Goal: Task Accomplishment & Management: Manage account settings

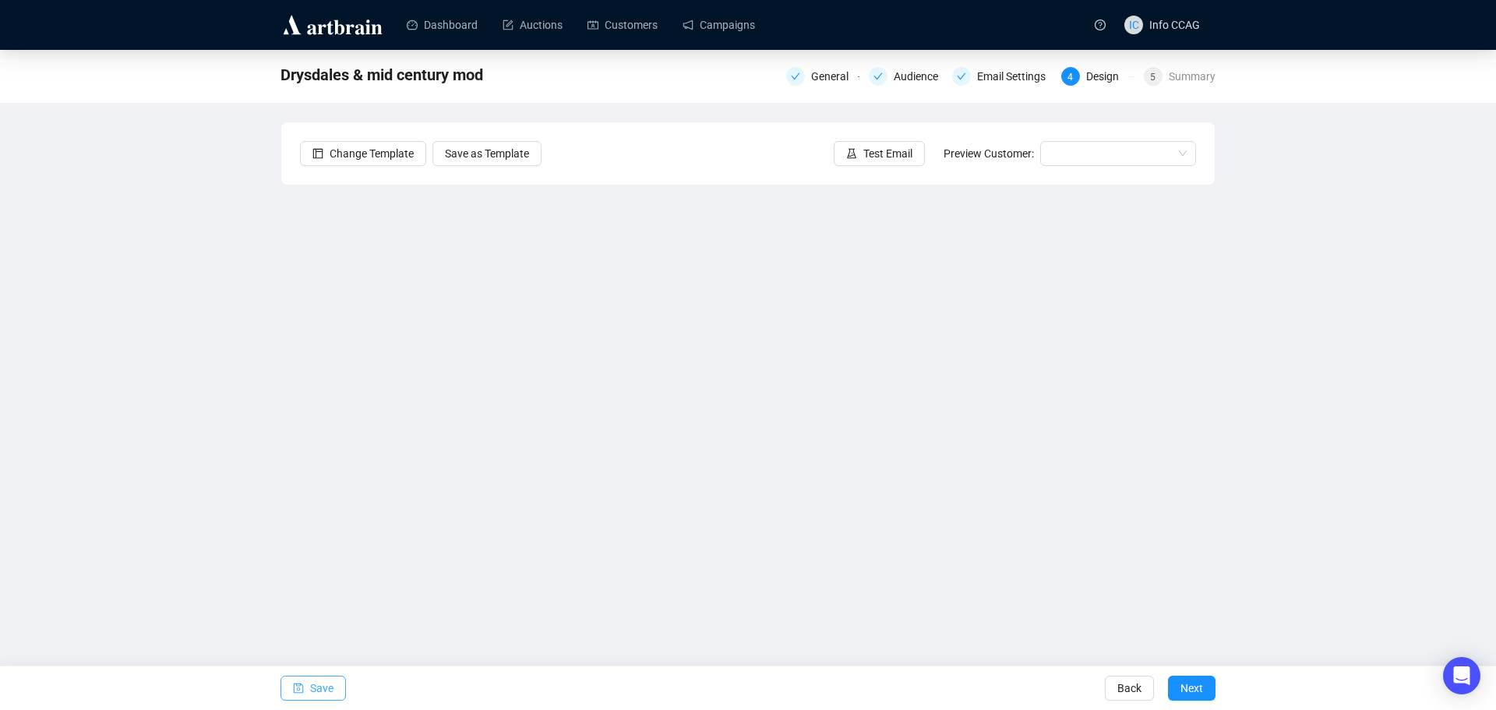
click at [330, 694] on span "Save" at bounding box center [321, 688] width 23 height 44
click at [312, 684] on span "Save" at bounding box center [321, 688] width 23 height 44
click at [1405, 335] on div "Drysdales & mid century mod General Audience Email Settings 4 Design 5 Summary …" at bounding box center [748, 338] width 1496 height 576
click at [322, 682] on span "Save" at bounding box center [321, 688] width 23 height 44
click at [295, 685] on icon "save" at bounding box center [298, 687] width 11 height 11
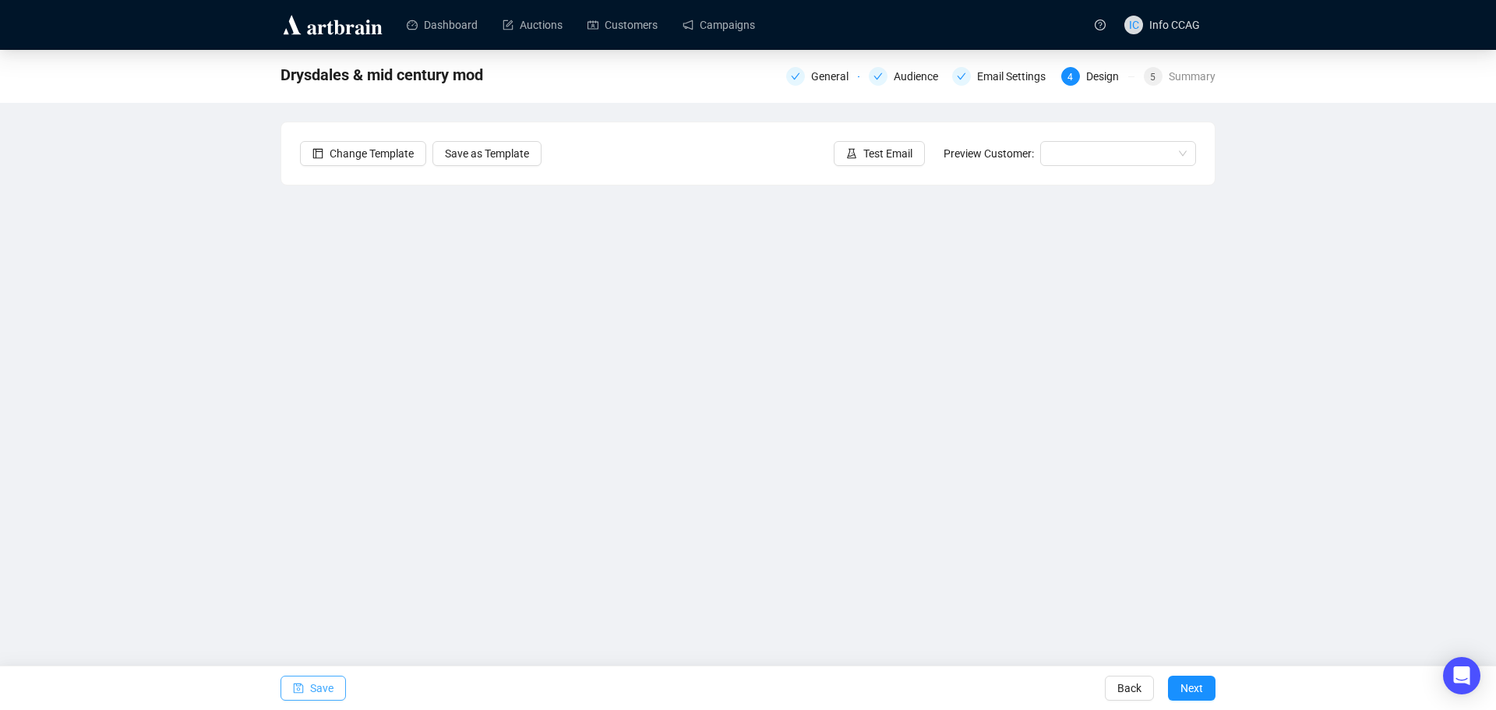
click at [316, 689] on span "Save" at bounding box center [321, 688] width 23 height 44
click at [319, 692] on span "Save" at bounding box center [321, 688] width 23 height 44
click at [1331, 316] on div "Drysdales & mid century mod General Audience Email Settings 4 Design 5 Summary …" at bounding box center [748, 338] width 1496 height 576
click at [317, 684] on span "Save" at bounding box center [321, 688] width 23 height 44
click at [319, 693] on span "Save" at bounding box center [321, 688] width 23 height 44
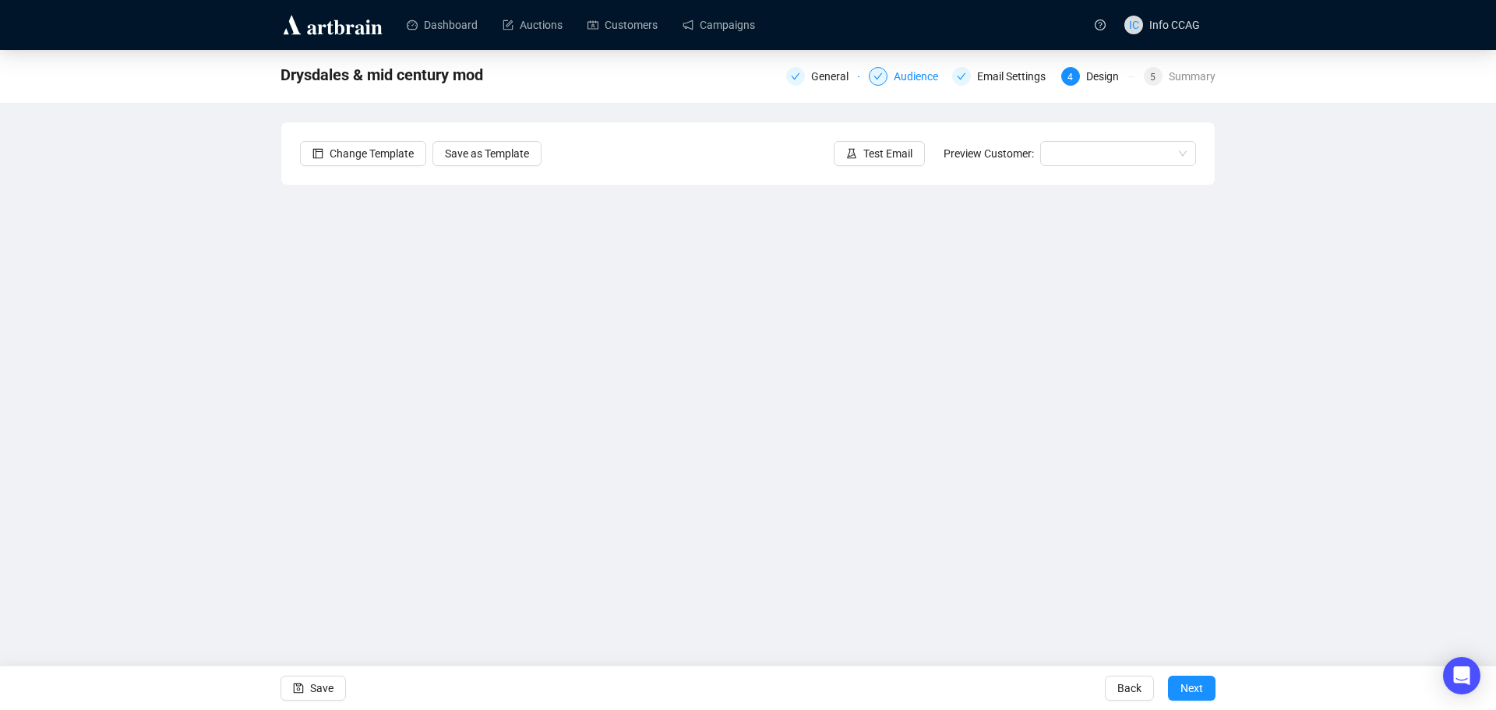
click at [906, 70] on div "Audience" at bounding box center [921, 76] width 54 height 19
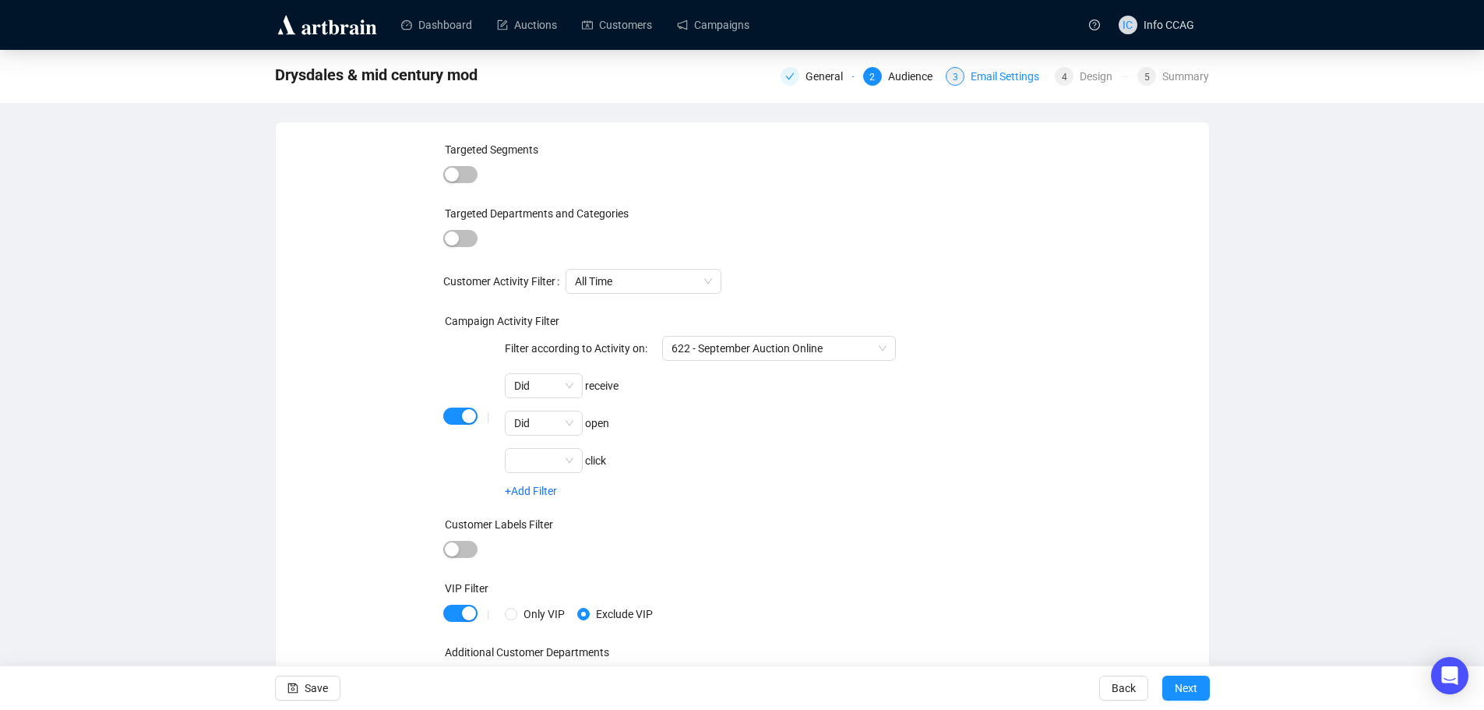
click at [1006, 80] on div "Email Settings" at bounding box center [1010, 76] width 78 height 19
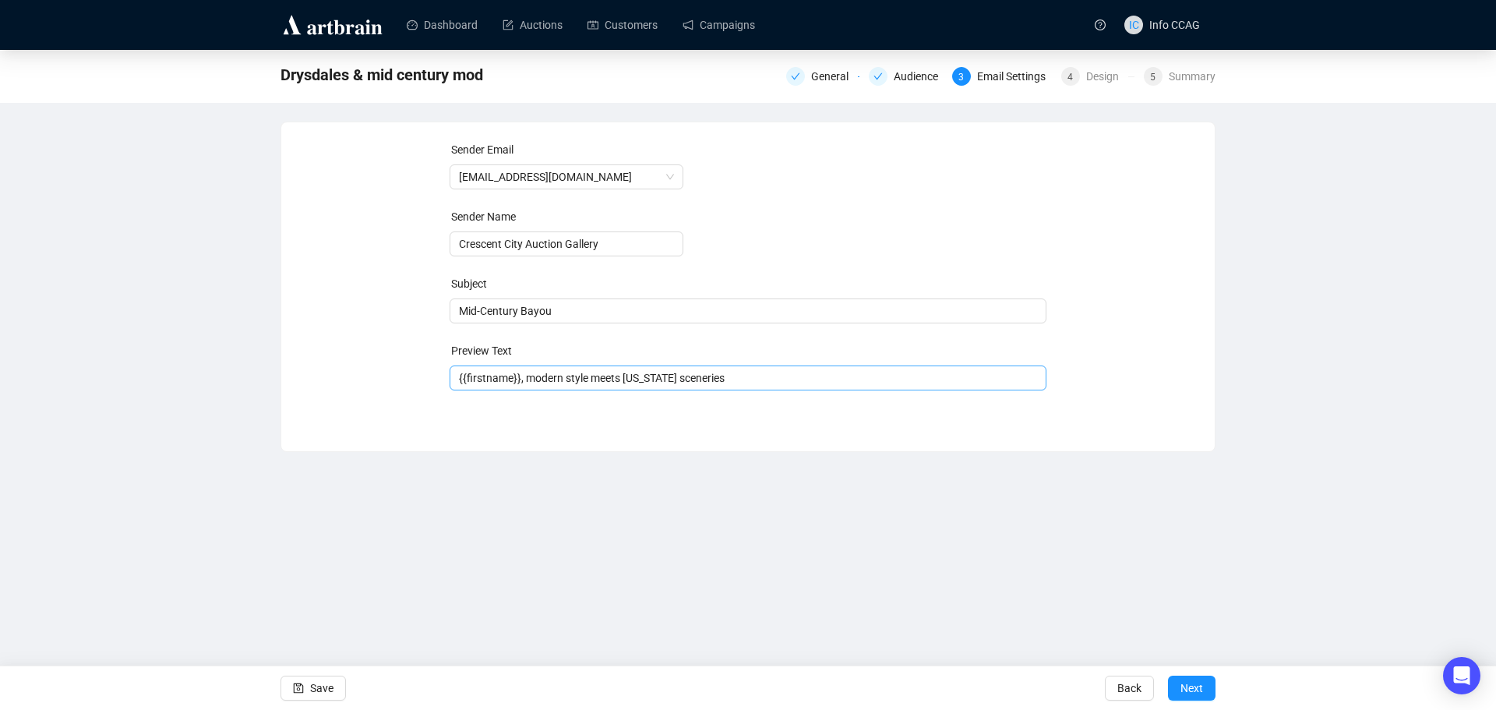
click at [732, 376] on span "{{firstname}}, modern style meets [US_STATE] sceneries" at bounding box center [749, 378] width 598 height 12
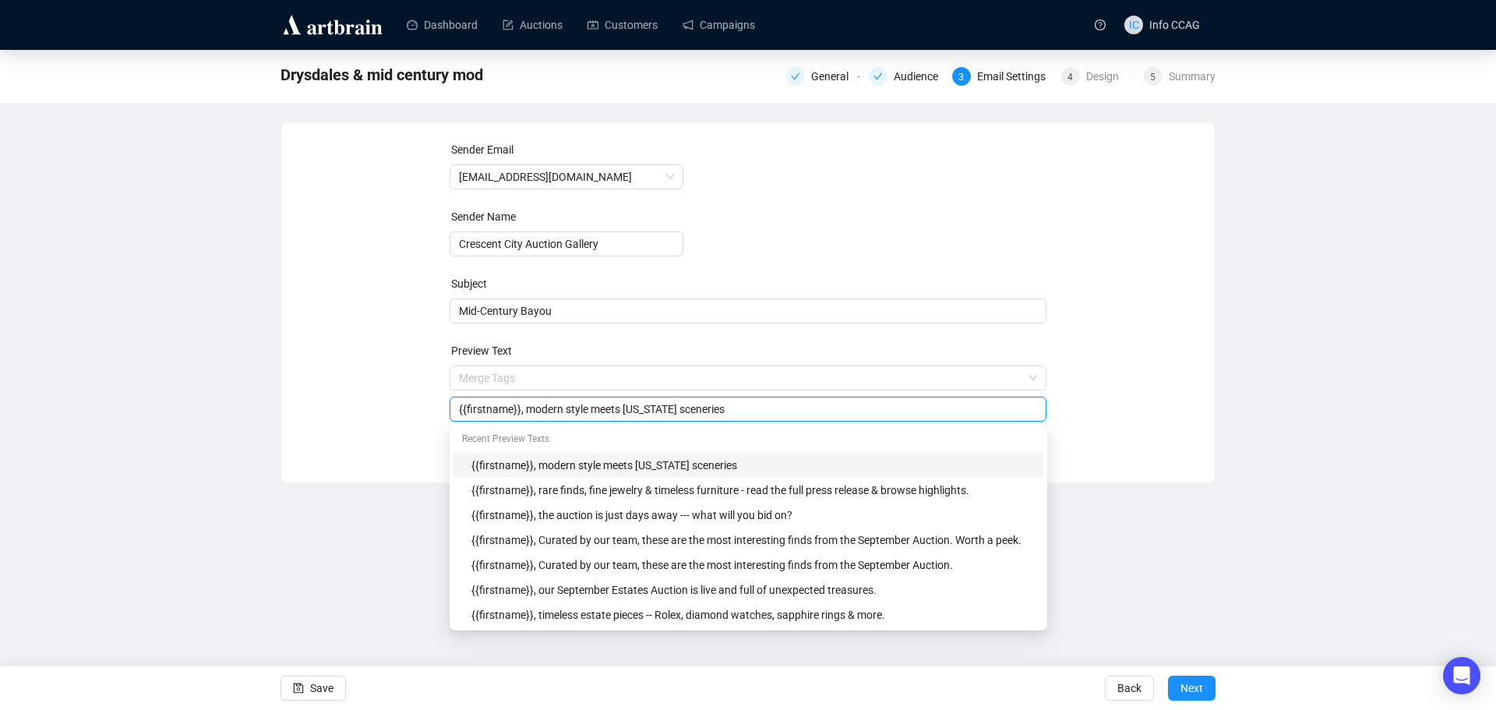
drag, startPoint x: 726, startPoint y: 412, endPoint x: 667, endPoint y: 411, distance: 59.2
click at [667, 411] on input "{{firstname}}, modern style meets [US_STATE] sceneries" at bounding box center [748, 408] width 579 height 17
click at [618, 411] on input "{{firstname}}, modern style meets [US_STATE] sceneries" at bounding box center [748, 408] width 579 height 17
click at [667, 405] on input "{{firstname}}, modern style meets [US_STATE] sceneries" at bounding box center [748, 408] width 579 height 17
type input "{{firstname}}, modern style meets [US_STATE] bayou sceneries"
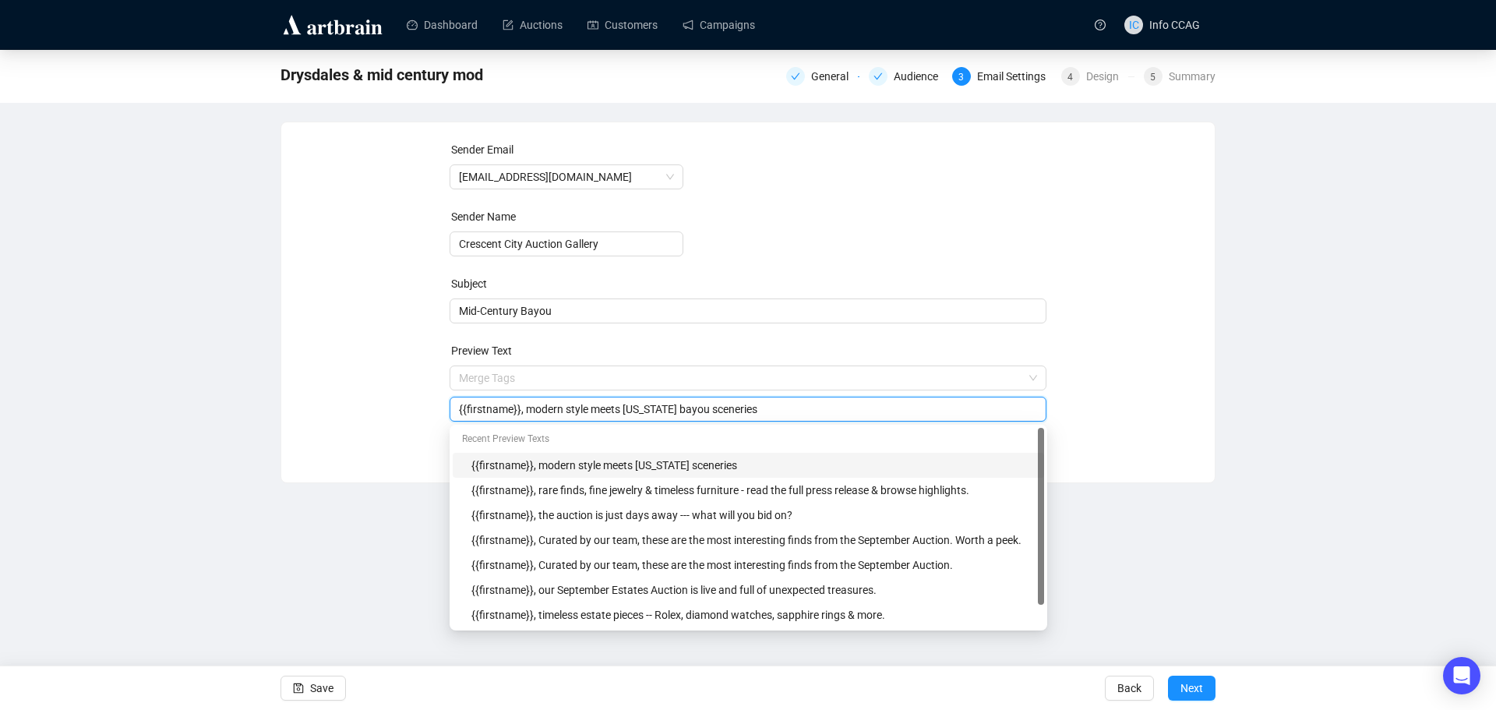
click at [1139, 348] on div "Sender Email [EMAIL_ADDRESS][DOMAIN_NAME] Sender Name Crescent City Auction Gal…" at bounding box center [748, 290] width 896 height 299
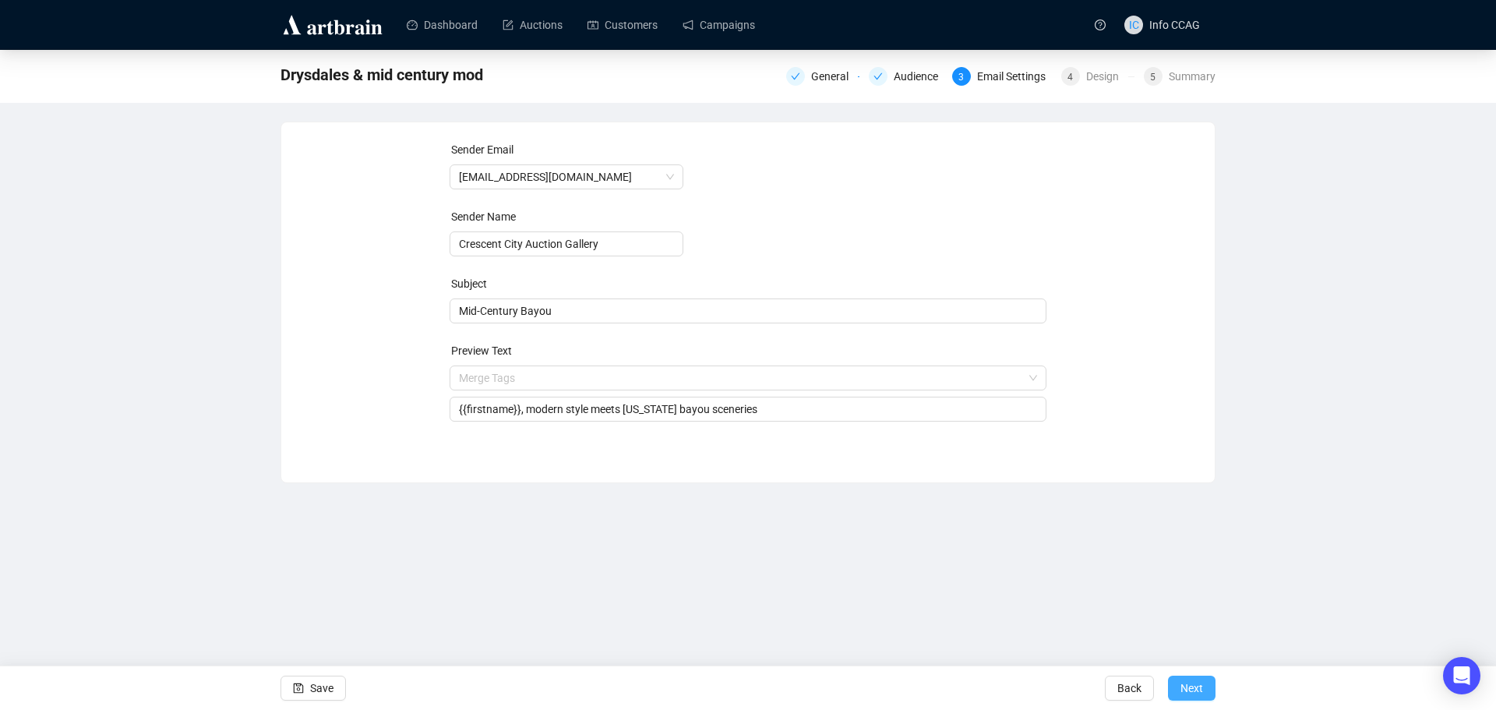
click at [1190, 684] on span "Next" at bounding box center [1191, 688] width 23 height 44
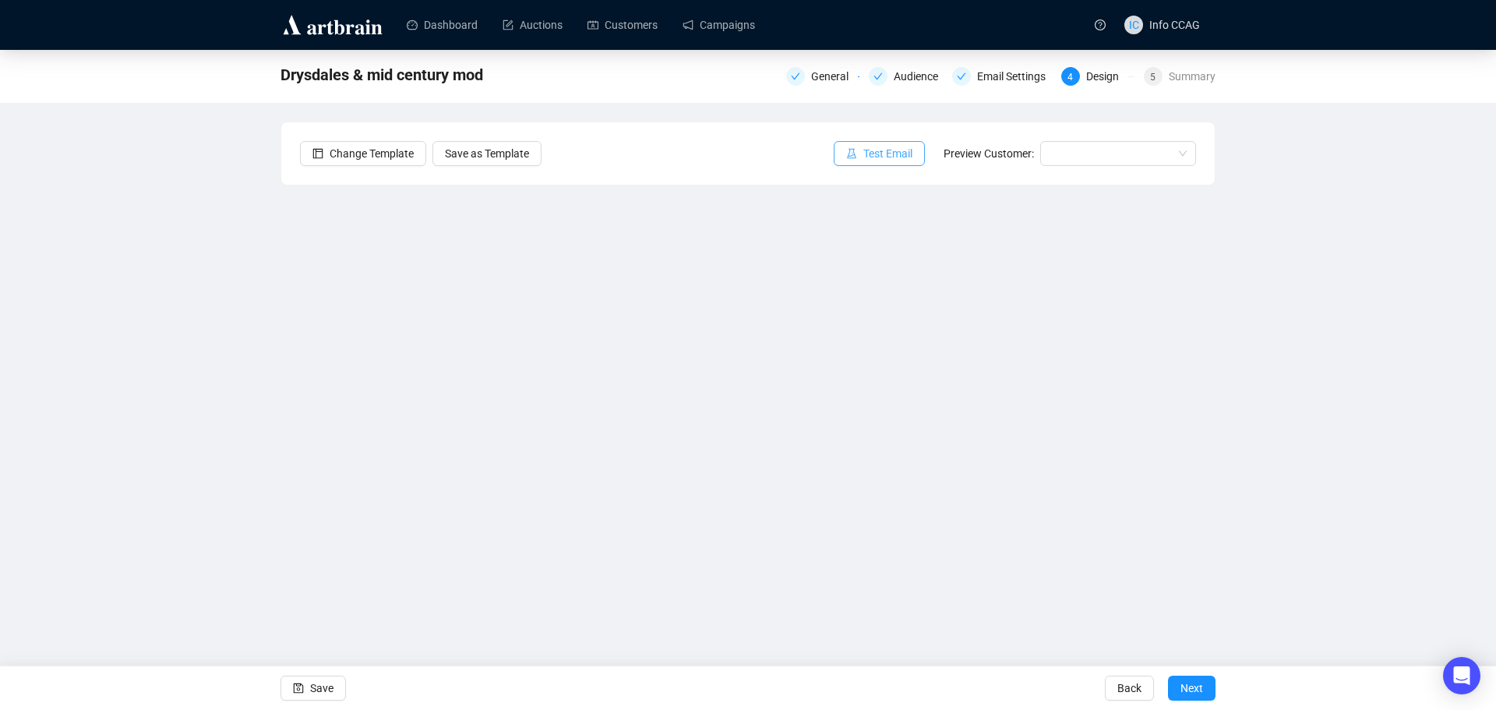
click at [867, 158] on span "Test Email" at bounding box center [887, 153] width 49 height 17
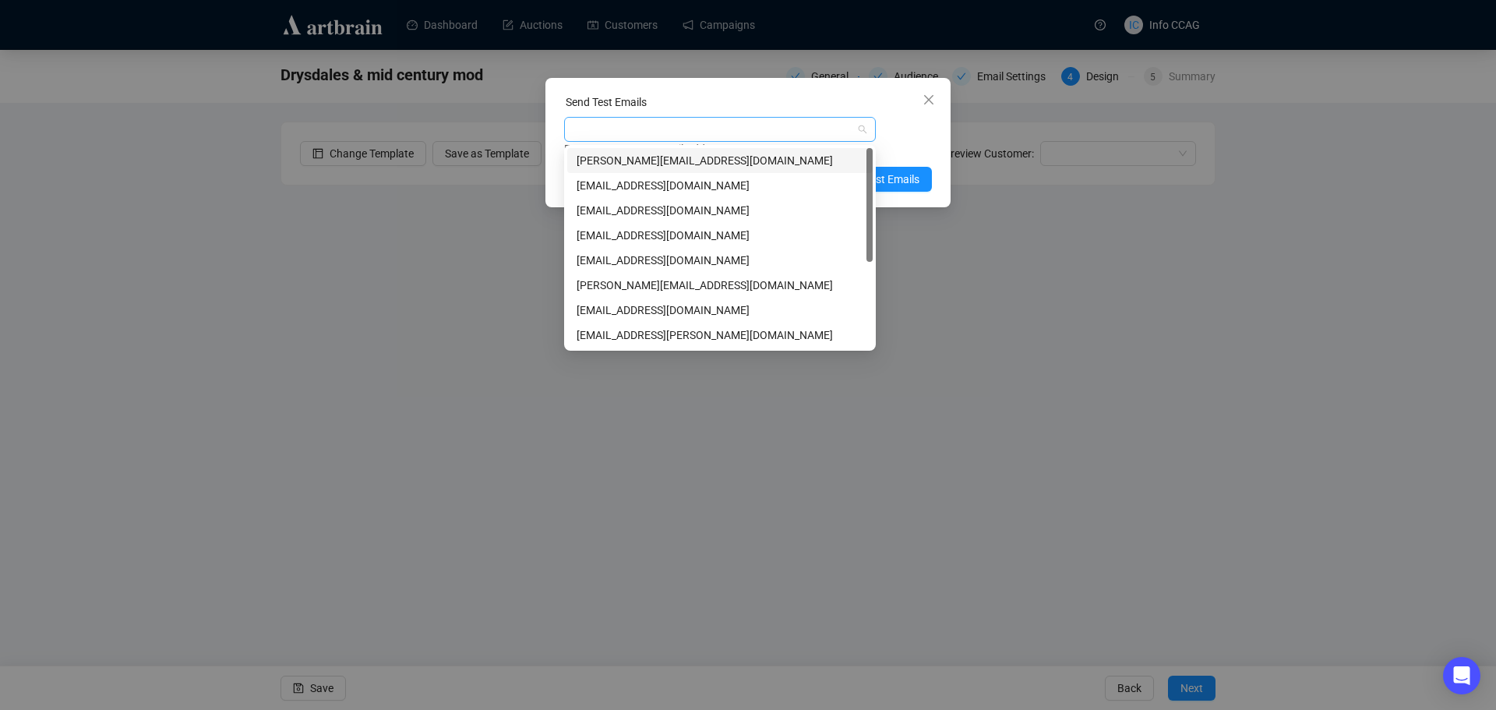
click at [640, 136] on div at bounding box center [711, 129] width 289 height 22
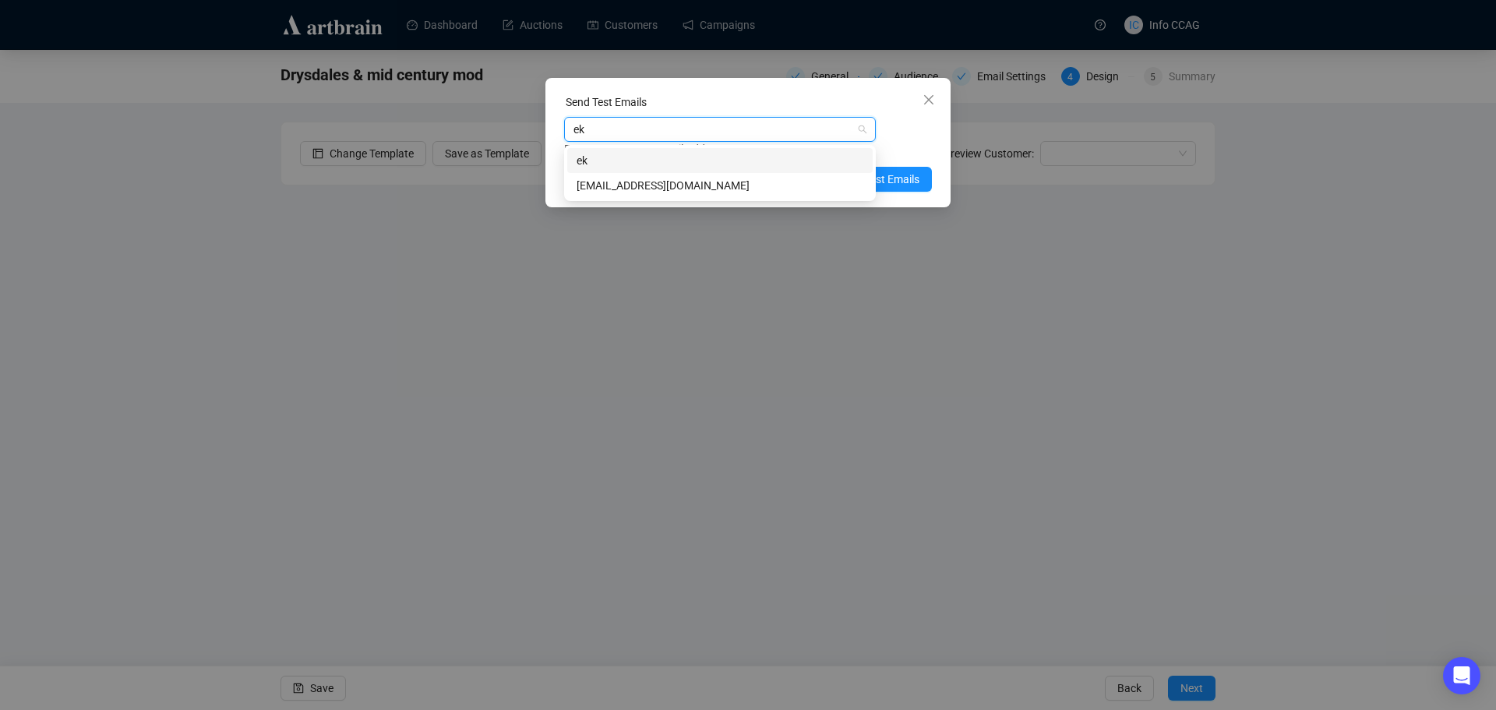
type input "eks"
click at [652, 182] on div "[EMAIL_ADDRESS][DOMAIN_NAME]" at bounding box center [720, 185] width 287 height 17
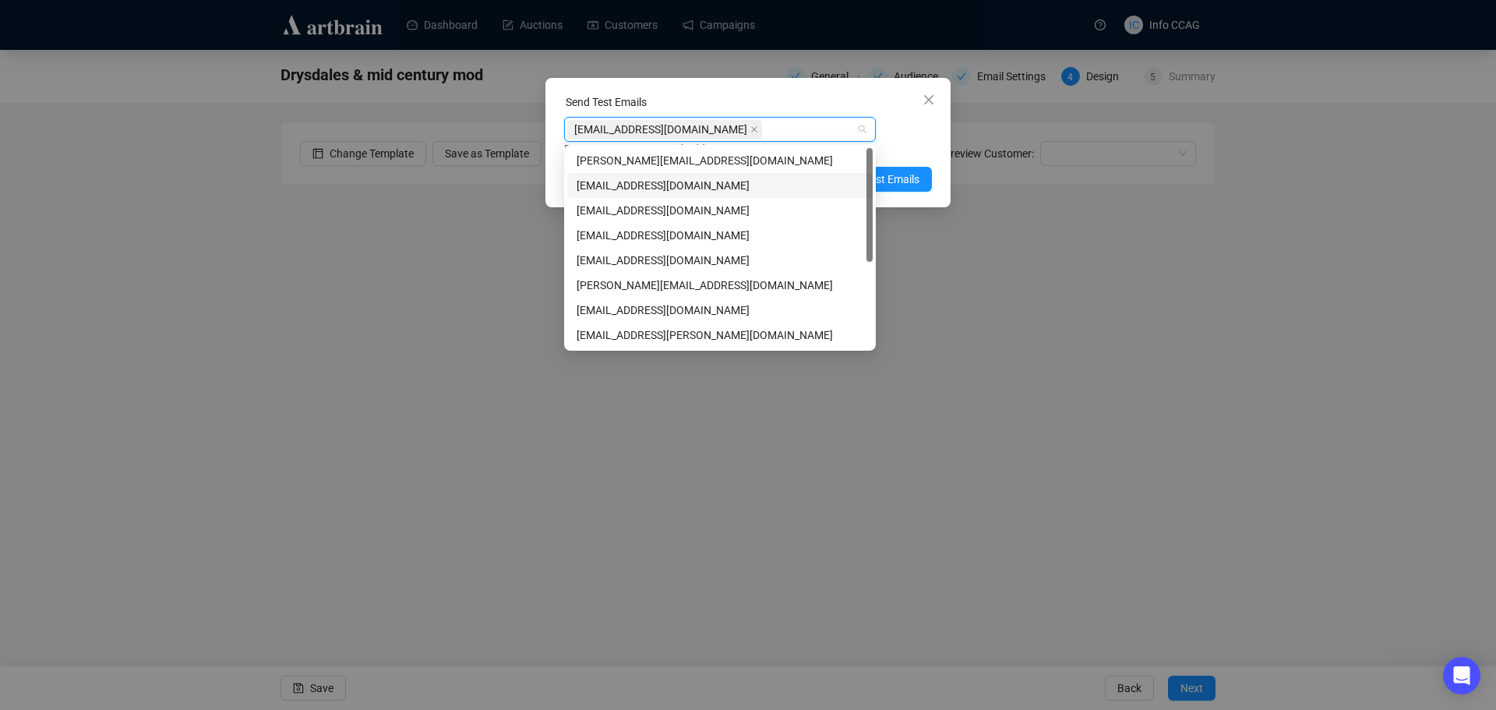
click at [913, 139] on div "[EMAIL_ADDRESS][DOMAIN_NAME] Enter up to 20 Test Email Addresses" at bounding box center [748, 137] width 368 height 41
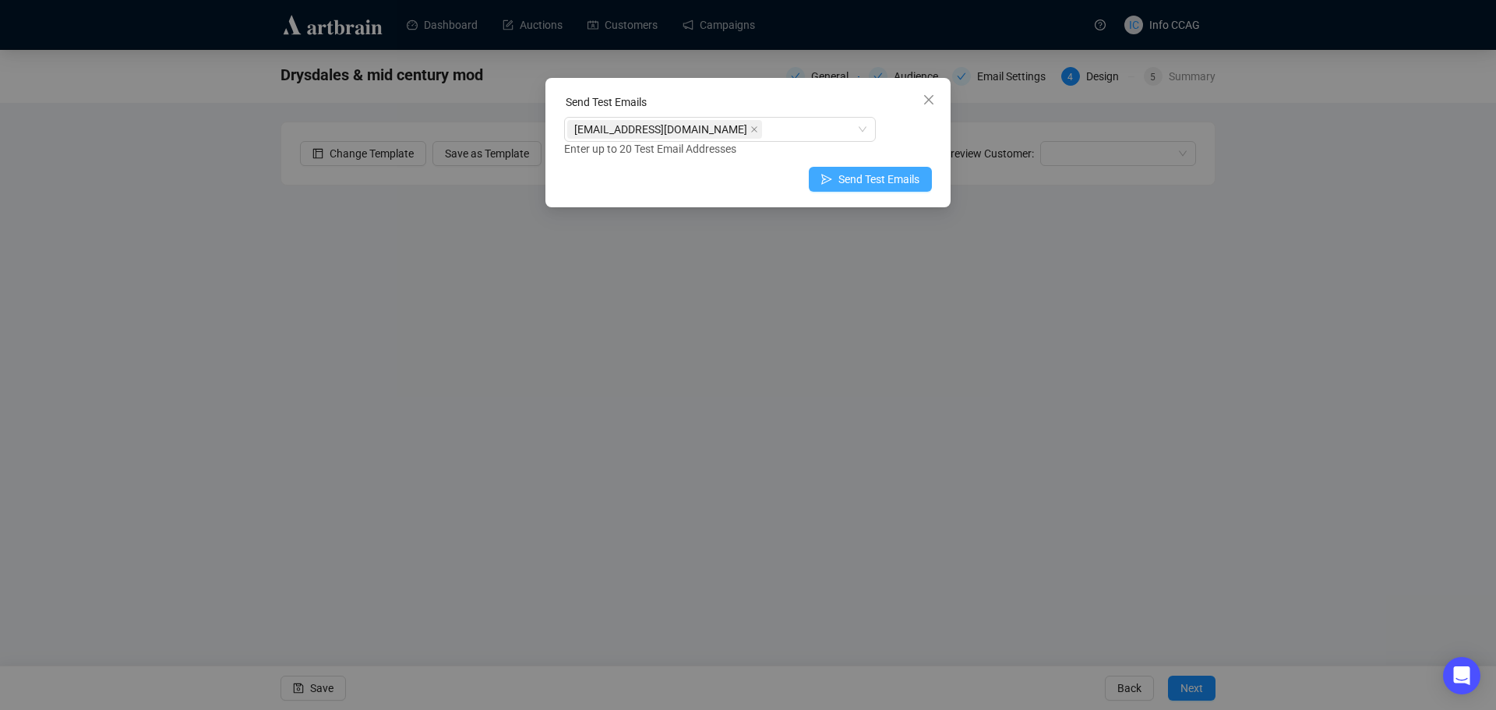
click at [882, 175] on span "Send Test Emails" at bounding box center [878, 179] width 81 height 17
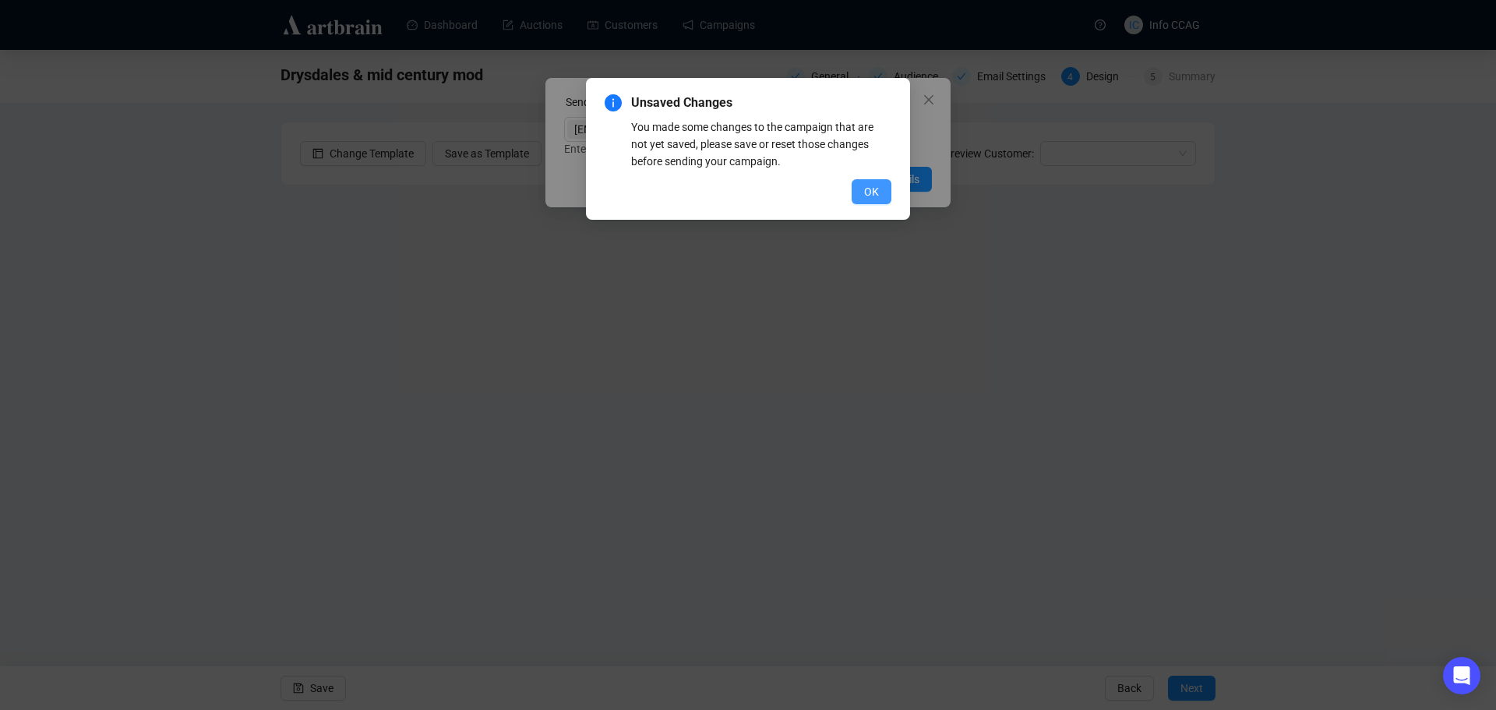
click at [861, 189] on button "OK" at bounding box center [872, 191] width 40 height 25
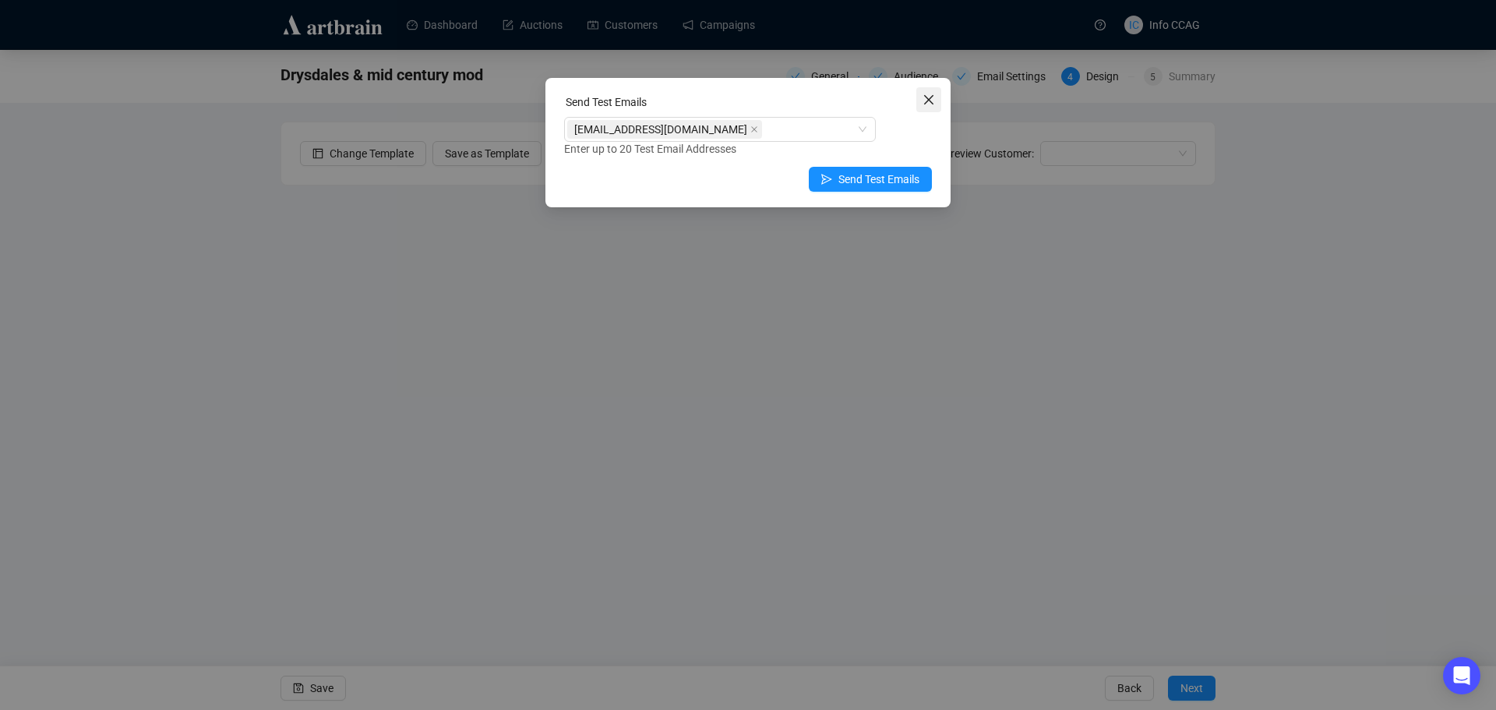
click at [929, 98] on icon "close" at bounding box center [928, 99] width 9 height 9
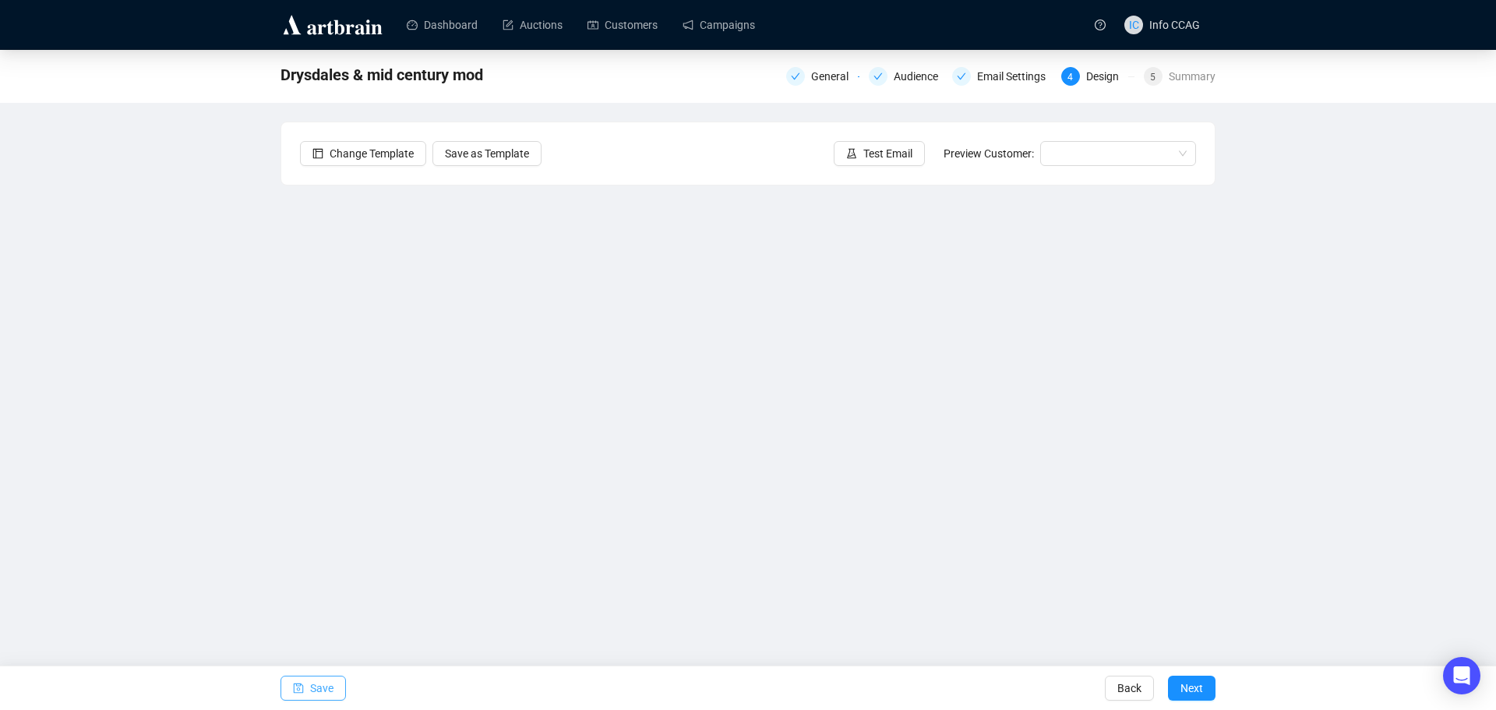
click at [301, 686] on icon "save" at bounding box center [298, 687] width 11 height 11
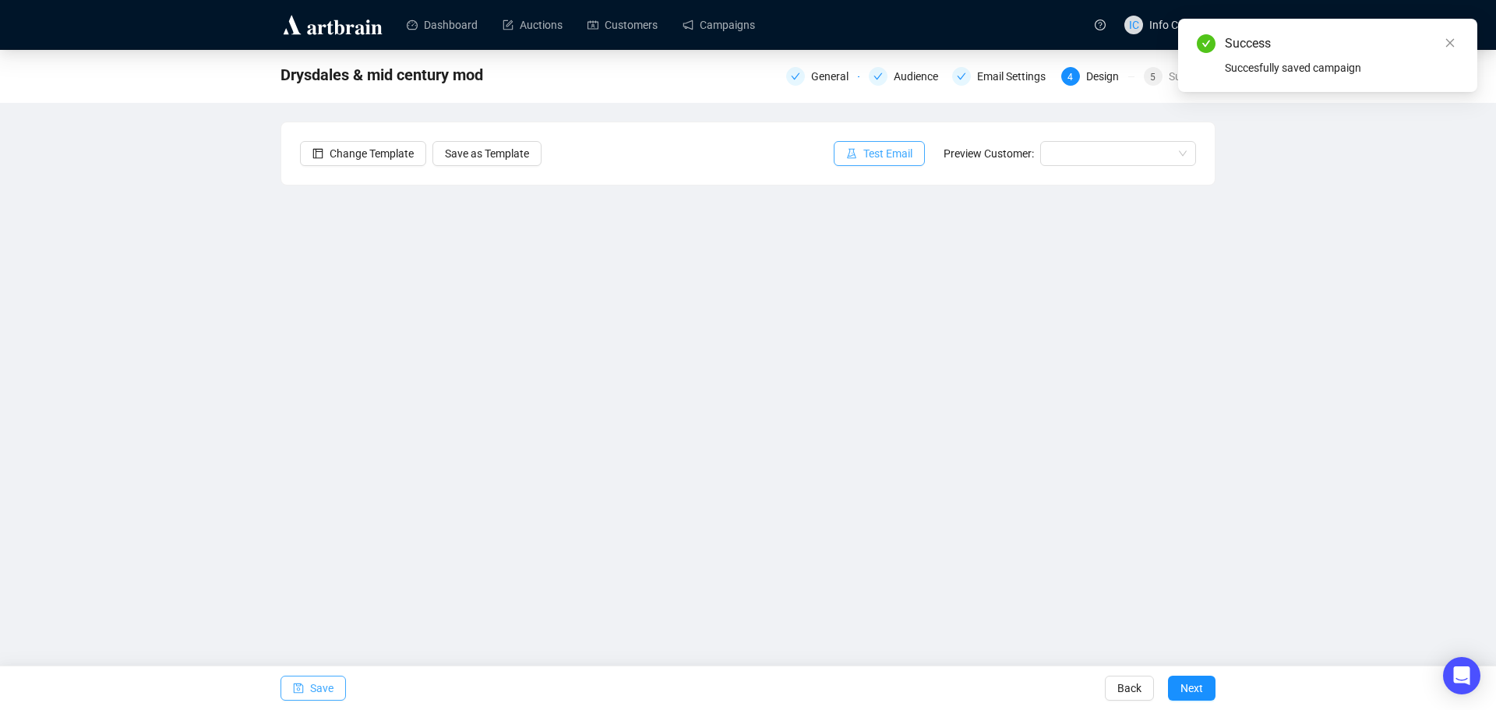
click at [867, 157] on span "Test Email" at bounding box center [887, 153] width 49 height 17
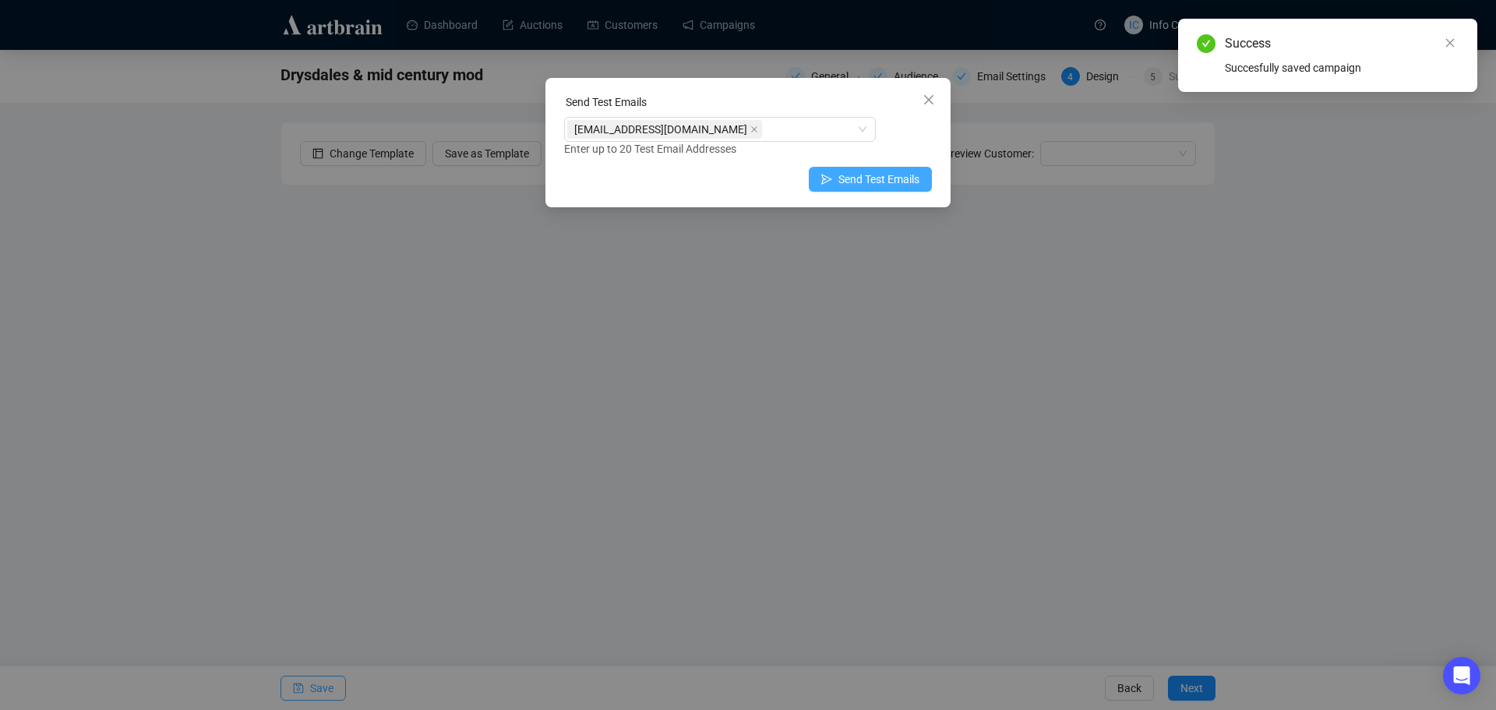
click at [851, 183] on span "Send Test Emails" at bounding box center [878, 179] width 81 height 17
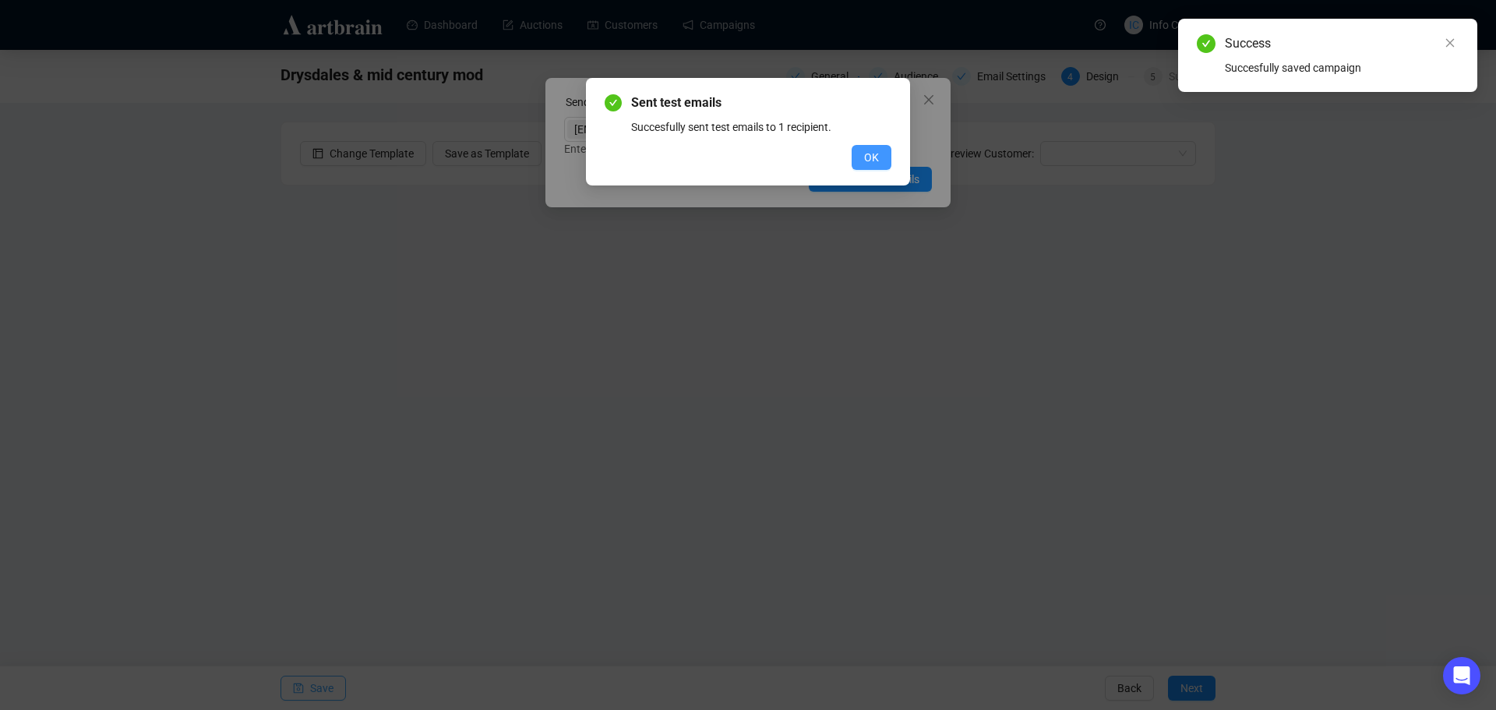
click at [876, 155] on span "OK" at bounding box center [871, 157] width 15 height 17
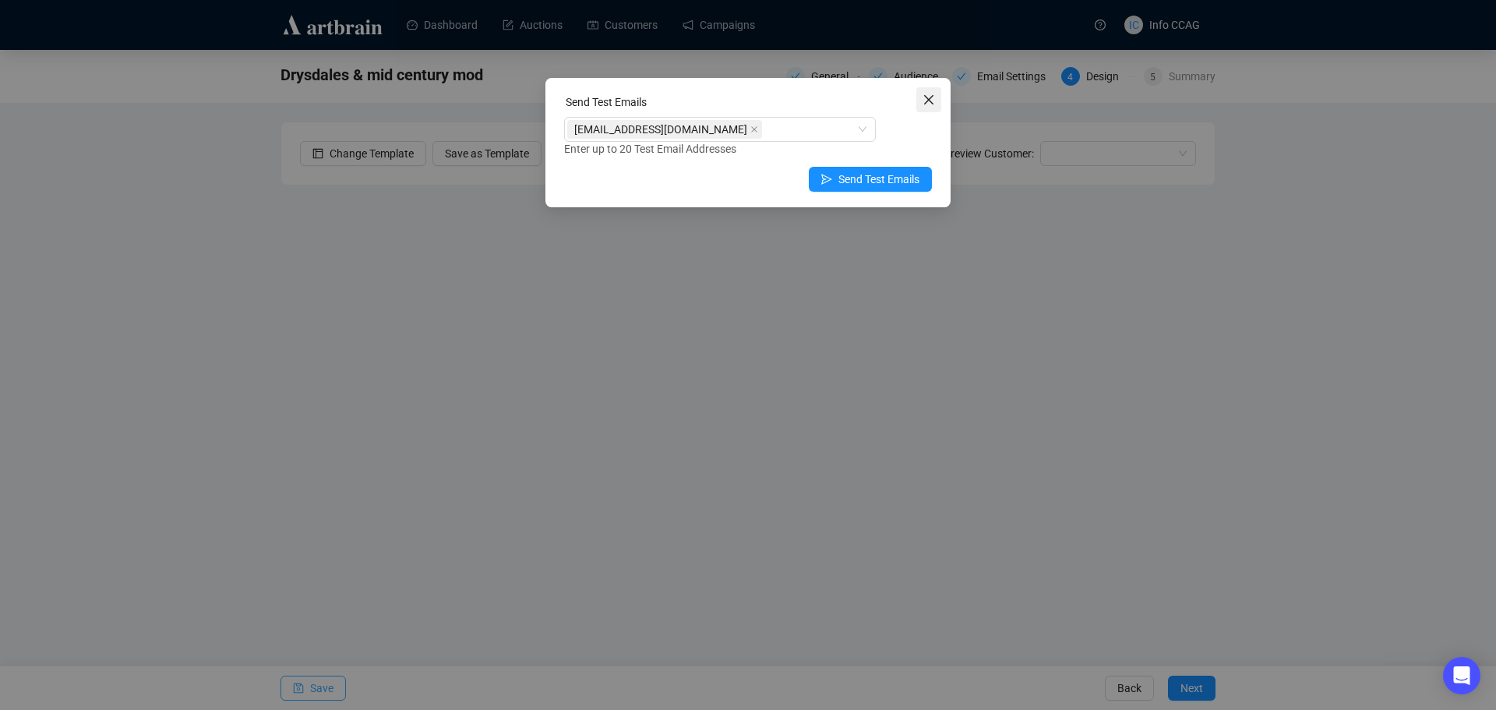
click at [930, 96] on icon "close" at bounding box center [928, 99] width 12 height 12
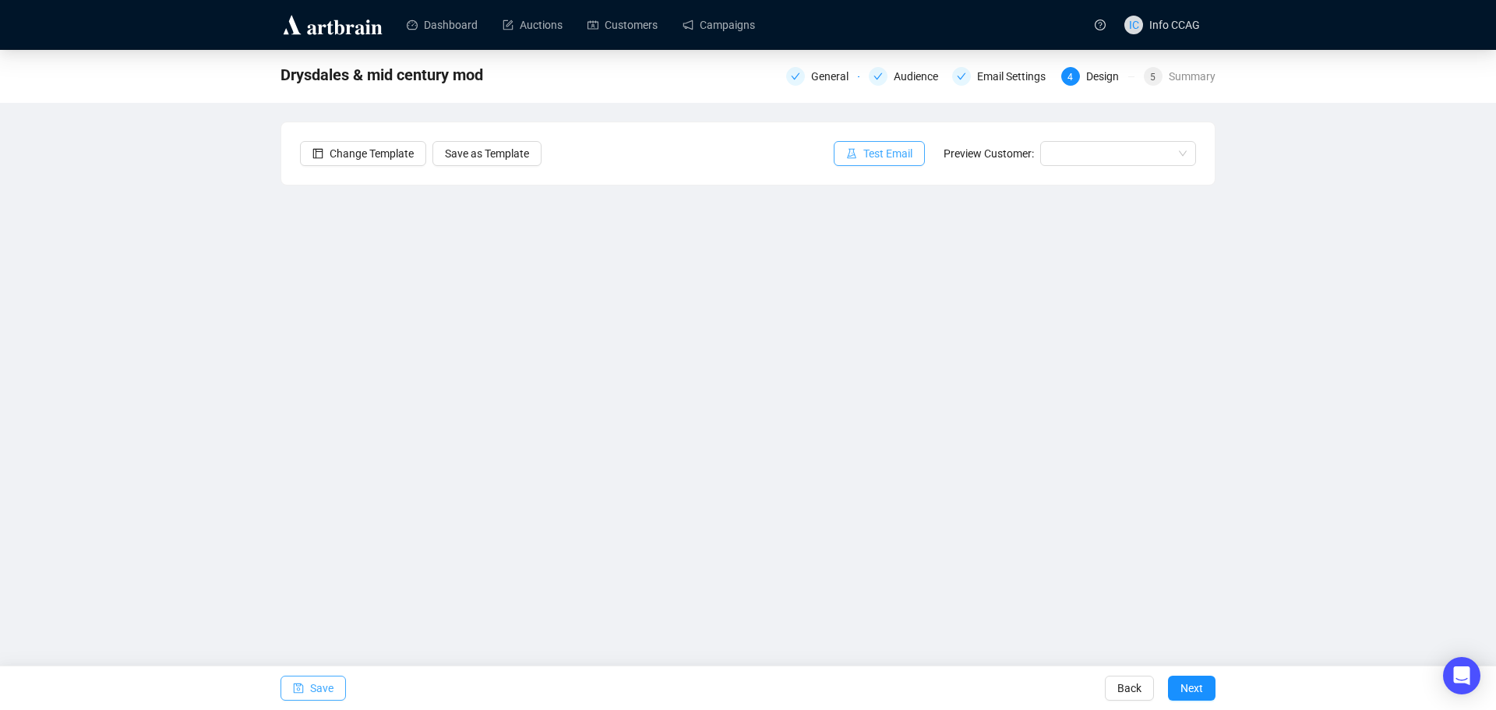
click at [910, 157] on span "Test Email" at bounding box center [887, 153] width 49 height 17
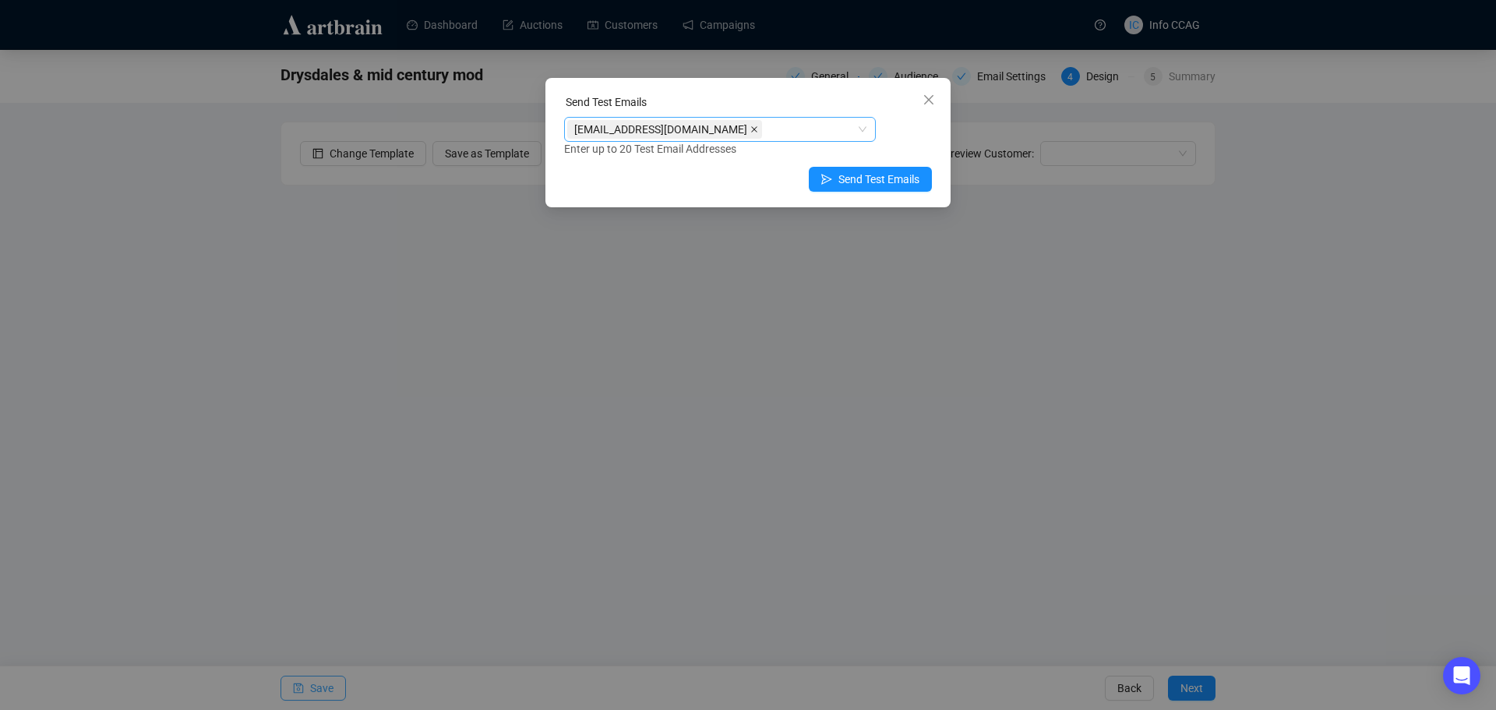
click at [750, 130] on icon "close" at bounding box center [754, 129] width 8 height 8
click at [739, 129] on div at bounding box center [711, 129] width 289 height 22
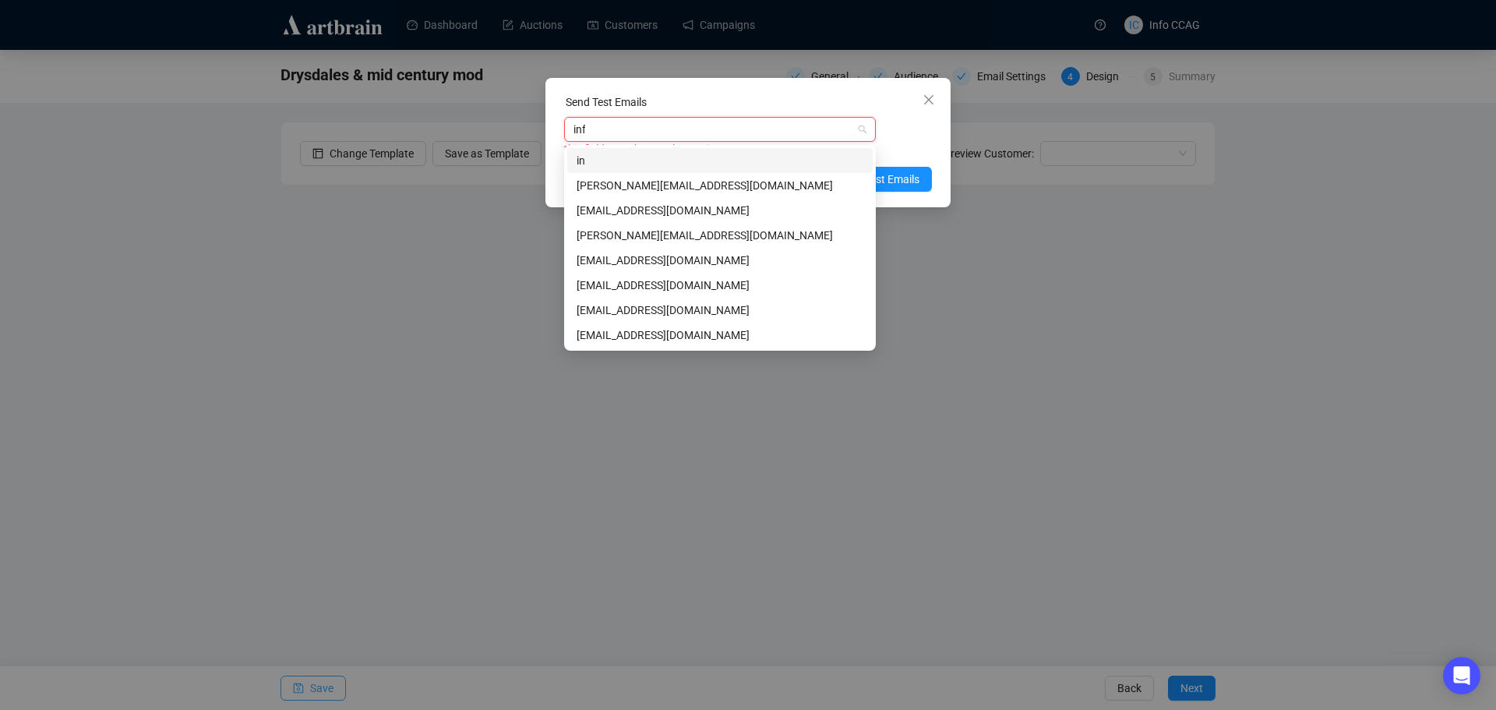
type input "info"
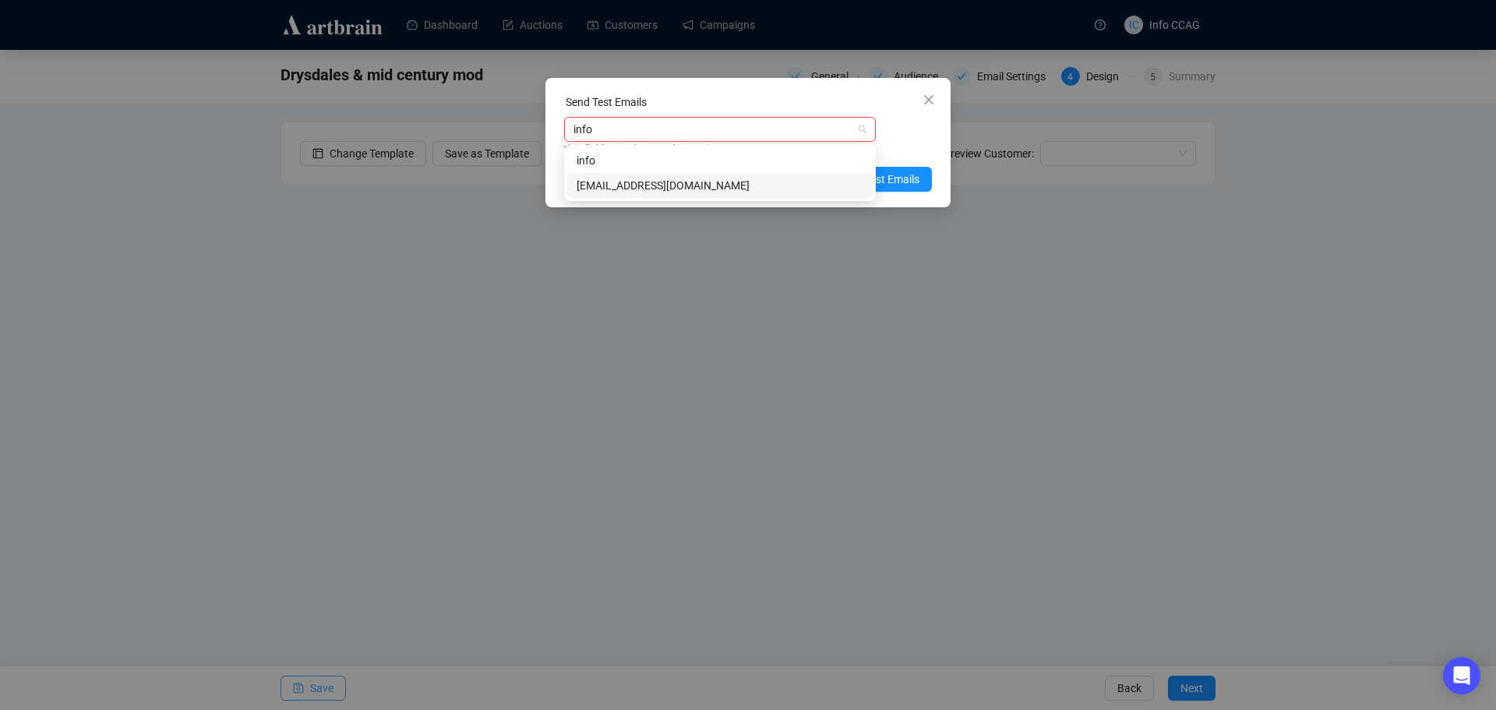
click at [746, 183] on div "[EMAIL_ADDRESS][DOMAIN_NAME]" at bounding box center [720, 185] width 287 height 17
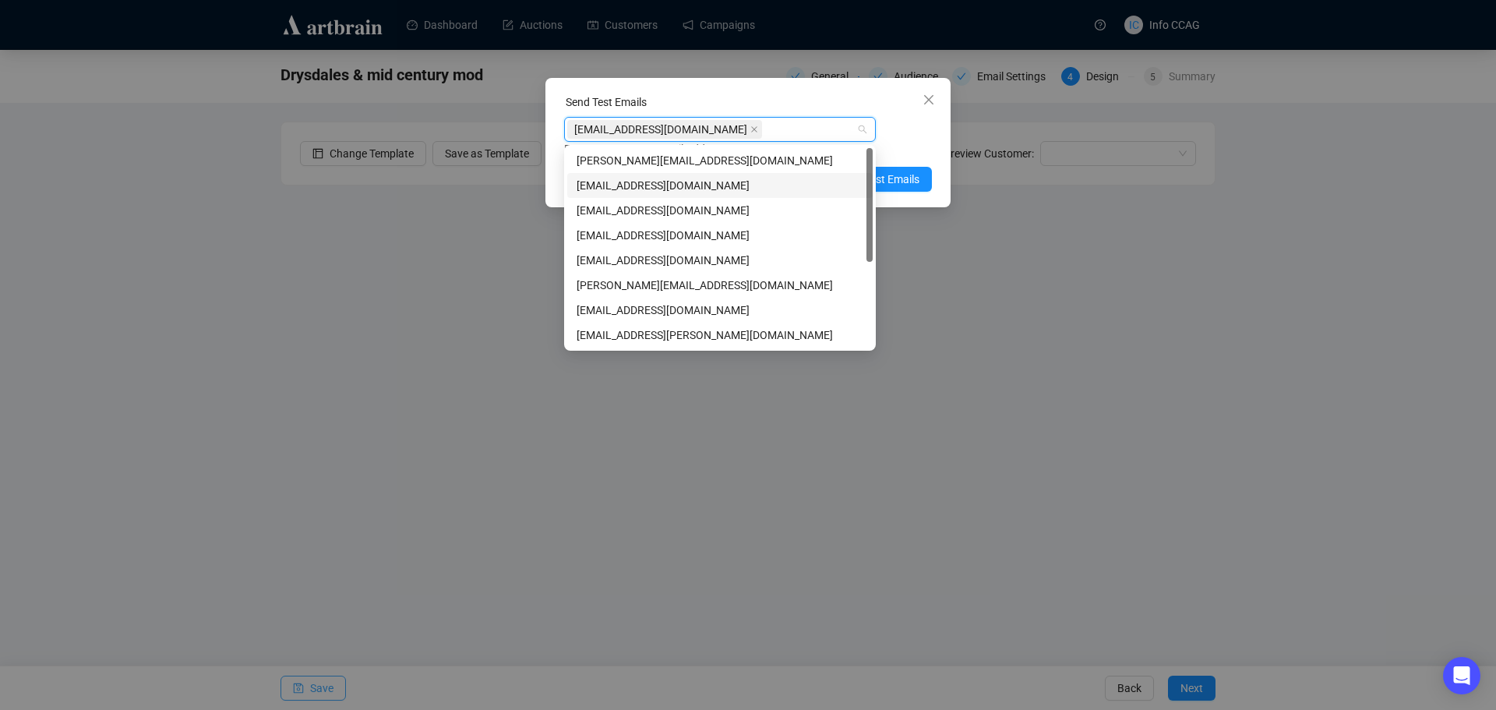
click at [909, 134] on div "[EMAIL_ADDRESS][DOMAIN_NAME] Enter up to 20 Test Email Addresses" at bounding box center [748, 137] width 368 height 41
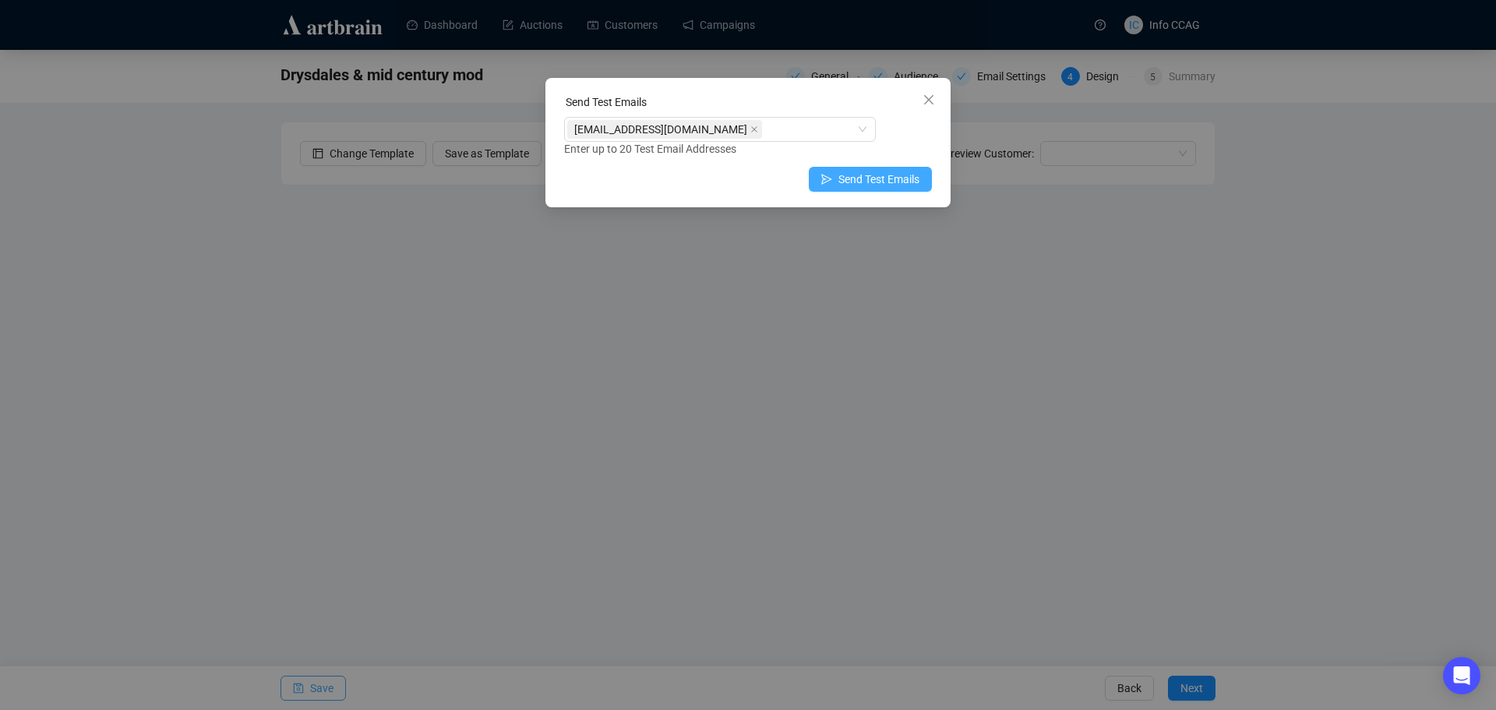
click at [896, 187] on span "Send Test Emails" at bounding box center [878, 179] width 81 height 17
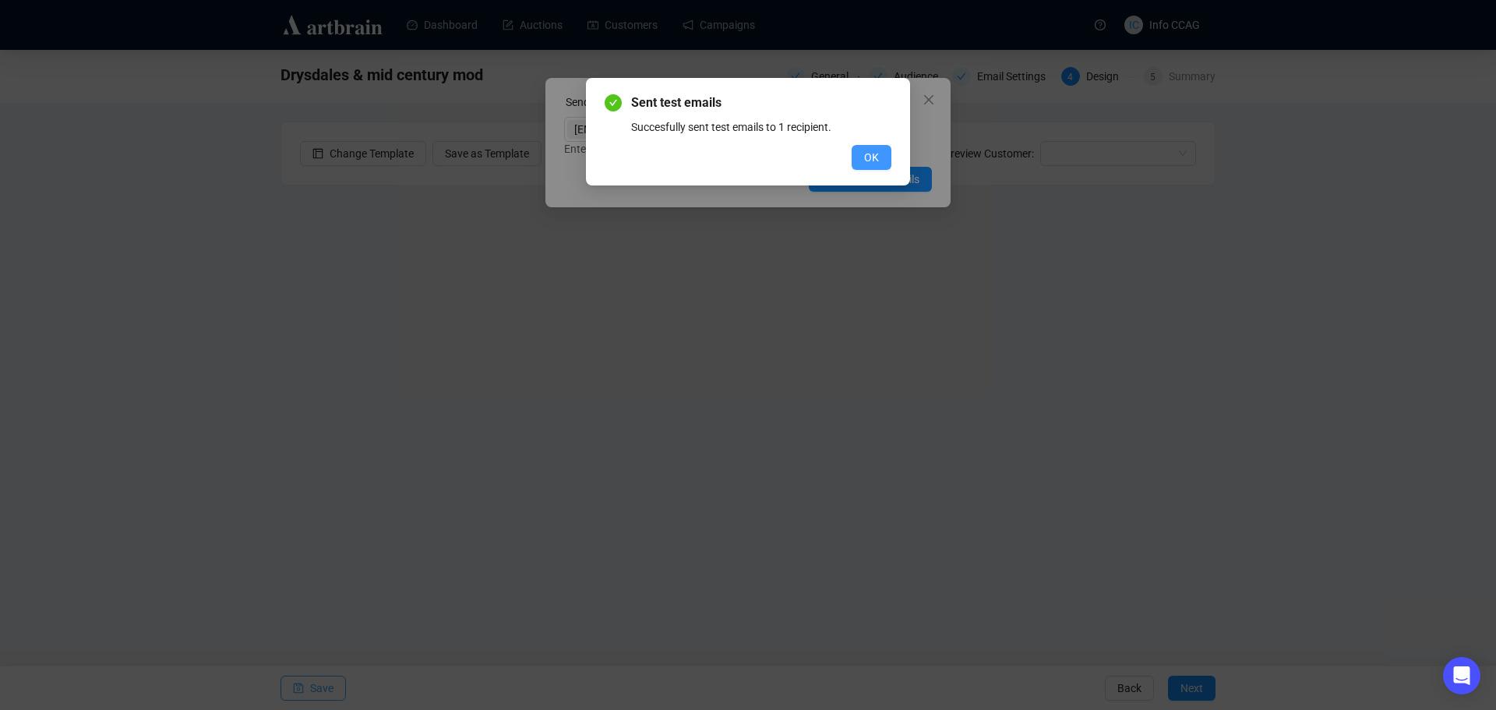
click at [873, 153] on span "OK" at bounding box center [871, 157] width 15 height 17
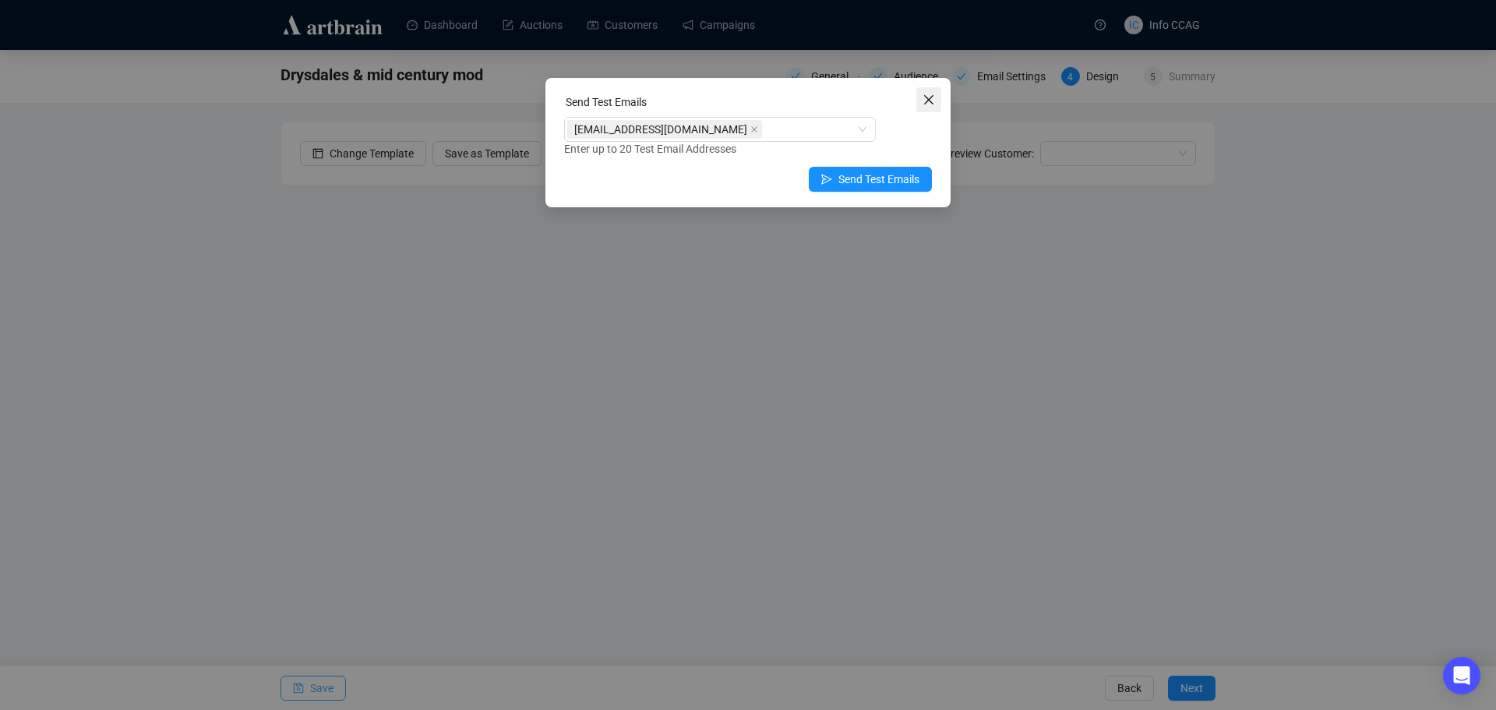
click at [932, 97] on icon "close" at bounding box center [928, 99] width 12 height 12
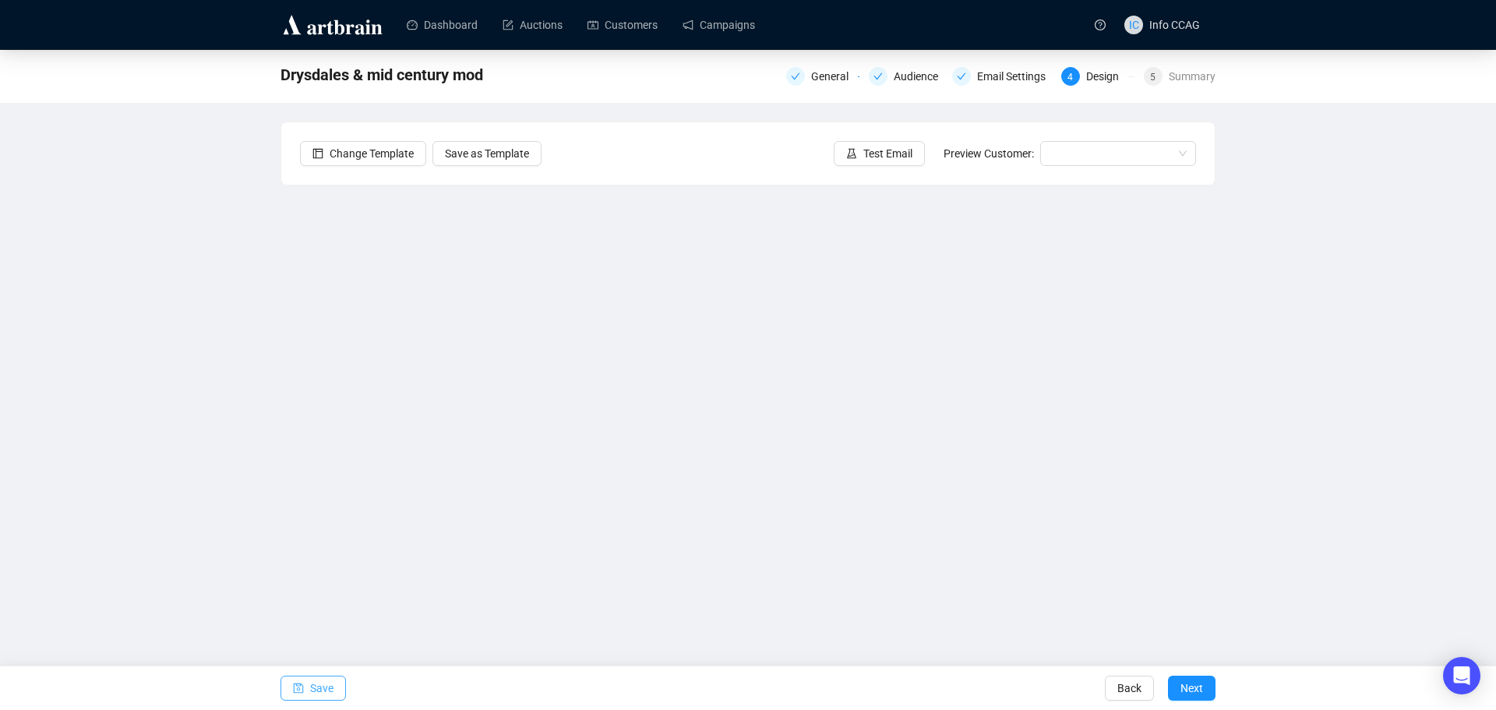
click at [1292, 220] on div "Drysdales & mid century mod General Audience Email Settings 4 Design 5 Summary …" at bounding box center [748, 338] width 1496 height 576
click at [707, 31] on link "Campaigns" at bounding box center [718, 25] width 72 height 41
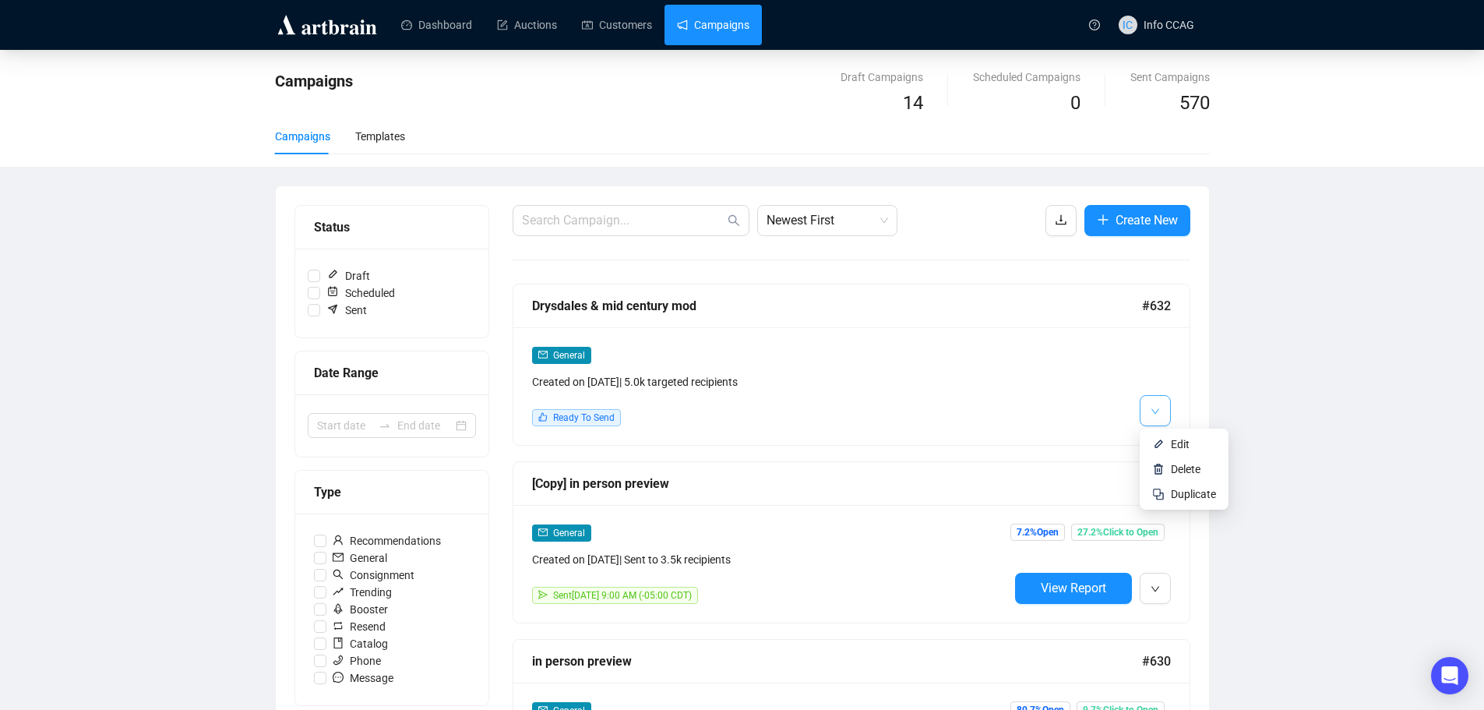
click at [1158, 400] on span "button" at bounding box center [1155, 409] width 9 height 19
click at [1145, 409] on button "button" at bounding box center [1155, 410] width 31 height 31
click at [1186, 493] on span "Duplicate" at bounding box center [1193, 494] width 45 height 12
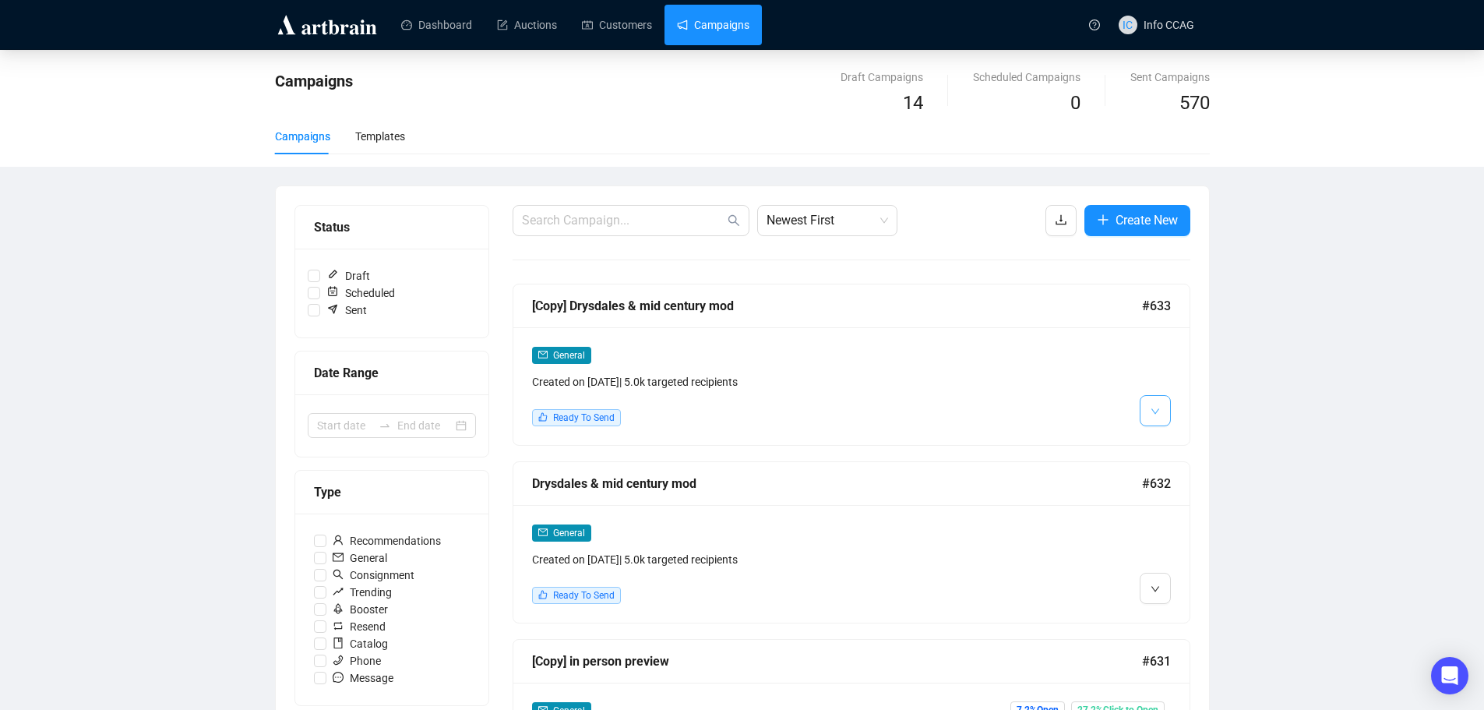
click at [1159, 414] on icon "down" at bounding box center [1155, 411] width 9 height 9
click at [1165, 441] on div "General Created on [DATE] | 5.0k targeted recipients Ready To Send" at bounding box center [851, 386] width 676 height 118
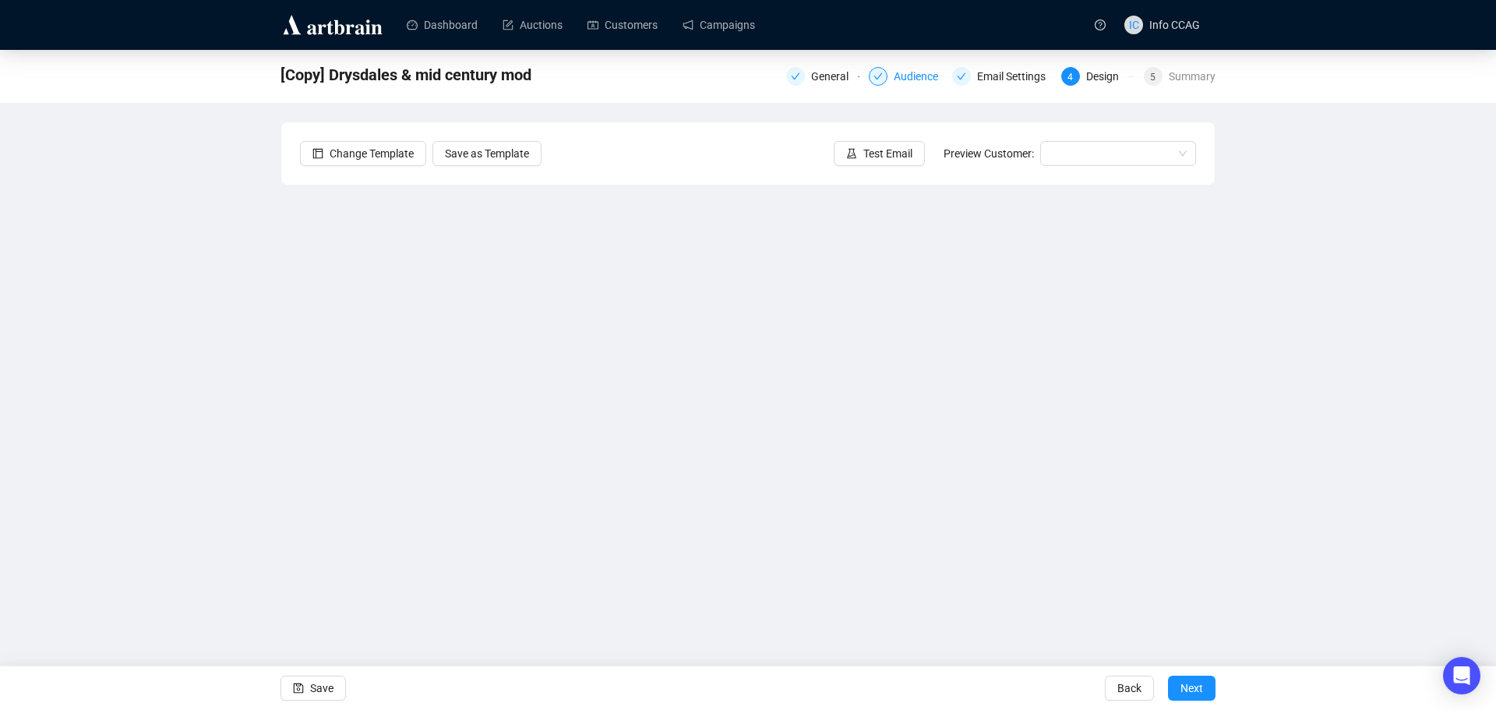
click at [911, 75] on div "Audience" at bounding box center [921, 76] width 54 height 19
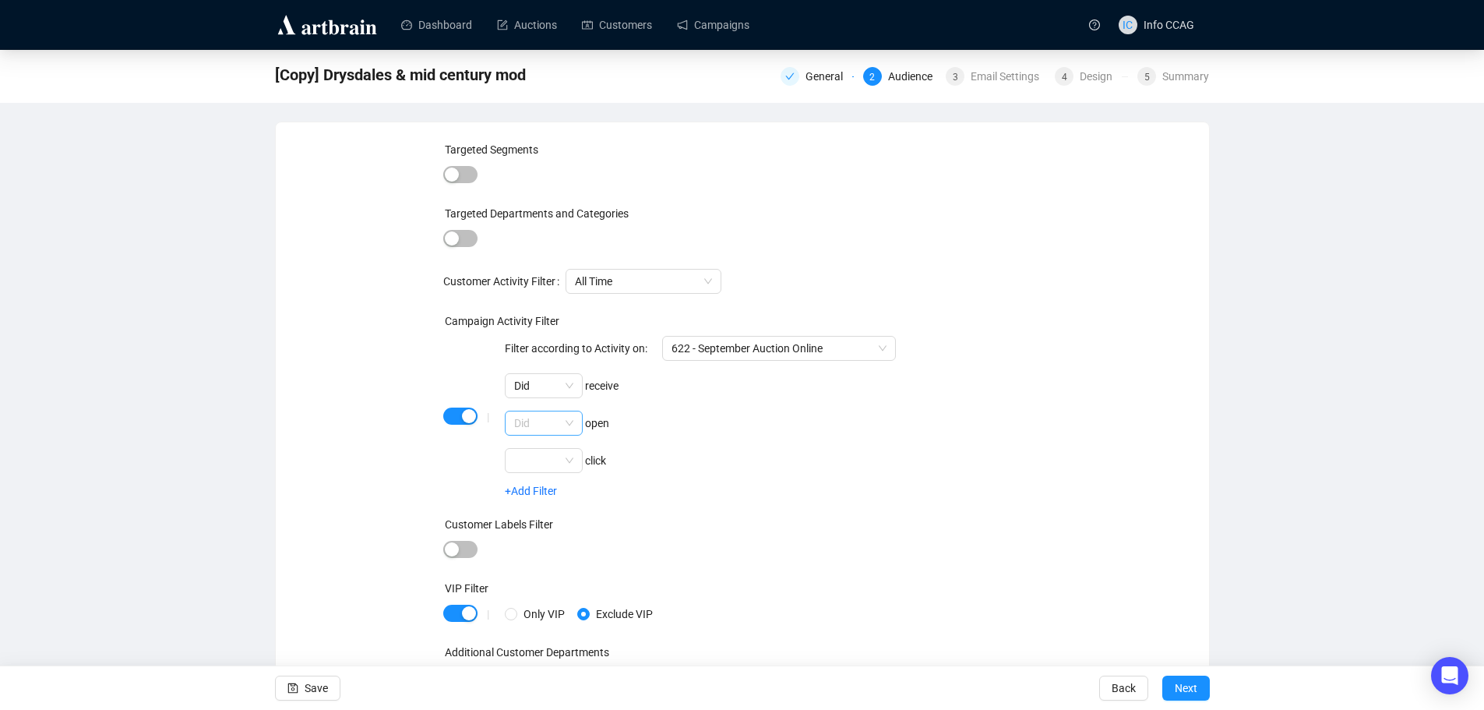
click at [565, 418] on span "Did" at bounding box center [543, 422] width 59 height 23
click at [551, 482] on div "Did not" at bounding box center [544, 479] width 53 height 17
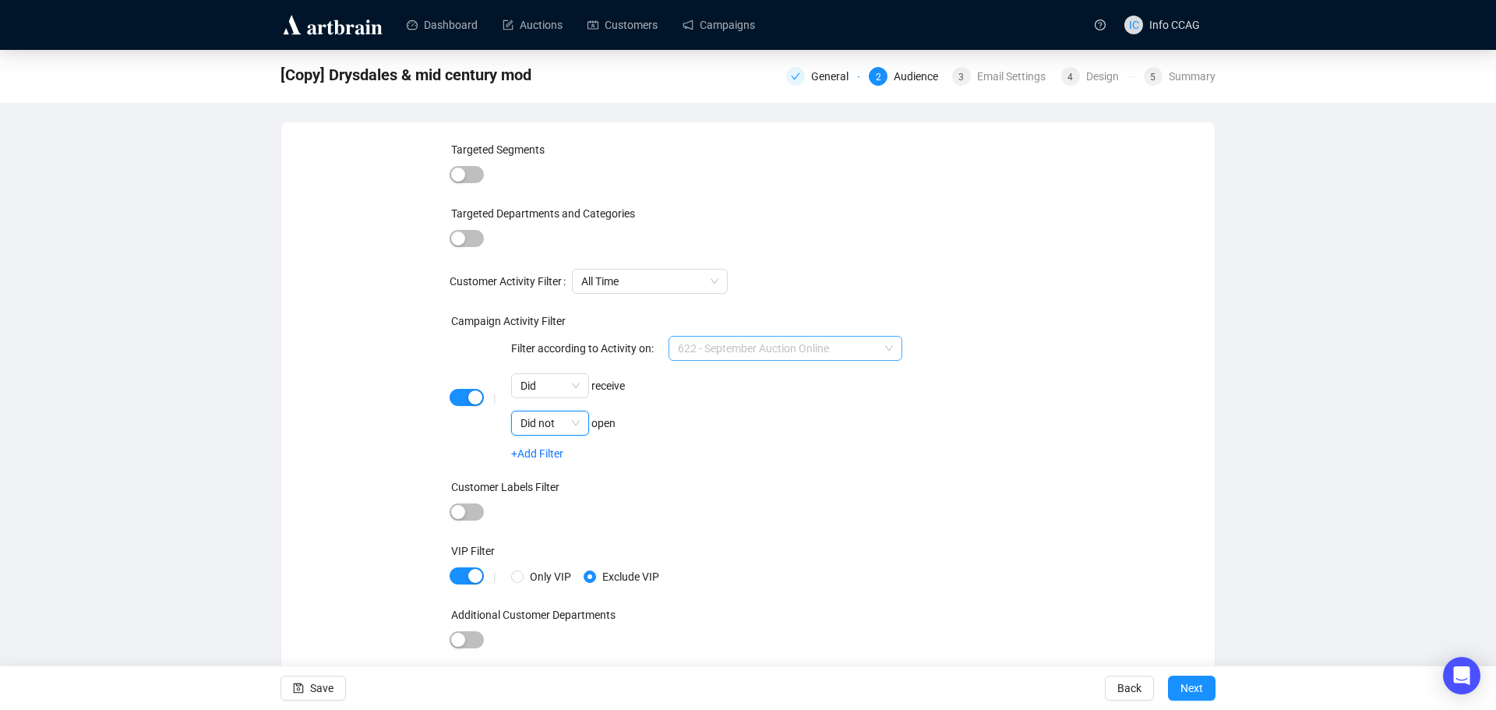
scroll to position [100, 0]
click at [823, 351] on span "622 - September Auction Online" at bounding box center [785, 348] width 215 height 23
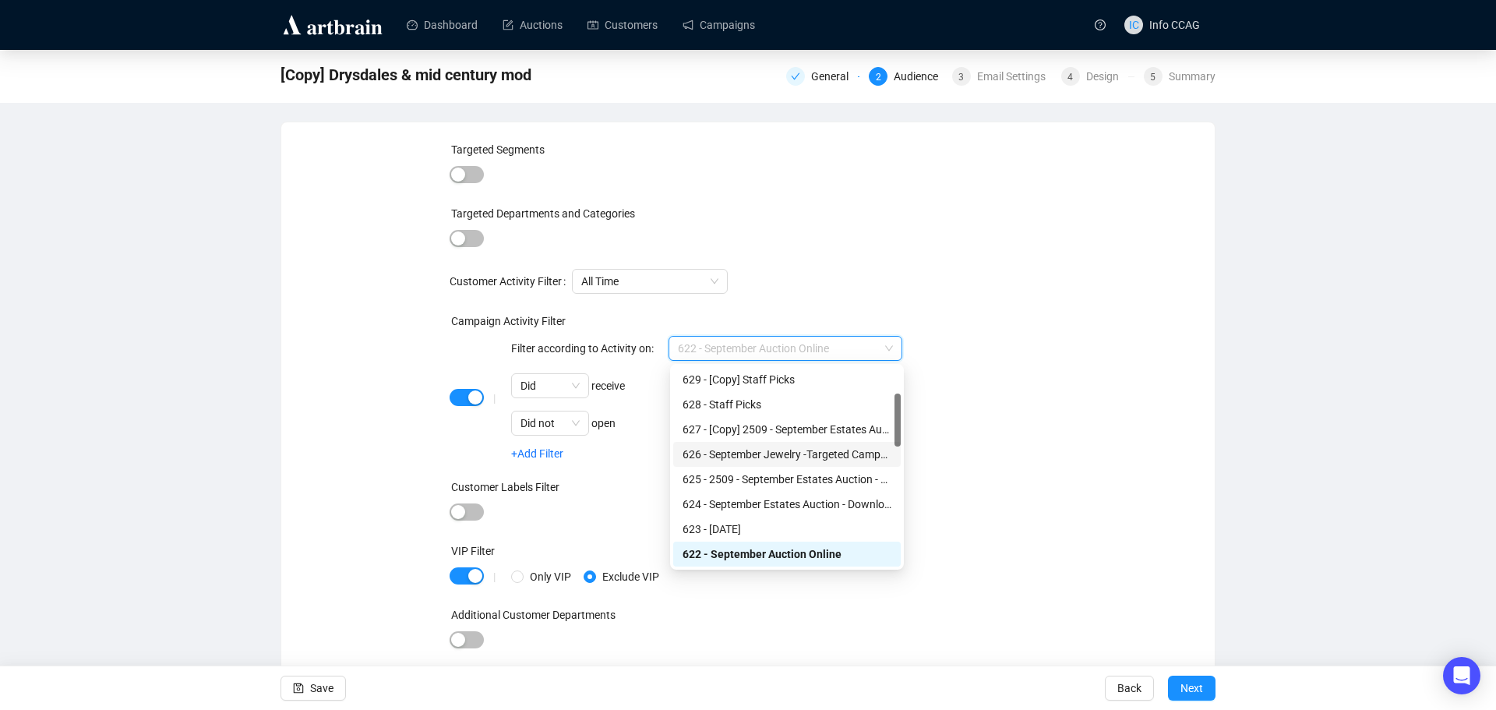
scroll to position [22, 0]
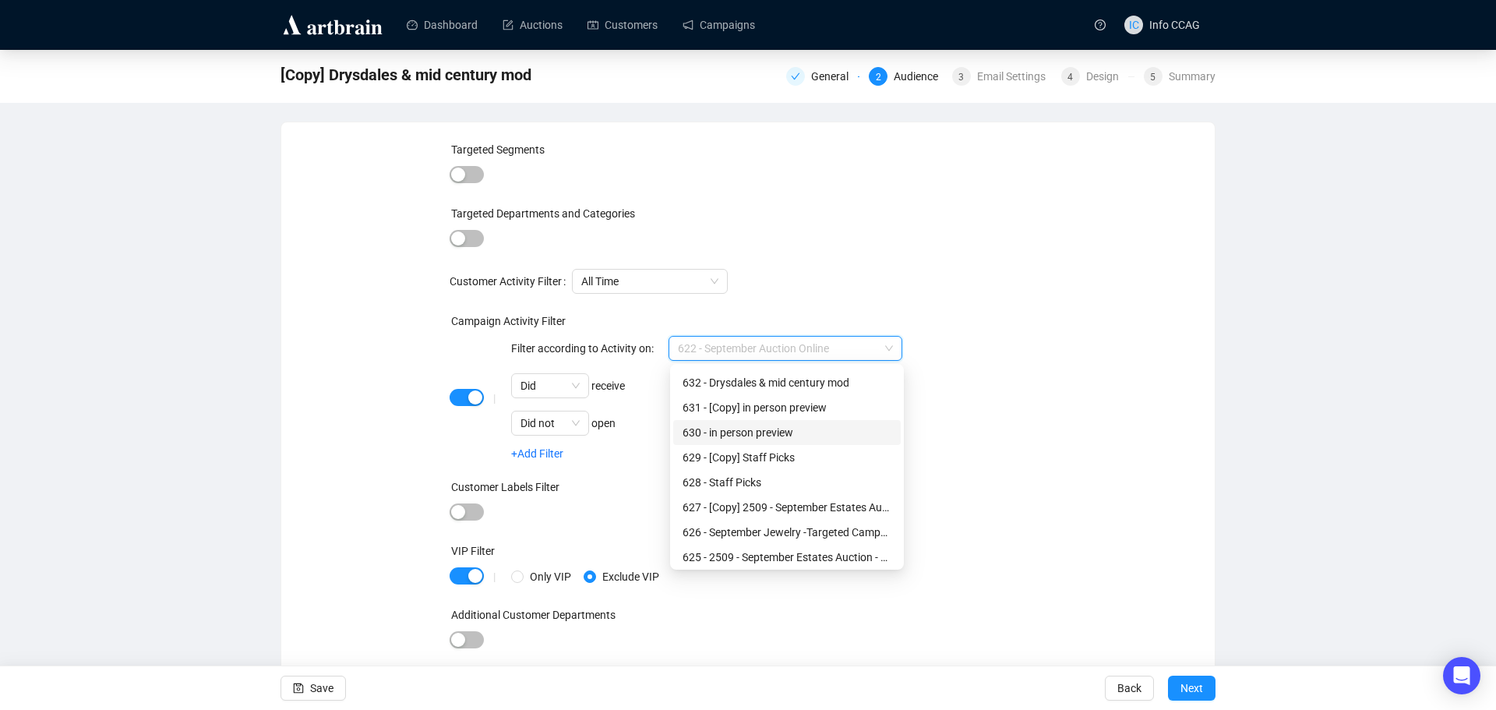
click at [783, 430] on div "630 - in person preview" at bounding box center [786, 432] width 209 height 17
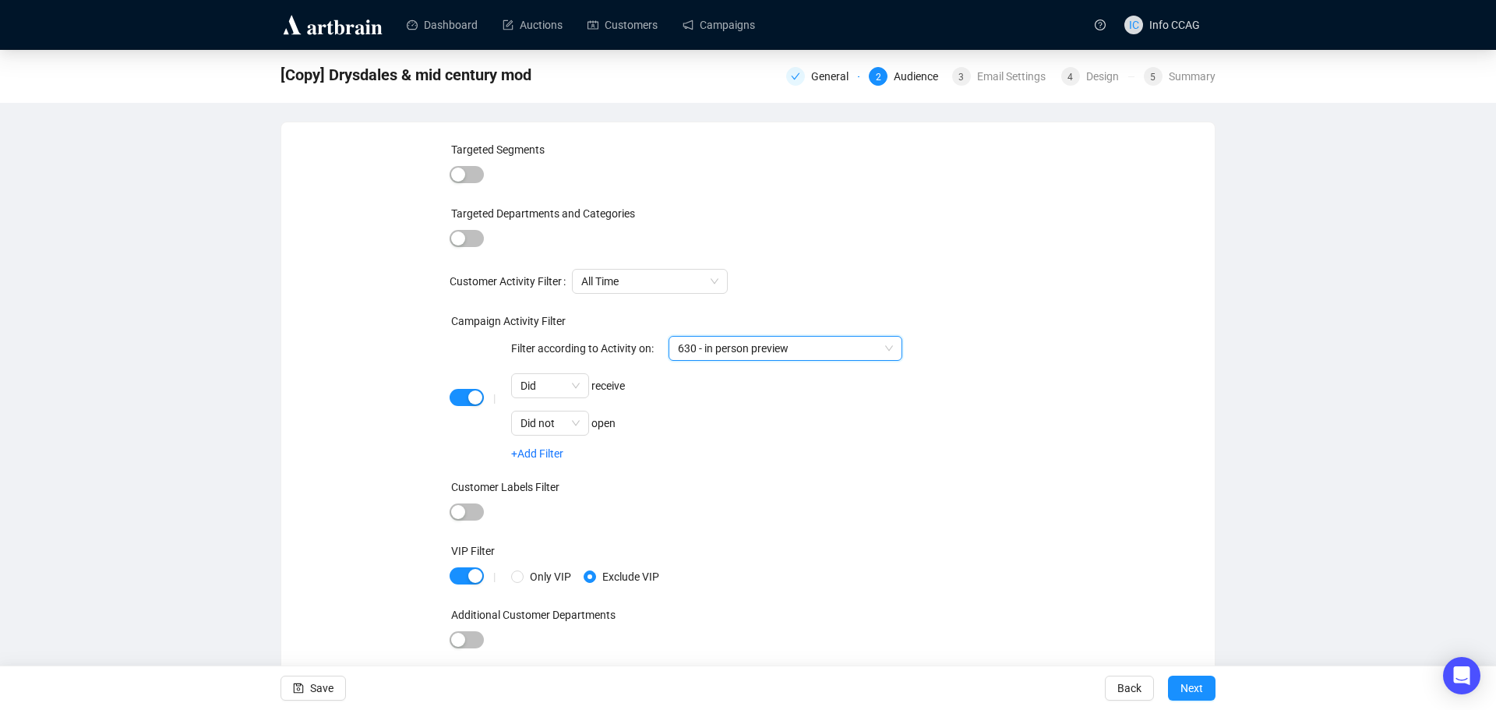
click at [848, 351] on span "630 - in person preview" at bounding box center [785, 348] width 215 height 23
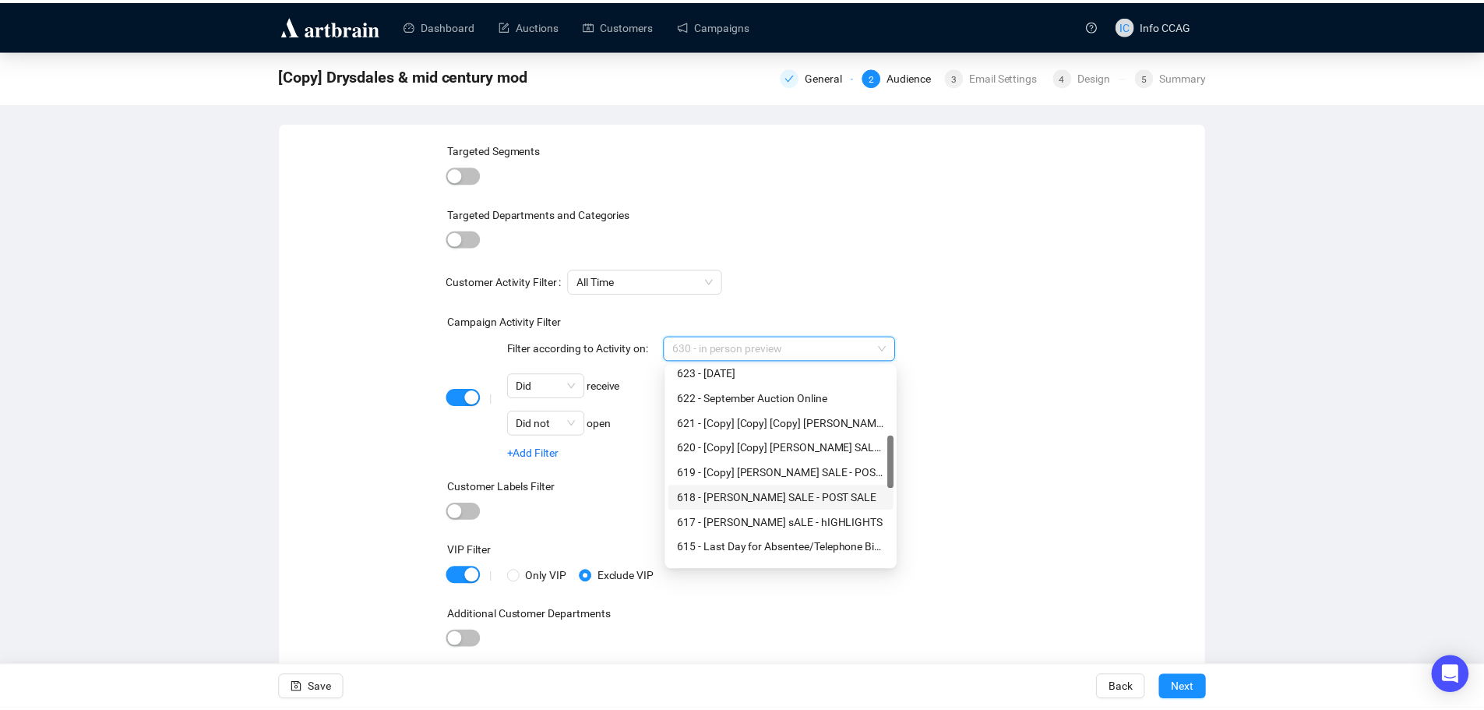
scroll to position [178, 0]
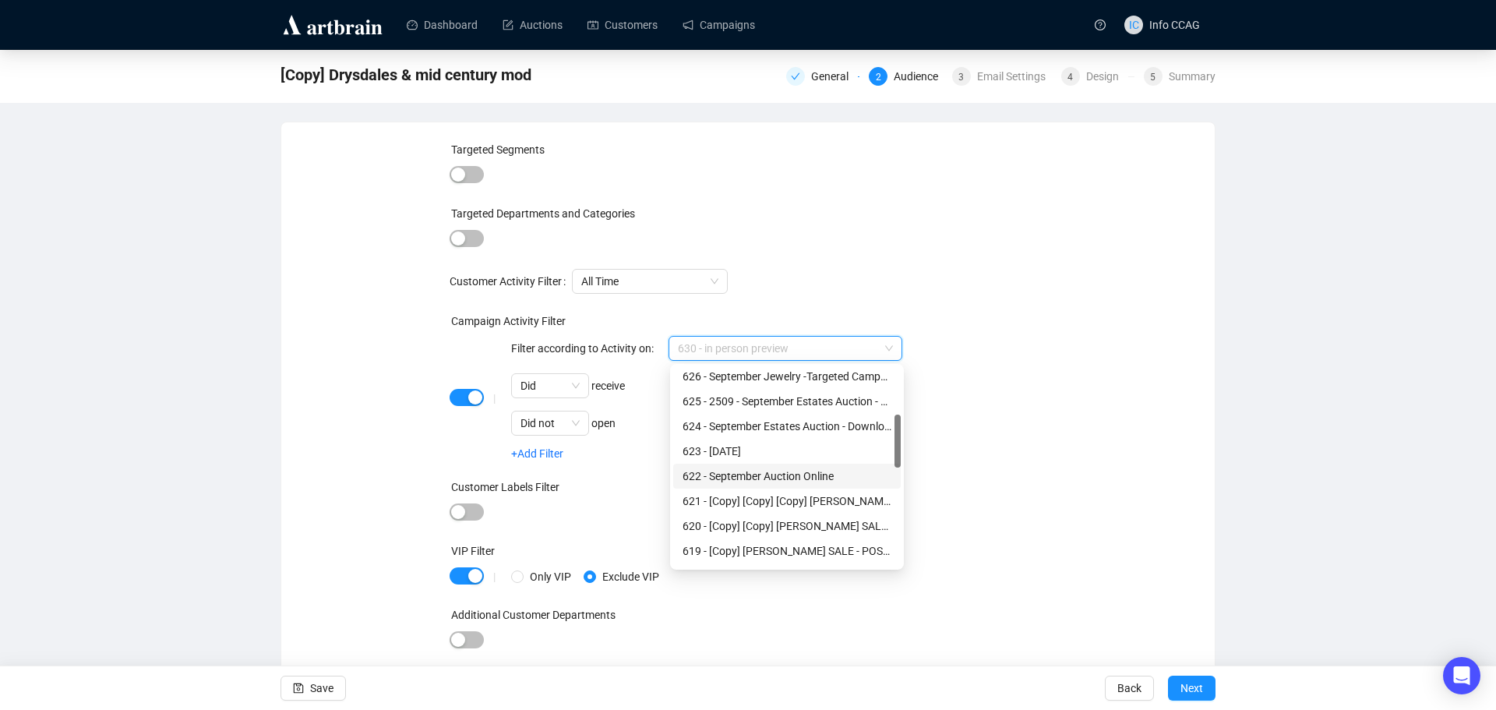
click at [807, 474] on div "622 - September Auction Online" at bounding box center [786, 475] width 209 height 17
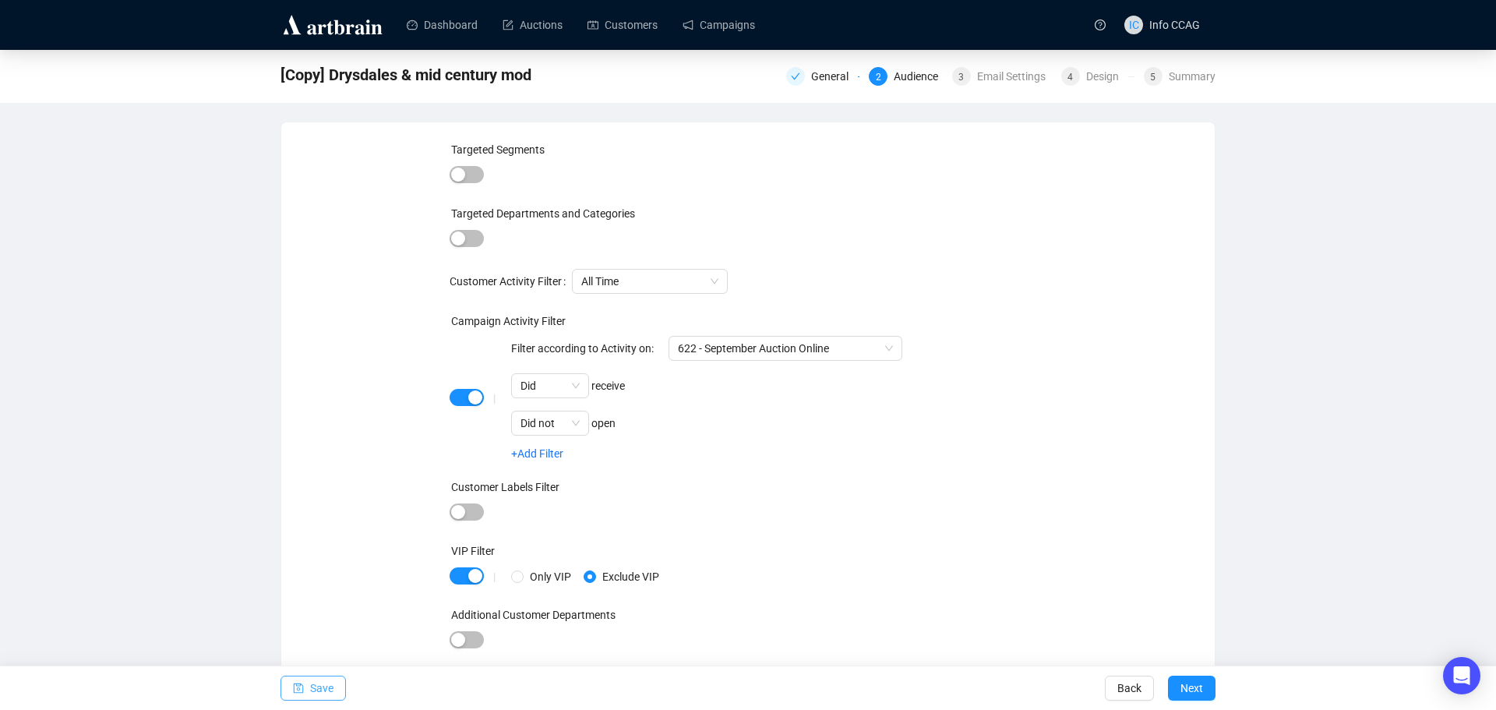
click at [338, 689] on button "Save" at bounding box center [312, 687] width 65 height 25
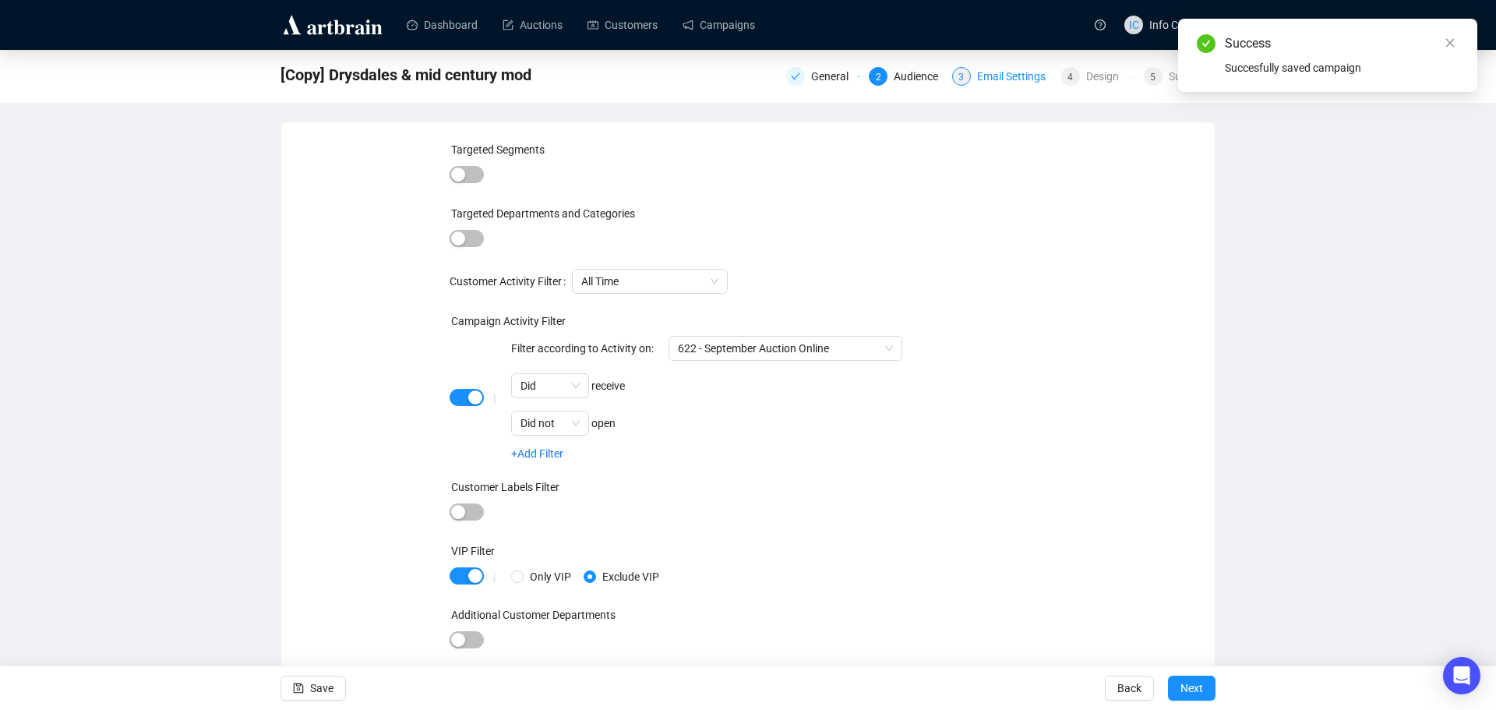
click at [980, 77] on div "Email Settings" at bounding box center [1016, 76] width 78 height 19
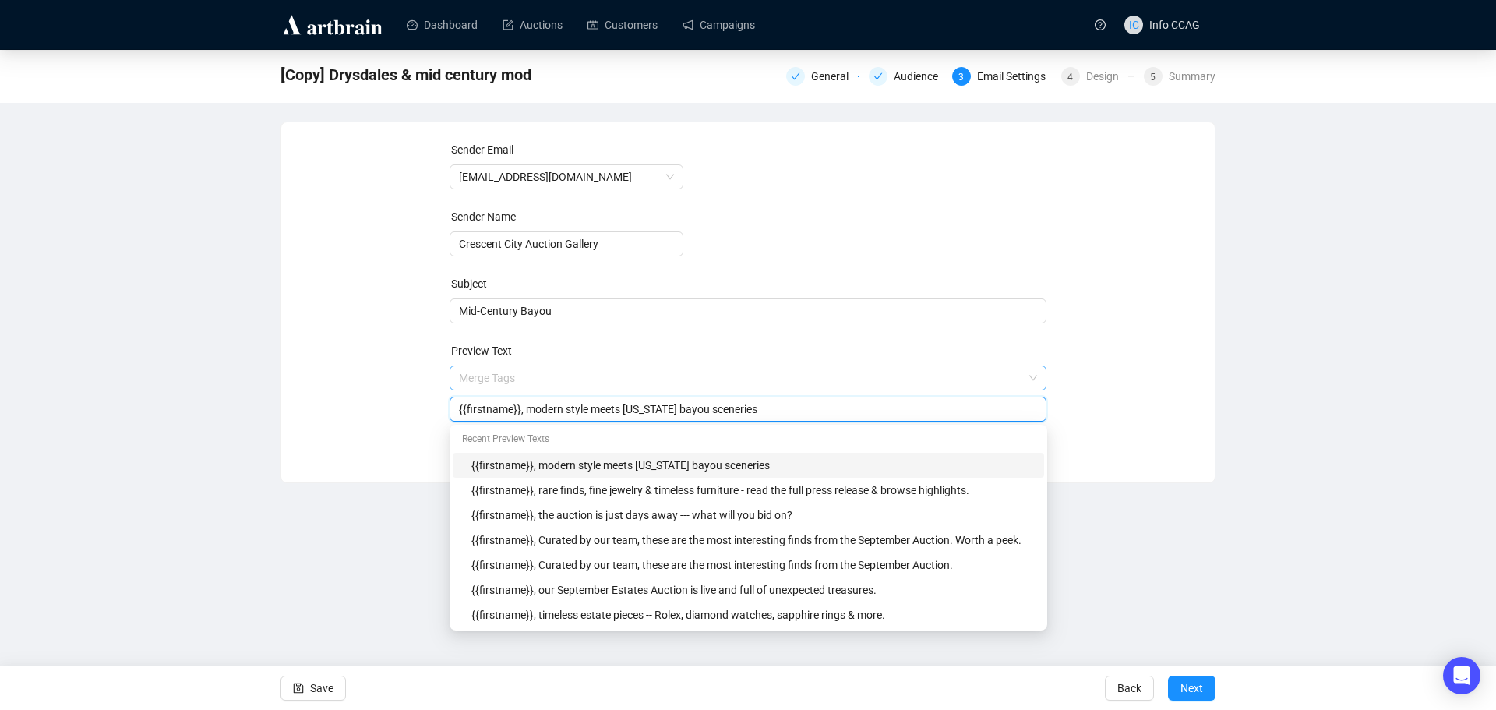
drag, startPoint x: 791, startPoint y: 376, endPoint x: 680, endPoint y: 379, distance: 110.7
click at [680, 379] on span "Merge Tags {{firstname}}, modern style meets [US_STATE] bayou sceneries" at bounding box center [749, 394] width 598 height 44
click at [748, 409] on input "{{firstname}}, modern style meets [US_STATE] bayou sceneries" at bounding box center [748, 408] width 579 height 17
drag, startPoint x: 750, startPoint y: 408, endPoint x: 526, endPoint y: 410, distance: 224.4
click at [526, 410] on input "{{firstname}}, modern style meets [US_STATE] bayou sceneries" at bounding box center [748, 408] width 579 height 17
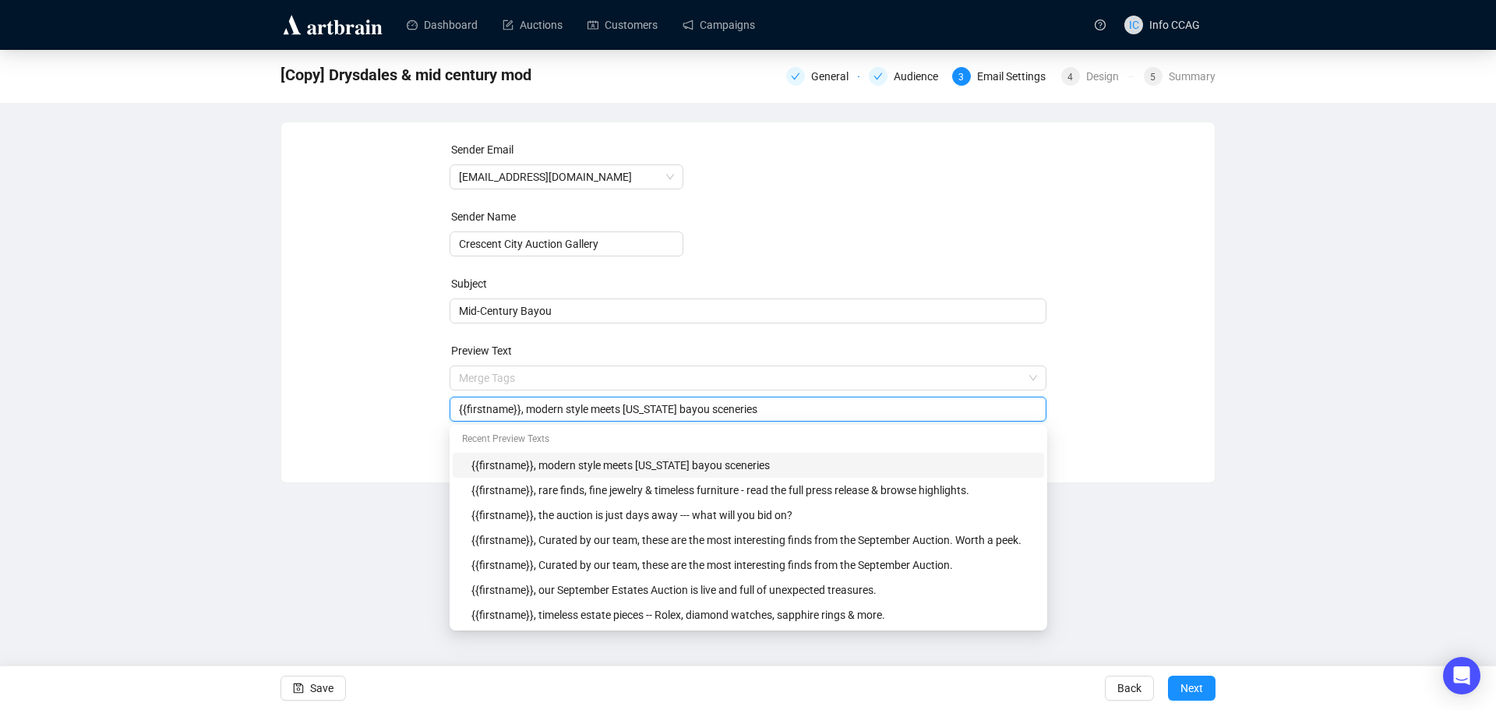
click at [1116, 344] on div "Sender Email [EMAIL_ADDRESS][DOMAIN_NAME] Sender Name Crescent City Auction Gal…" at bounding box center [748, 290] width 896 height 299
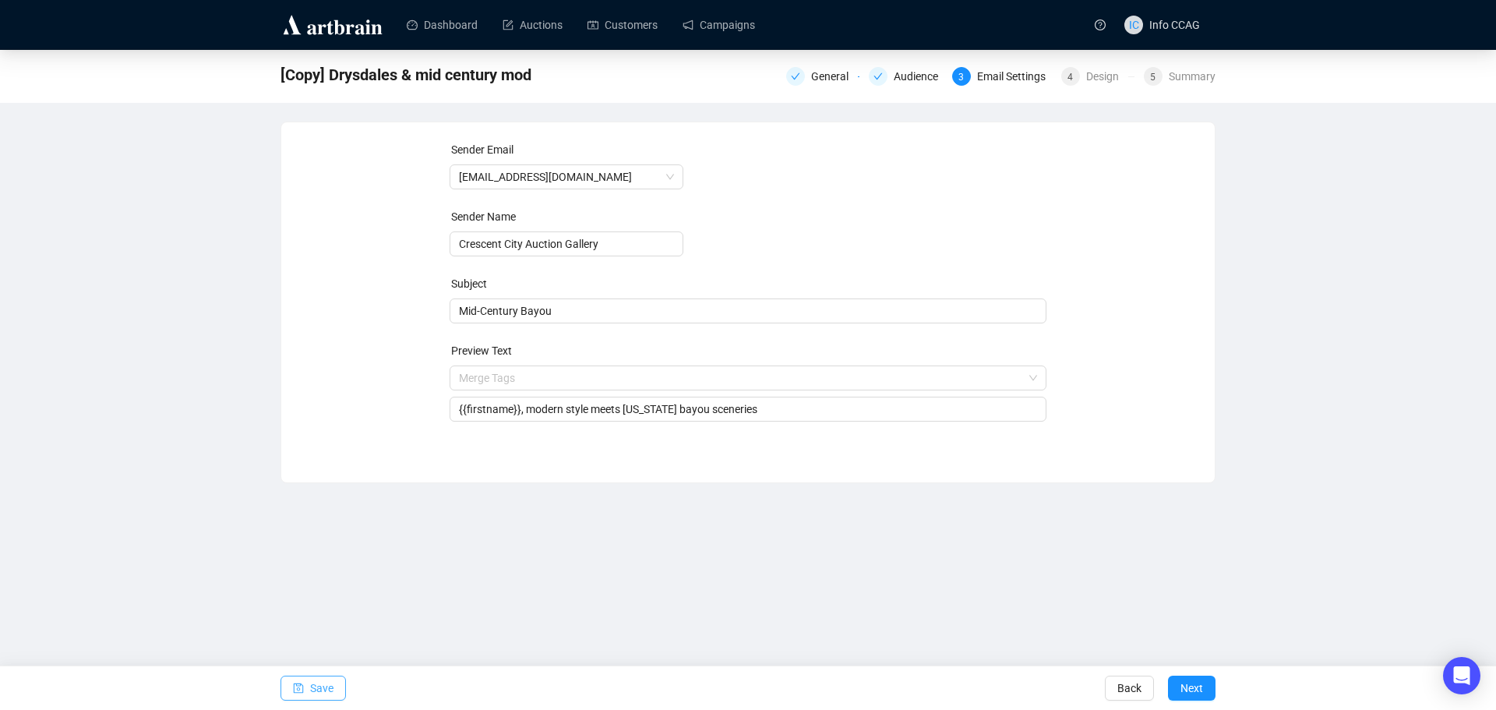
click at [309, 689] on button "Save" at bounding box center [312, 687] width 65 height 25
click at [761, 406] on input "{{firstname}}, modern style meets [US_STATE] bayou sceneries" at bounding box center [748, 408] width 579 height 17
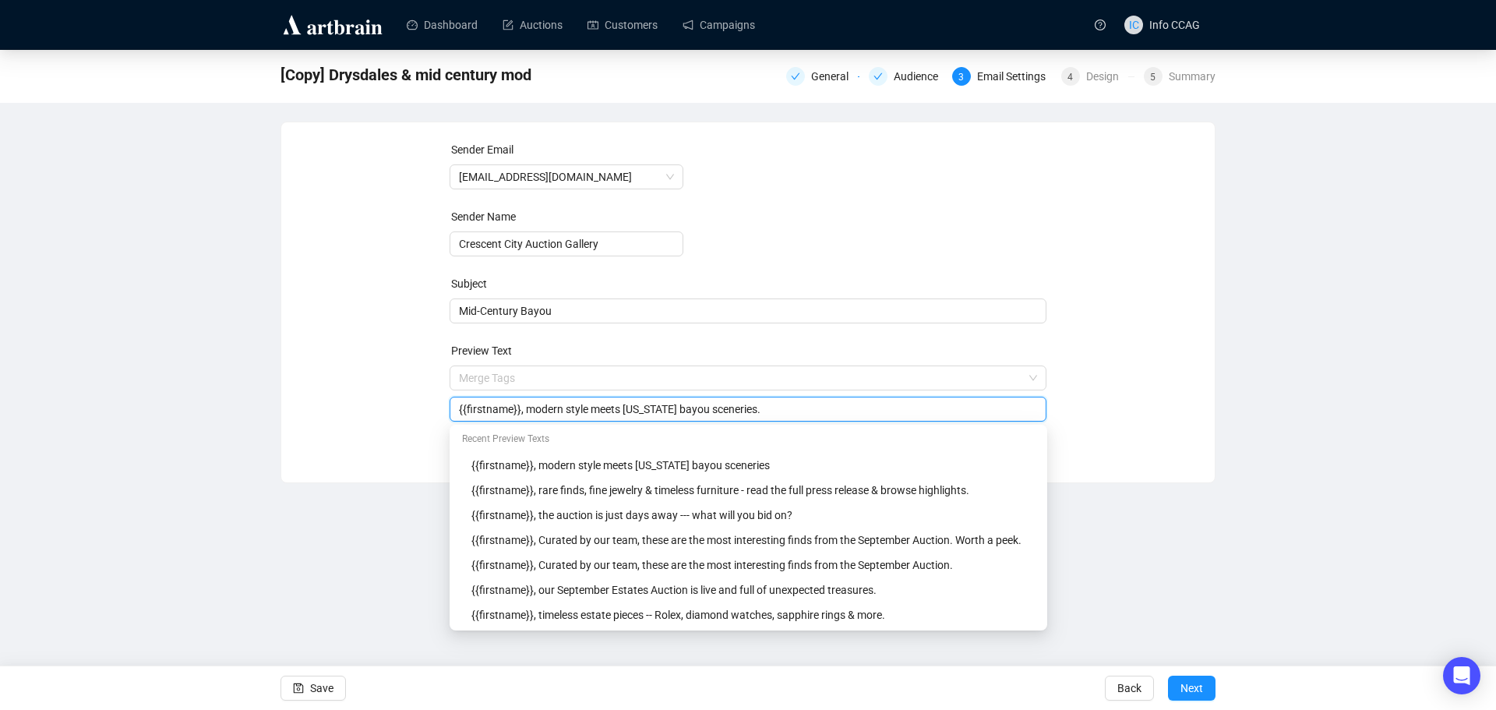
type input "{{firstname}}, modern style meets [US_STATE] bayou sceneries."
click at [1274, 384] on div "[Copy] Drysdales & mid century mod General Audience 3 Email Settings 4 Design 5…" at bounding box center [748, 266] width 1496 height 433
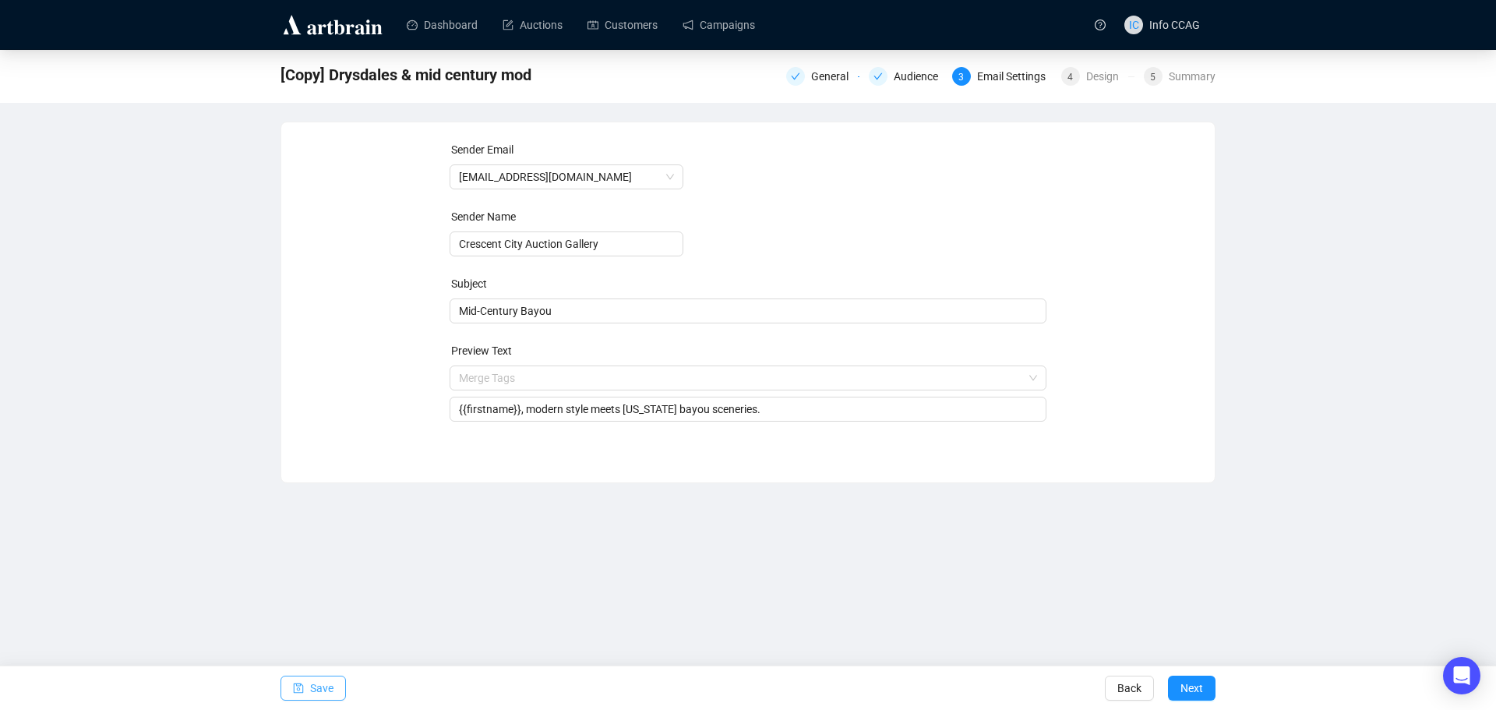
click at [299, 695] on span "button" at bounding box center [298, 688] width 11 height 44
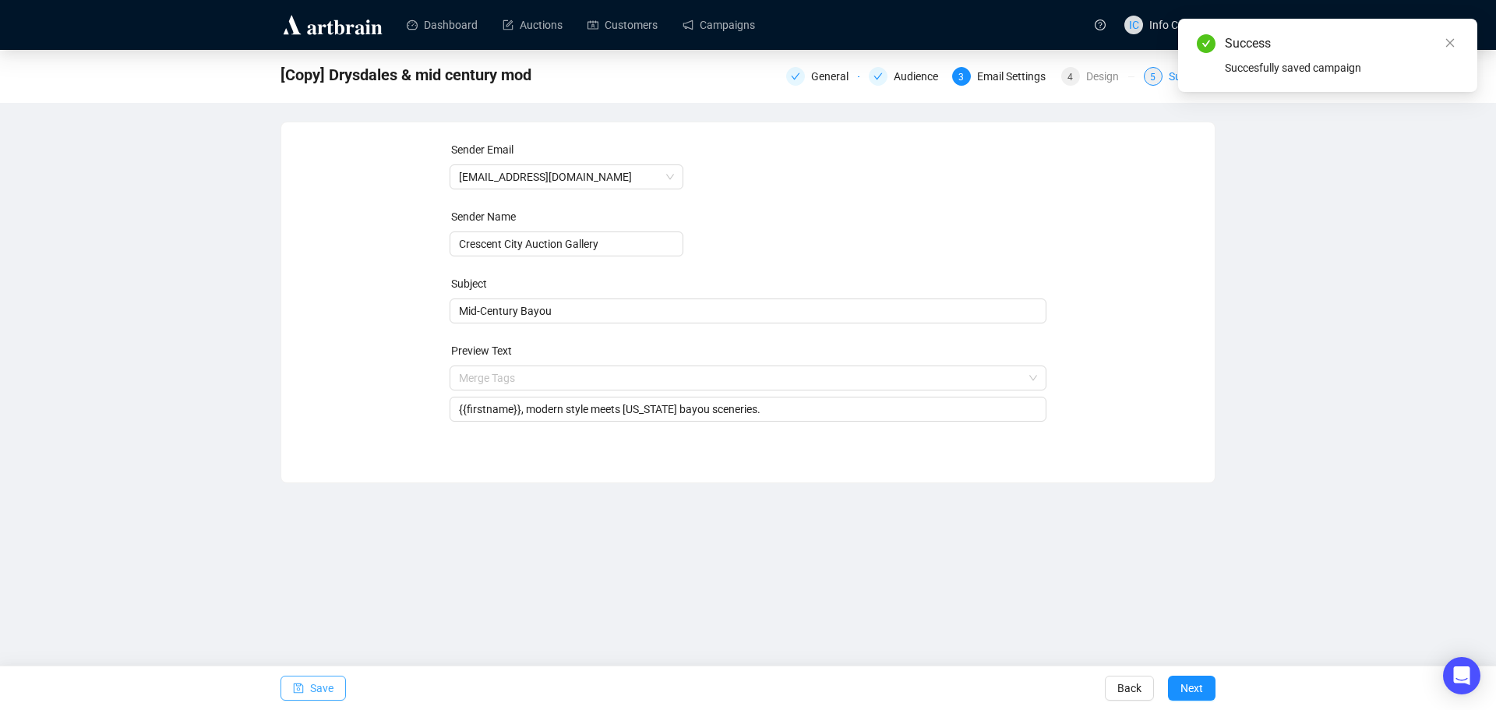
click at [1155, 76] on span "5" at bounding box center [1152, 77] width 5 height 11
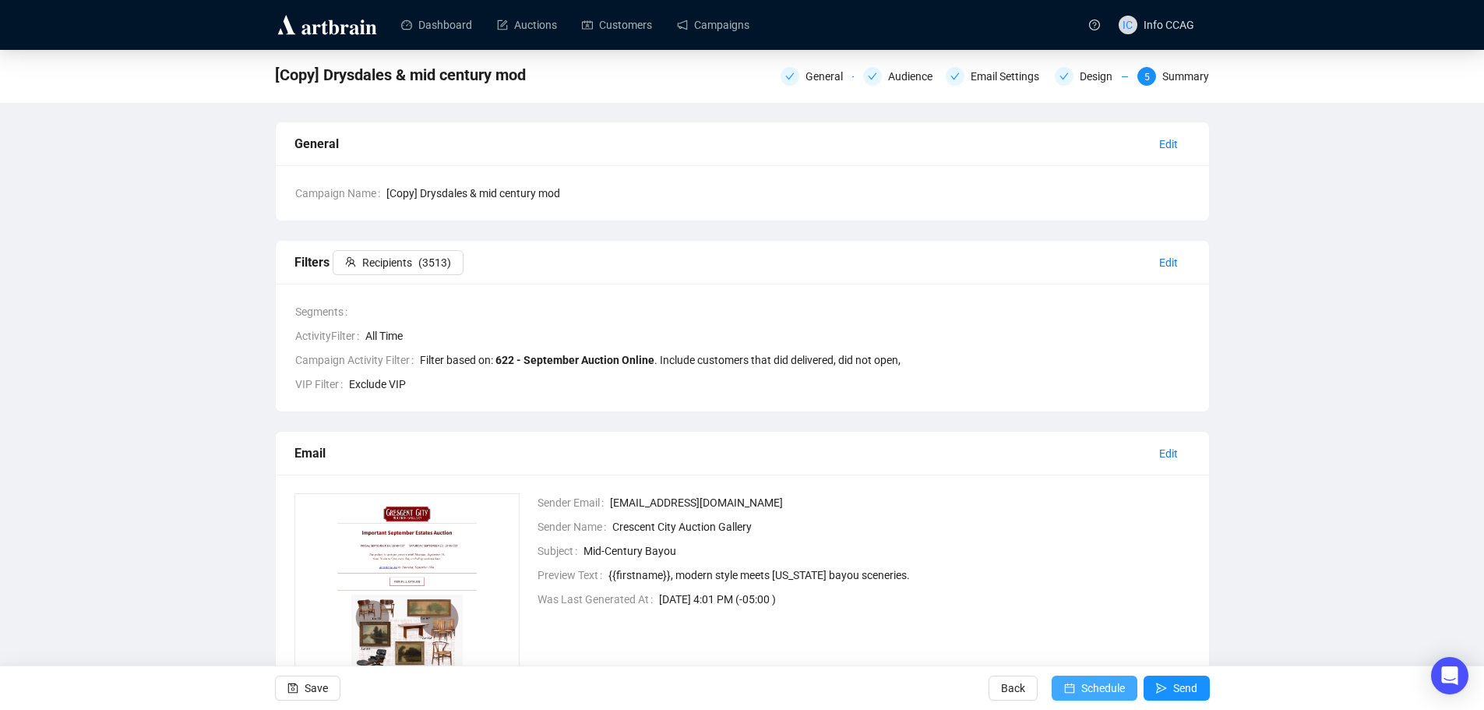
click at [1098, 693] on span "Schedule" at bounding box center [1103, 688] width 44 height 44
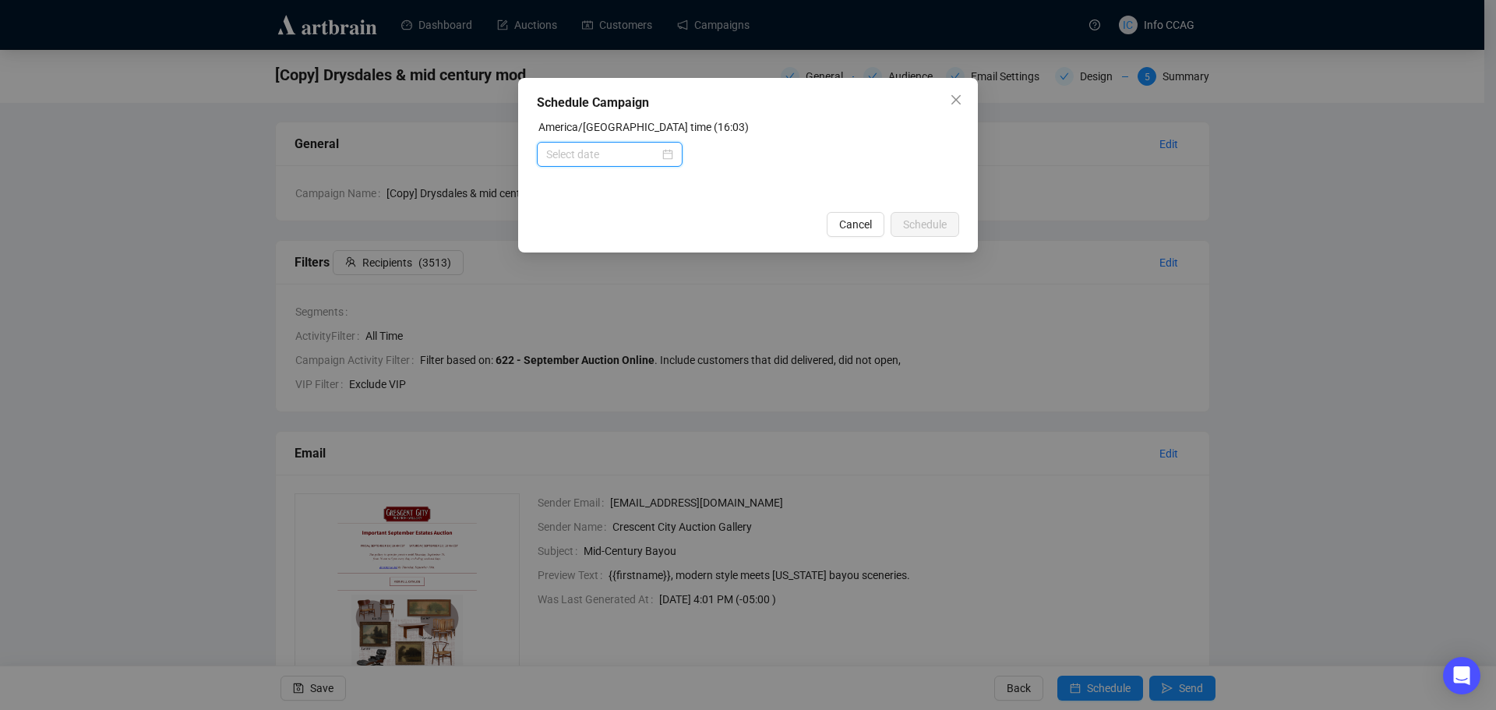
click at [623, 157] on input at bounding box center [602, 154] width 113 height 17
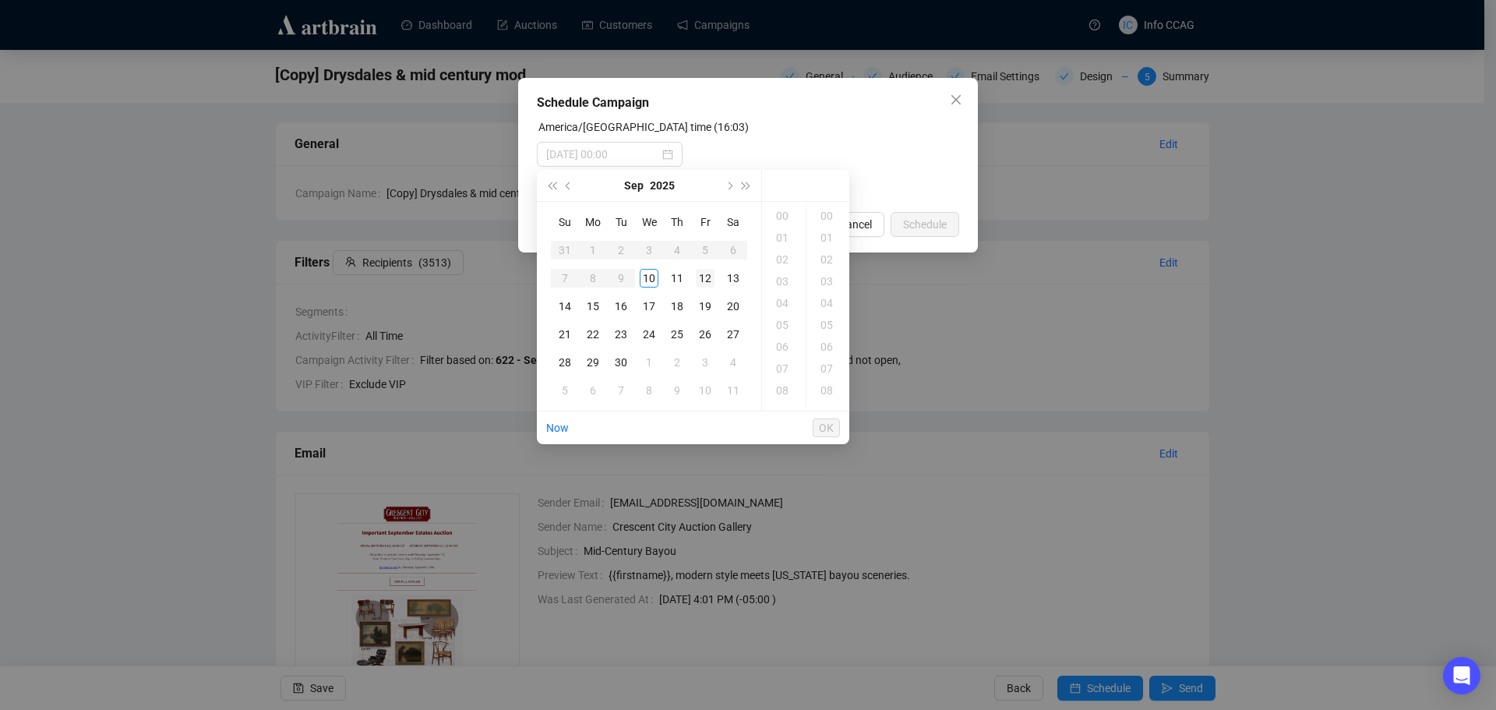
click at [705, 279] on div "12" at bounding box center [705, 278] width 19 height 19
click at [778, 331] on div "09" at bounding box center [783, 334] width 37 height 22
type input "[DATE] 09:00"
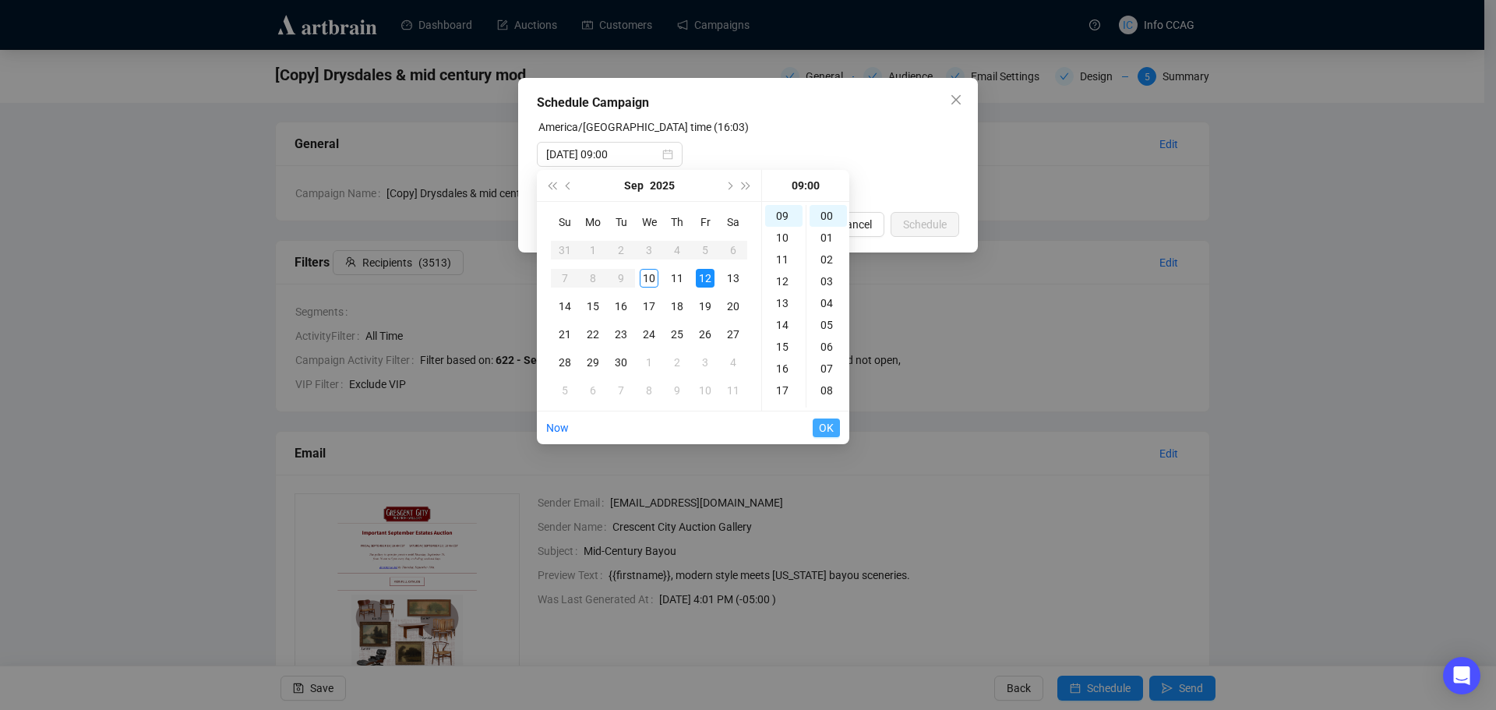
click at [818, 427] on button "OK" at bounding box center [826, 427] width 27 height 19
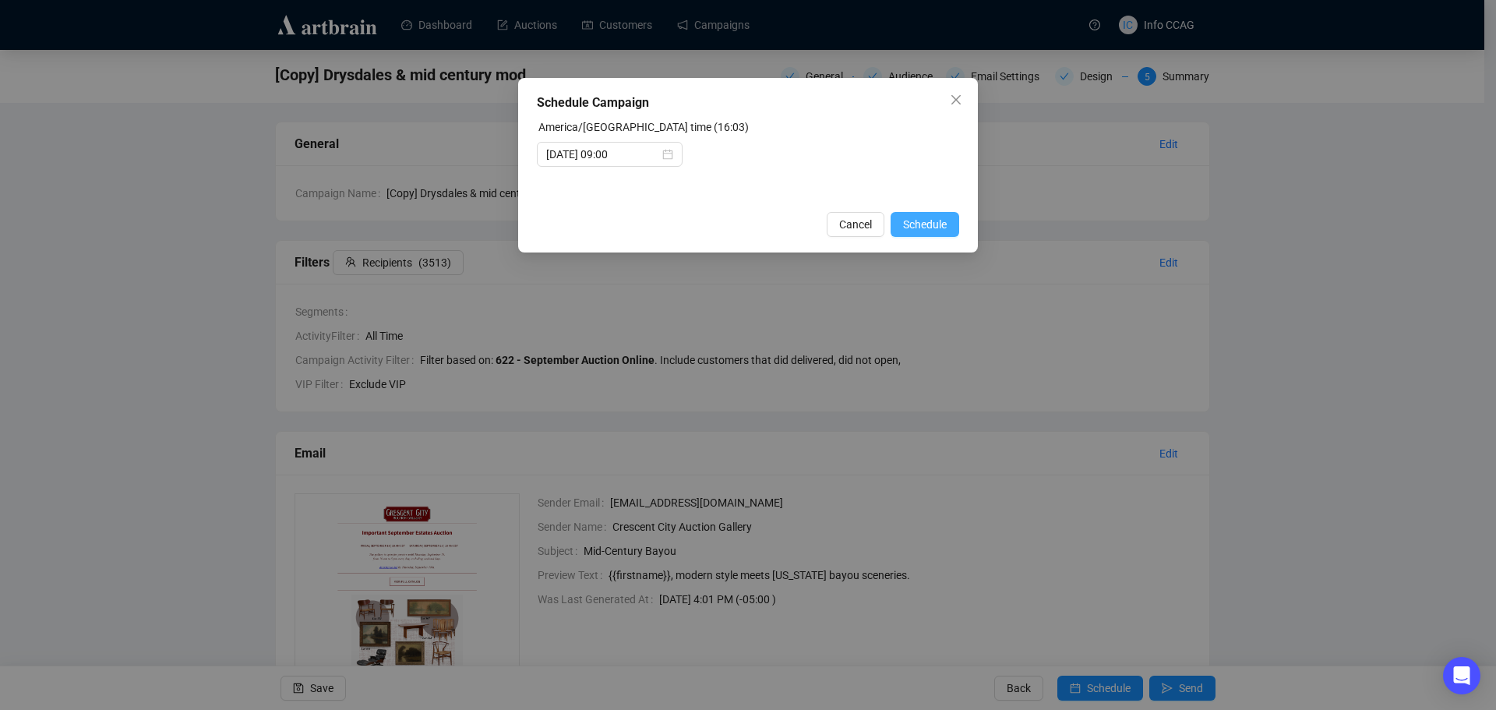
click at [921, 224] on span "Schedule" at bounding box center [925, 224] width 44 height 17
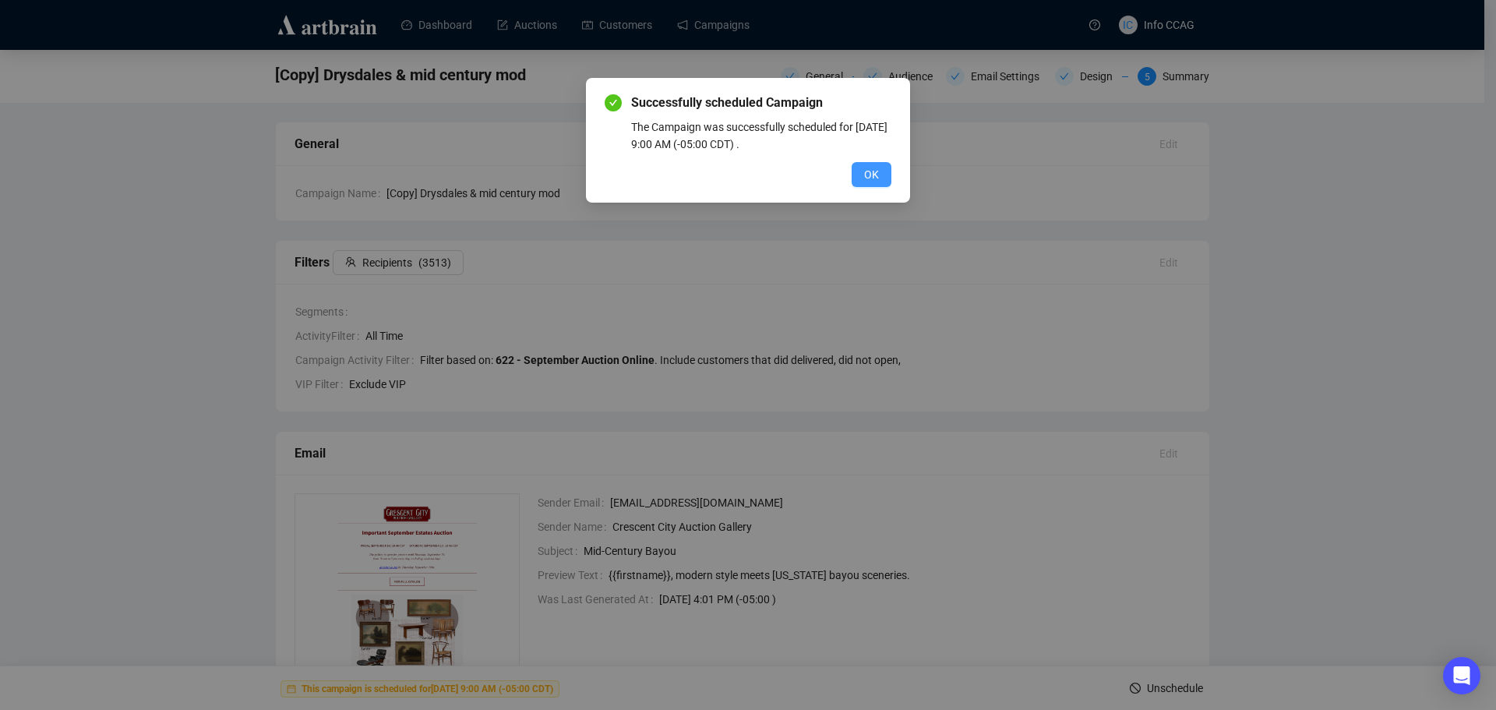
click at [881, 182] on button "OK" at bounding box center [872, 174] width 40 height 25
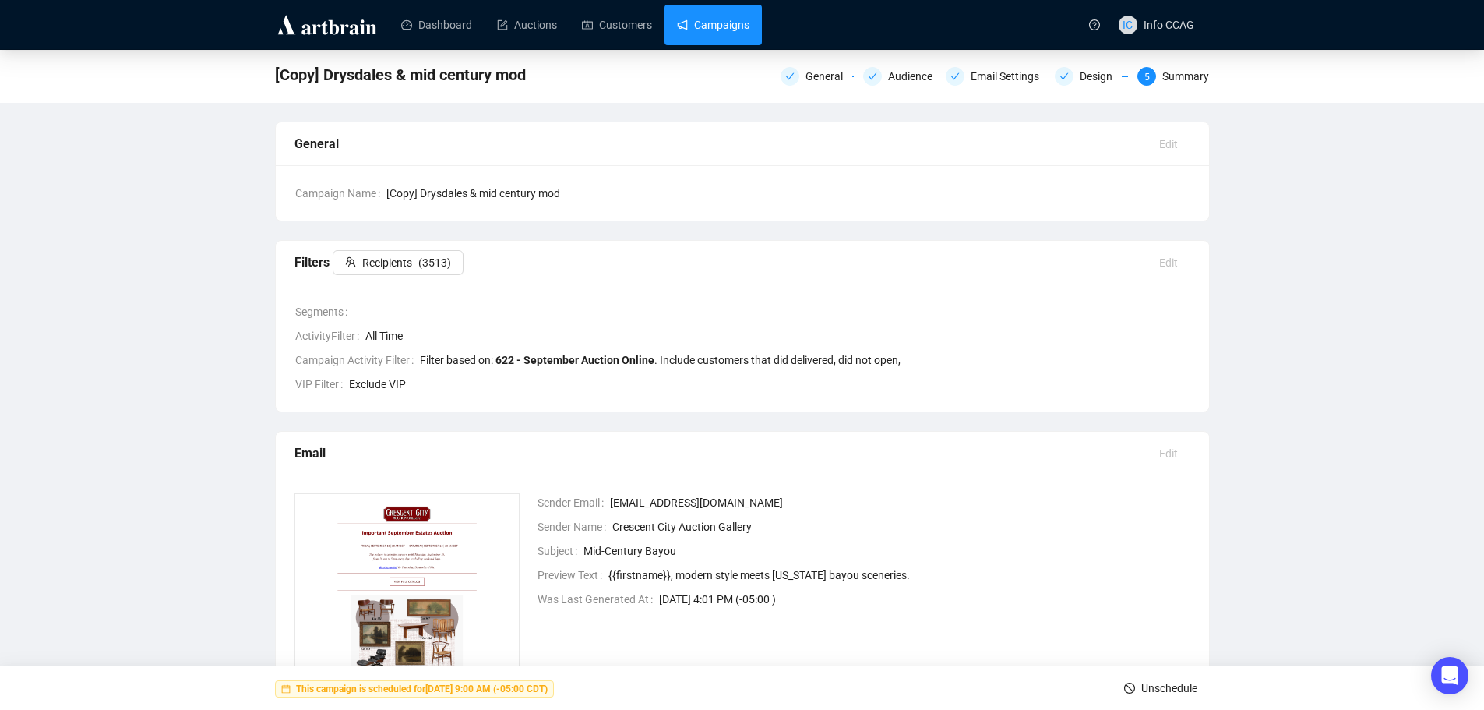
click at [726, 29] on link "Campaigns" at bounding box center [713, 25] width 72 height 41
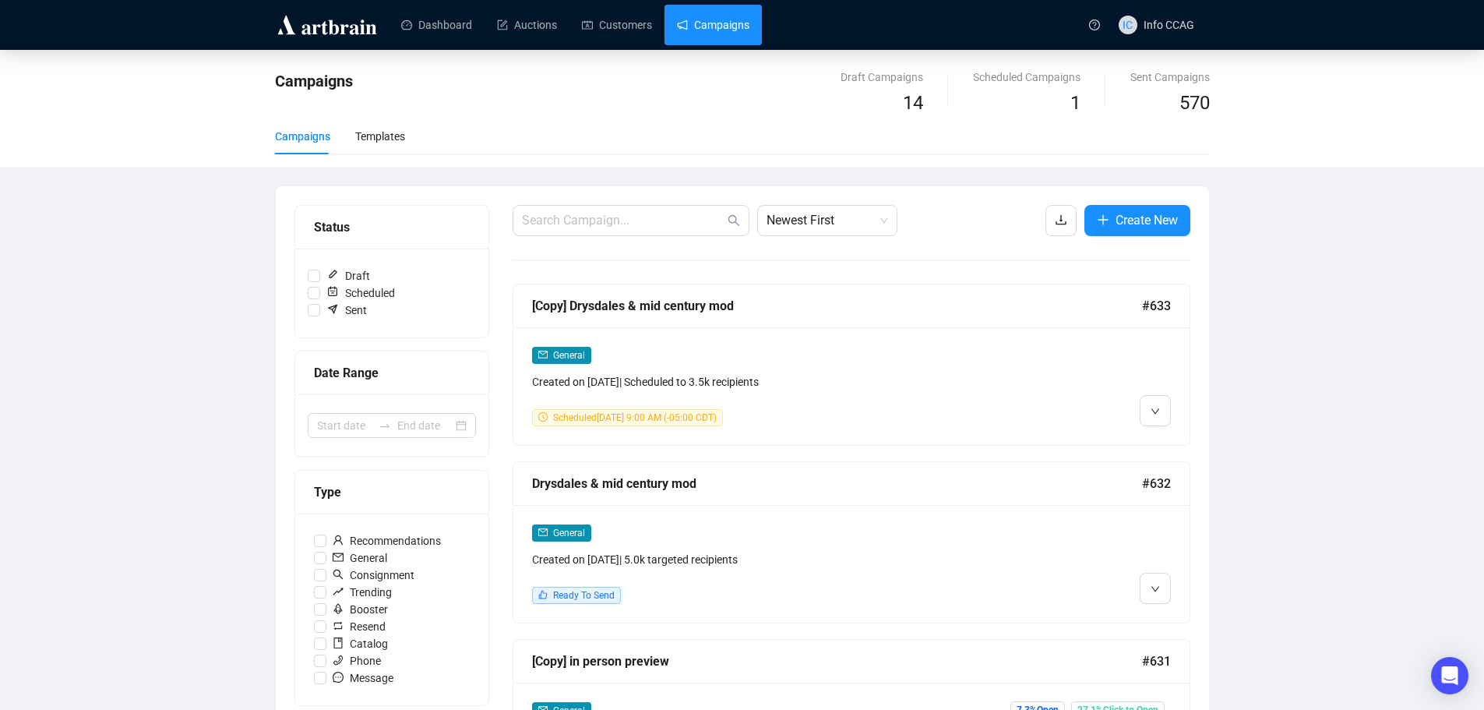
click at [845, 561] on div "Created on [DATE] | 5.0k targeted recipients" at bounding box center [770, 559] width 477 height 17
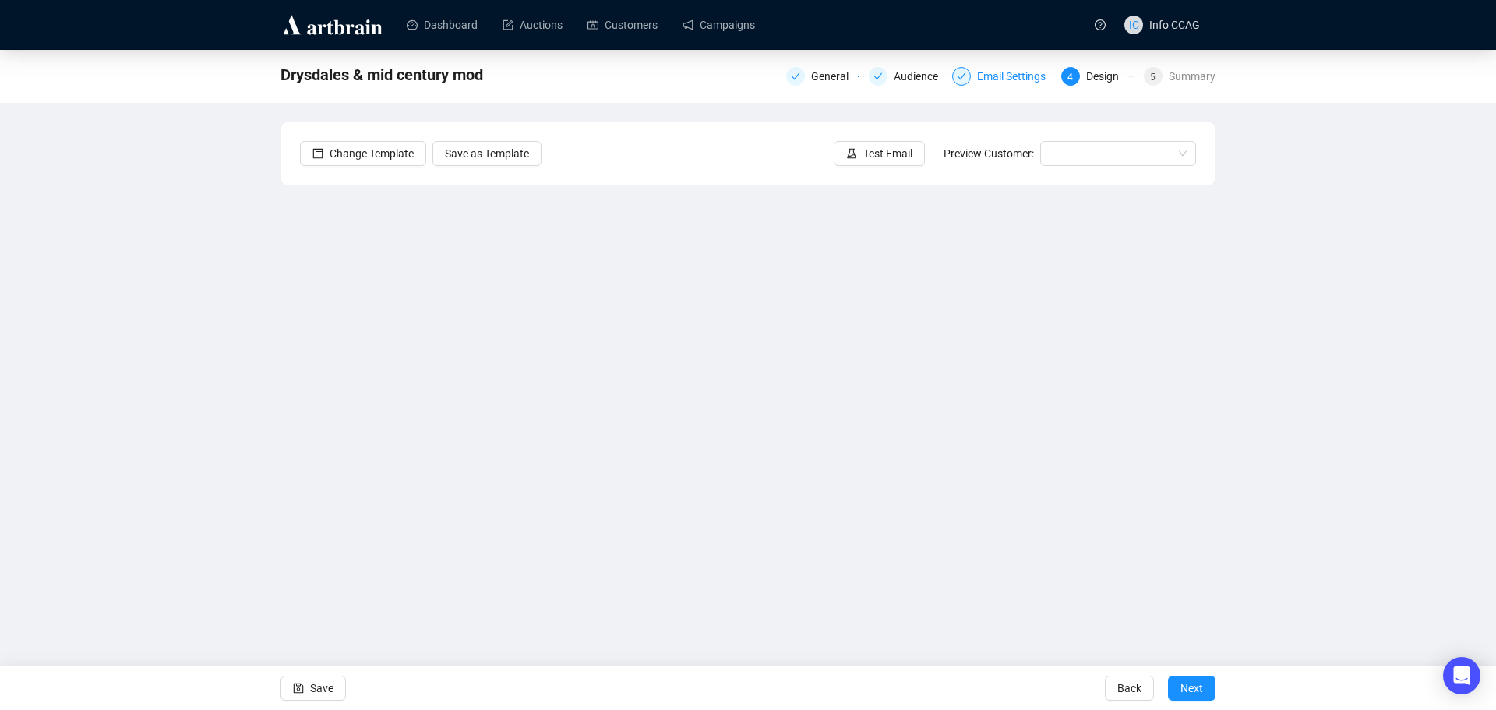
click at [1013, 74] on div "Email Settings" at bounding box center [1016, 76] width 78 height 19
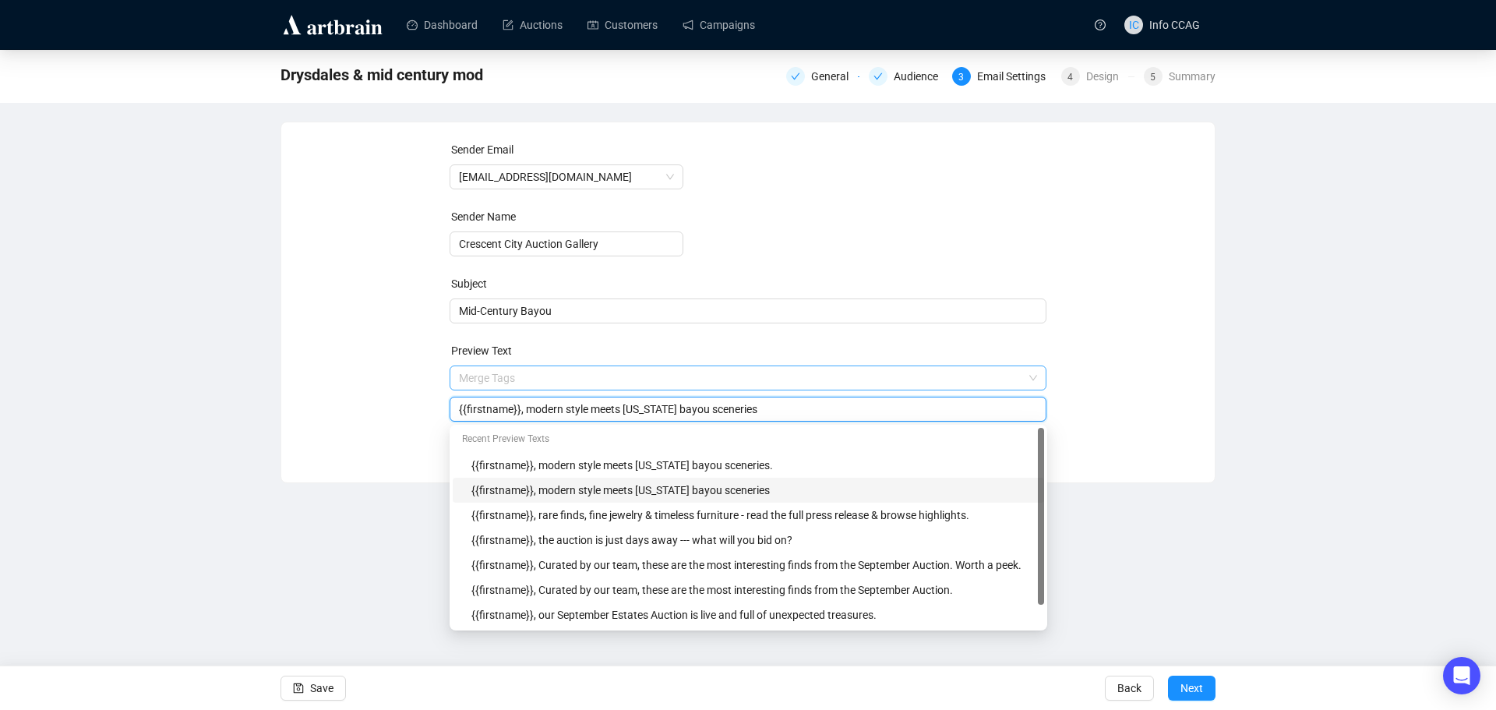
drag, startPoint x: 790, startPoint y: 377, endPoint x: 660, endPoint y: 382, distance: 130.2
click at [660, 382] on span "Merge Tags {{firstname}}, modern style meets [US_STATE] bayou sceneries" at bounding box center [749, 394] width 598 height 44
click at [749, 407] on input "{{firstname}}, modern style meets [US_STATE] bayou sceneries" at bounding box center [748, 408] width 579 height 17
drag, startPoint x: 759, startPoint y: 413, endPoint x: 521, endPoint y: 414, distance: 237.6
click at [521, 414] on input "{{firstname}}, modern style meets [US_STATE] bayou sceneries" at bounding box center [748, 408] width 579 height 17
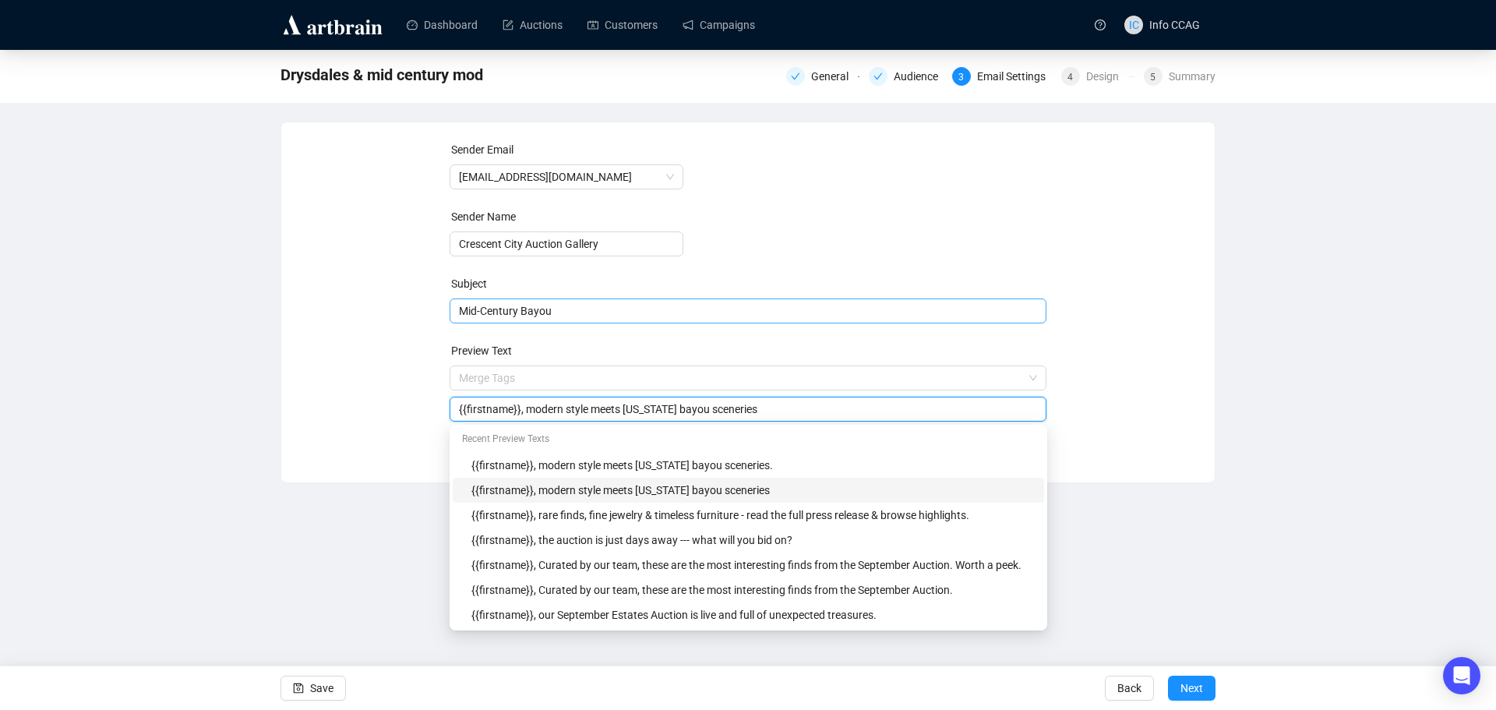
click at [577, 316] on span "Mid-Century Bayou" at bounding box center [749, 311] width 598 height 12
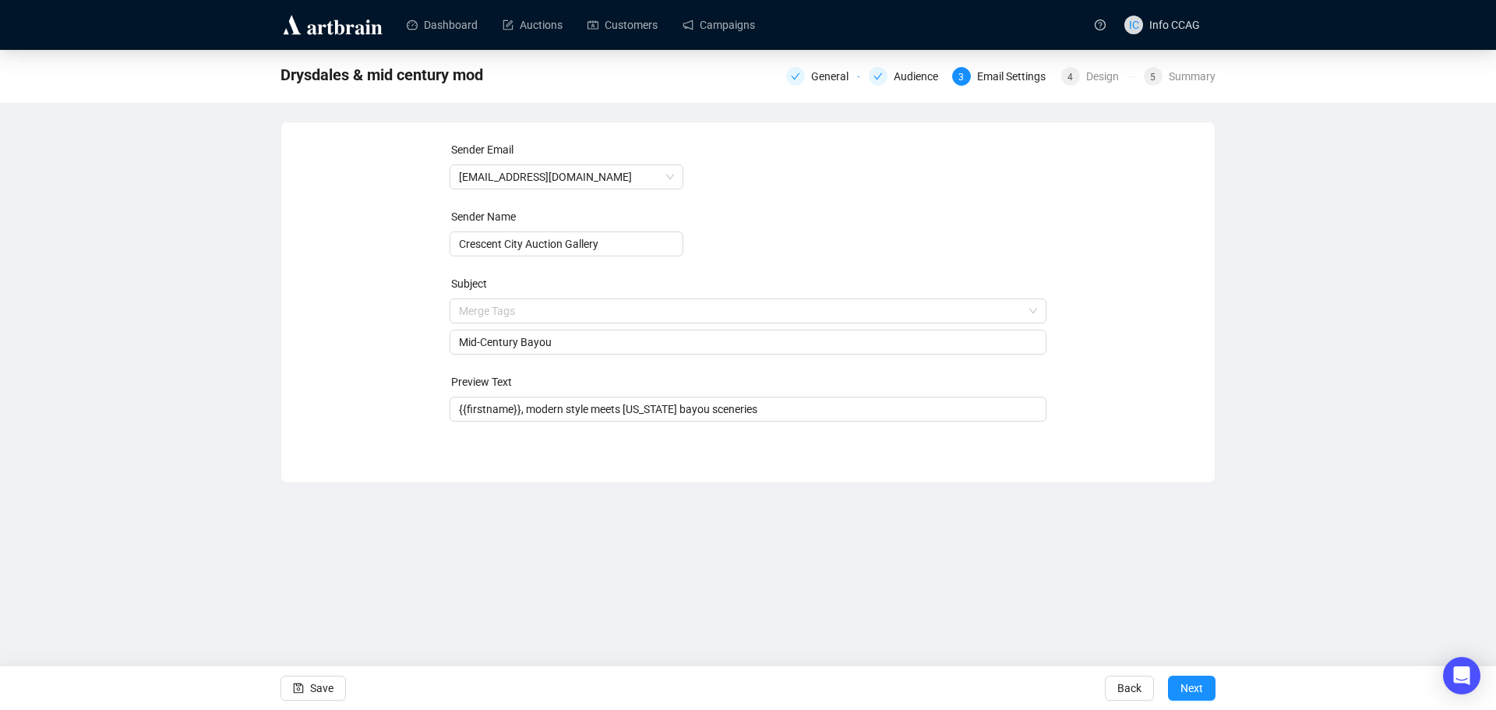
click at [786, 233] on form "Sender Email [EMAIL_ADDRESS][DOMAIN_NAME] Sender Name Crescent City Auction Gal…" at bounding box center [749, 281] width 598 height 280
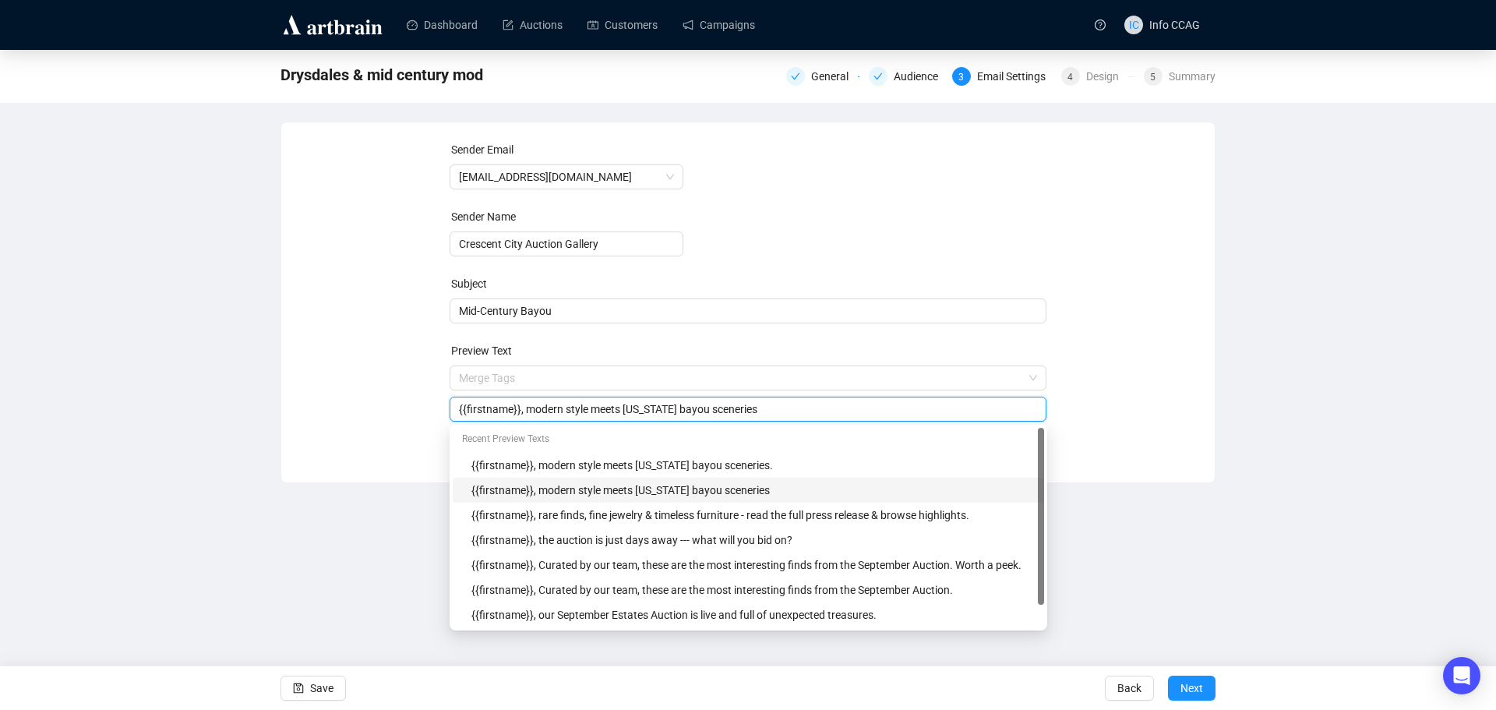
drag, startPoint x: 750, startPoint y: 410, endPoint x: 523, endPoint y: 413, distance: 227.5
click at [523, 413] on input "{{firstname}}, modern style meets [US_STATE] bayou sceneries" at bounding box center [748, 408] width 579 height 17
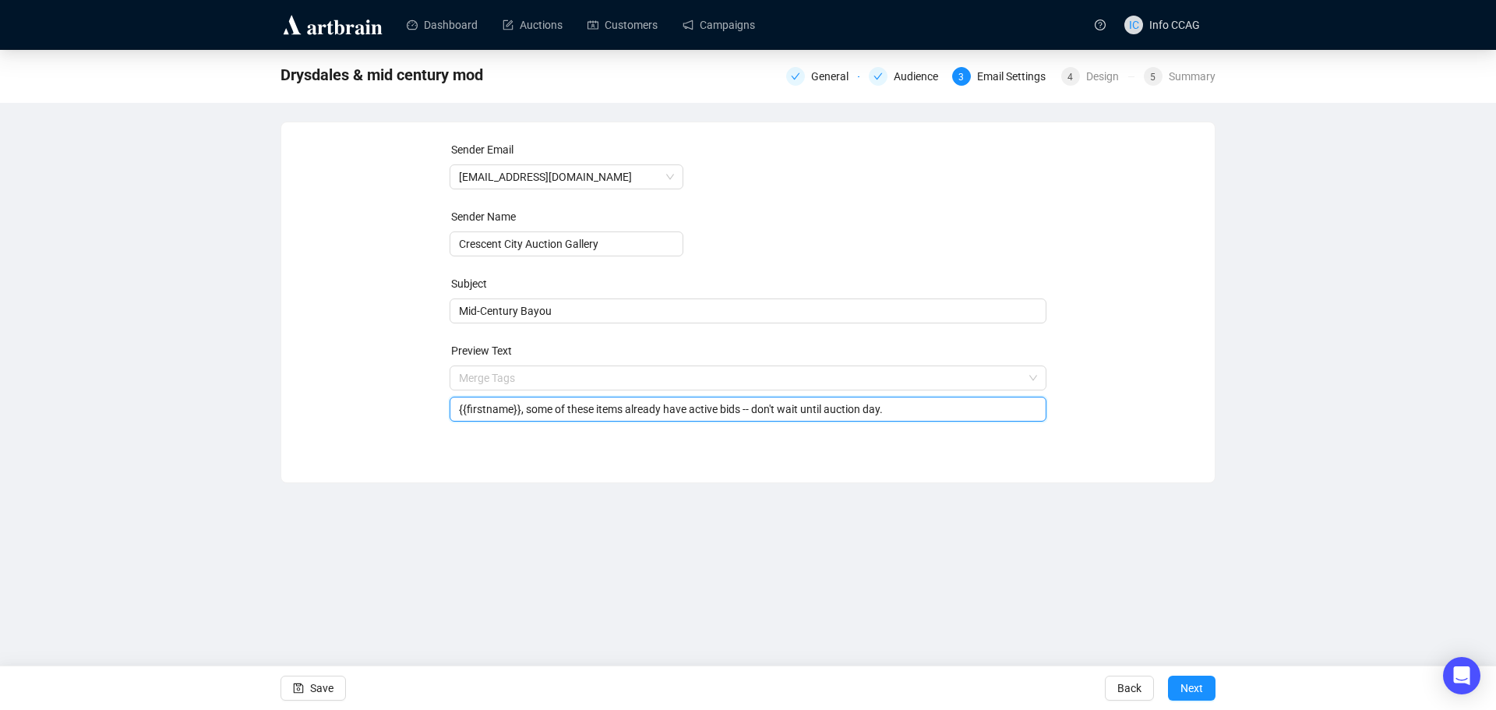
click at [1139, 305] on div "Sender Email [EMAIL_ADDRESS][DOMAIN_NAME] Sender Name Crescent City Auction Gal…" at bounding box center [748, 290] width 896 height 299
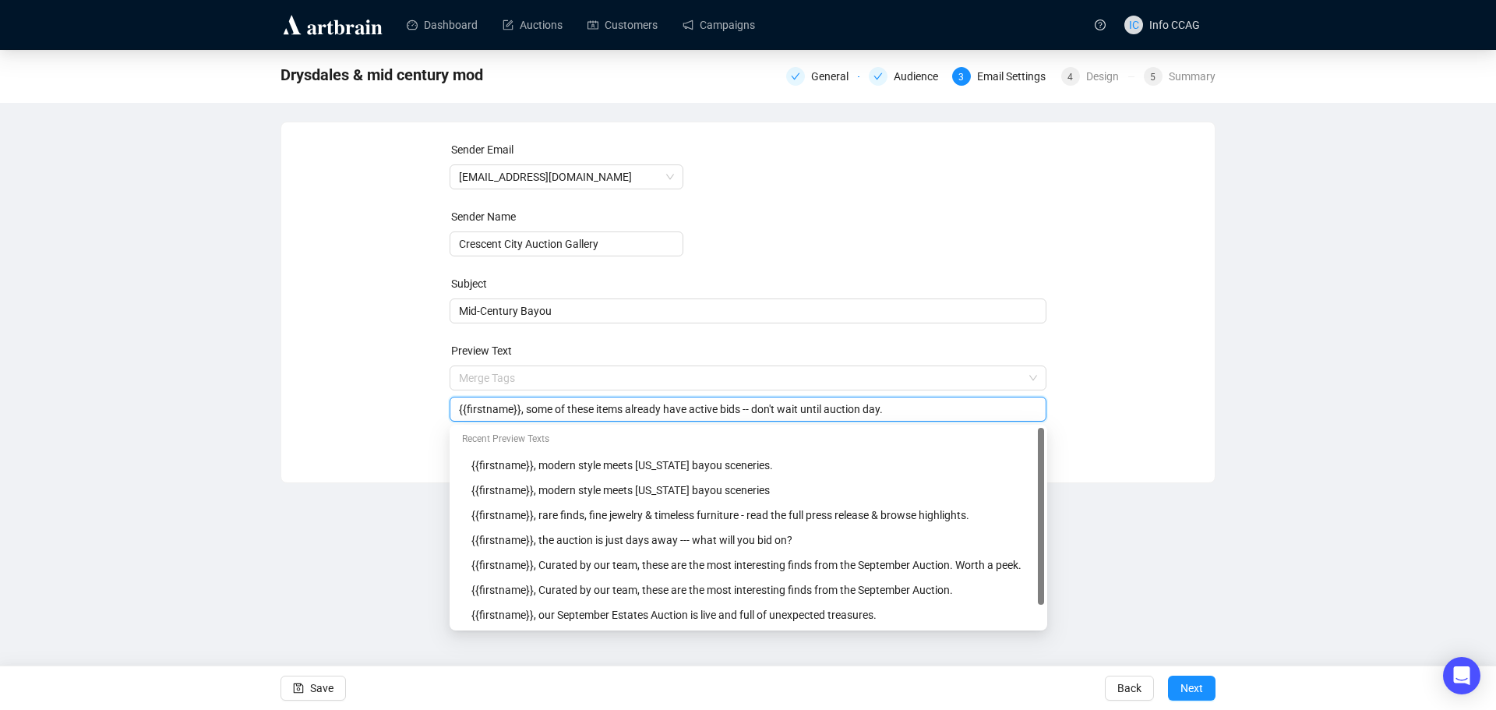
click at [915, 410] on input "{{firstname}}, some of these items already have active bids -- don't wait until…" at bounding box center [748, 408] width 579 height 17
type input "{{firstname}}, some of these items already have active bids -- don't wait until…"
click at [1123, 395] on div "Sender Email [EMAIL_ADDRESS][DOMAIN_NAME] Sender Name Crescent City Auction Gal…" at bounding box center [748, 290] width 896 height 299
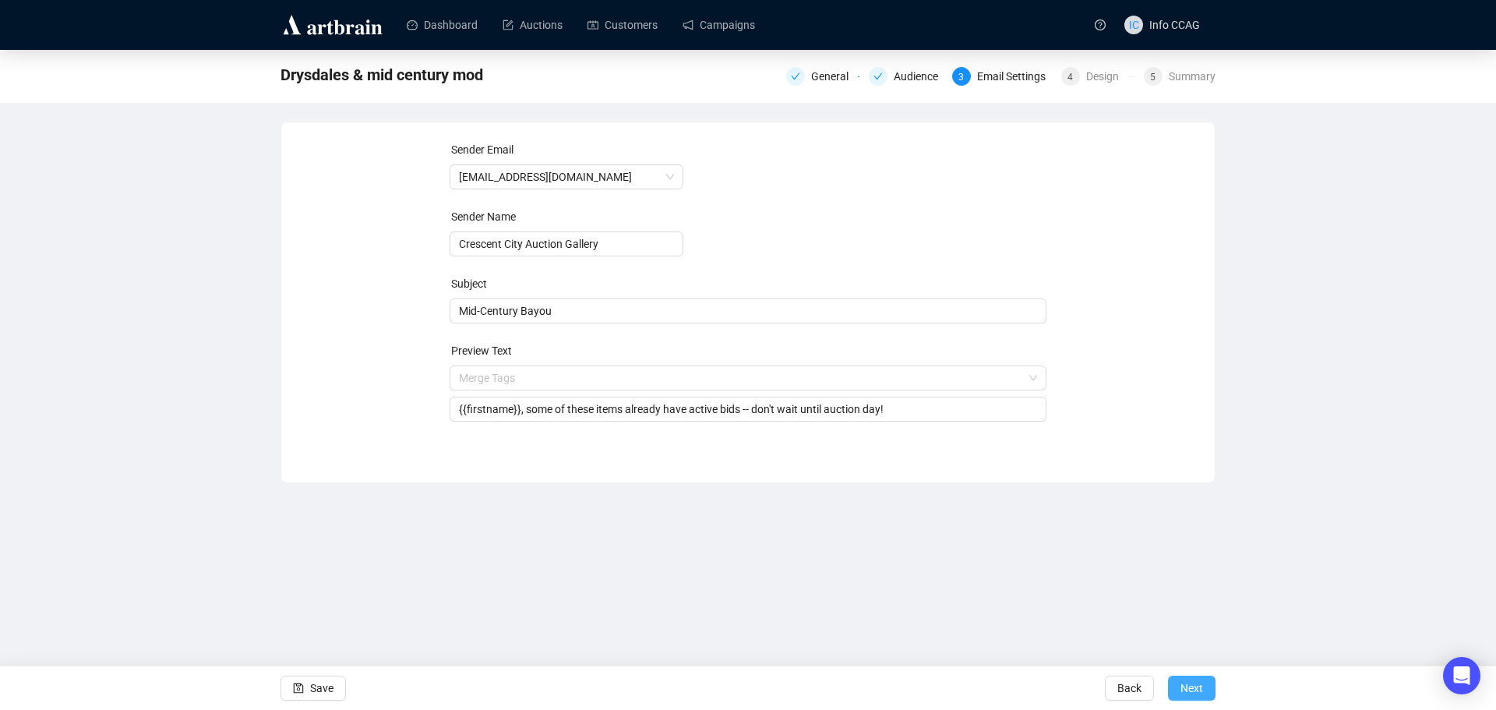
click at [1190, 690] on span "Next" at bounding box center [1191, 688] width 23 height 44
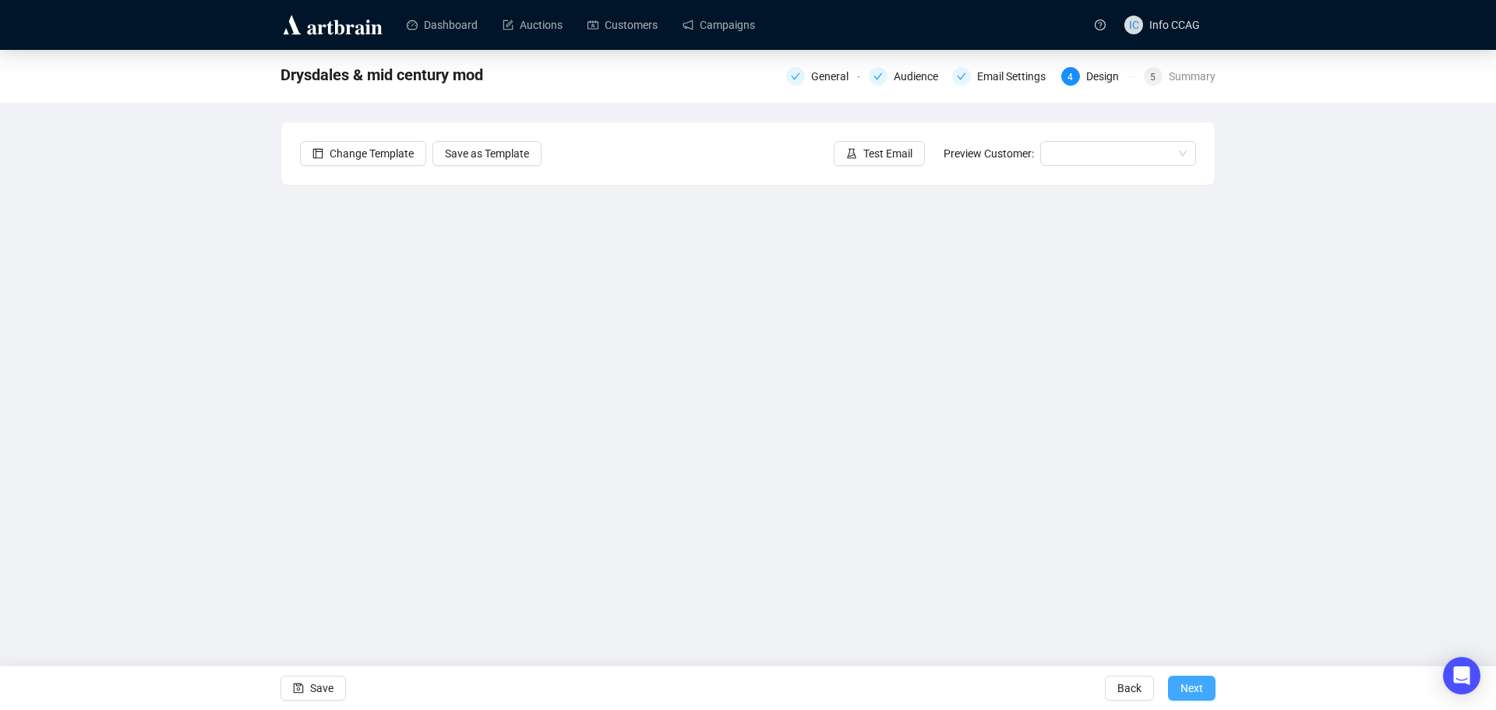
click at [1194, 687] on span "Next" at bounding box center [1191, 688] width 23 height 44
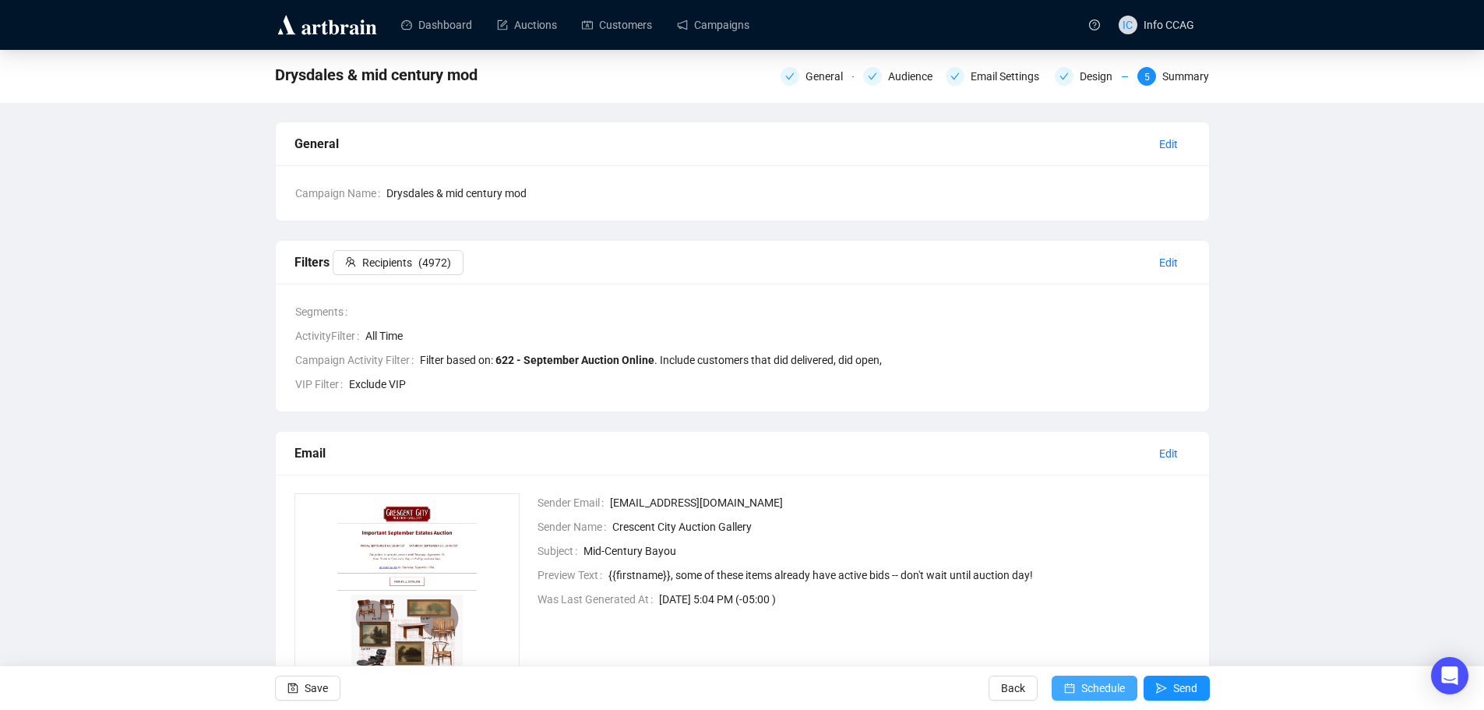
click at [1102, 685] on span "Schedule" at bounding box center [1103, 688] width 44 height 44
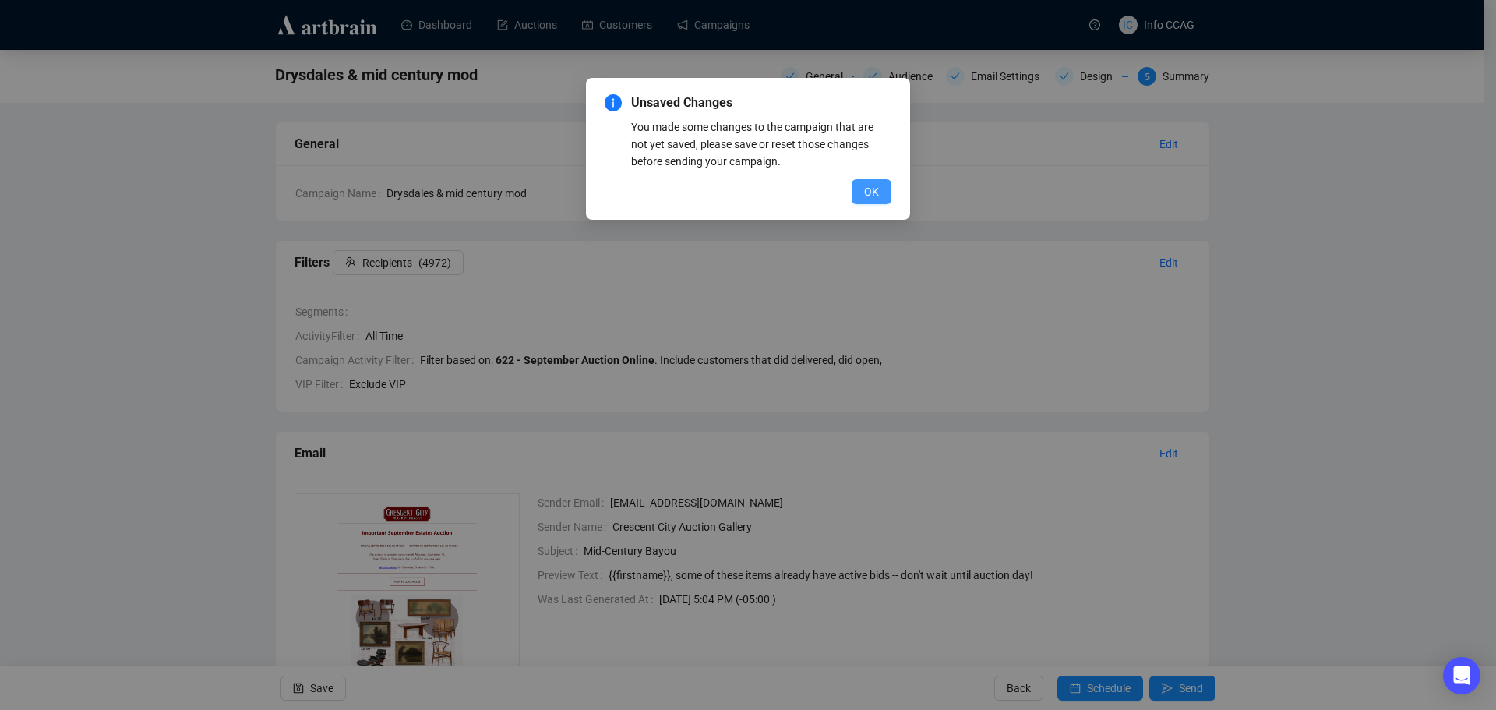
click at [853, 196] on button "OK" at bounding box center [872, 191] width 40 height 25
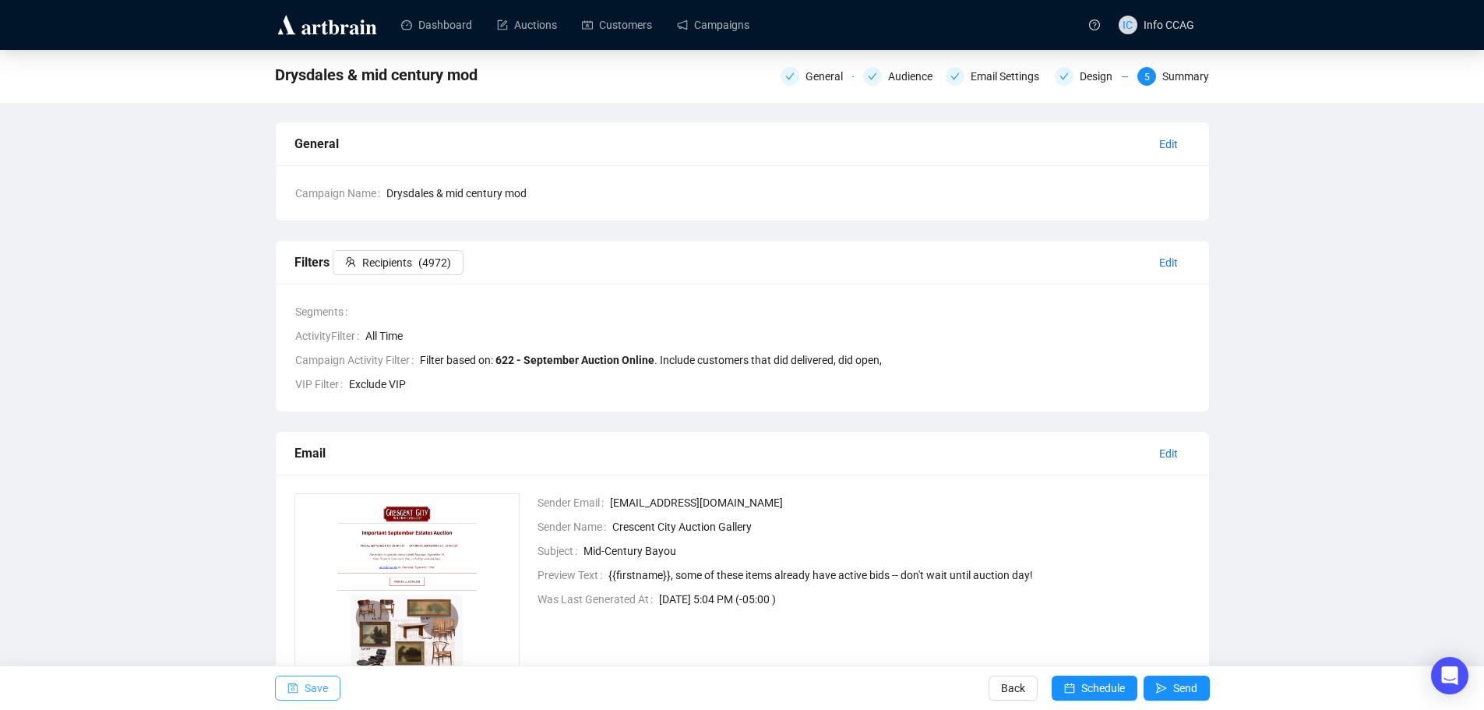
click at [301, 682] on button "Save" at bounding box center [307, 687] width 65 height 25
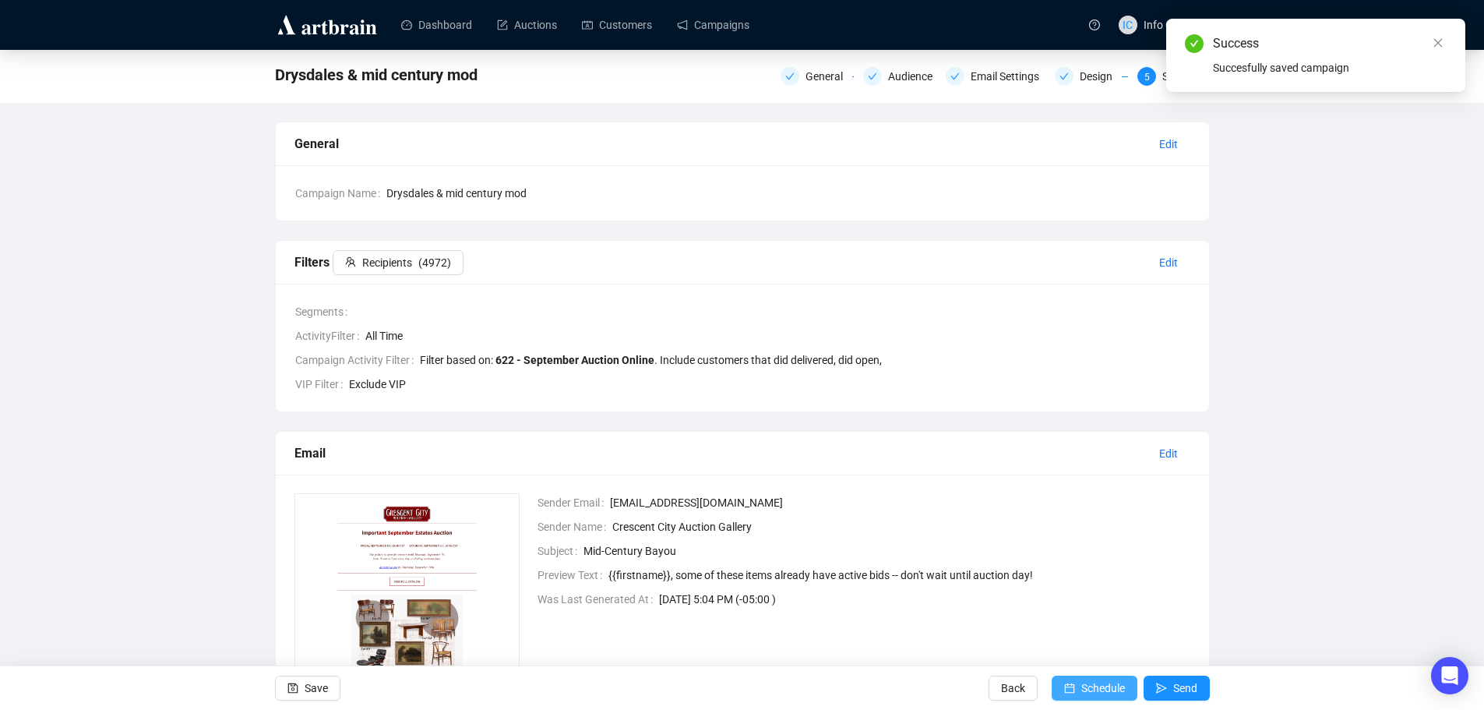
click at [1087, 689] on span "Schedule" at bounding box center [1103, 688] width 44 height 44
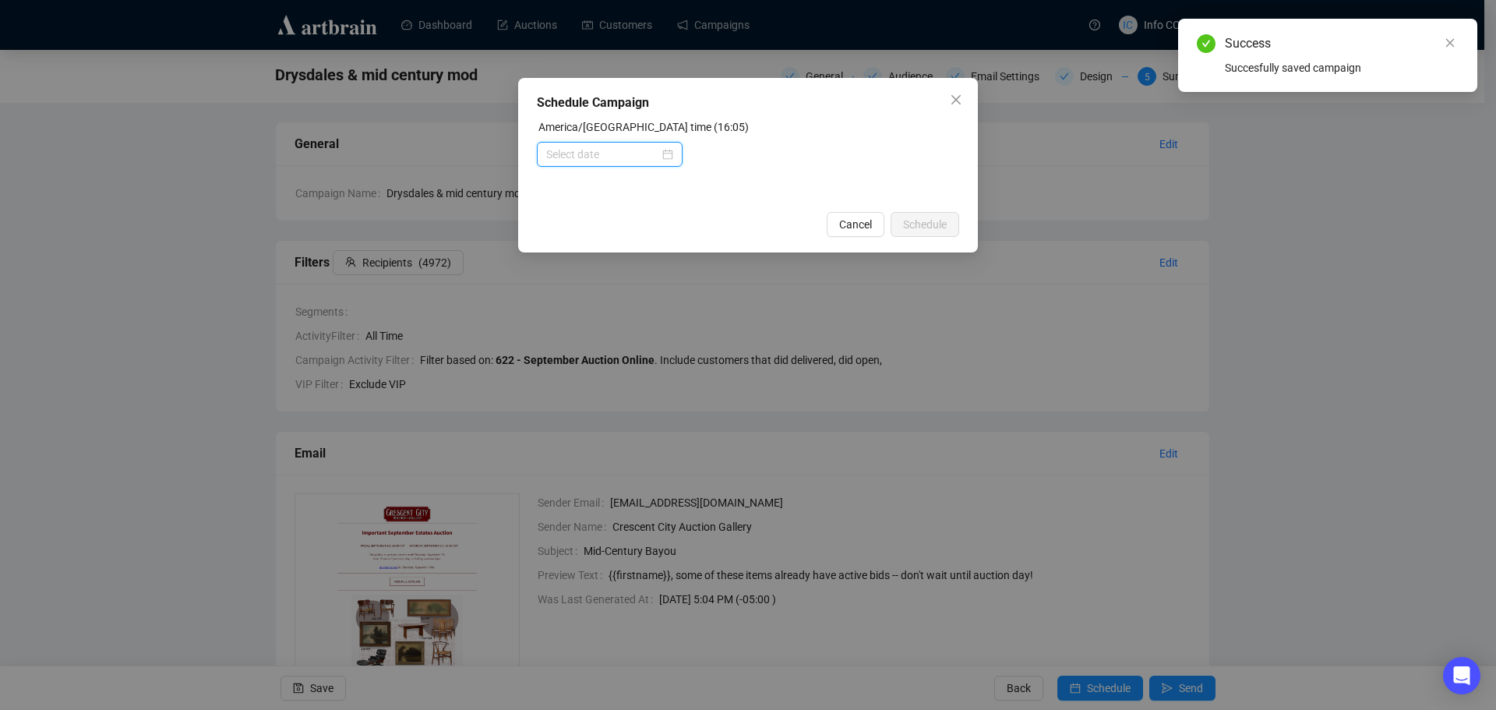
click at [622, 152] on input at bounding box center [602, 154] width 113 height 17
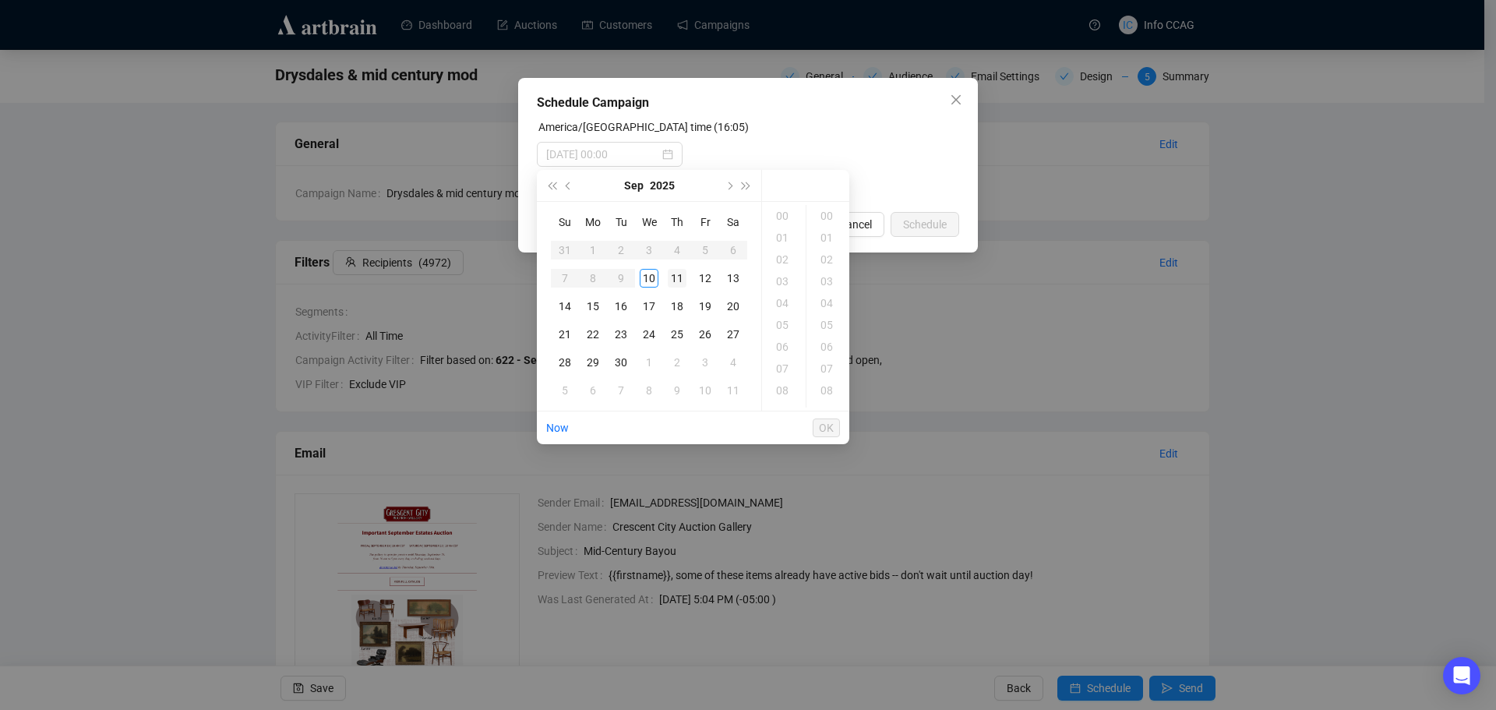
click at [675, 277] on div "11" at bounding box center [677, 278] width 19 height 19
click at [778, 350] on div "17" at bounding box center [783, 353] width 37 height 22
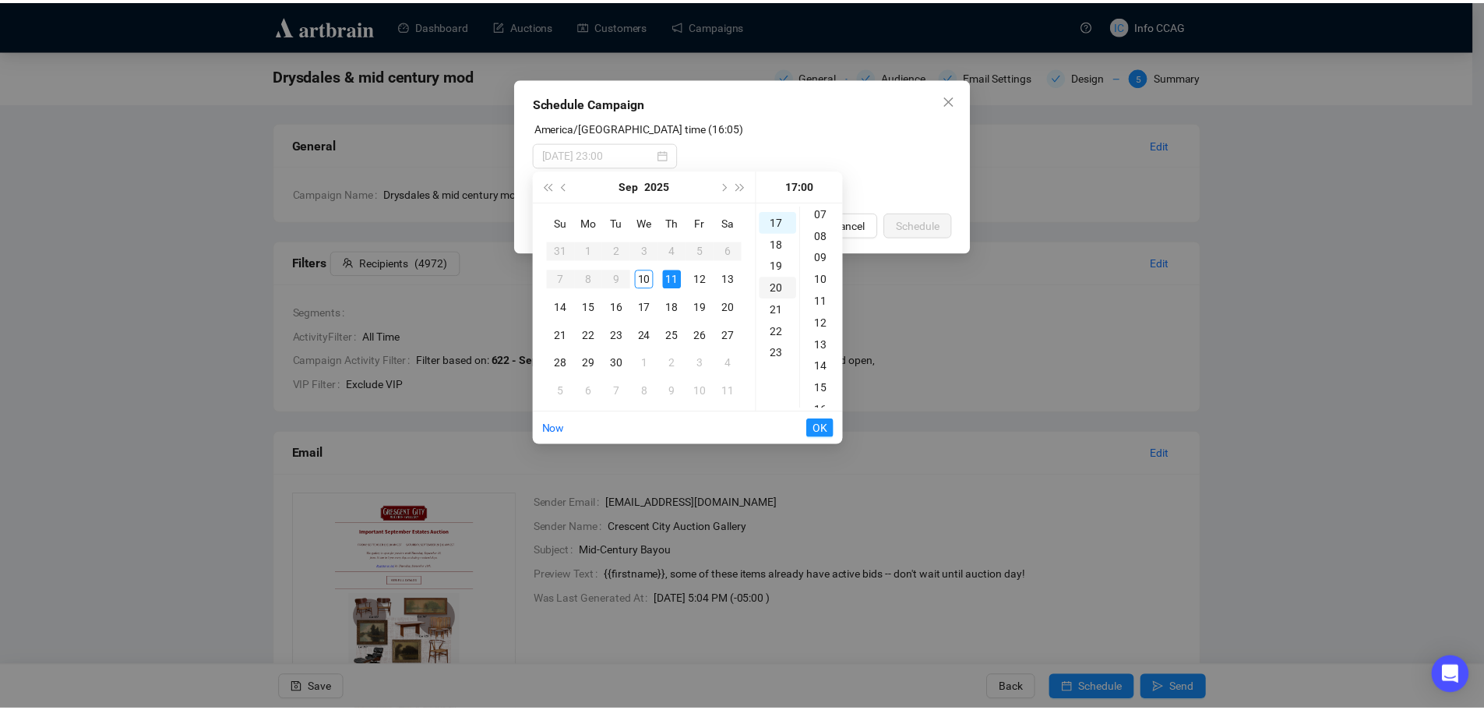
scroll to position [371, 0]
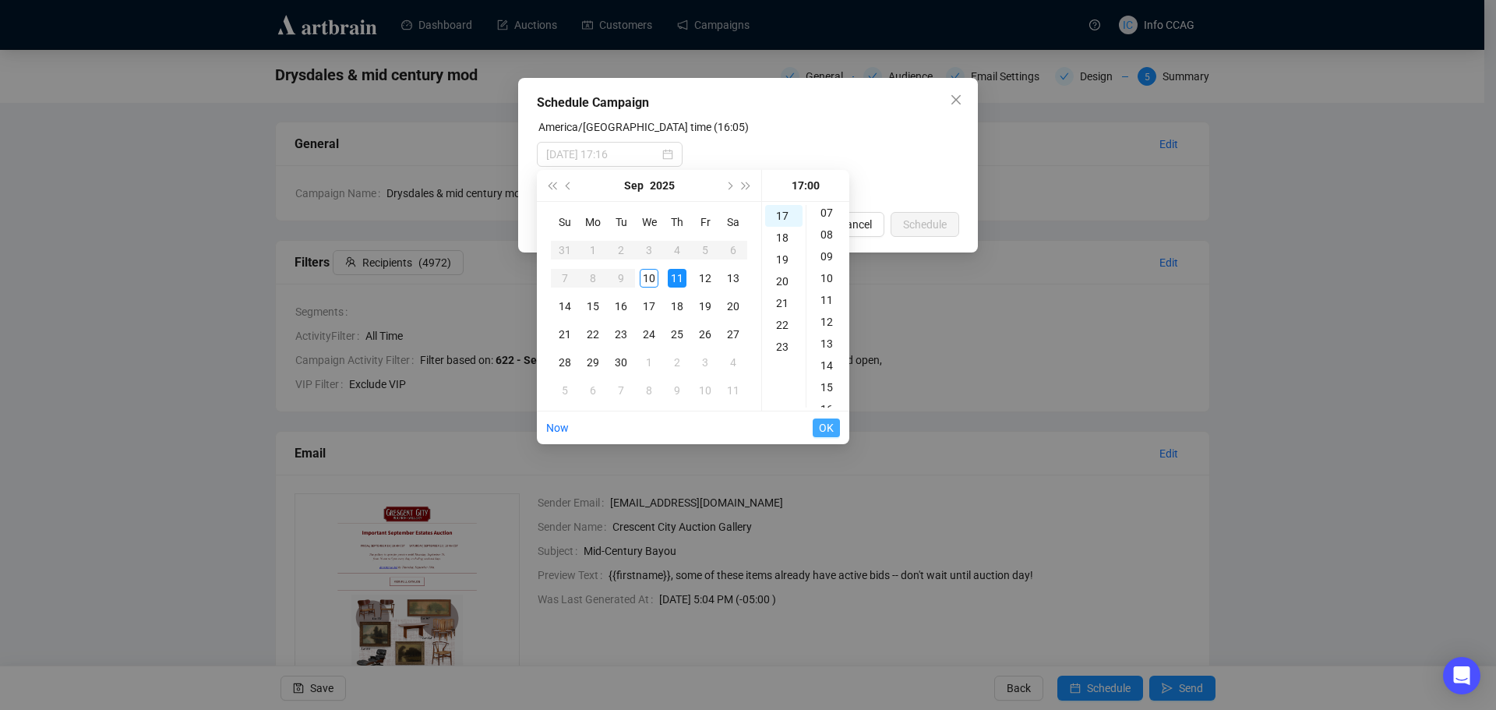
type input "[DATE] 17:00"
click at [827, 430] on span "OK" at bounding box center [826, 428] width 15 height 30
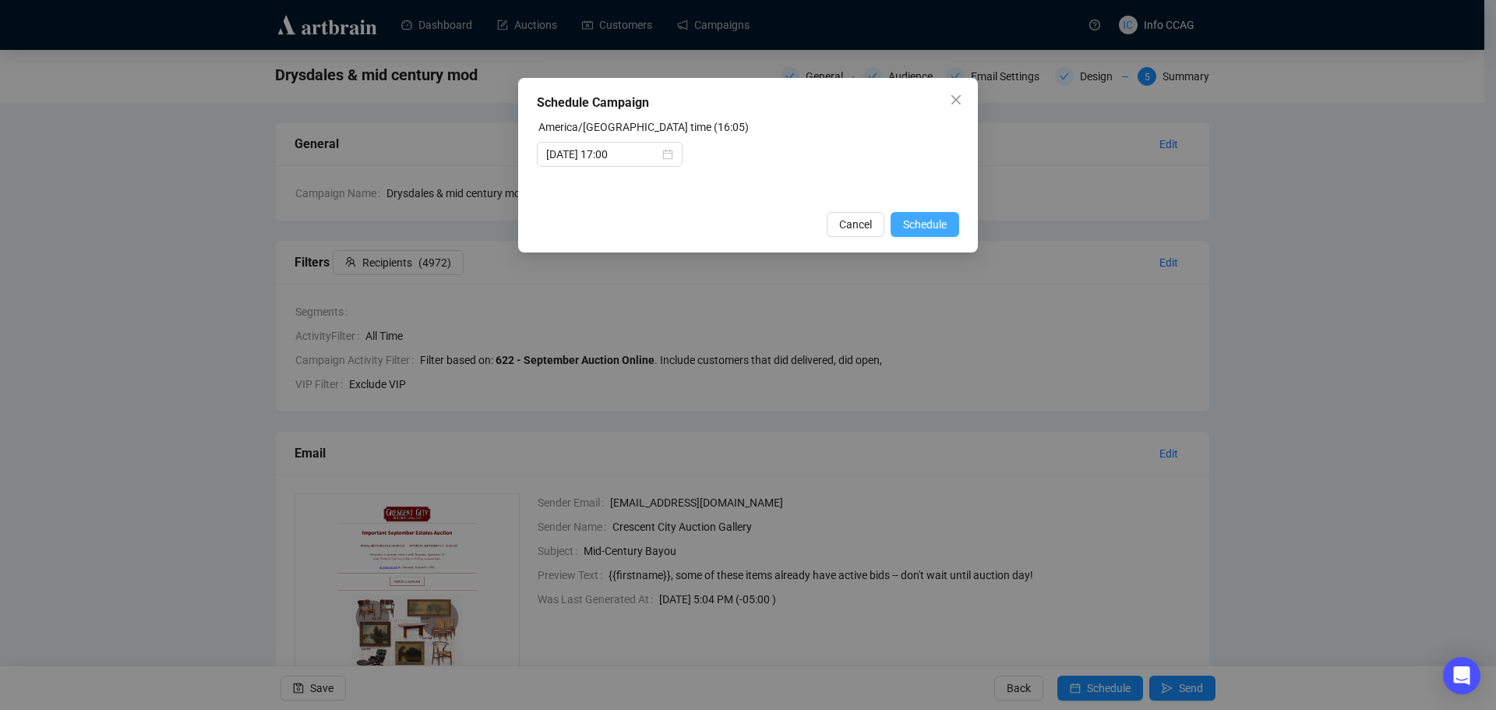
click at [911, 225] on span "Schedule" at bounding box center [925, 224] width 44 height 17
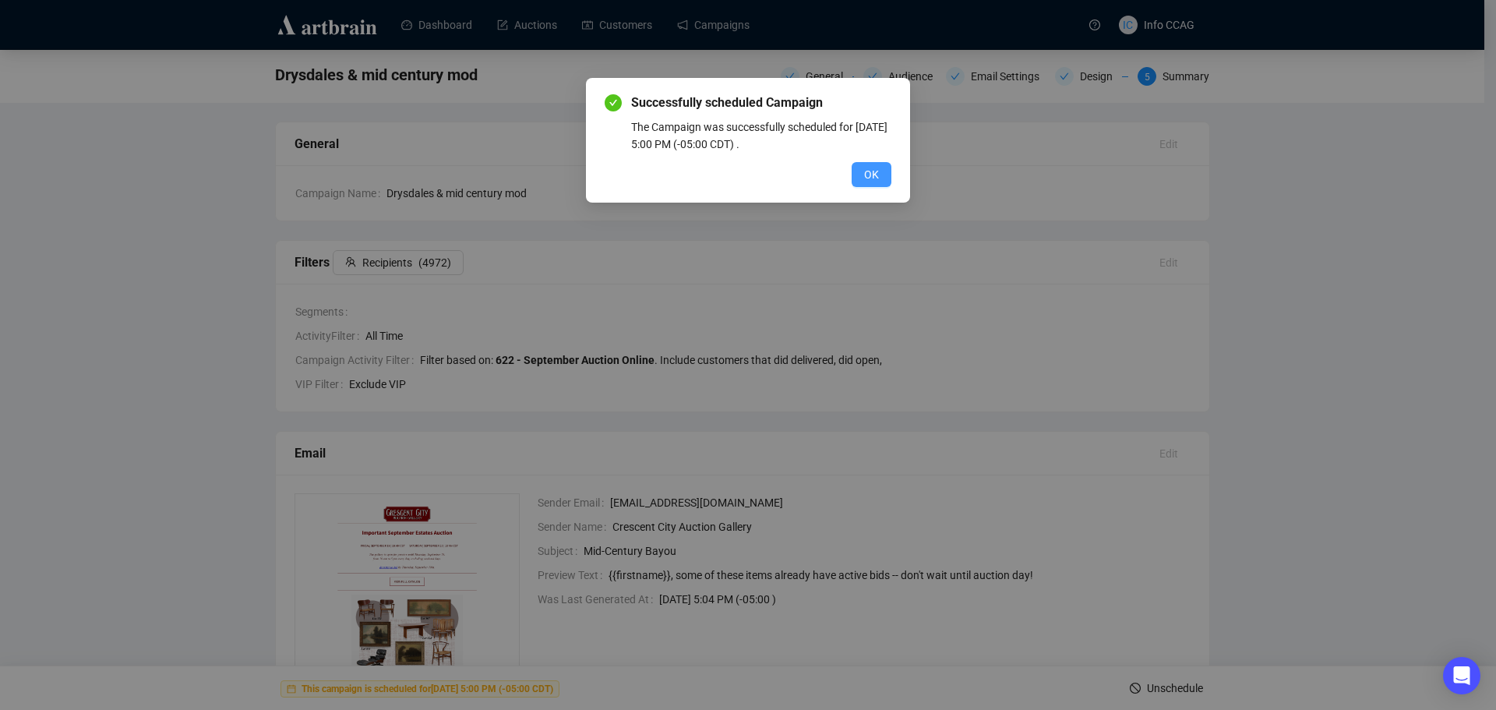
click at [865, 174] on span "OK" at bounding box center [871, 174] width 15 height 17
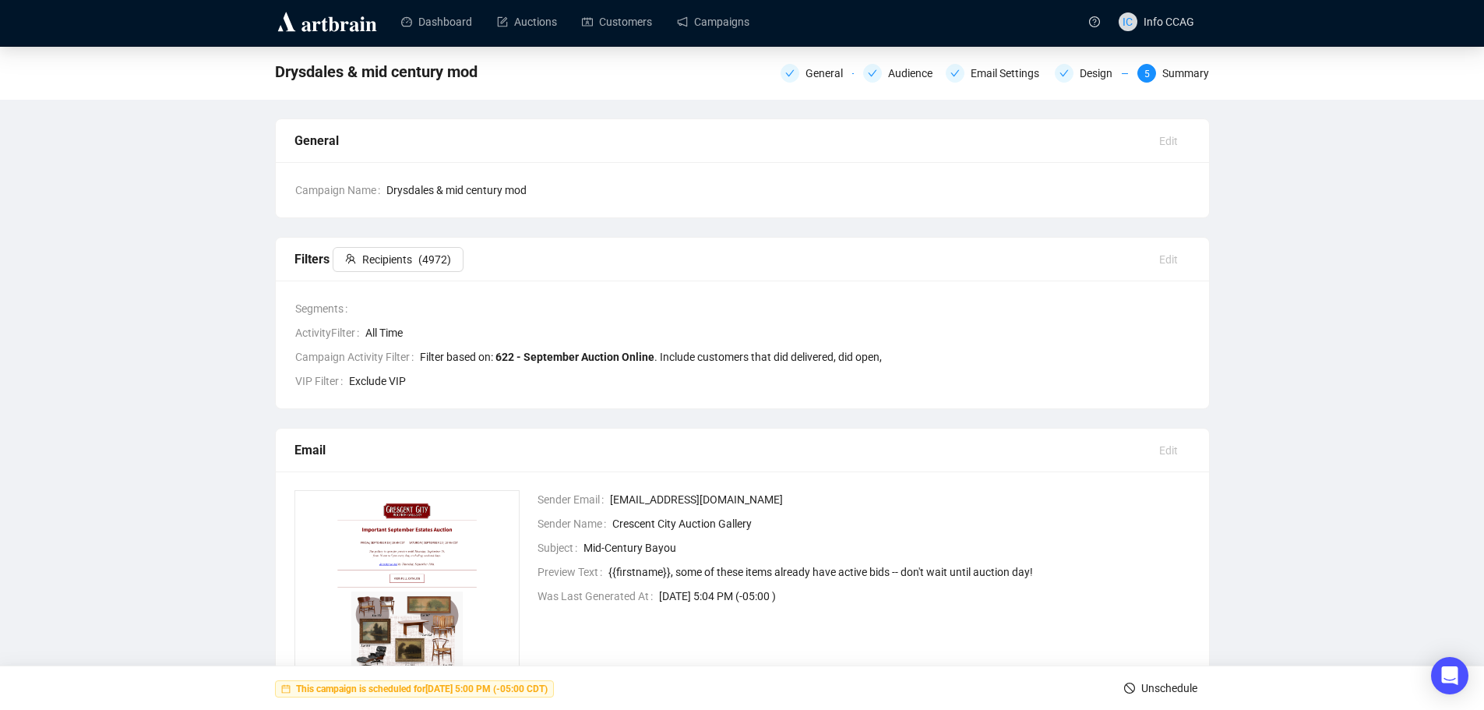
scroll to position [0, 0]
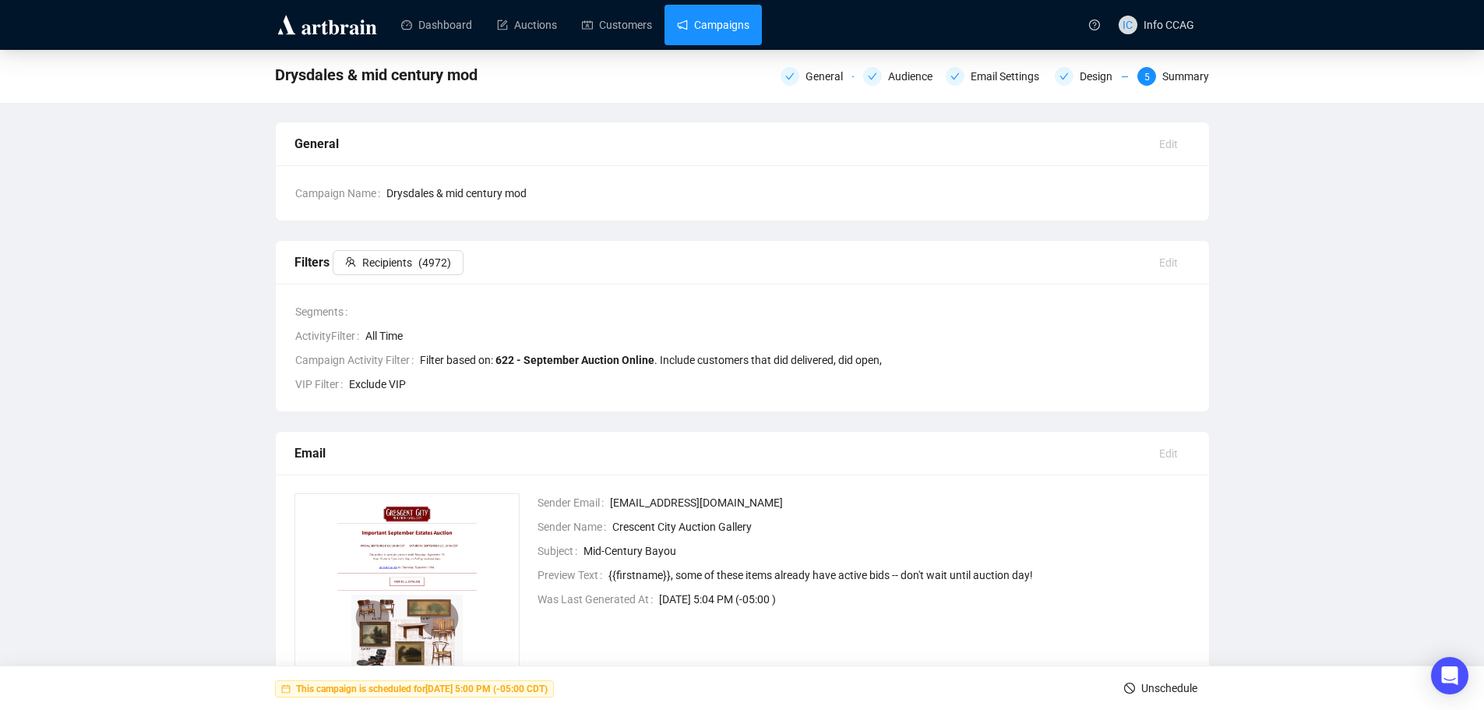
click at [705, 40] on link "Campaigns" at bounding box center [713, 25] width 72 height 41
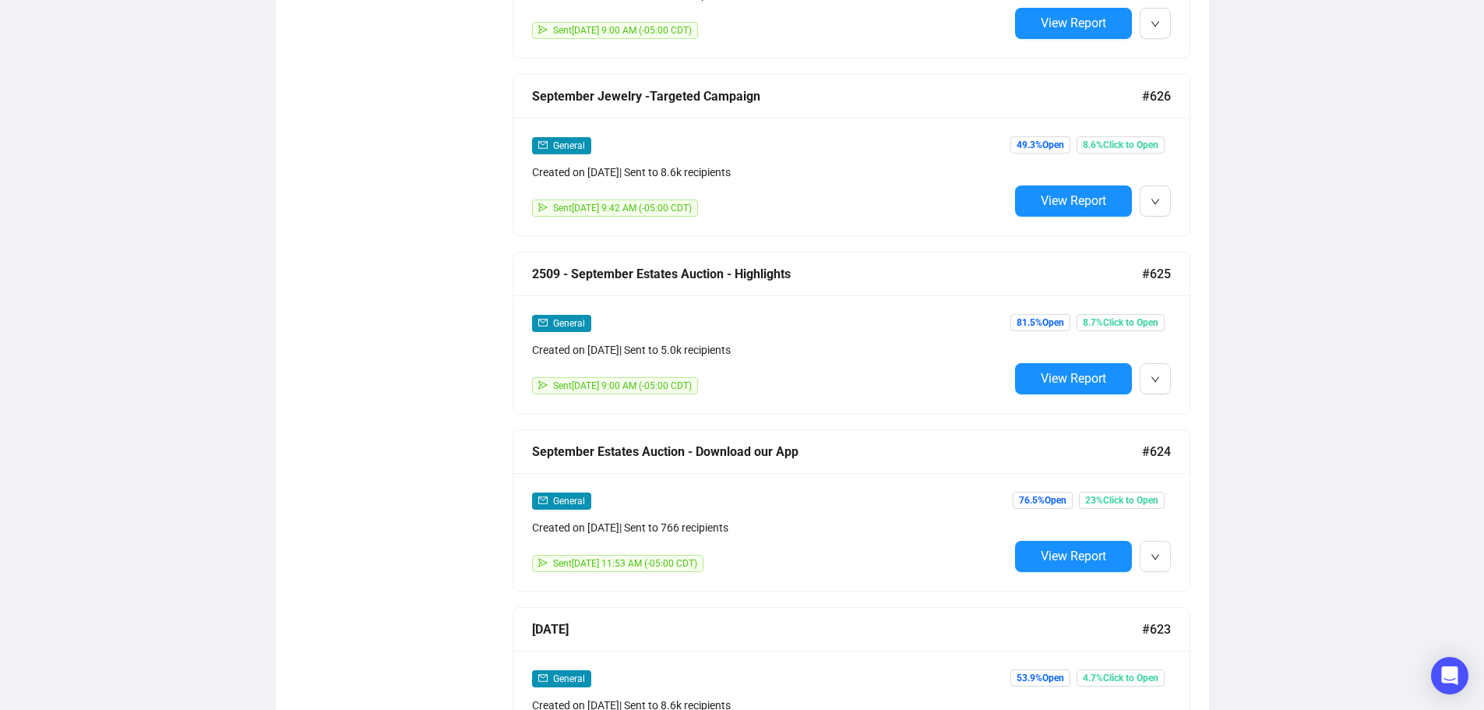
scroll to position [1480, 0]
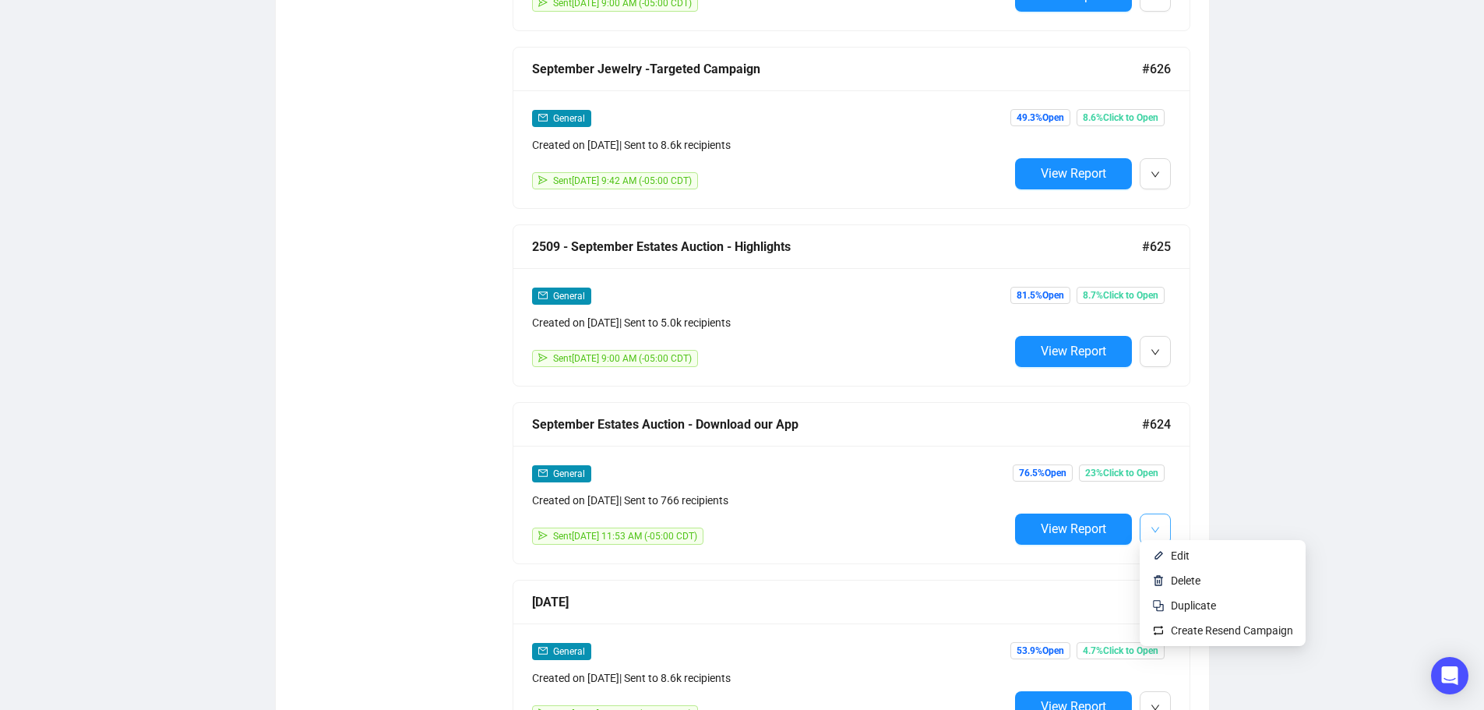
click at [1151, 525] on icon "down" at bounding box center [1155, 529] width 9 height 9
click at [1175, 614] on li "Duplicate" at bounding box center [1223, 605] width 160 height 25
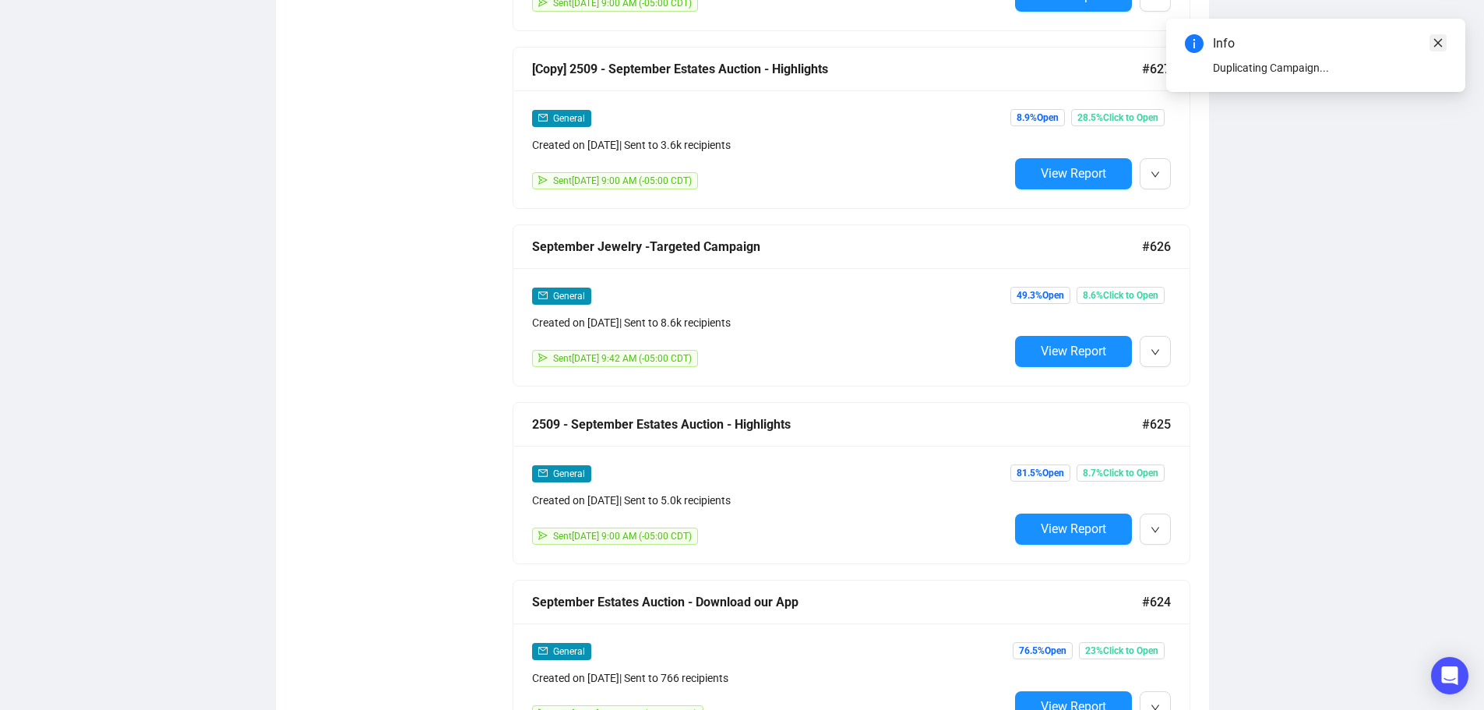
click at [1437, 40] on icon "close" at bounding box center [1438, 42] width 11 height 11
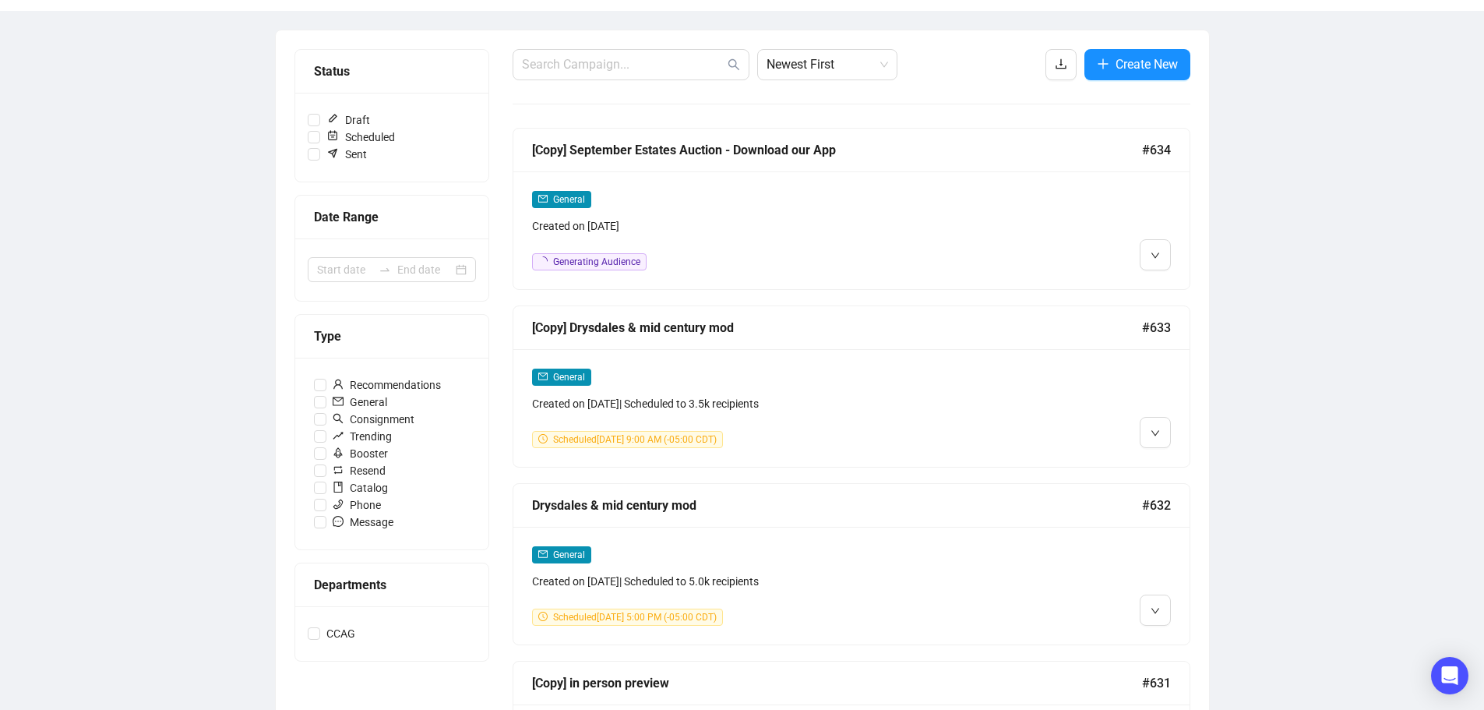
scroll to position [0, 0]
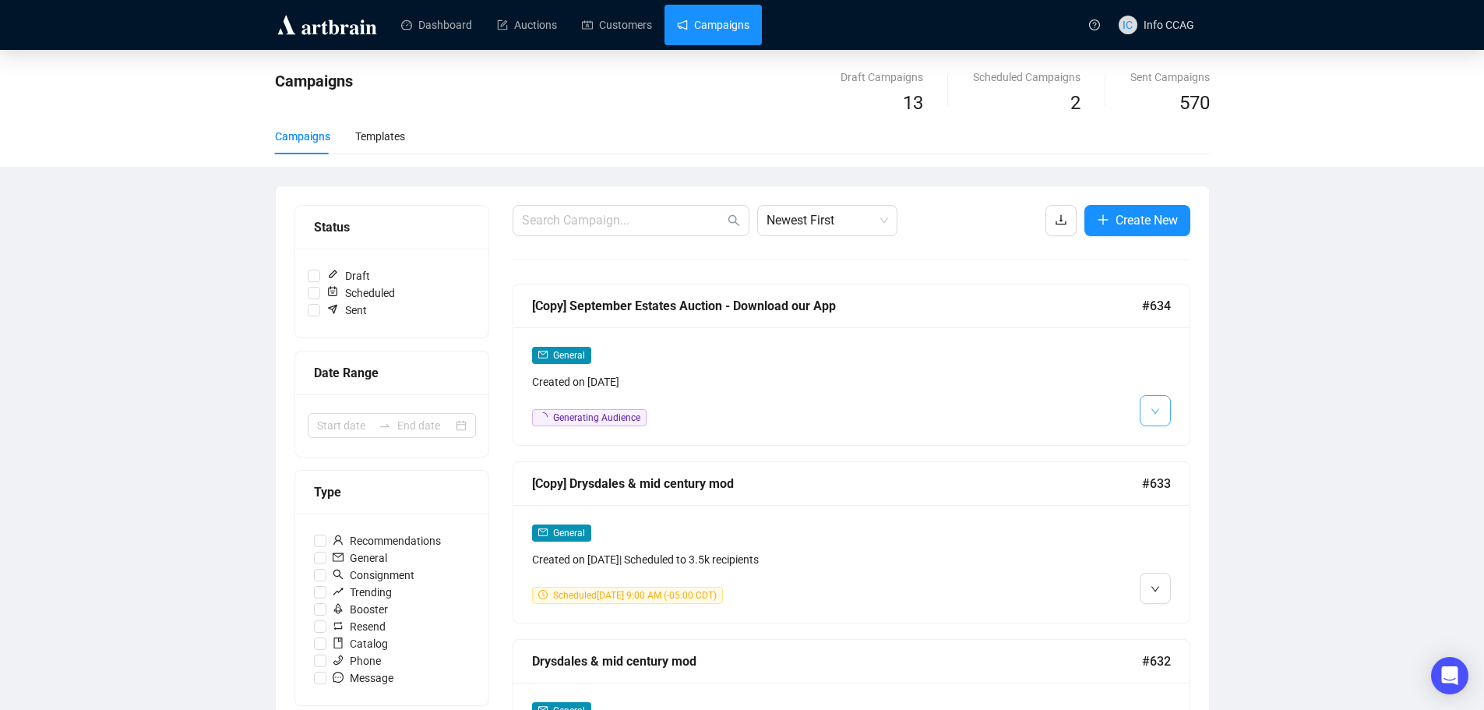
click at [1154, 411] on icon "down" at bounding box center [1155, 410] width 8 height 5
click at [1158, 440] on img at bounding box center [1158, 444] width 12 height 12
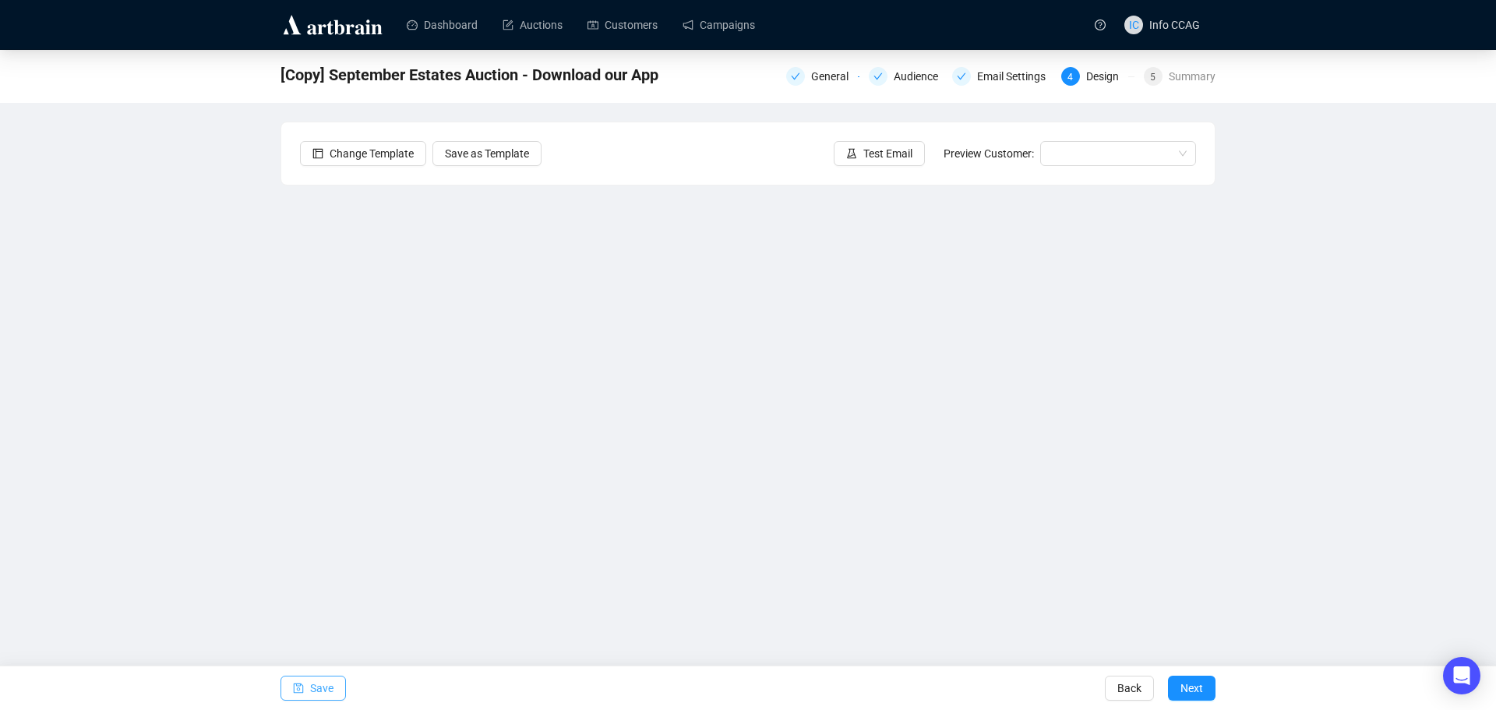
click at [318, 692] on span "Save" at bounding box center [321, 688] width 23 height 44
click at [319, 689] on span "Save" at bounding box center [321, 688] width 23 height 44
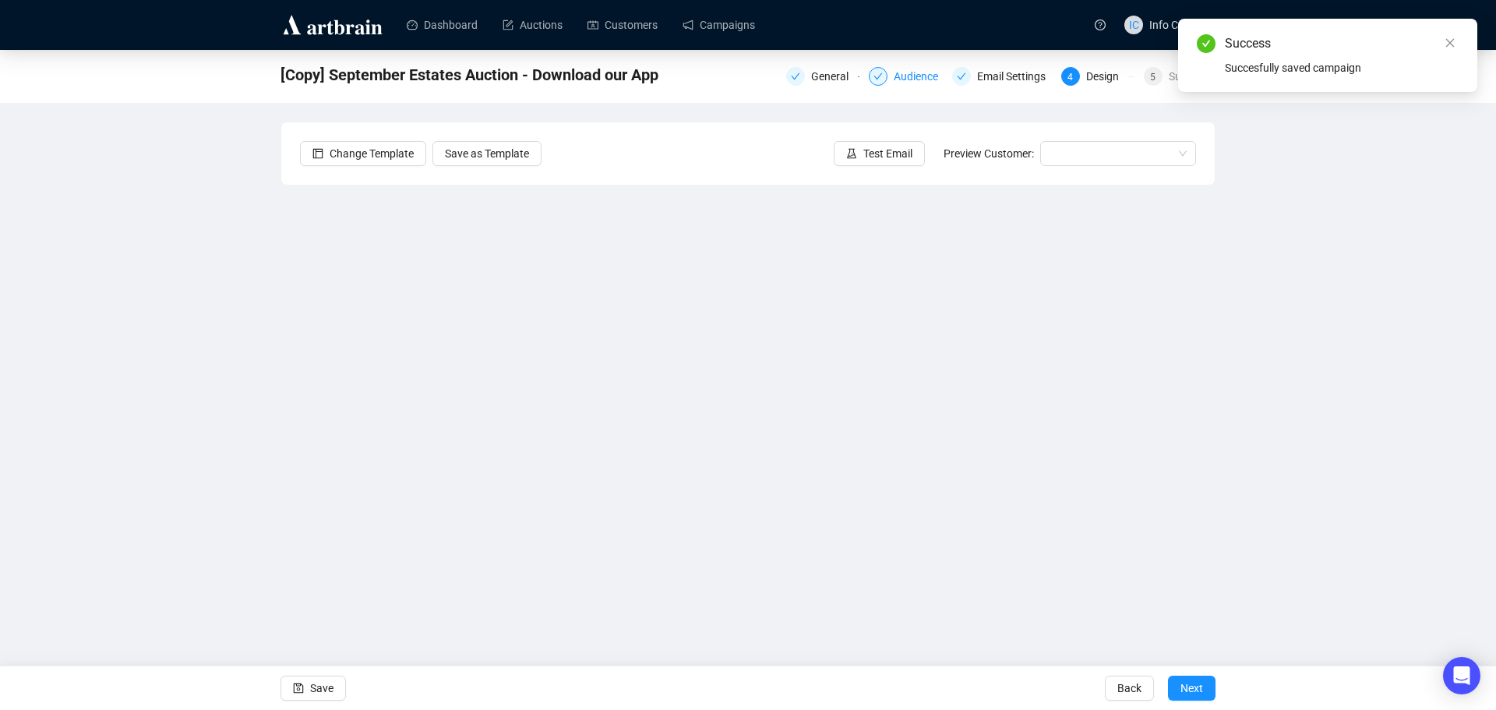
click at [897, 77] on div "Audience" at bounding box center [921, 76] width 54 height 19
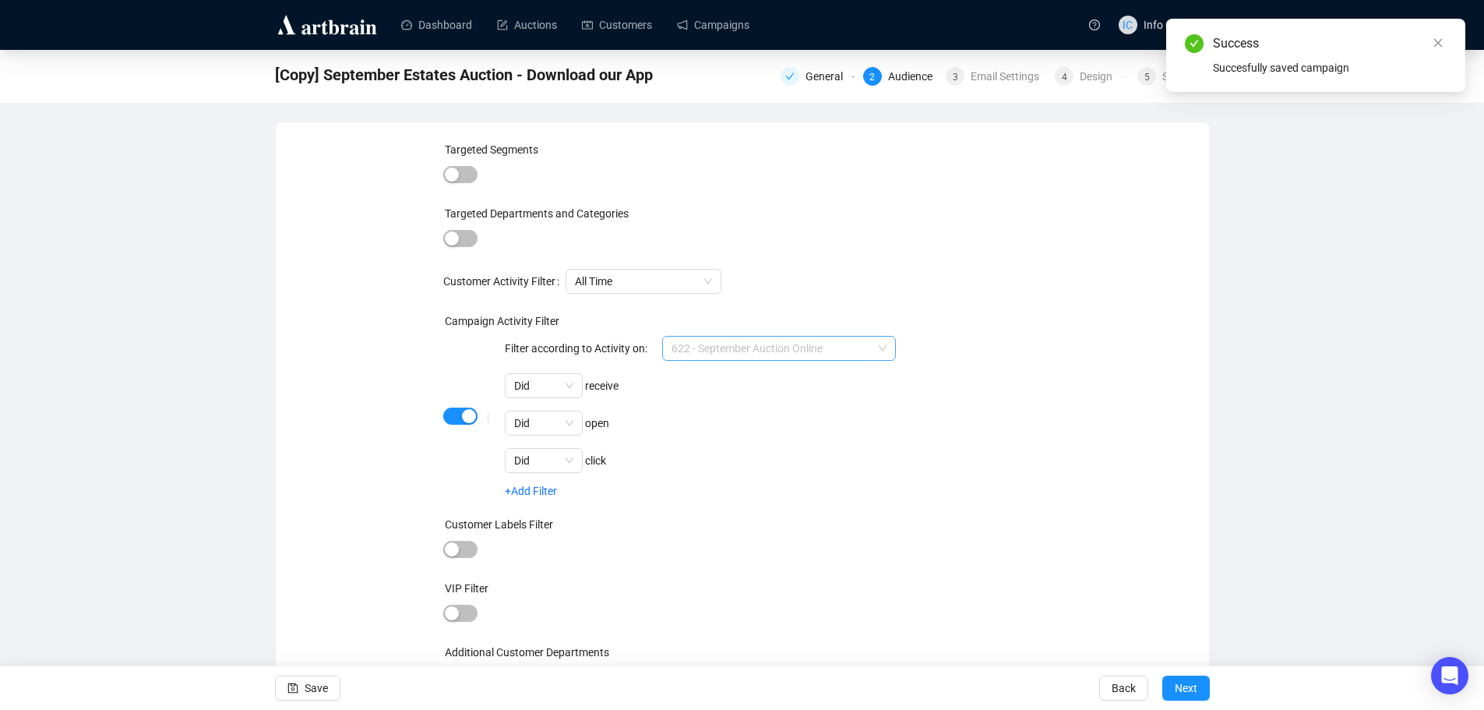
click at [743, 345] on span "622 - September Auction Online" at bounding box center [779, 348] width 215 height 23
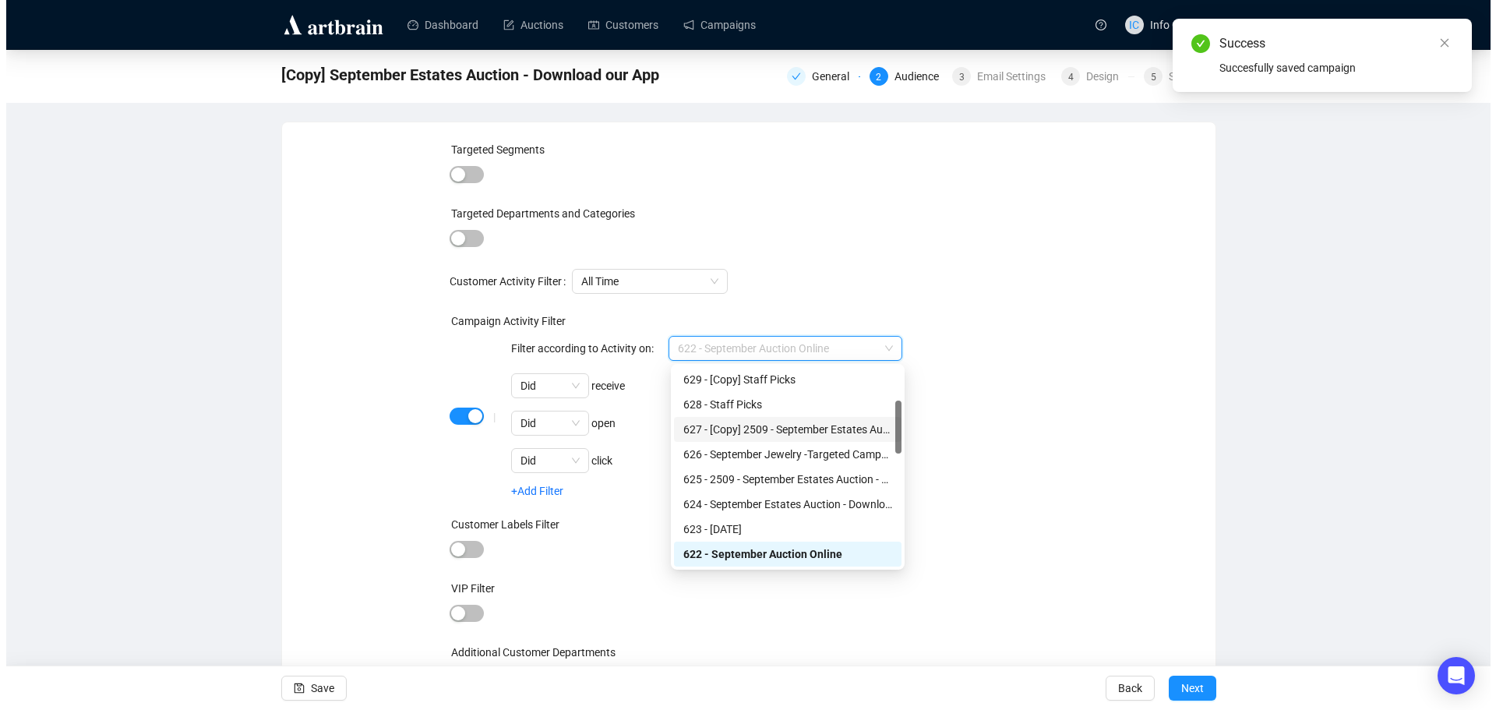
scroll to position [47, 0]
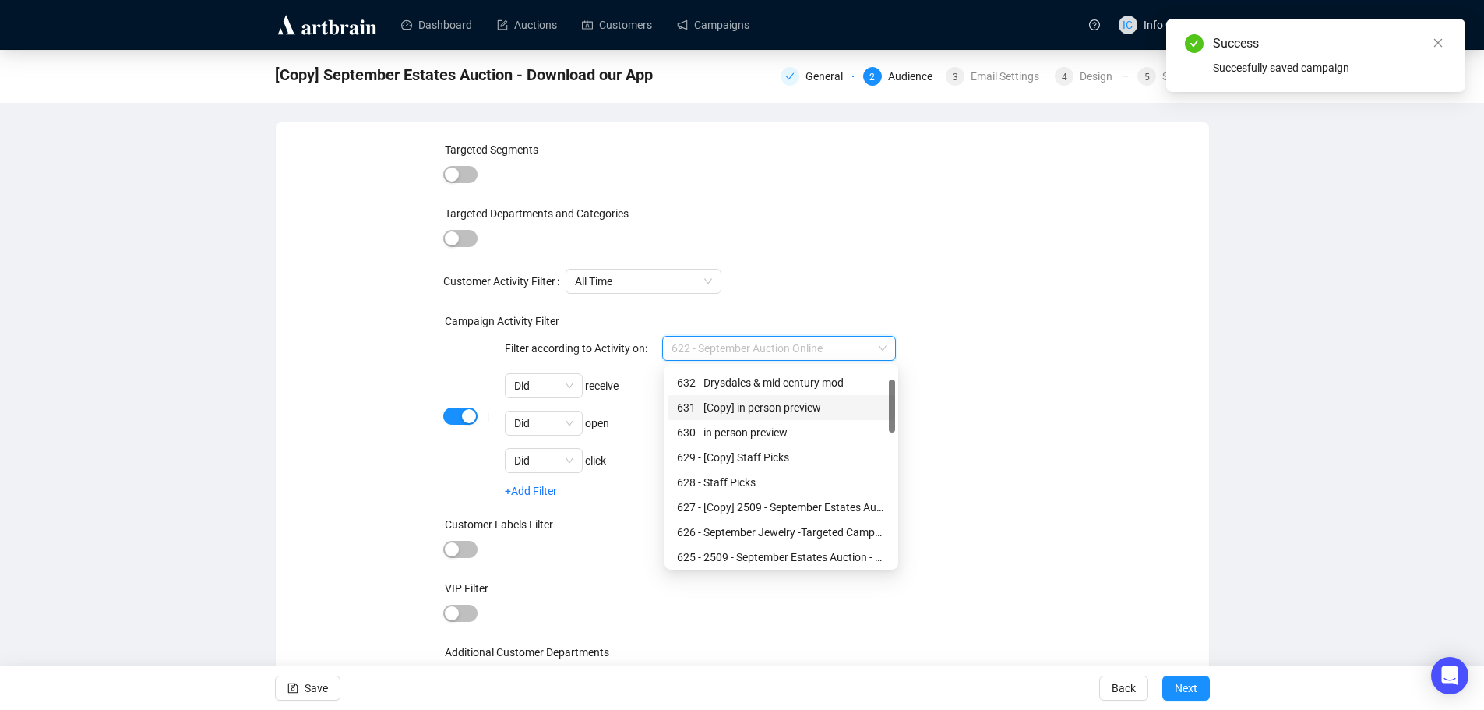
click at [812, 407] on div "631 - [Copy] in person preview" at bounding box center [781, 407] width 209 height 17
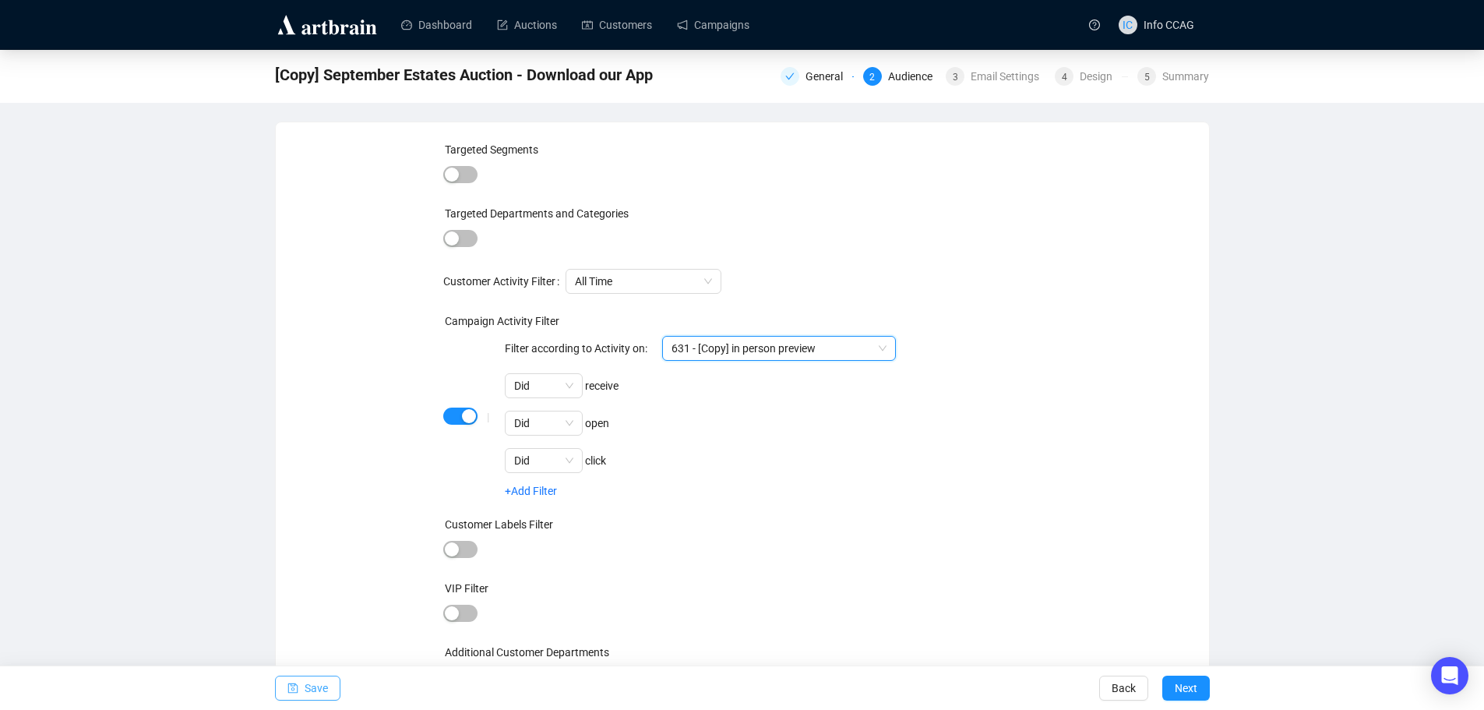
click at [316, 689] on span "Save" at bounding box center [316, 688] width 23 height 44
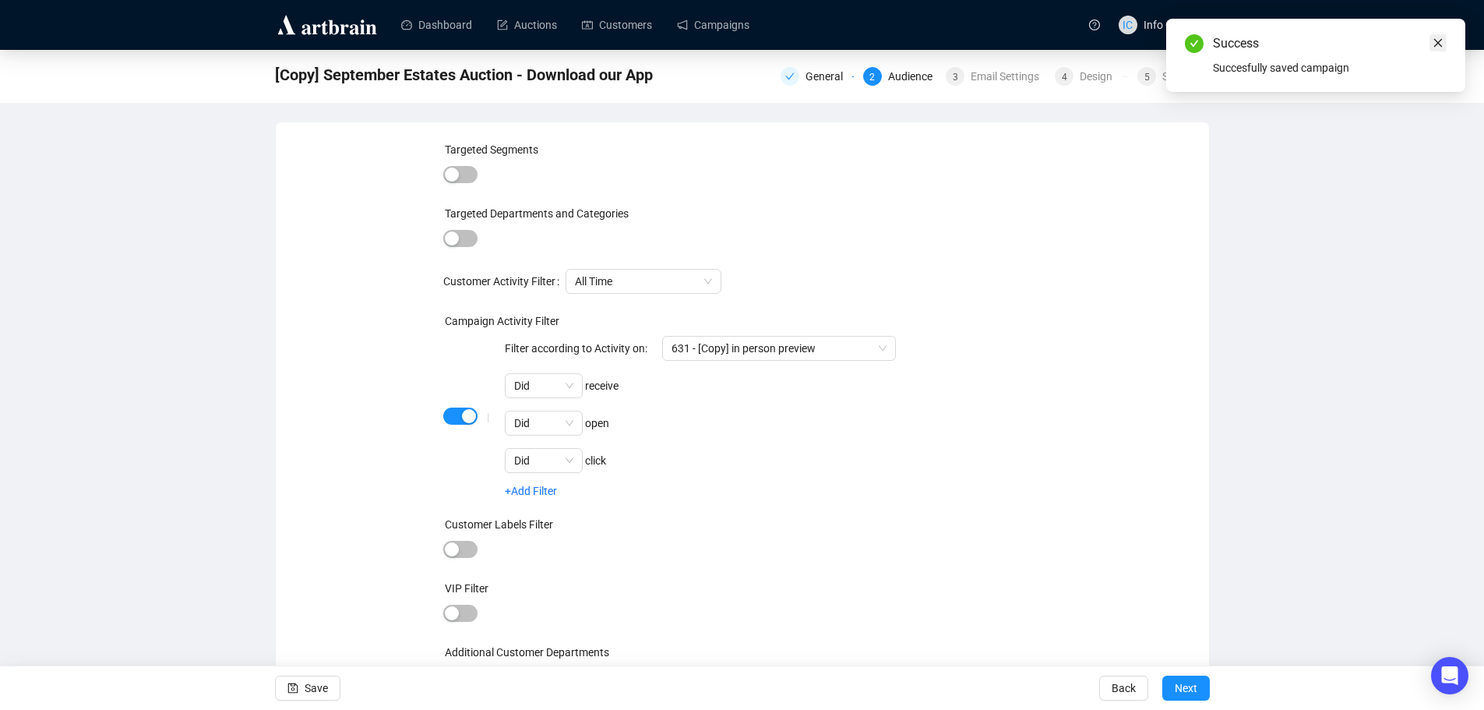
click at [1444, 37] on link "Close" at bounding box center [1438, 42] width 17 height 17
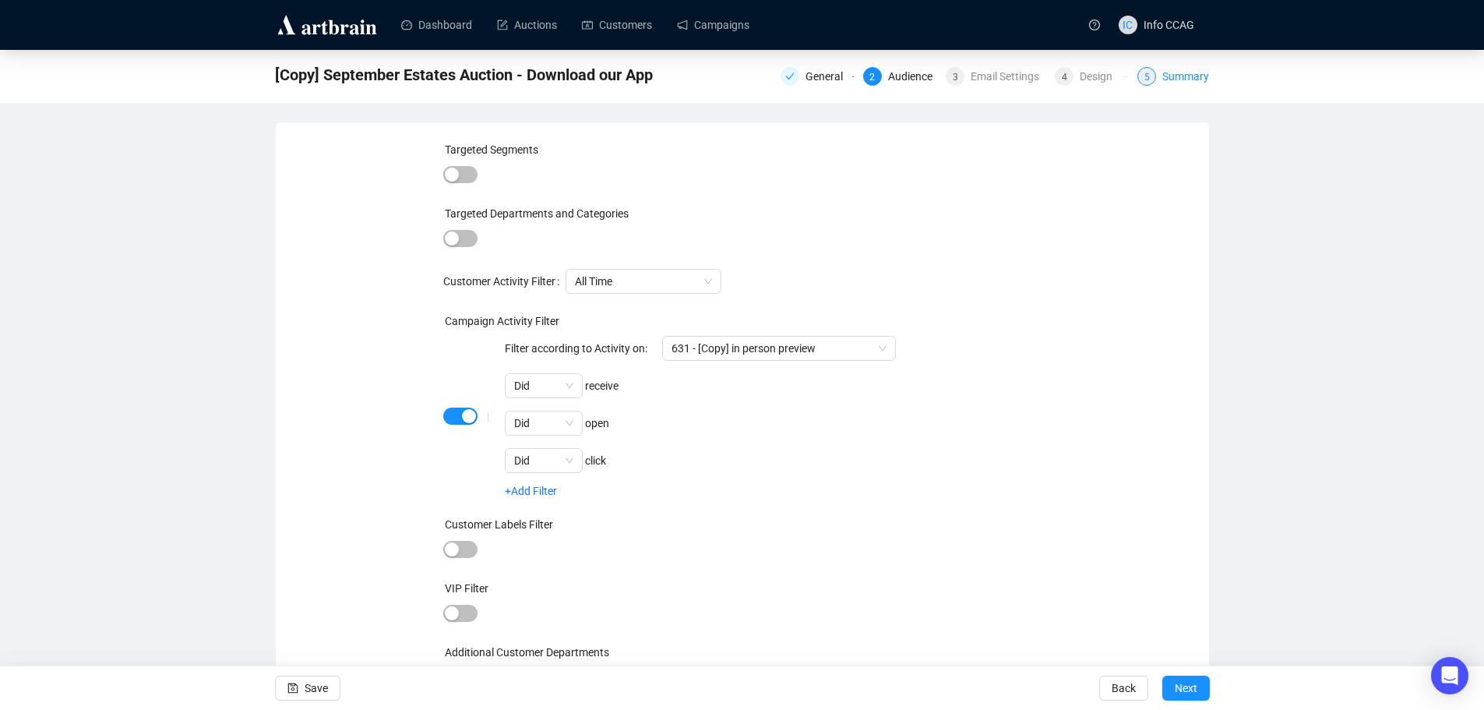
click at [1188, 77] on div "Summary" at bounding box center [1185, 76] width 47 height 19
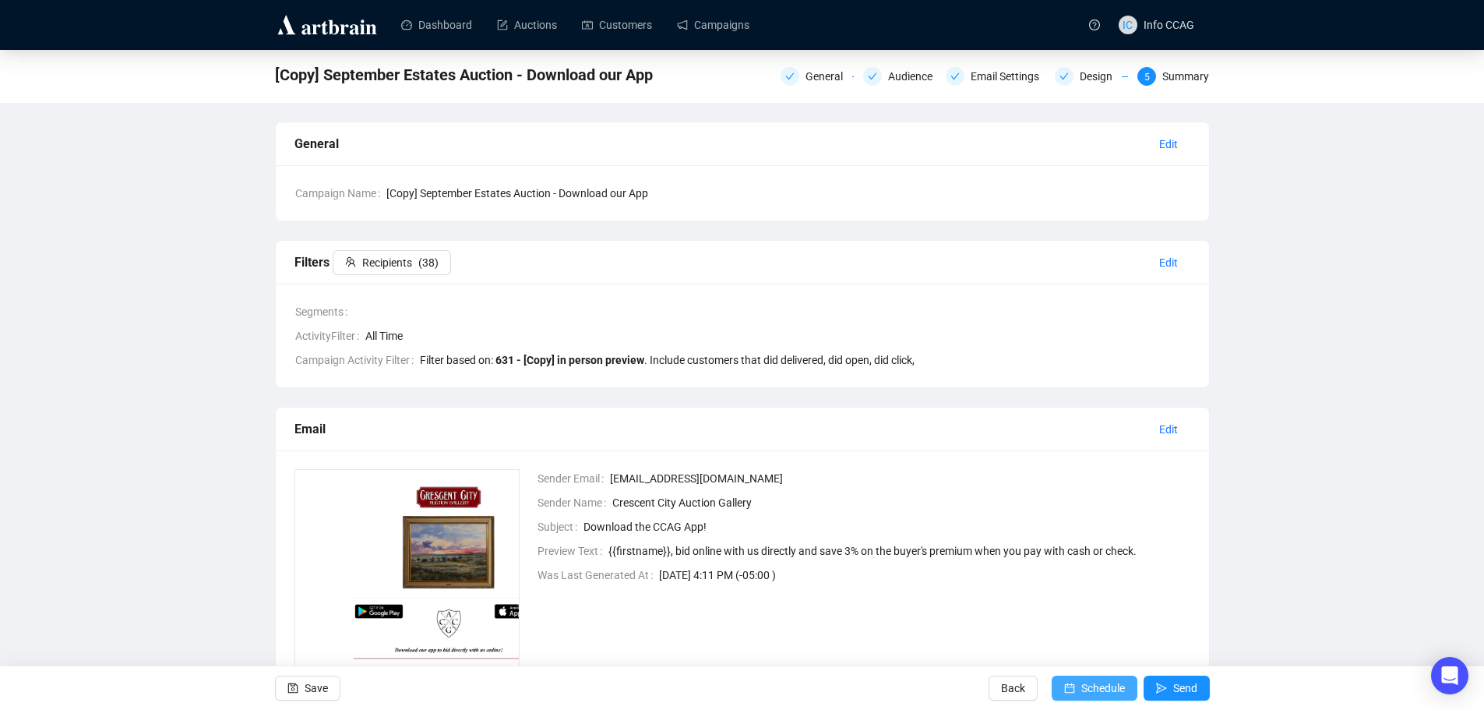
click at [1088, 687] on span "Schedule" at bounding box center [1103, 688] width 44 height 44
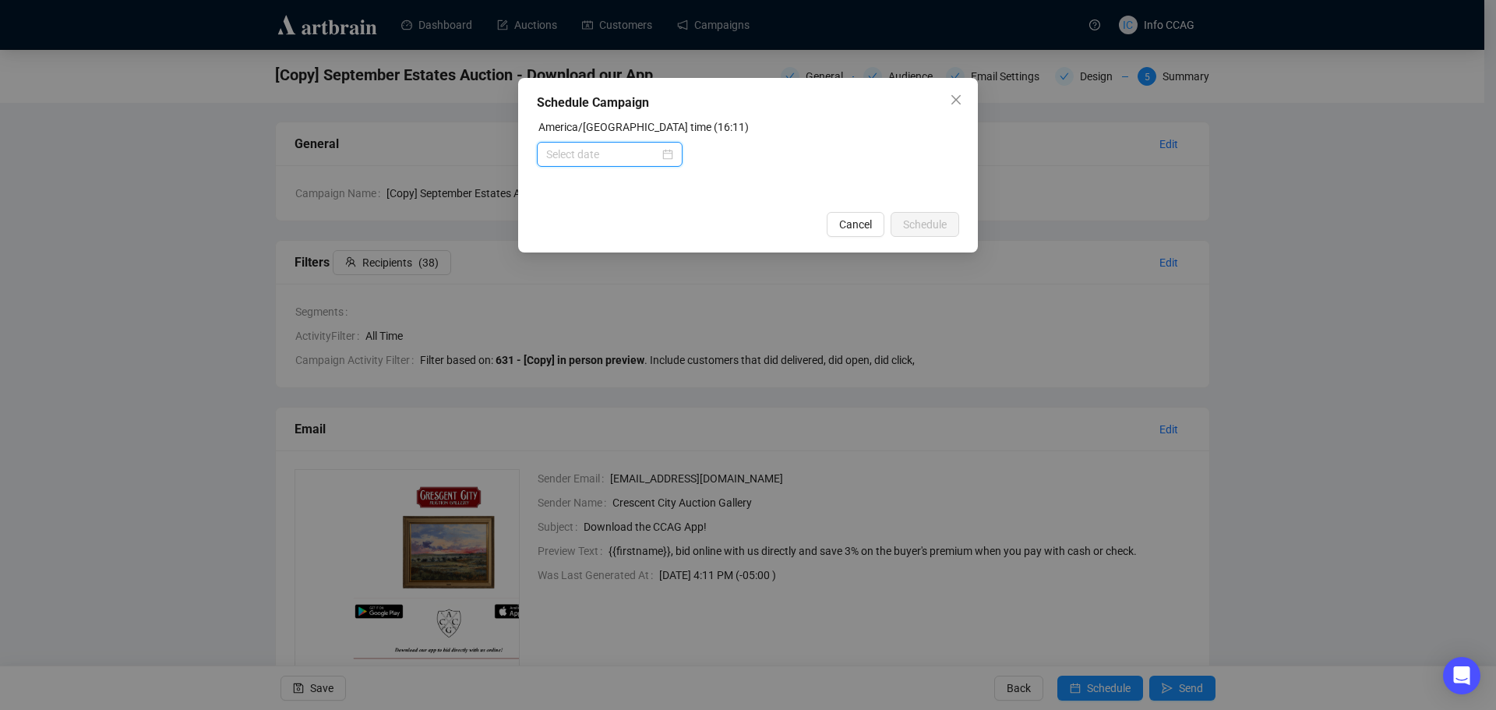
click at [600, 149] on input at bounding box center [602, 154] width 113 height 17
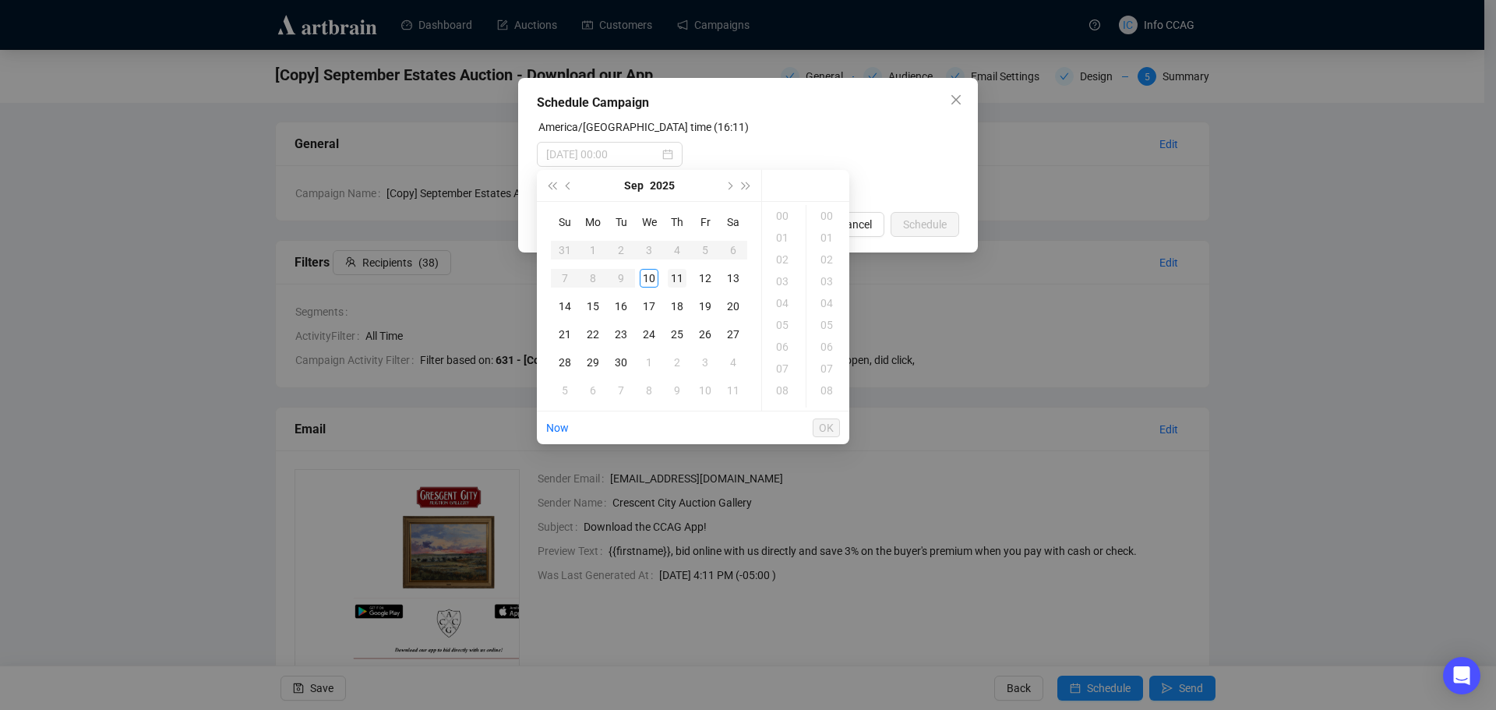
click at [674, 278] on div "11" at bounding box center [677, 278] width 19 height 19
click at [782, 255] on div "09" at bounding box center [783, 256] width 37 height 22
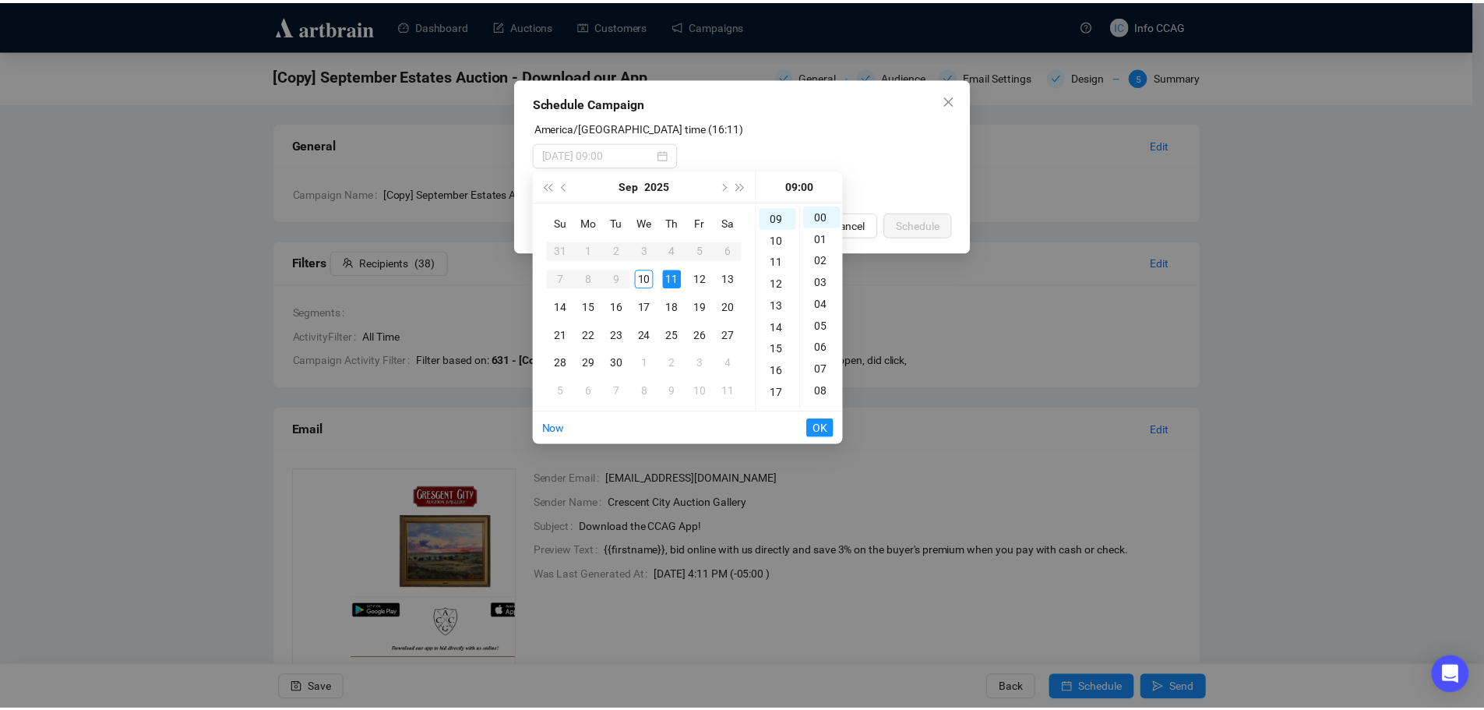
scroll to position [196, 0]
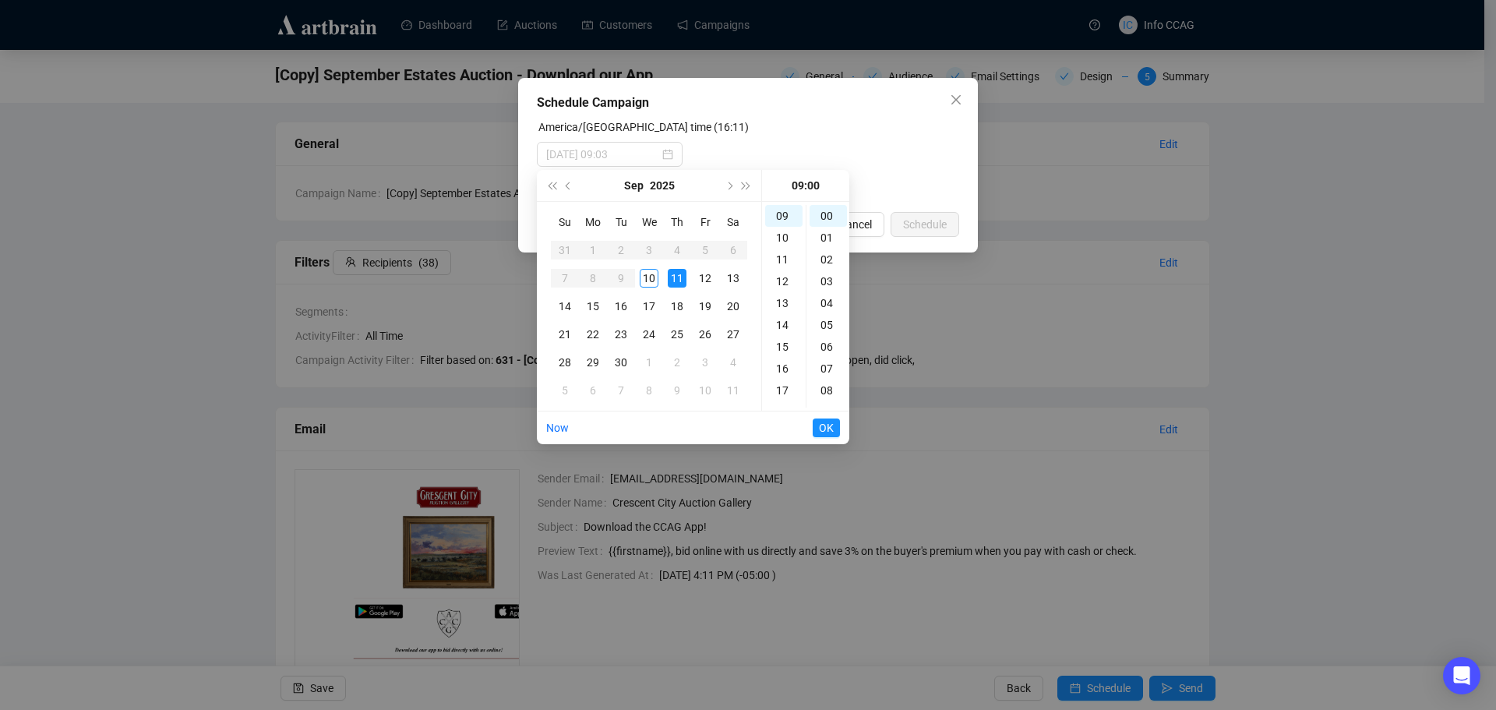
type input "[DATE] 09:00"
click at [826, 427] on span "OK" at bounding box center [826, 428] width 15 height 30
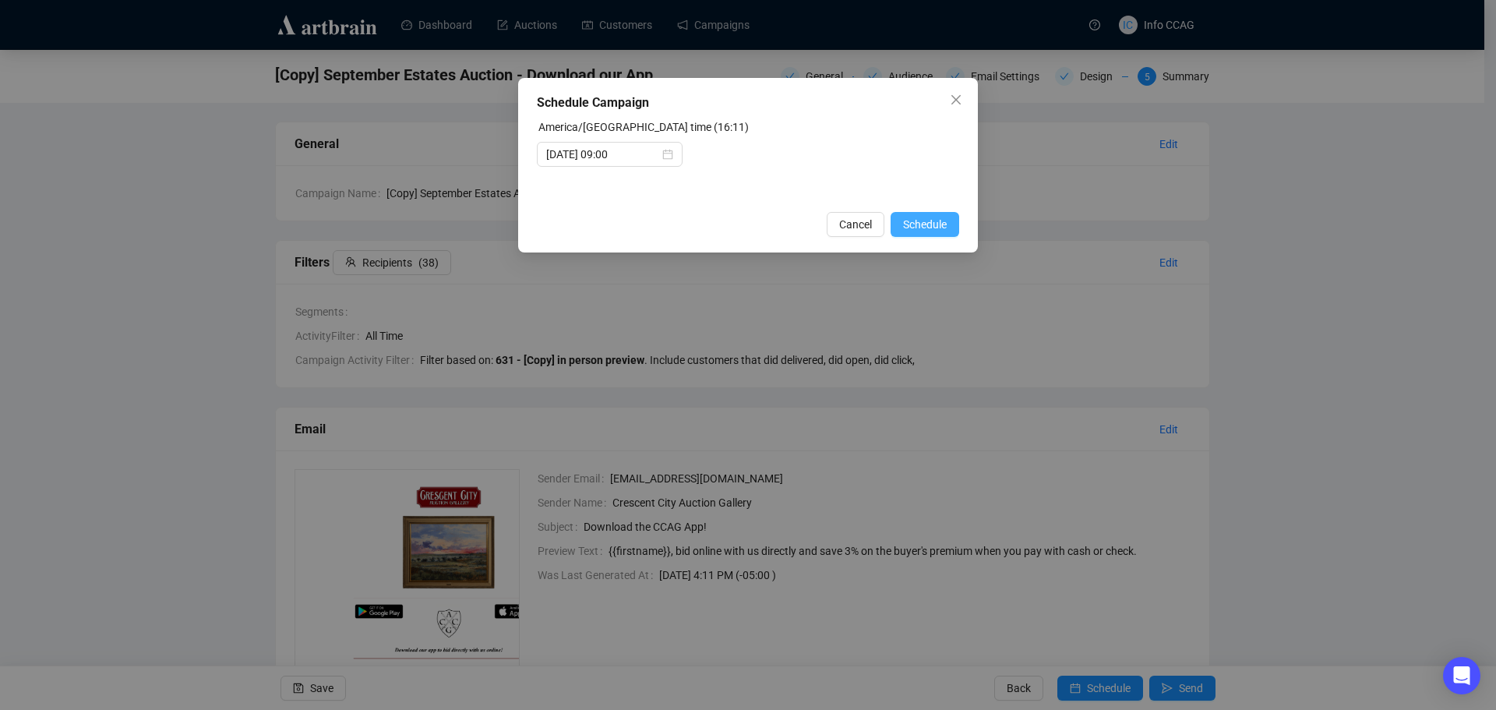
click at [943, 227] on span "Schedule" at bounding box center [925, 224] width 44 height 17
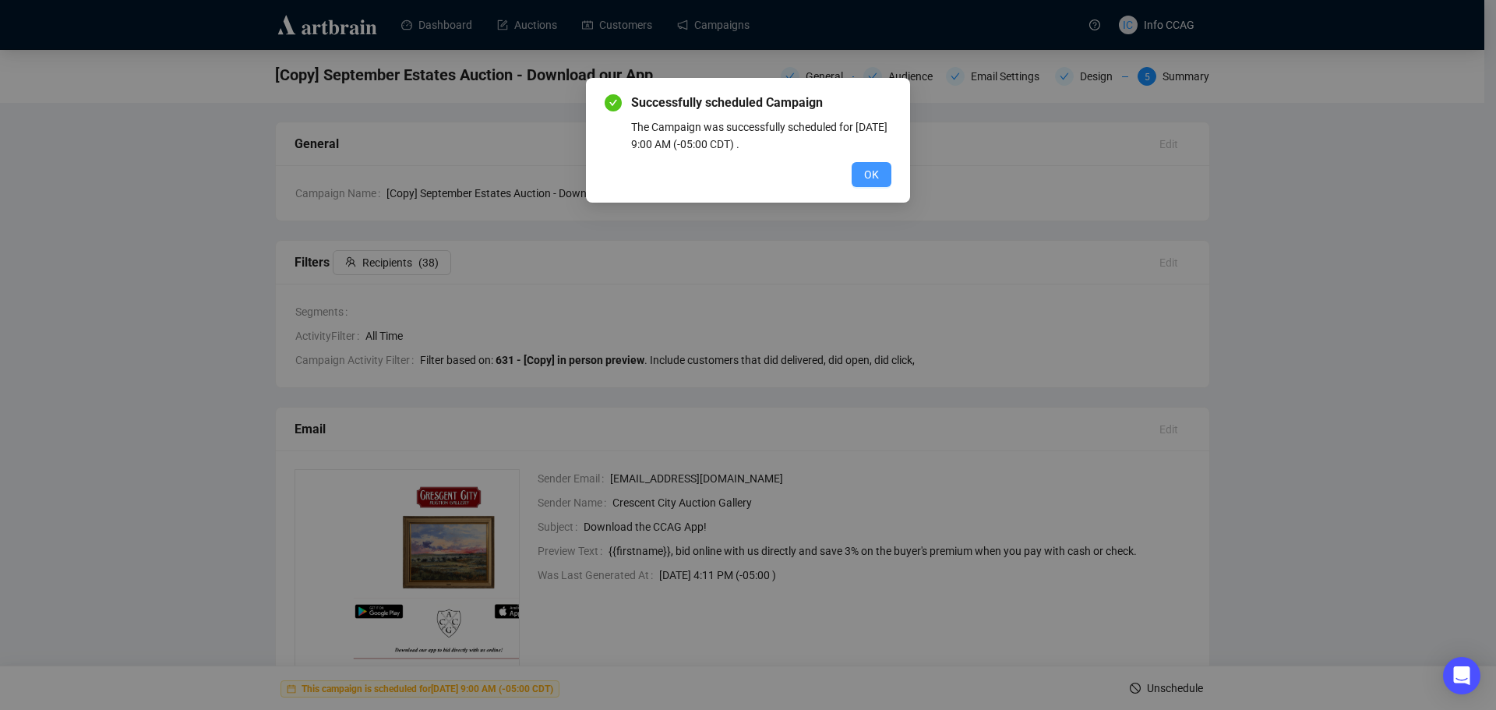
click at [866, 164] on button "OK" at bounding box center [872, 174] width 40 height 25
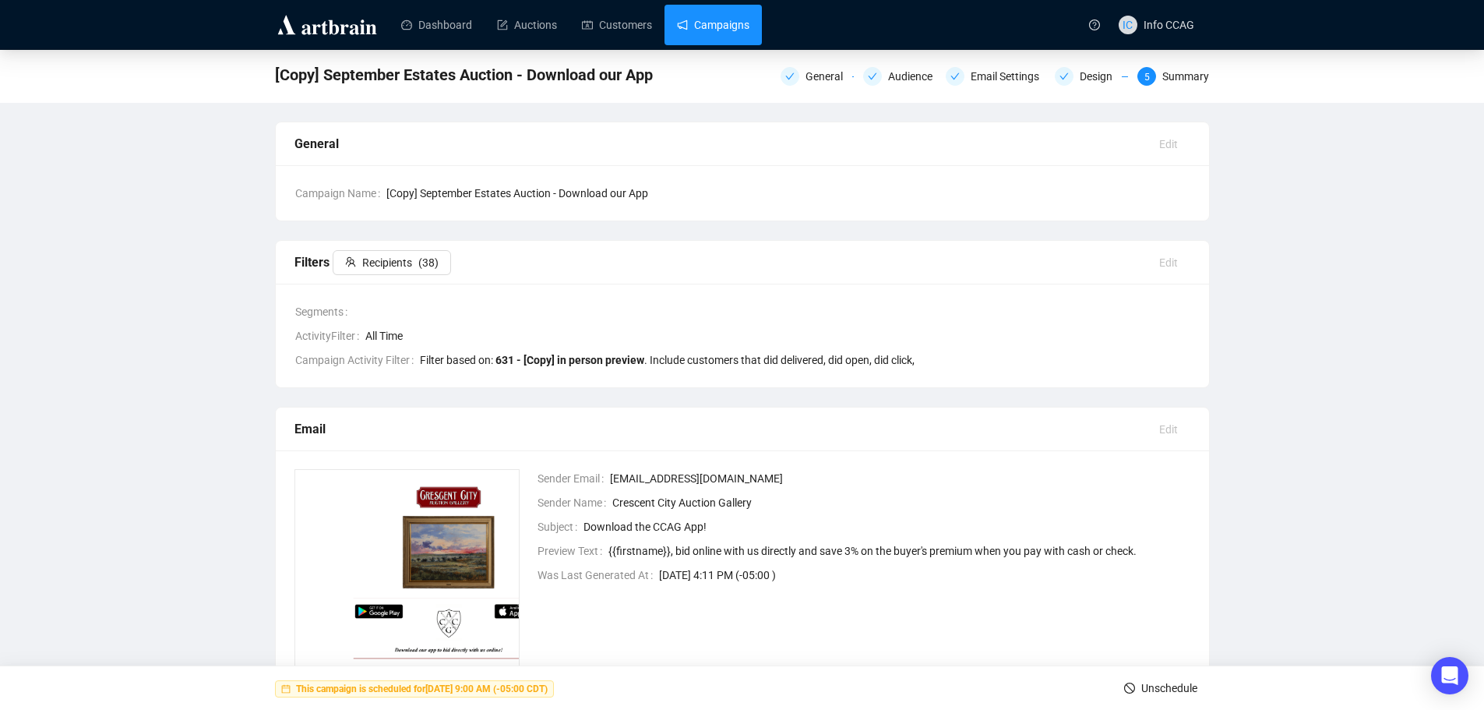
click at [720, 30] on link "Campaigns" at bounding box center [713, 25] width 72 height 41
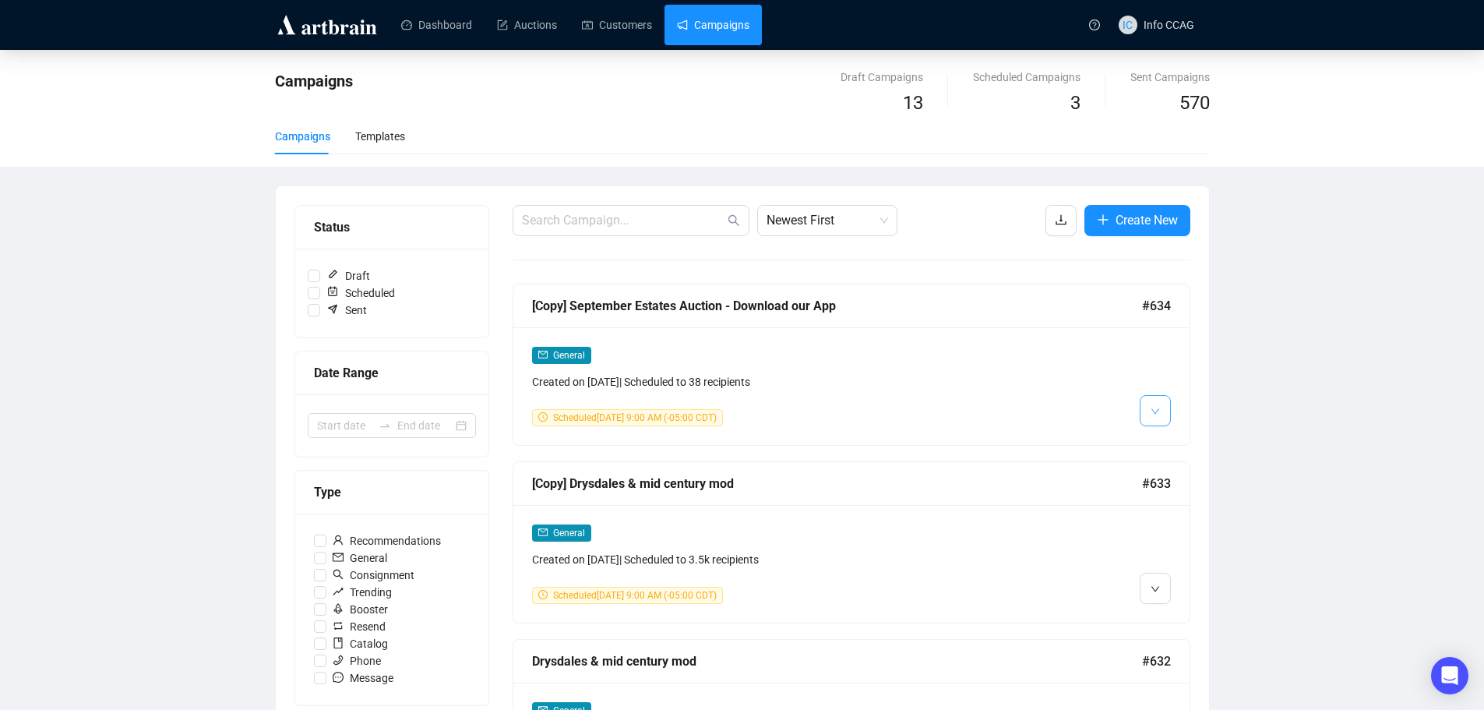
click at [1147, 407] on button "button" at bounding box center [1155, 410] width 31 height 31
click at [1160, 432] on li "Edit" at bounding box center [1184, 444] width 83 height 25
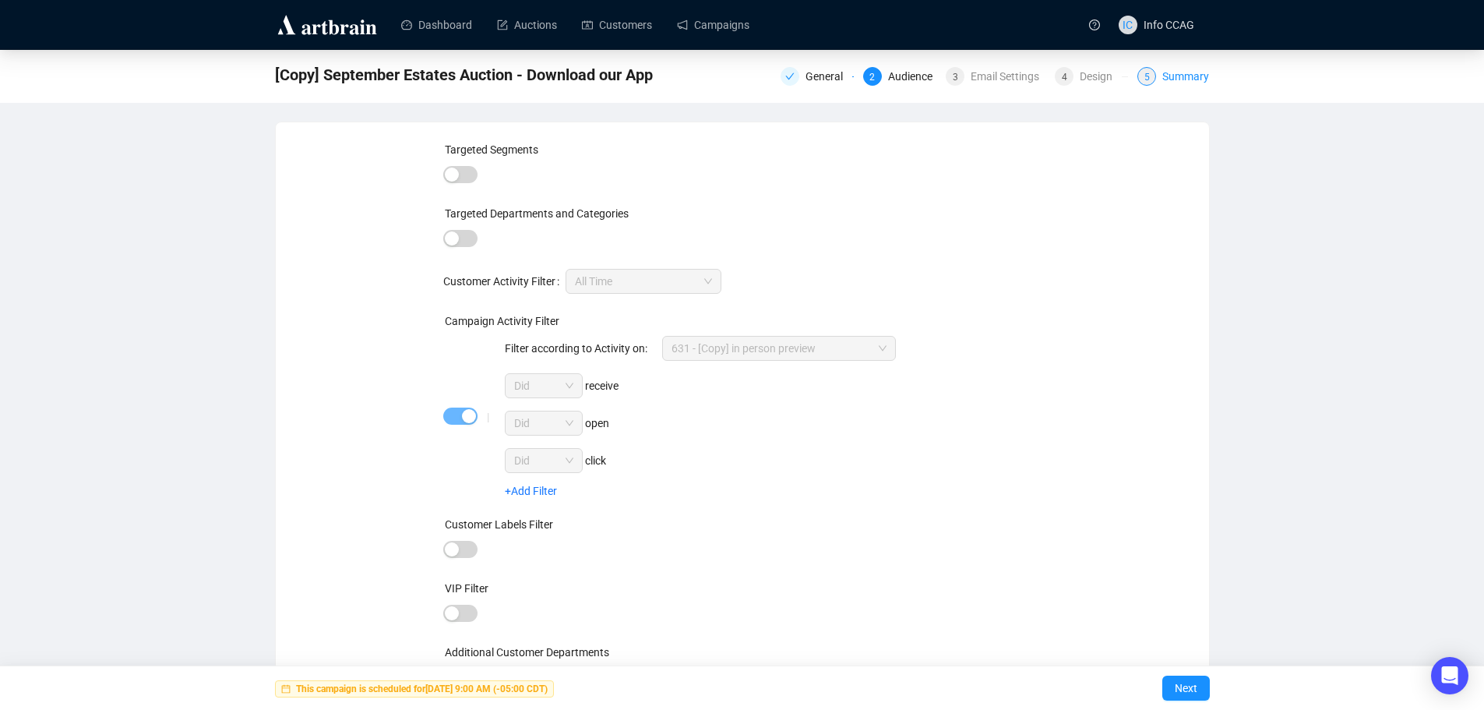
click at [1155, 72] on div "5" at bounding box center [1146, 76] width 19 height 19
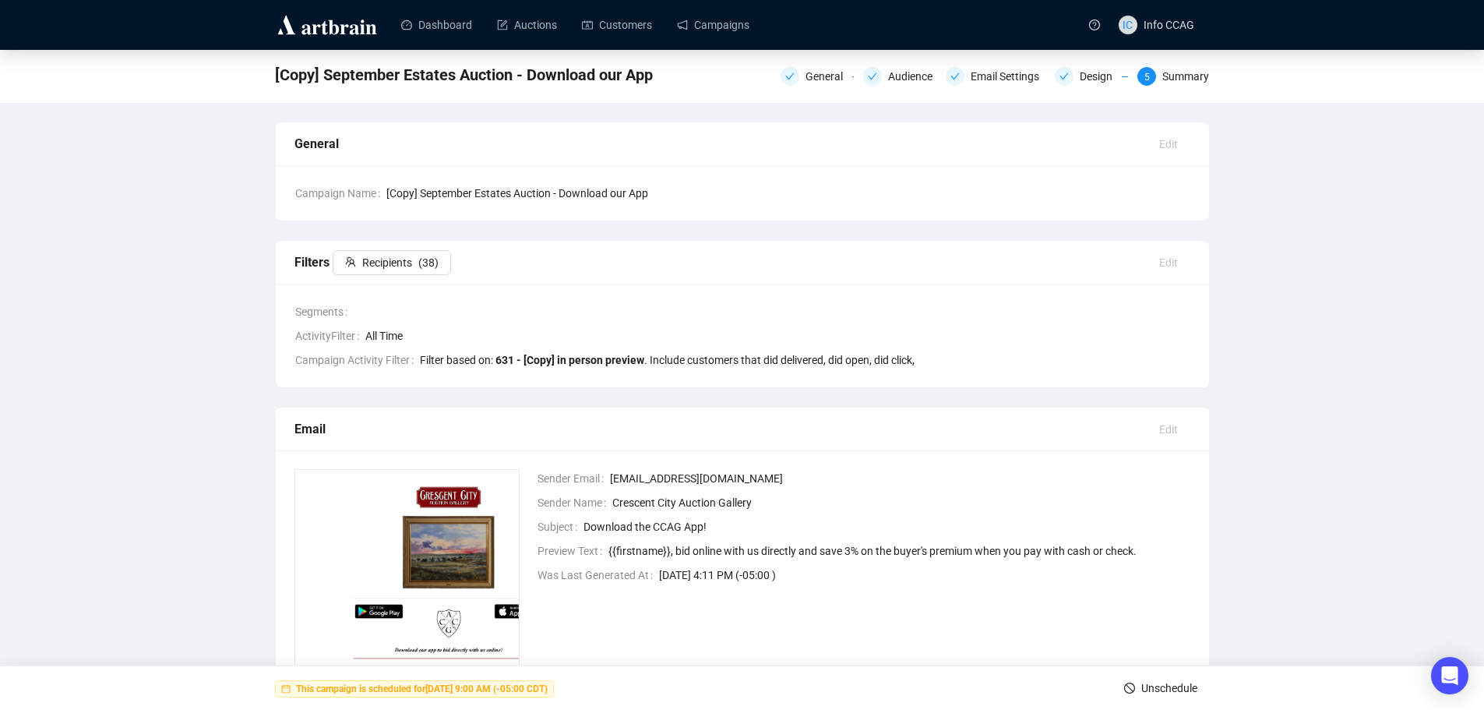
click at [1130, 685] on icon "stop" at bounding box center [1129, 687] width 11 height 11
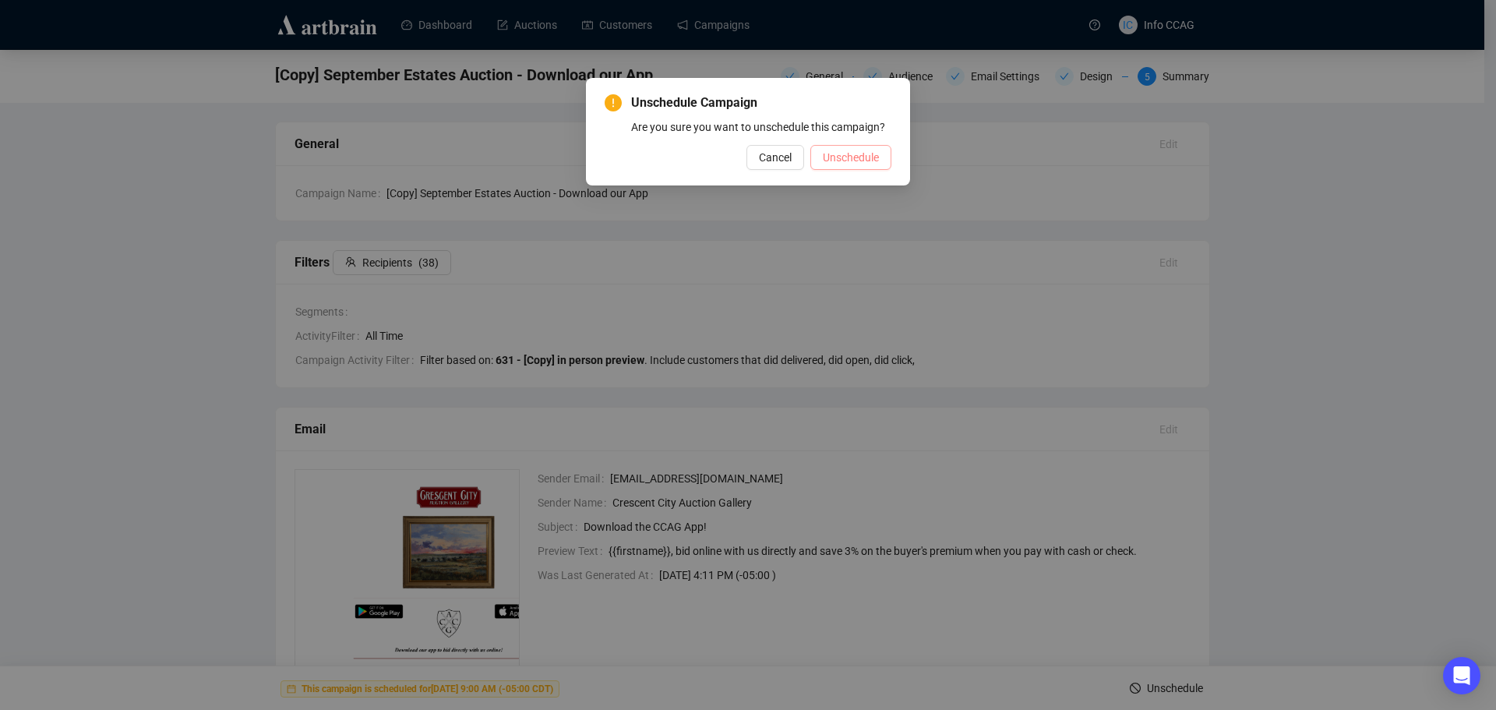
click at [833, 164] on span "Unschedule" at bounding box center [851, 157] width 56 height 17
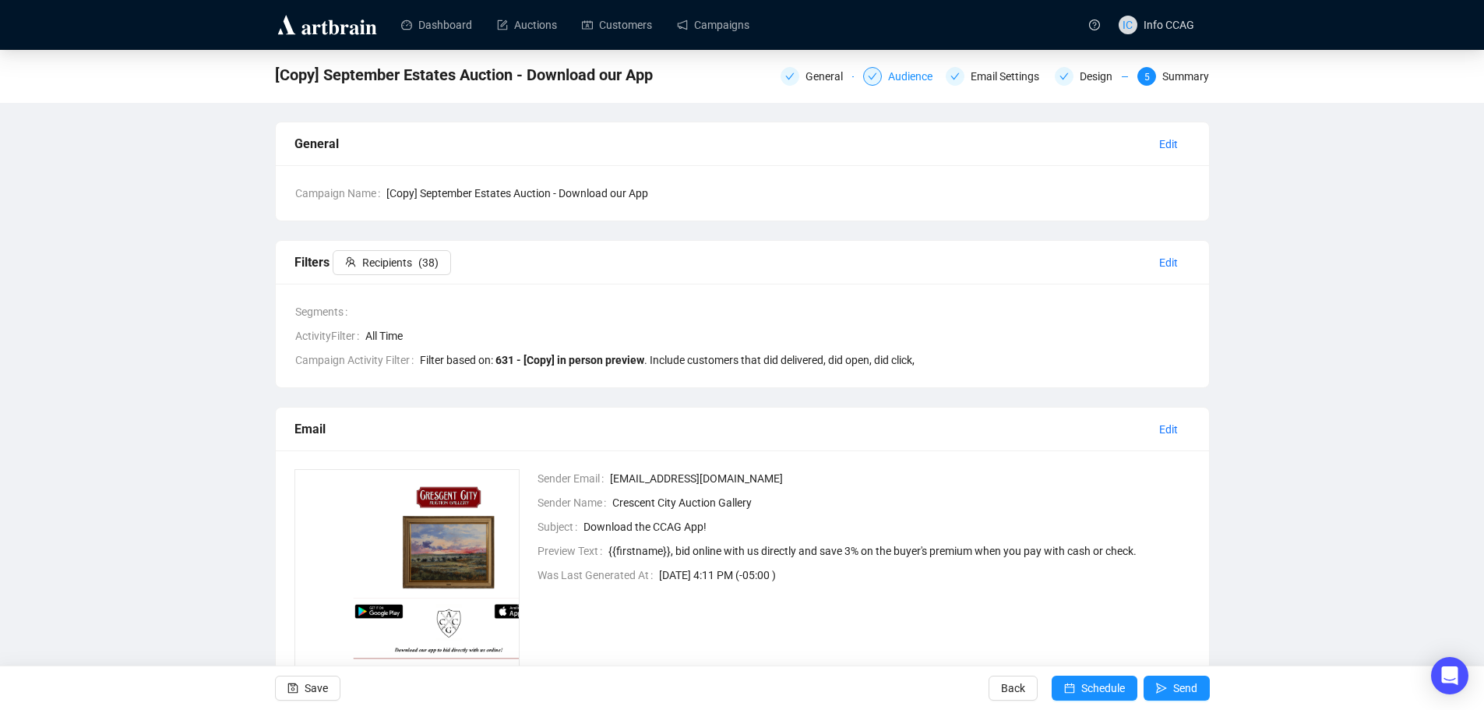
click at [907, 73] on div "Audience" at bounding box center [915, 76] width 54 height 19
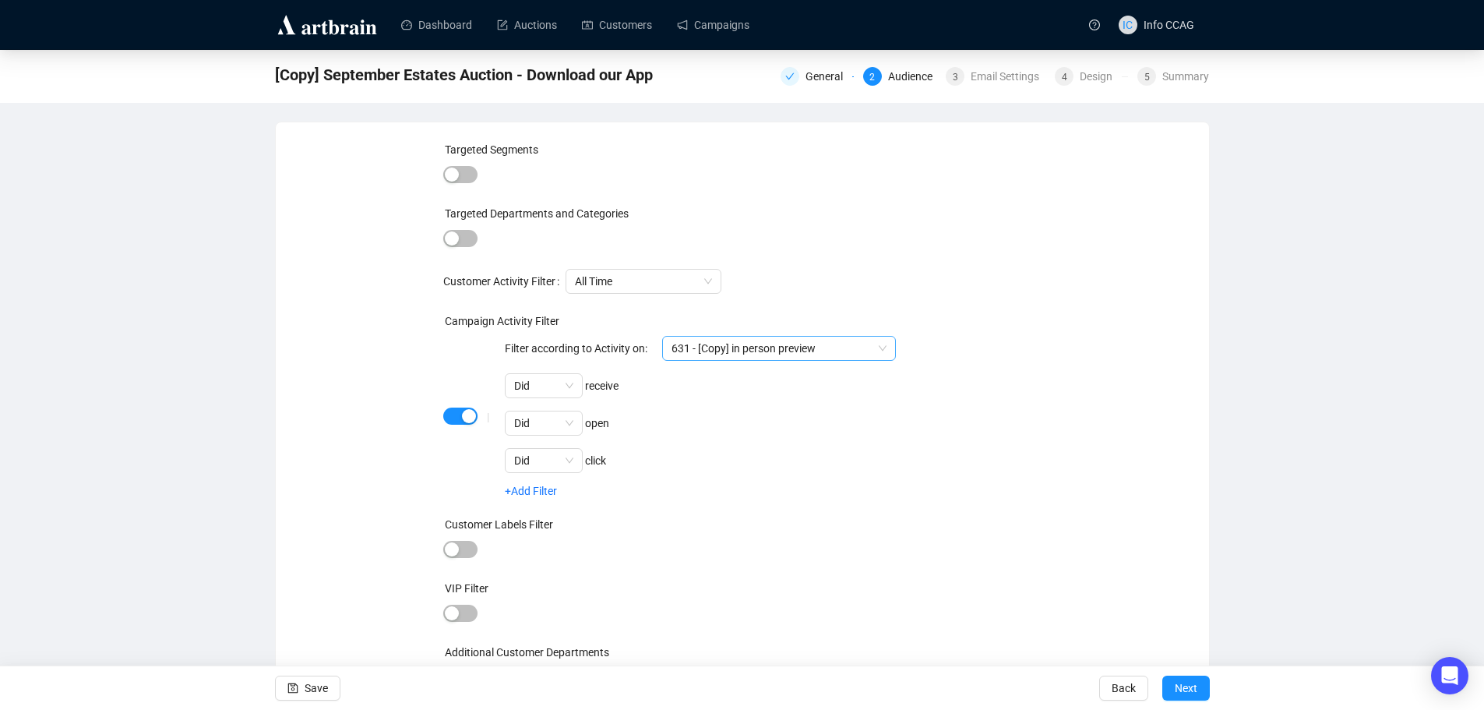
click at [799, 346] on span "631 - [Copy] in person preview" at bounding box center [779, 348] width 215 height 23
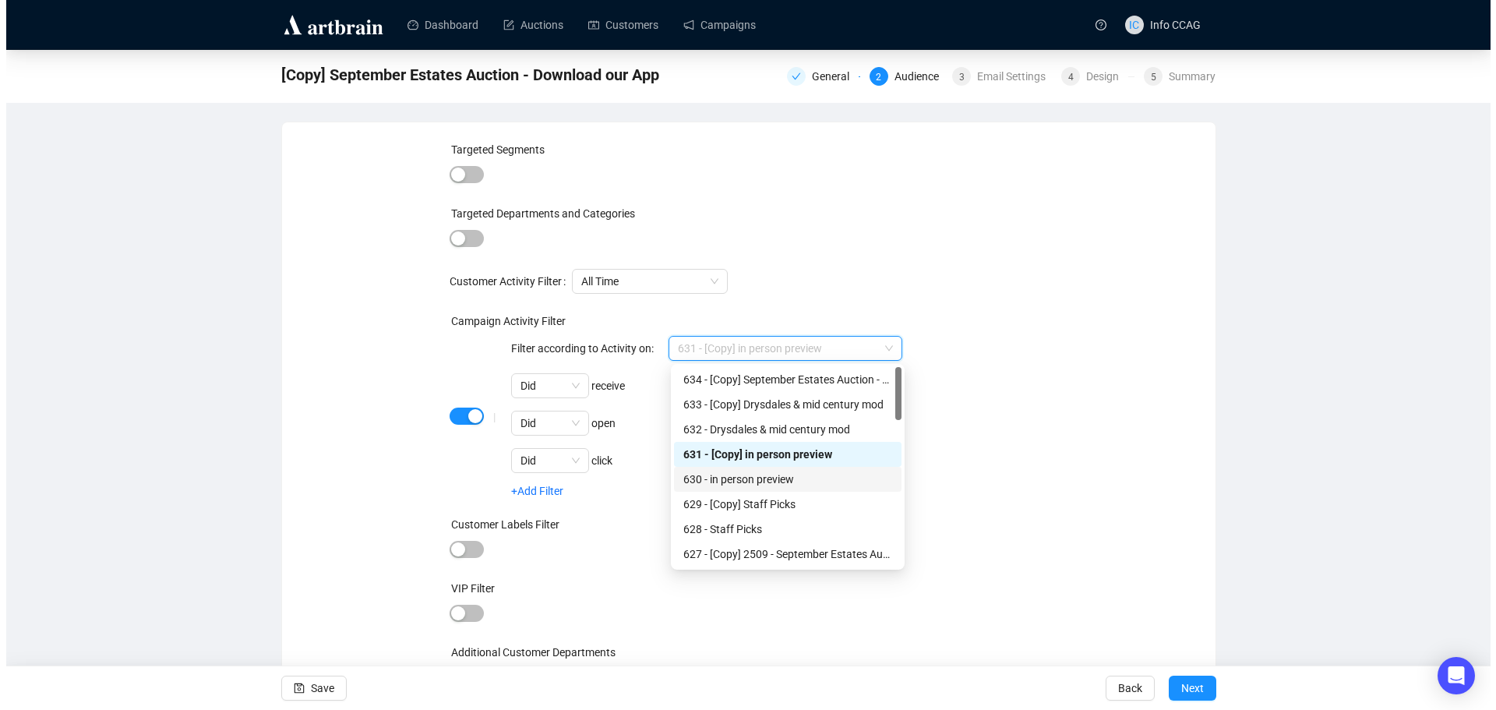
scroll to position [78, 0]
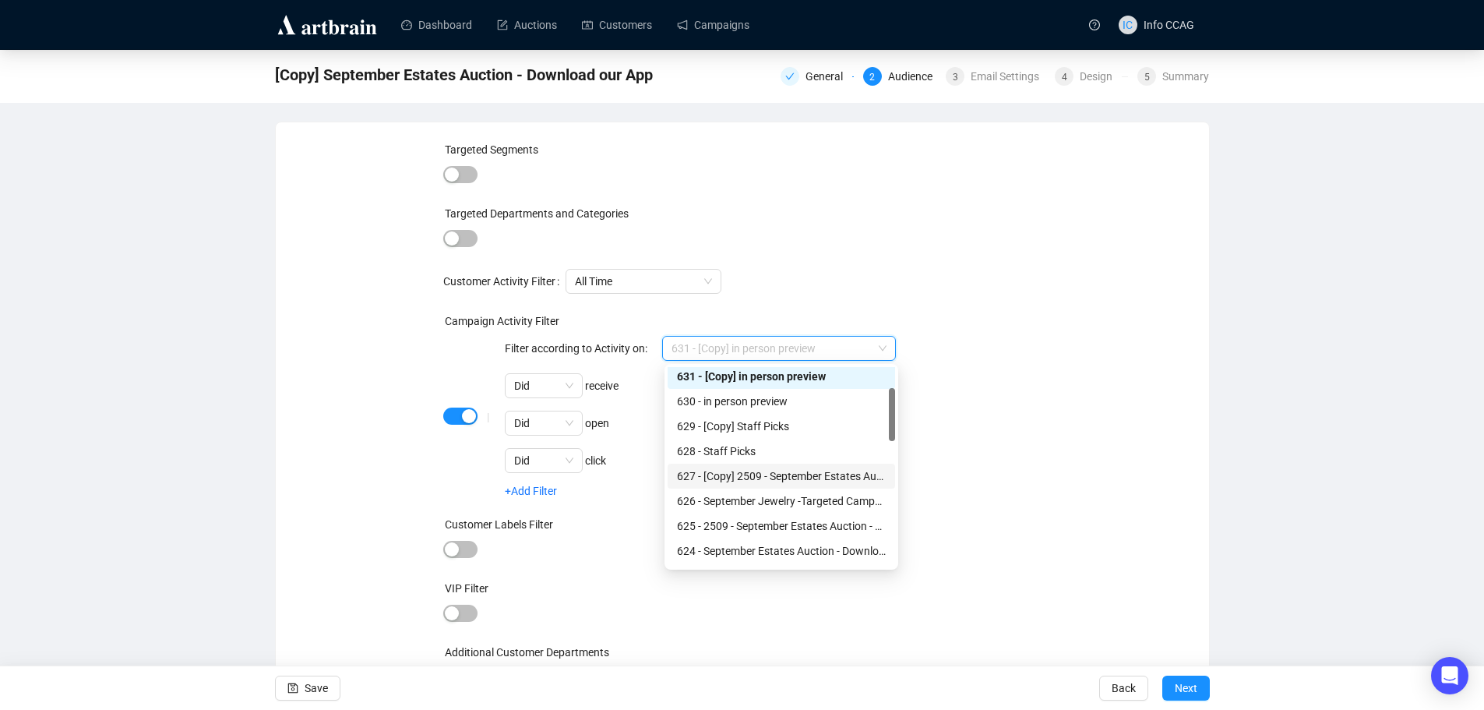
click at [810, 473] on div "627 - [Copy] 2509 - September Estates Auction - Highlights" at bounding box center [781, 475] width 209 height 17
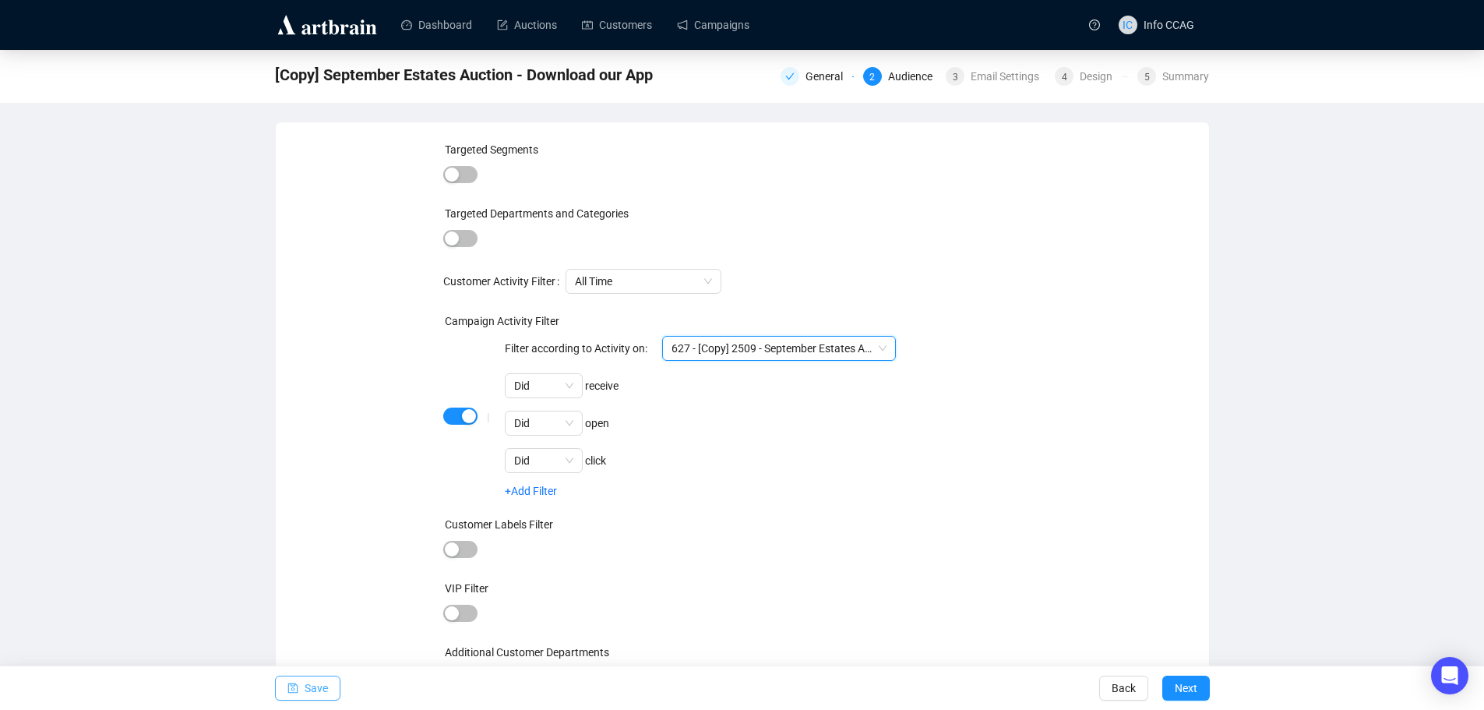
click at [317, 691] on span "Save" at bounding box center [316, 688] width 23 height 44
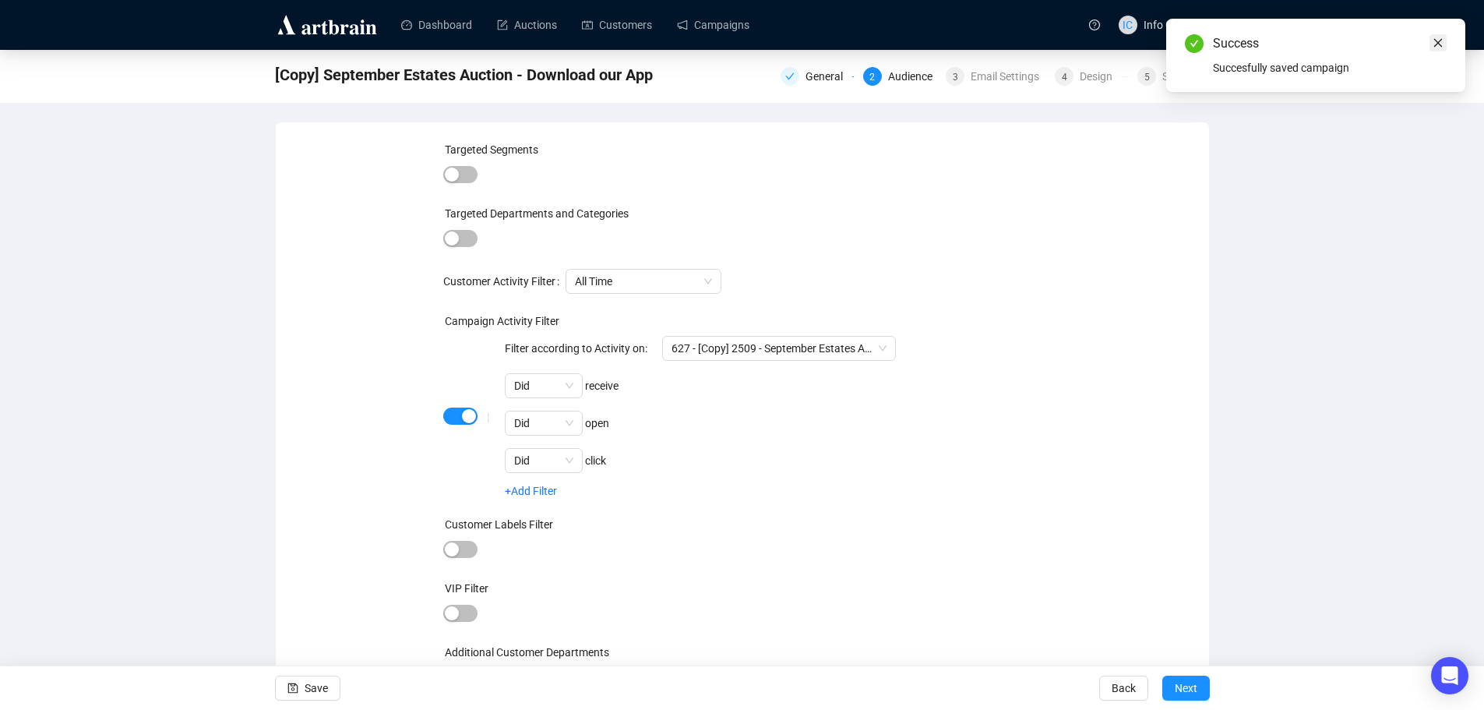
click at [1443, 44] on icon "close" at bounding box center [1438, 42] width 11 height 11
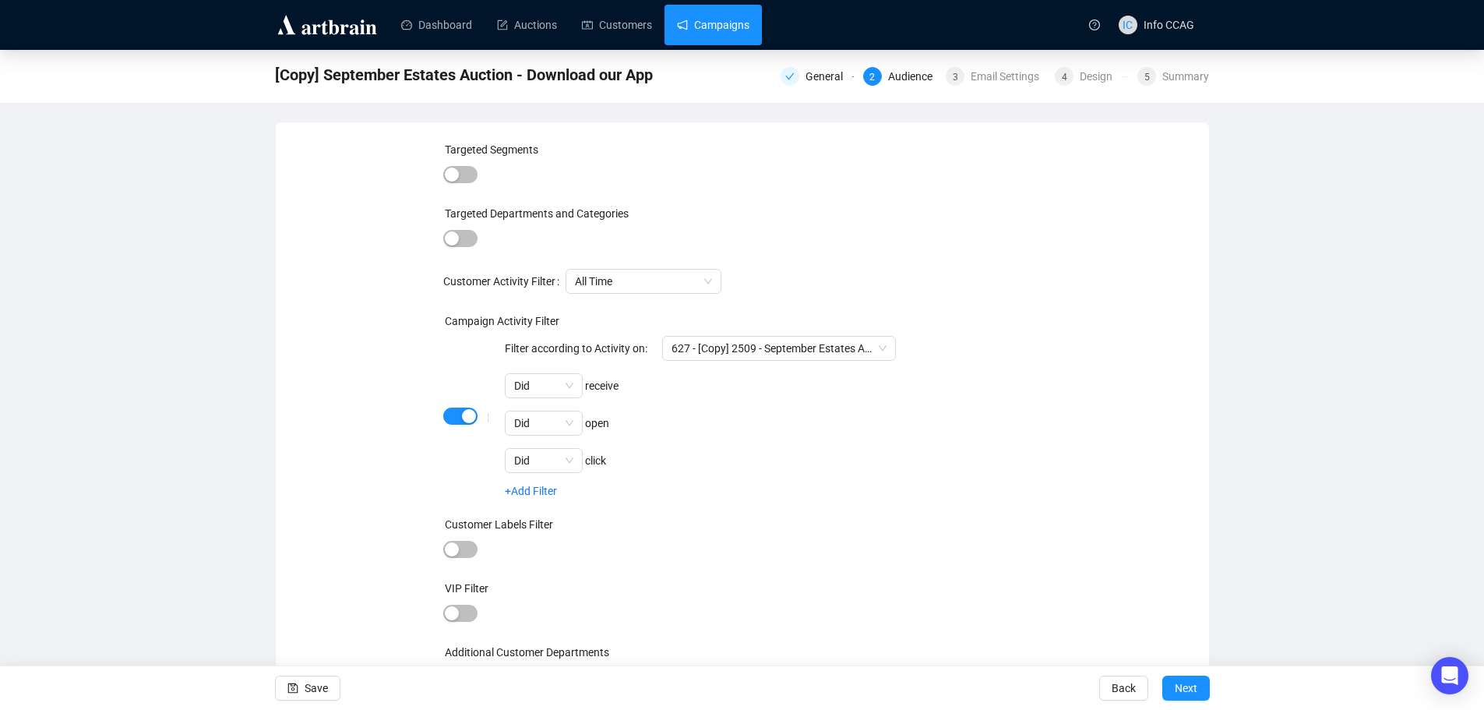
click at [705, 27] on link "Campaigns" at bounding box center [713, 25] width 72 height 41
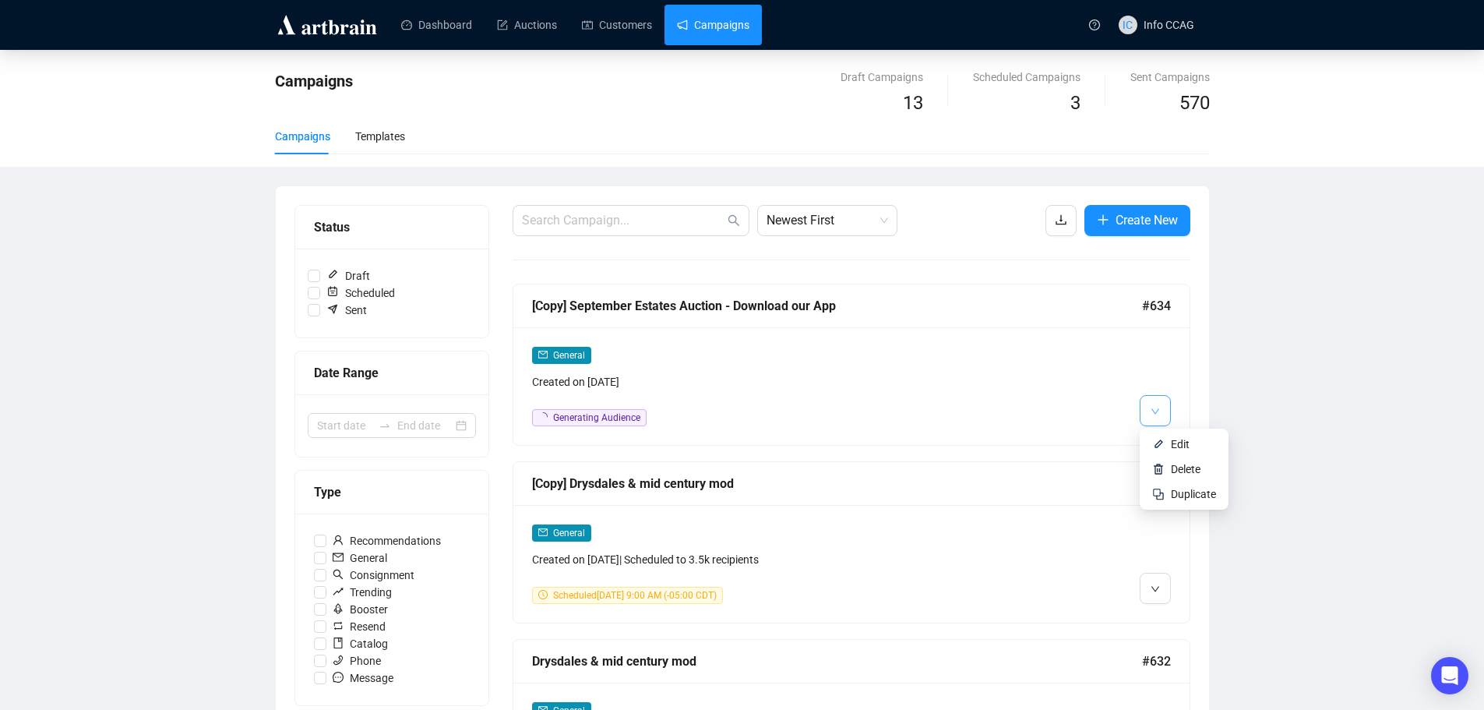
click at [1151, 416] on span "button" at bounding box center [1155, 409] width 9 height 19
click at [1162, 443] on img at bounding box center [1158, 444] width 12 height 12
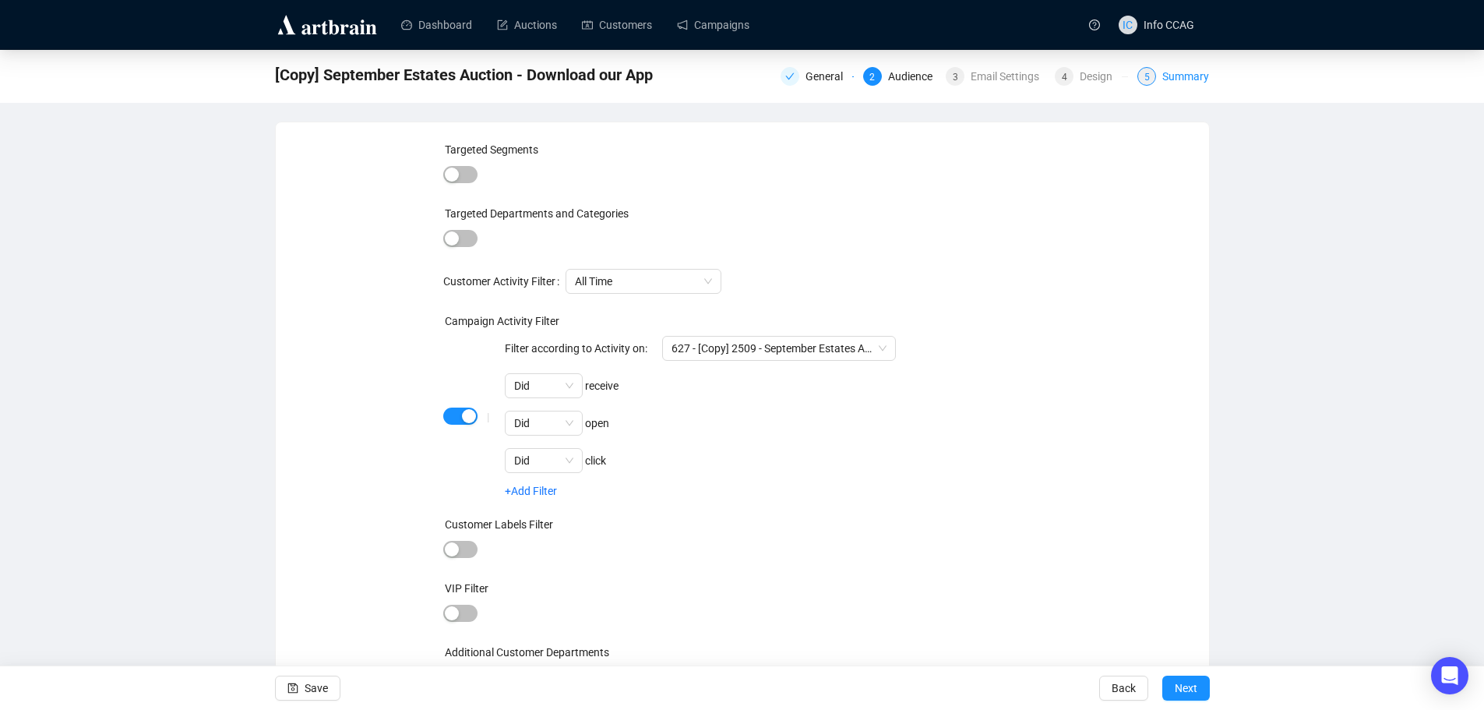
click at [1187, 76] on div "Summary" at bounding box center [1185, 76] width 47 height 19
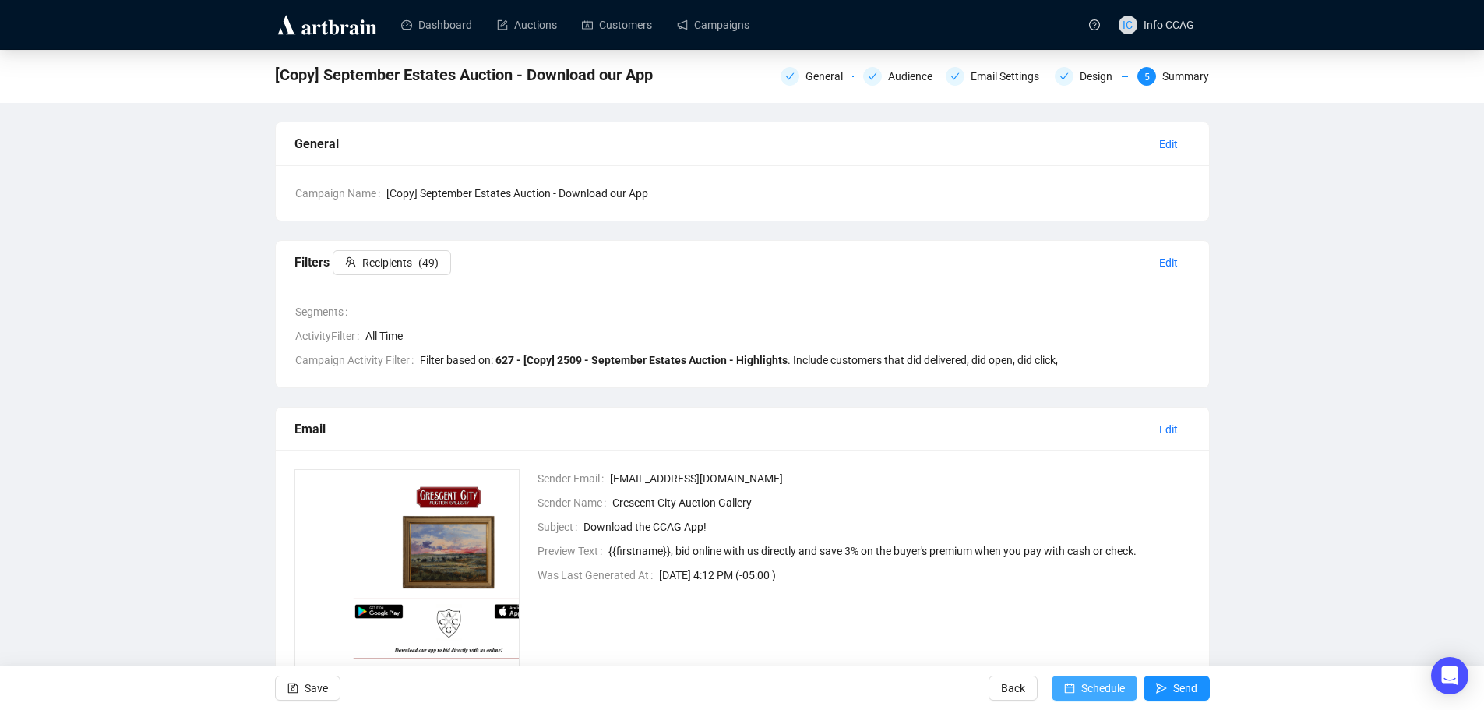
click at [1085, 689] on span "Schedule" at bounding box center [1103, 688] width 44 height 44
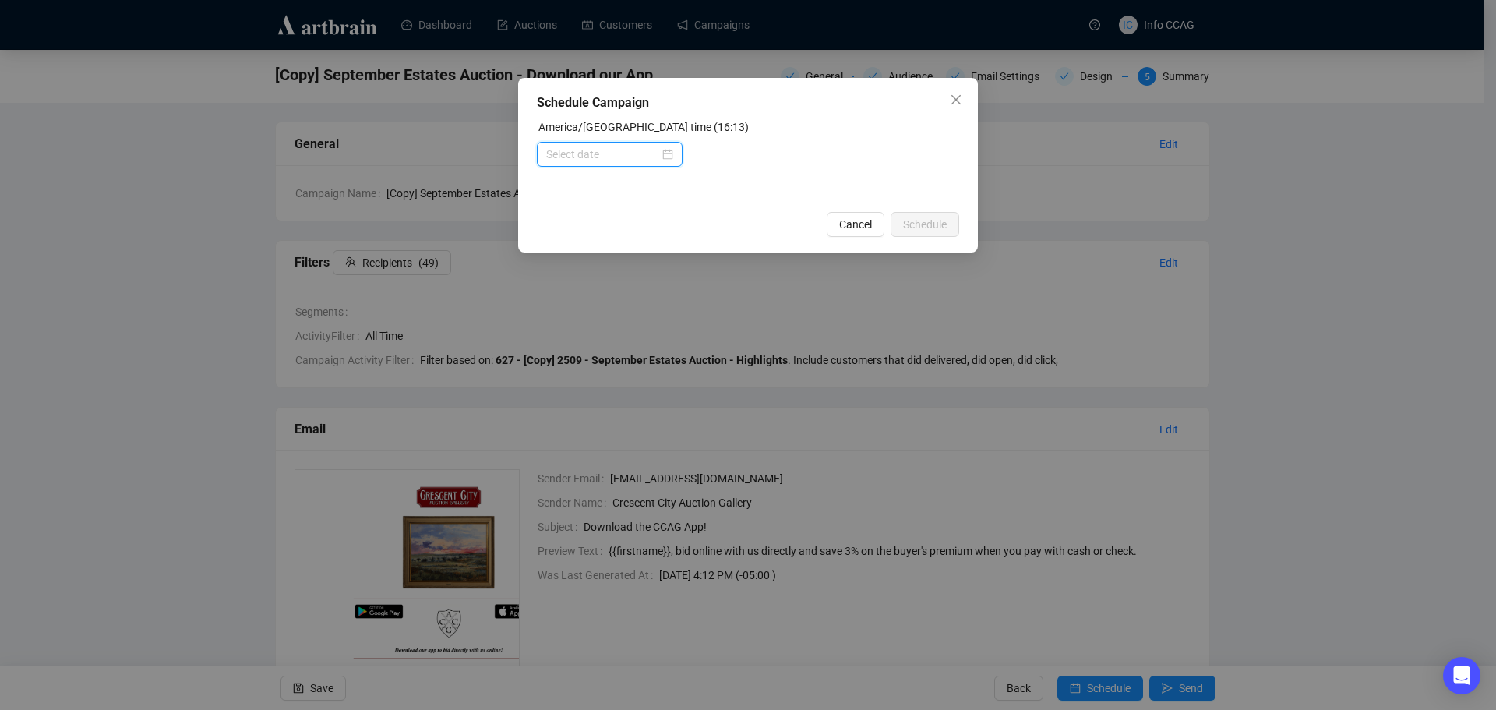
click at [631, 157] on input at bounding box center [602, 154] width 113 height 17
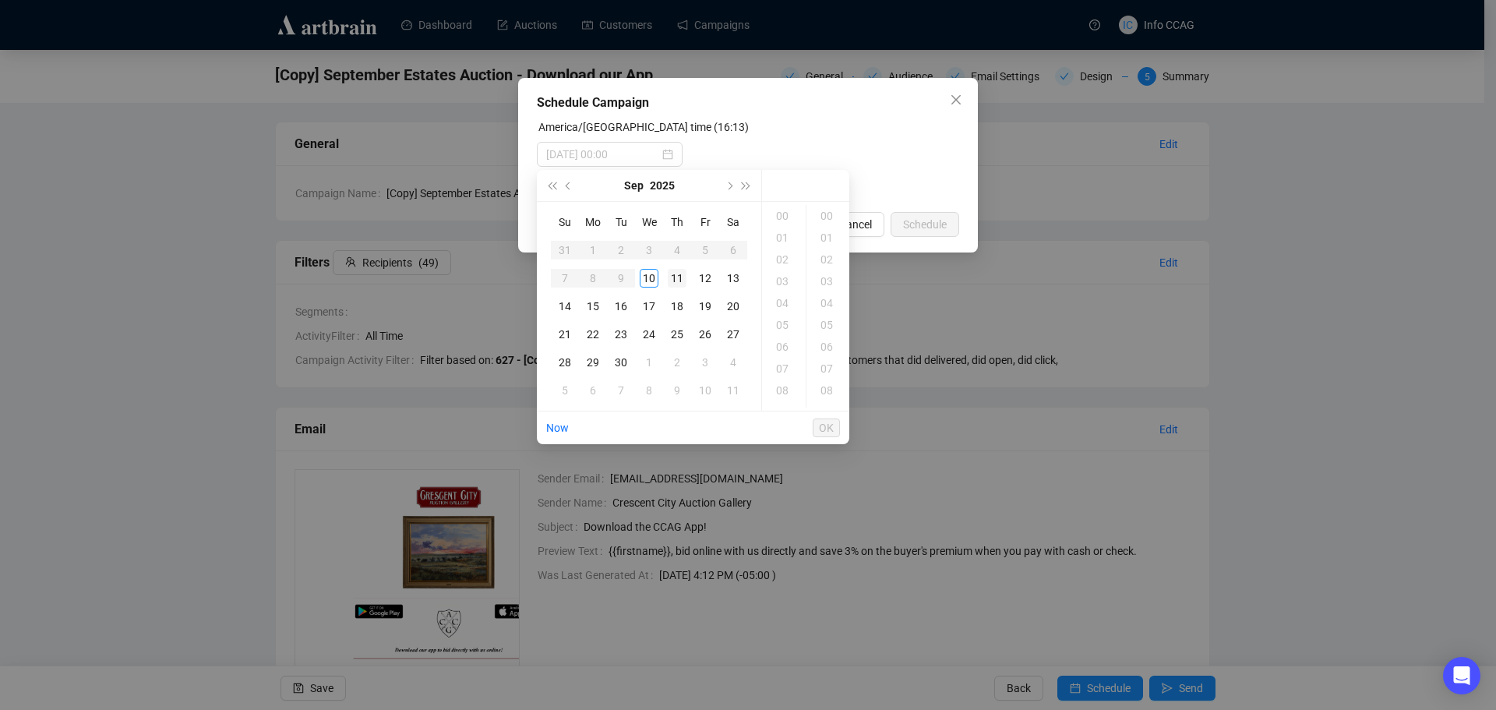
click at [675, 277] on div "11" at bounding box center [677, 278] width 19 height 19
click at [784, 331] on div "09" at bounding box center [783, 334] width 37 height 22
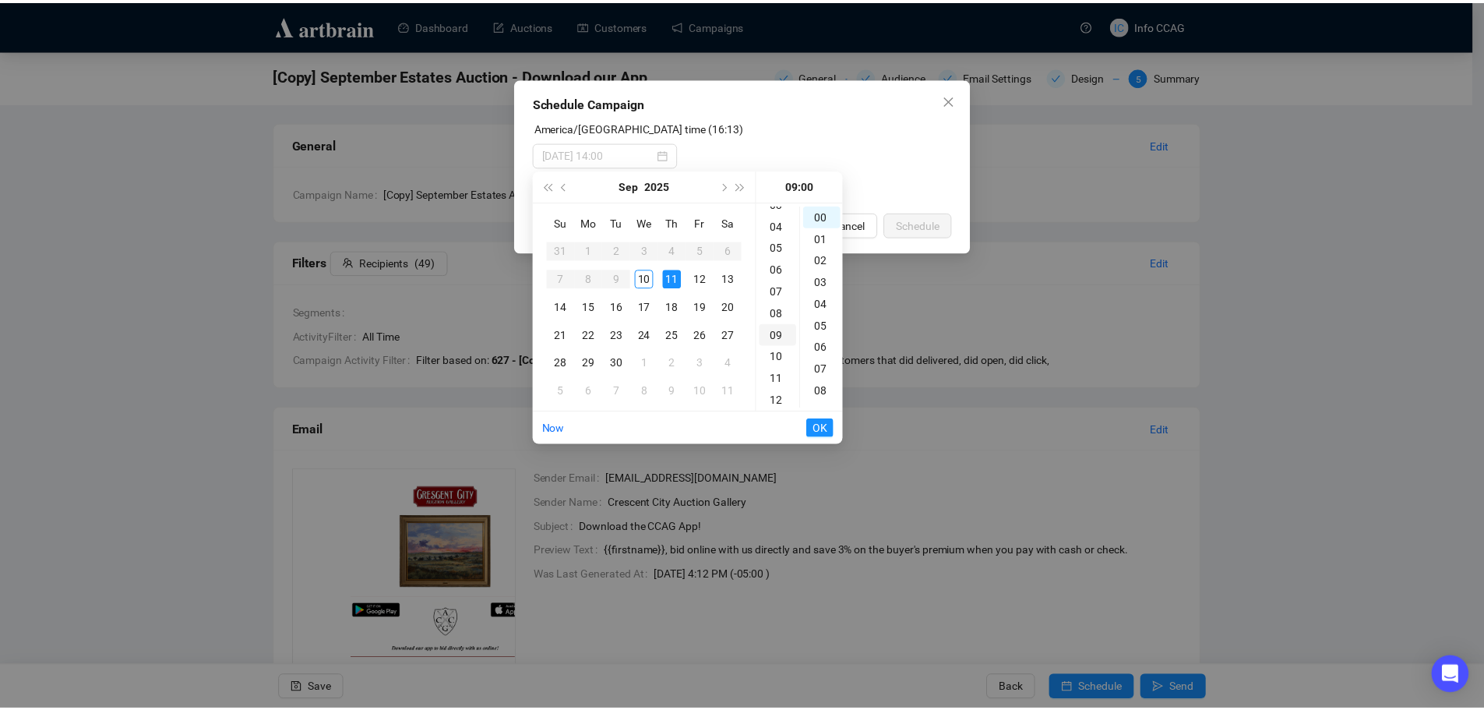
scroll to position [196, 0]
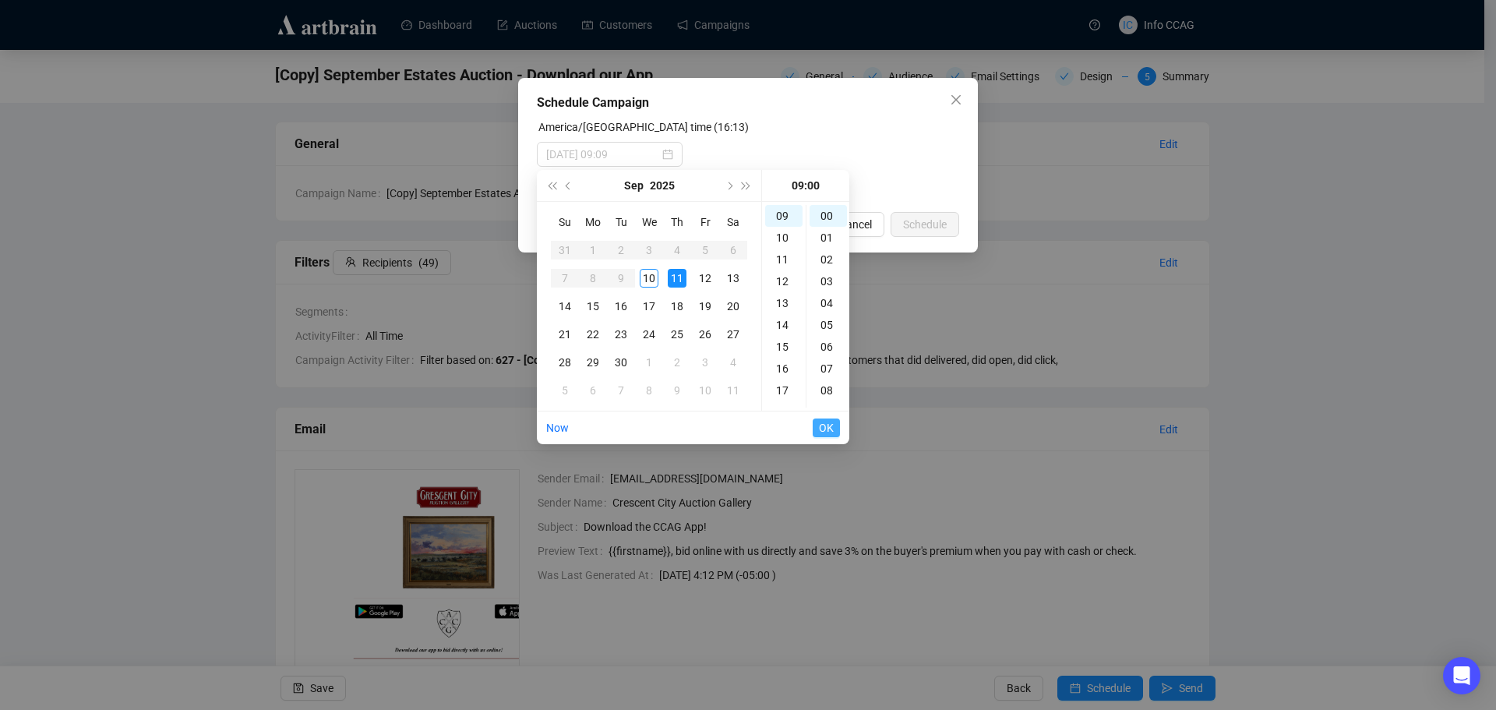
type input "[DATE] 09:00"
click at [825, 428] on span "OK" at bounding box center [826, 428] width 15 height 30
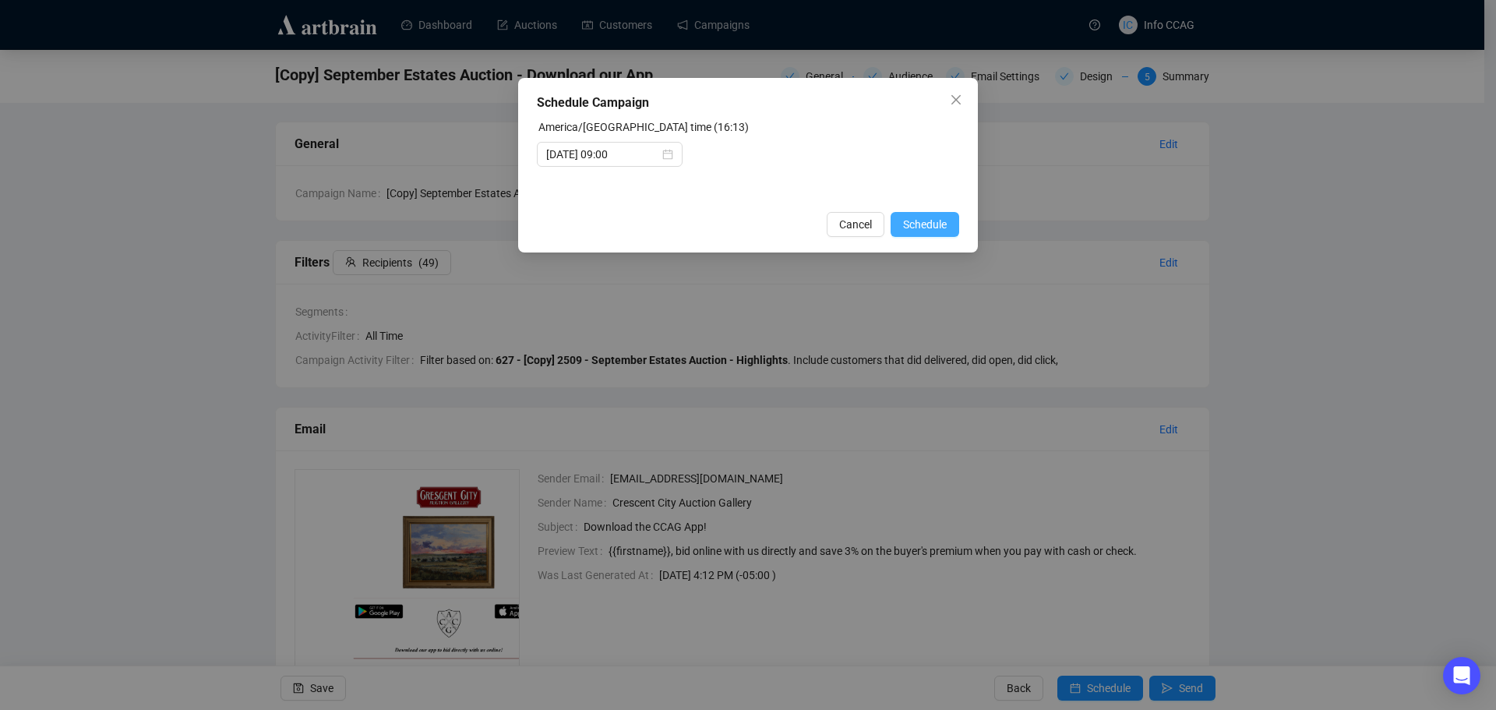
click at [942, 222] on span "Schedule" at bounding box center [925, 224] width 44 height 17
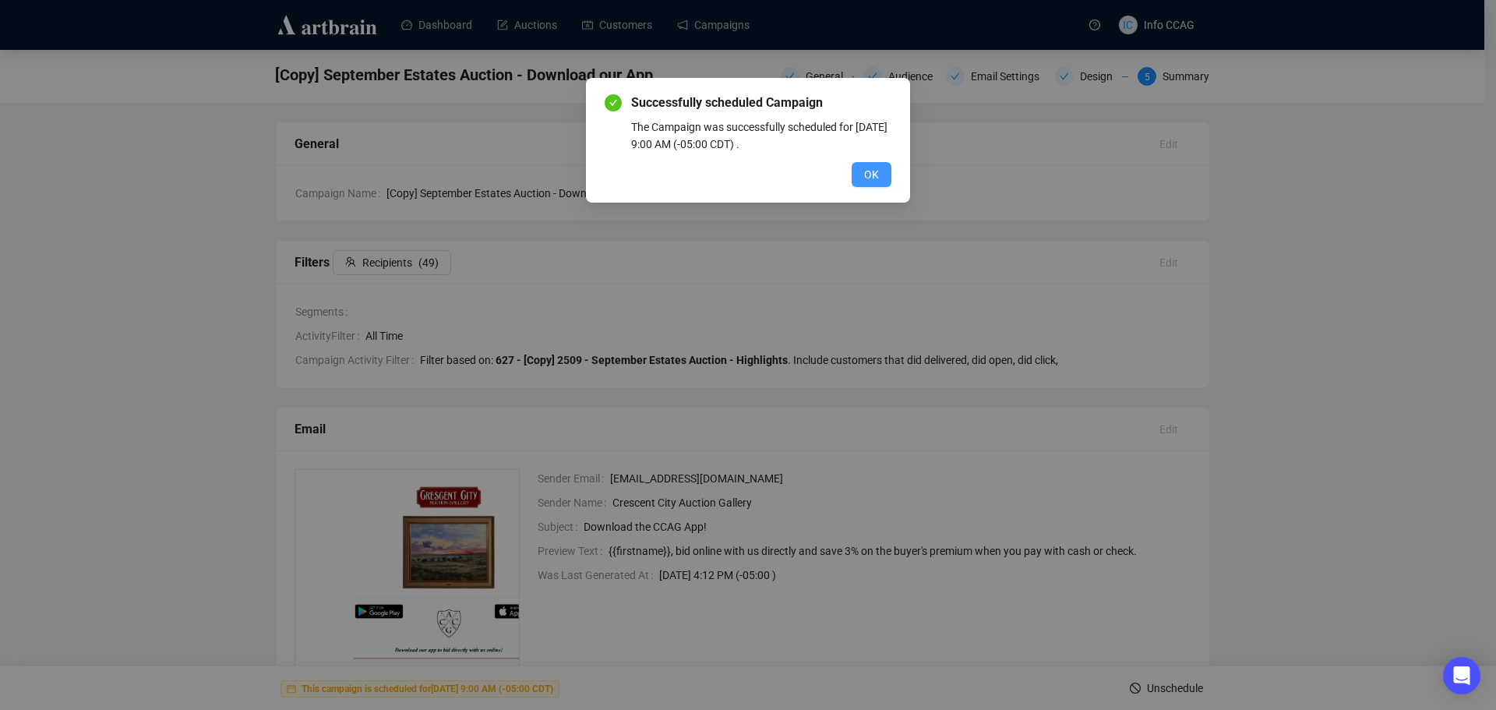
click at [873, 173] on span "OK" at bounding box center [871, 174] width 15 height 17
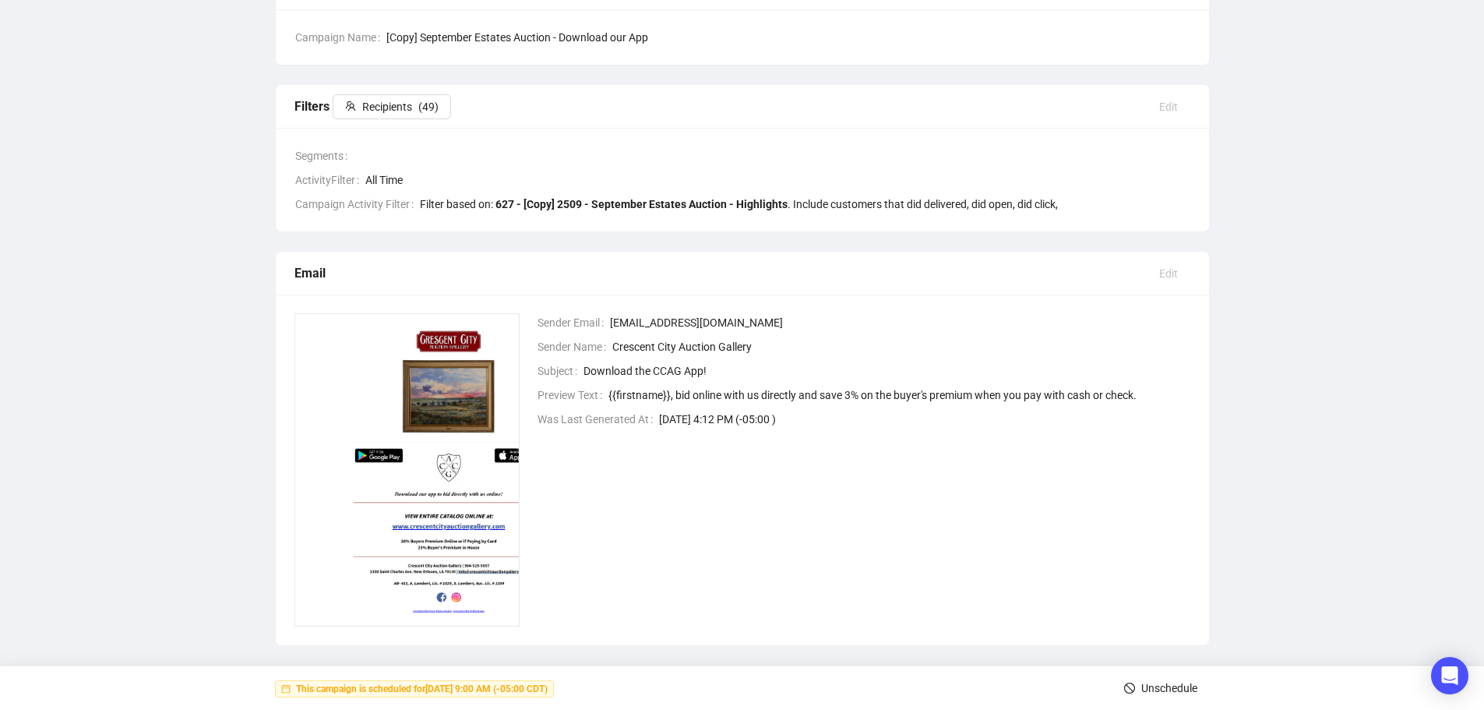
scroll to position [0, 0]
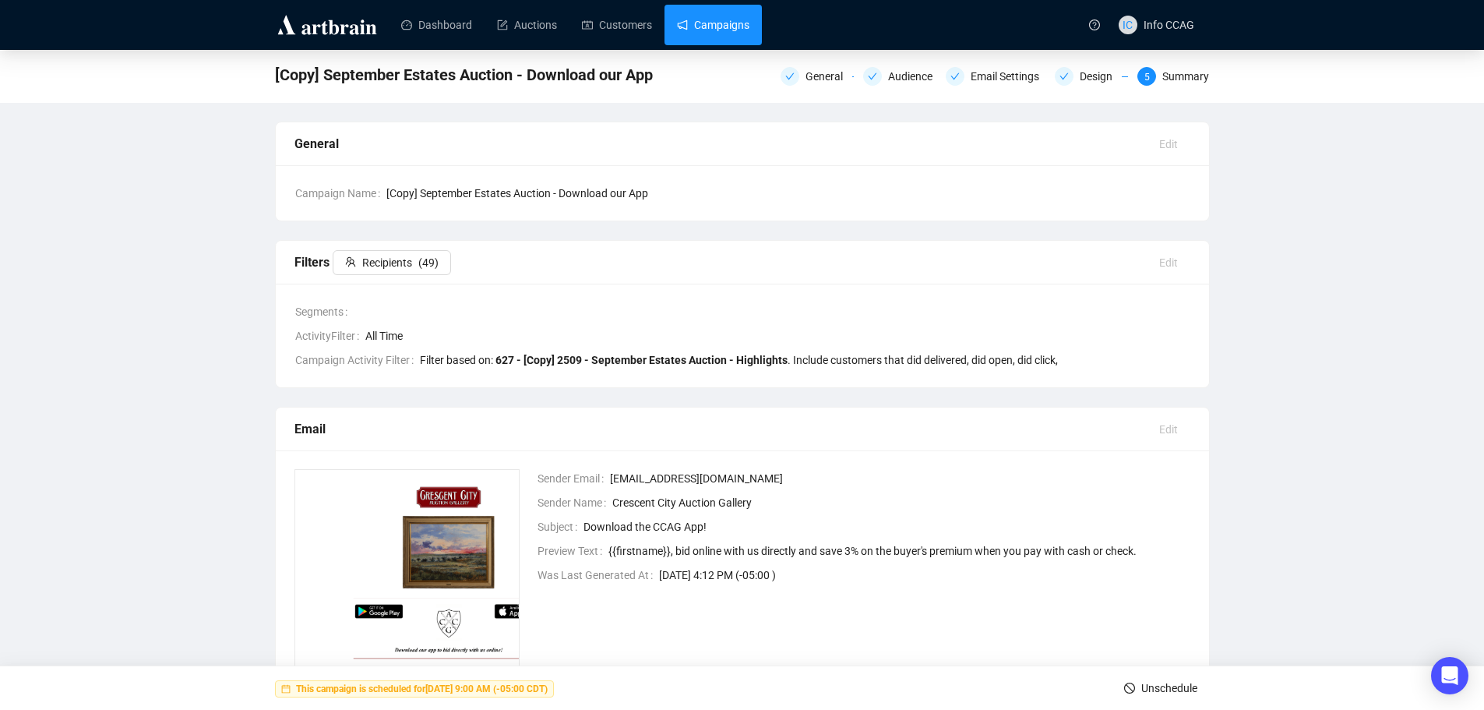
click at [735, 35] on link "Campaigns" at bounding box center [713, 25] width 72 height 41
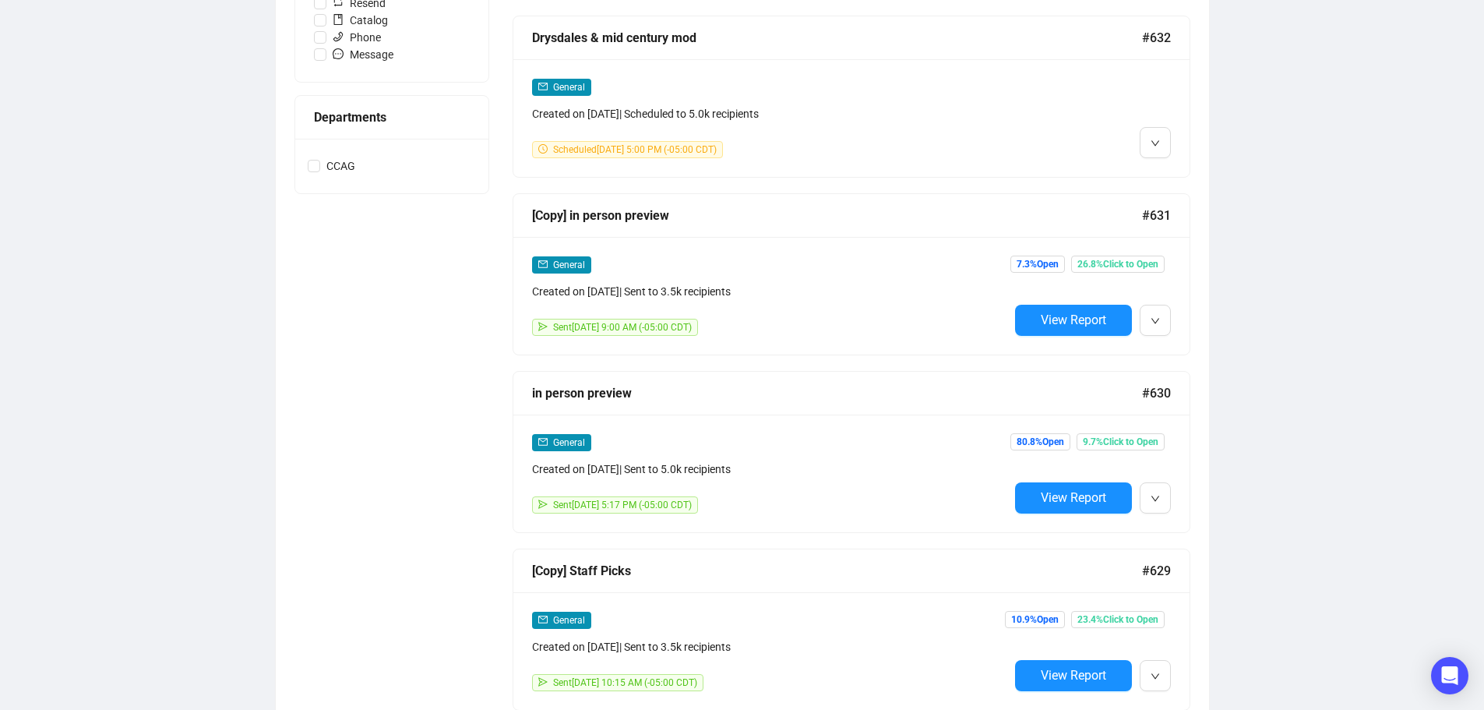
scroll to position [135, 0]
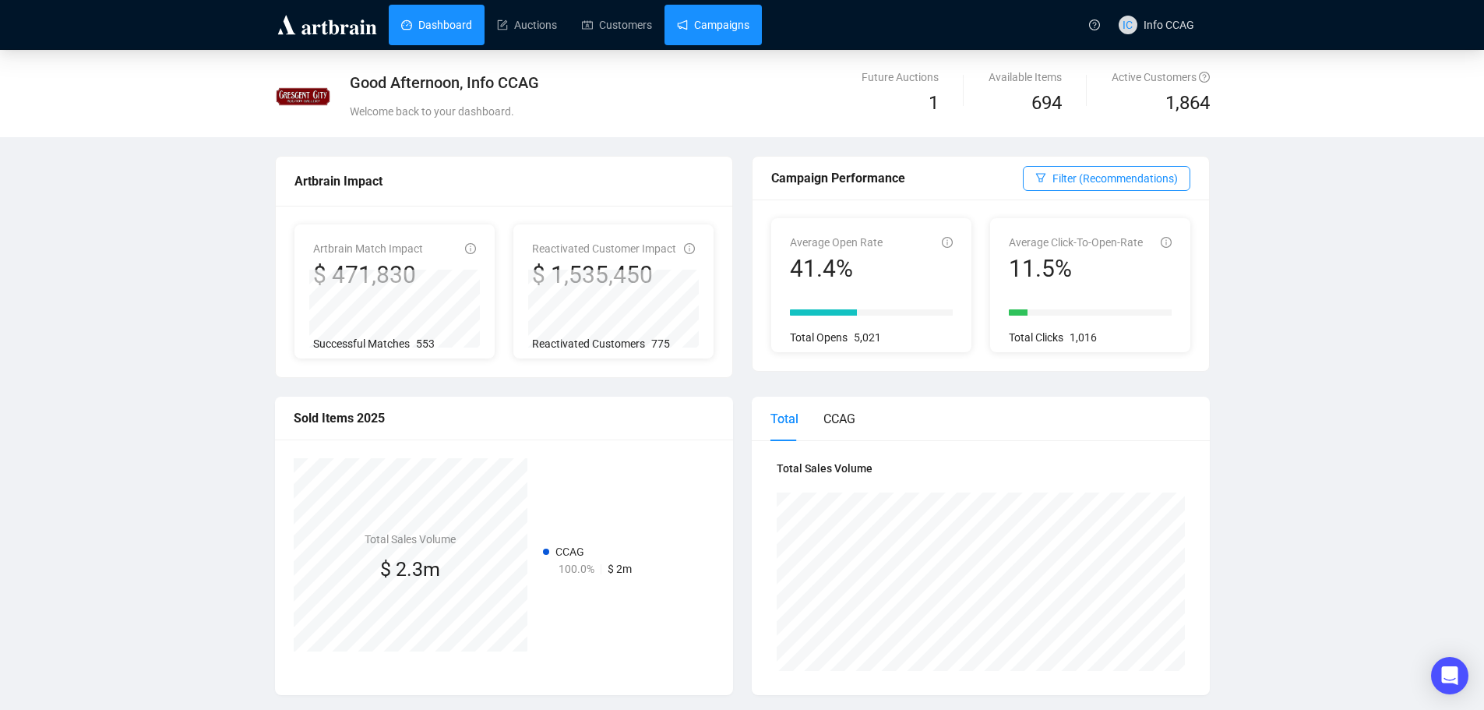
click at [700, 30] on link "Campaigns" at bounding box center [713, 25] width 72 height 41
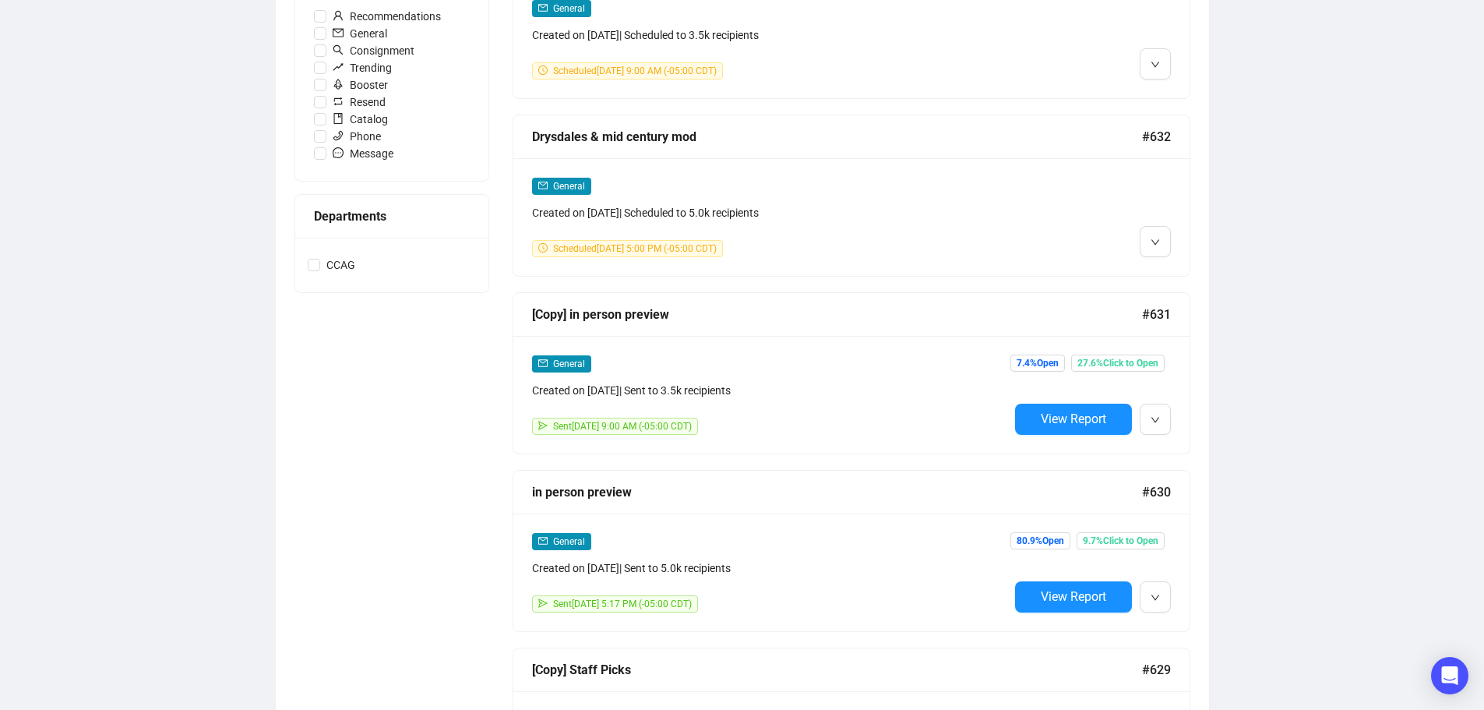
scroll to position [390, 0]
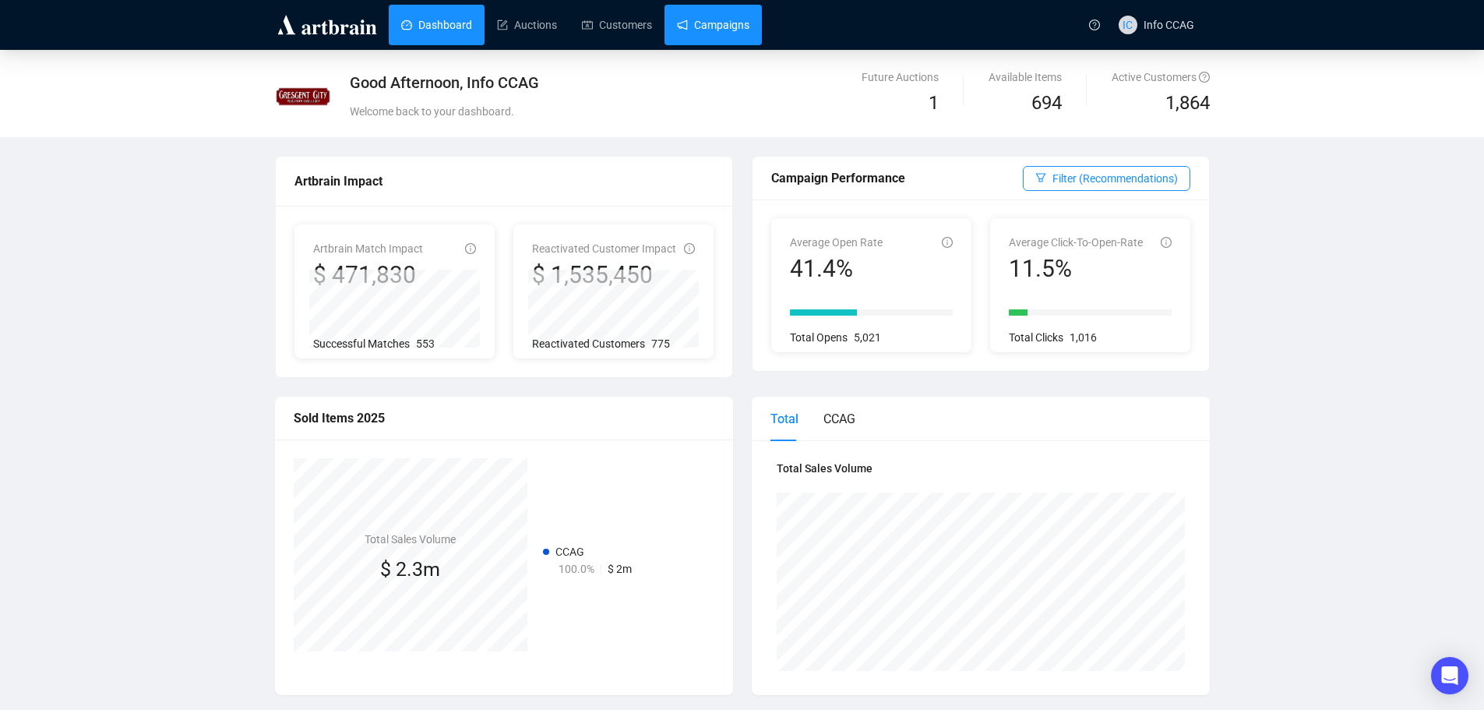
click at [727, 29] on link "Campaigns" at bounding box center [713, 25] width 72 height 41
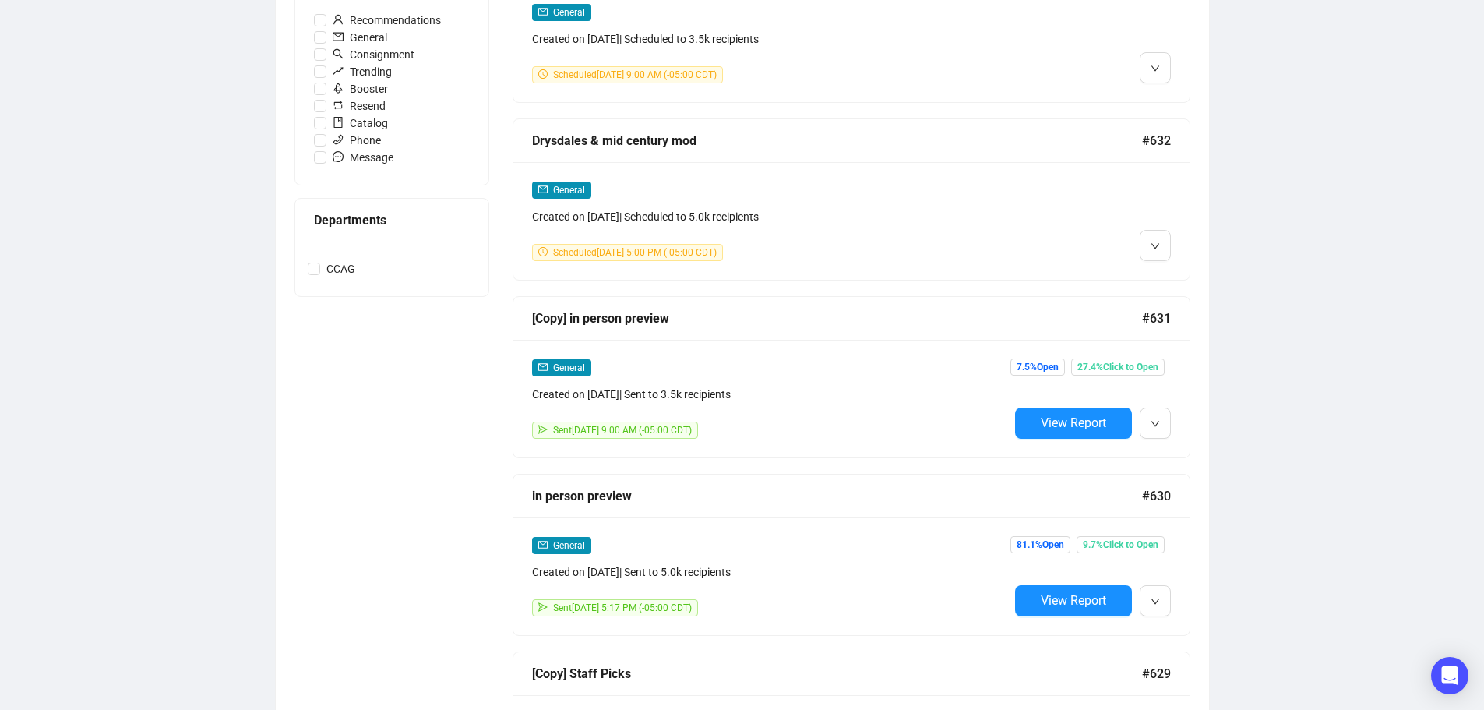
scroll to position [623, 0]
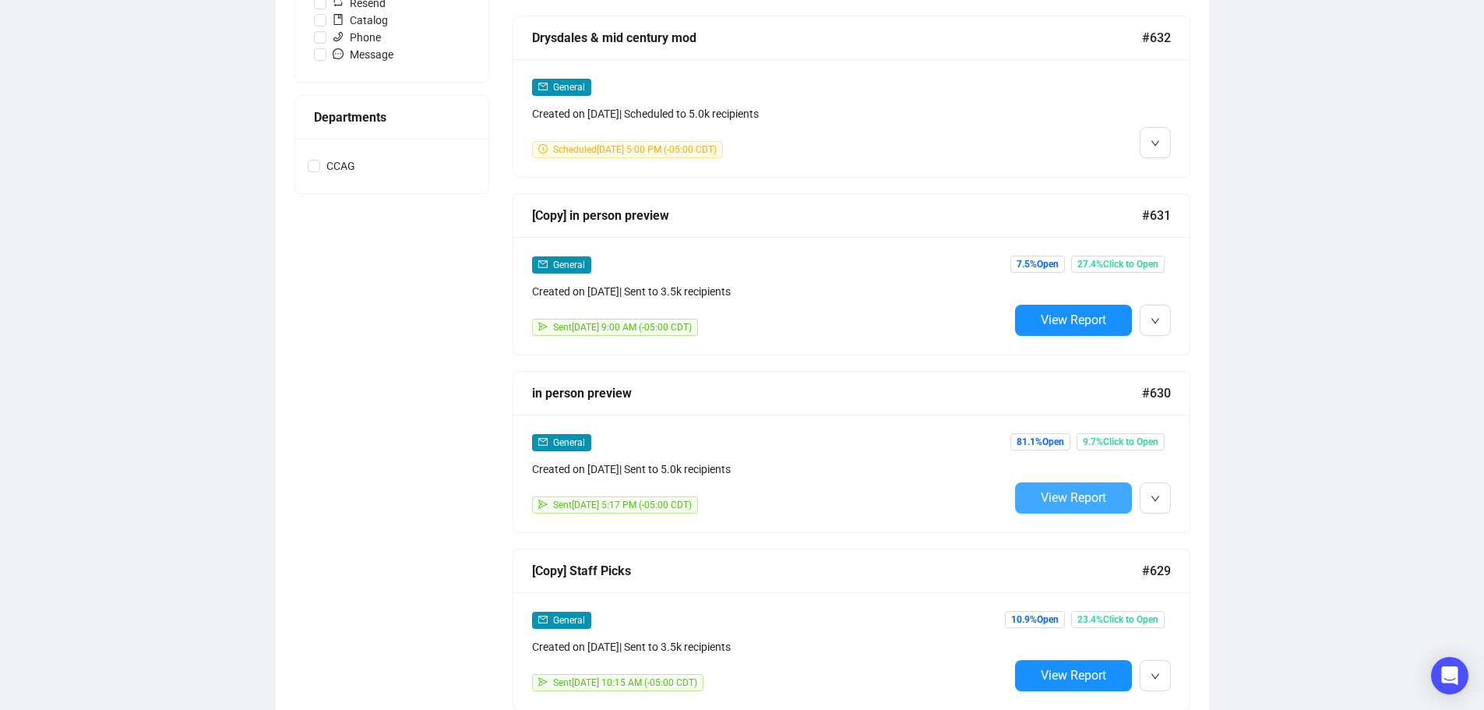
click at [1079, 491] on span "View Report" at bounding box center [1073, 497] width 65 height 15
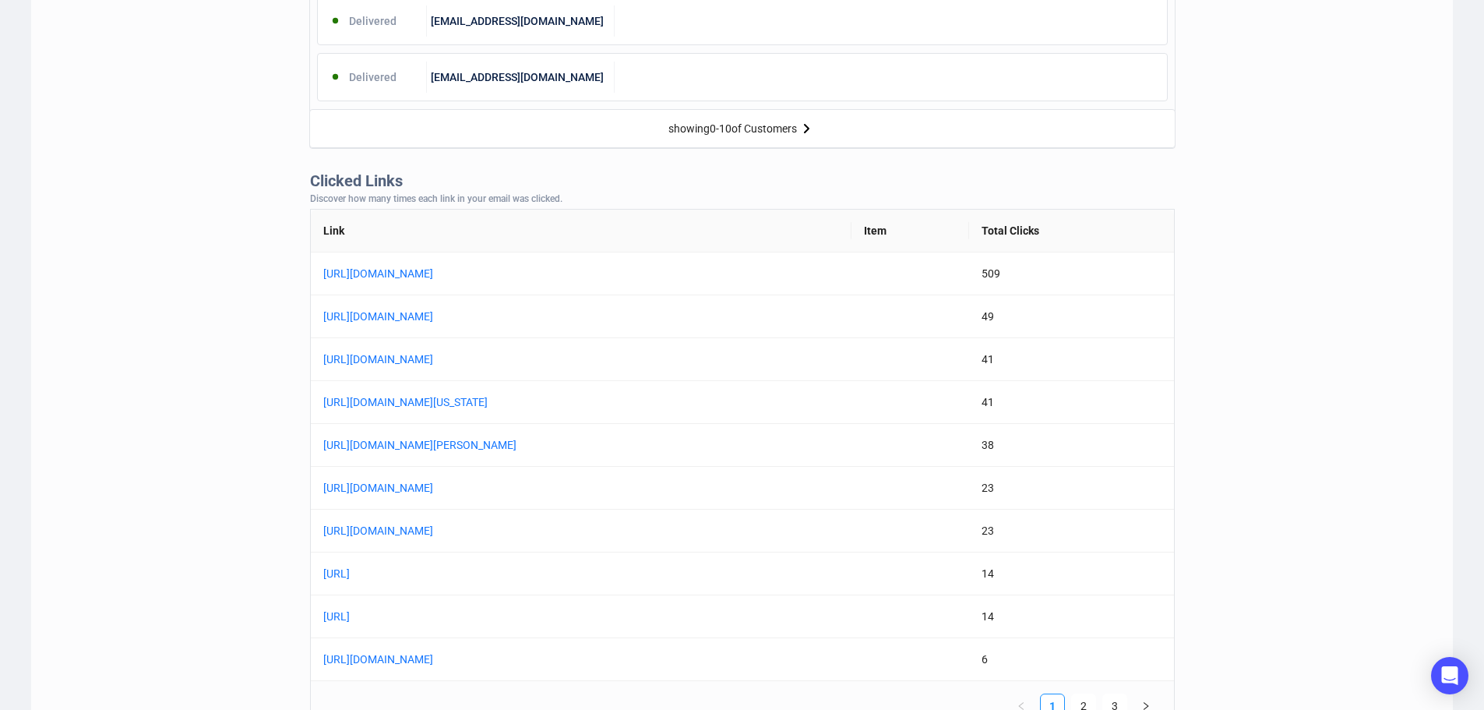
scroll to position [1169, 0]
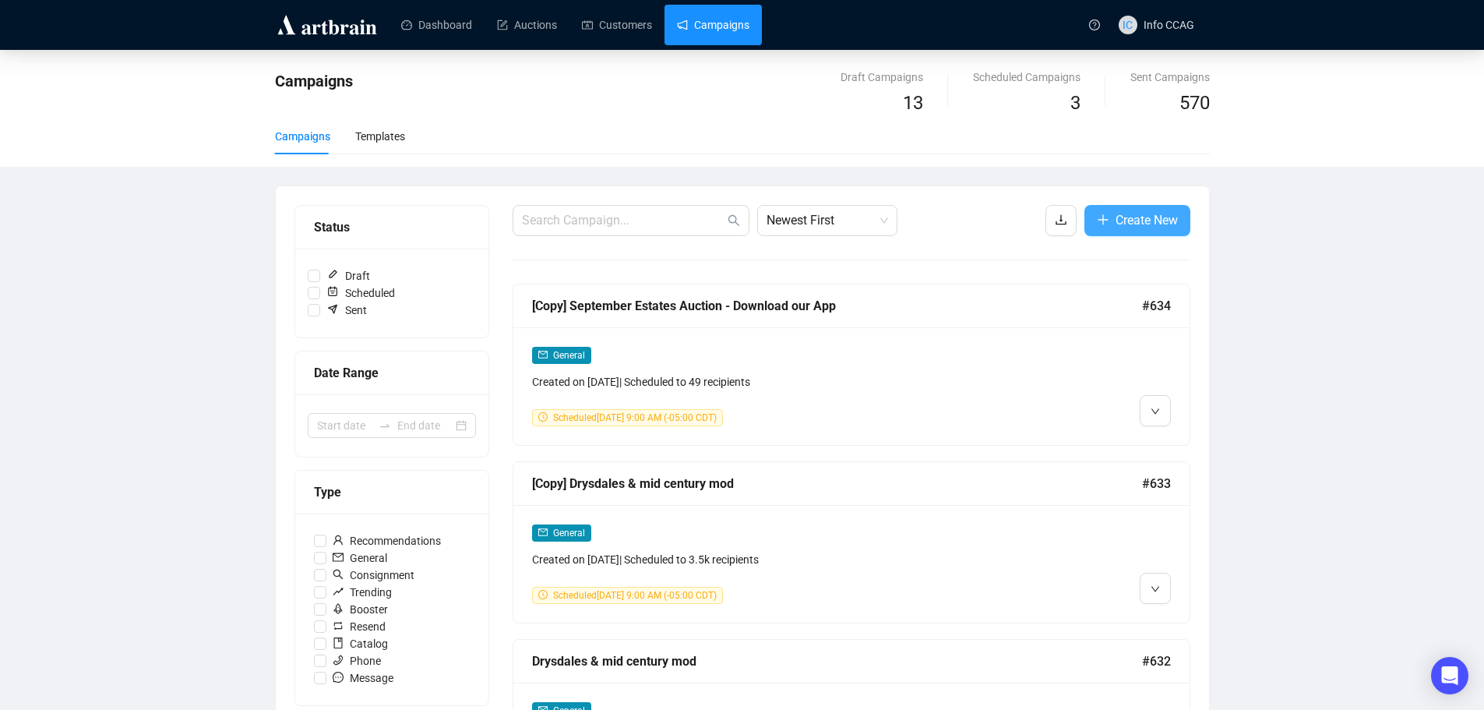
click at [1135, 220] on span "Create New" at bounding box center [1147, 219] width 62 height 19
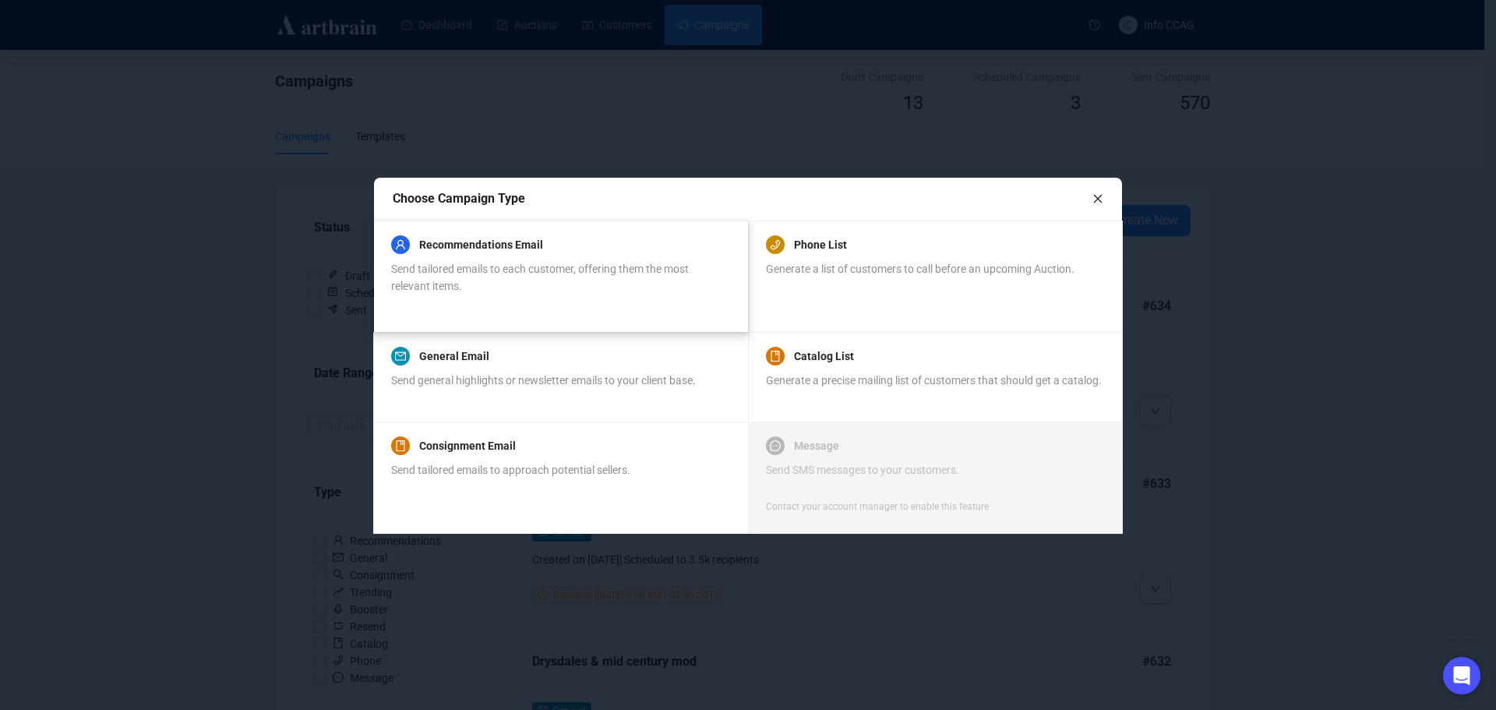
click at [464, 294] on div "Send tailored emails to each customer, offering them the most relevant items." at bounding box center [560, 277] width 338 height 34
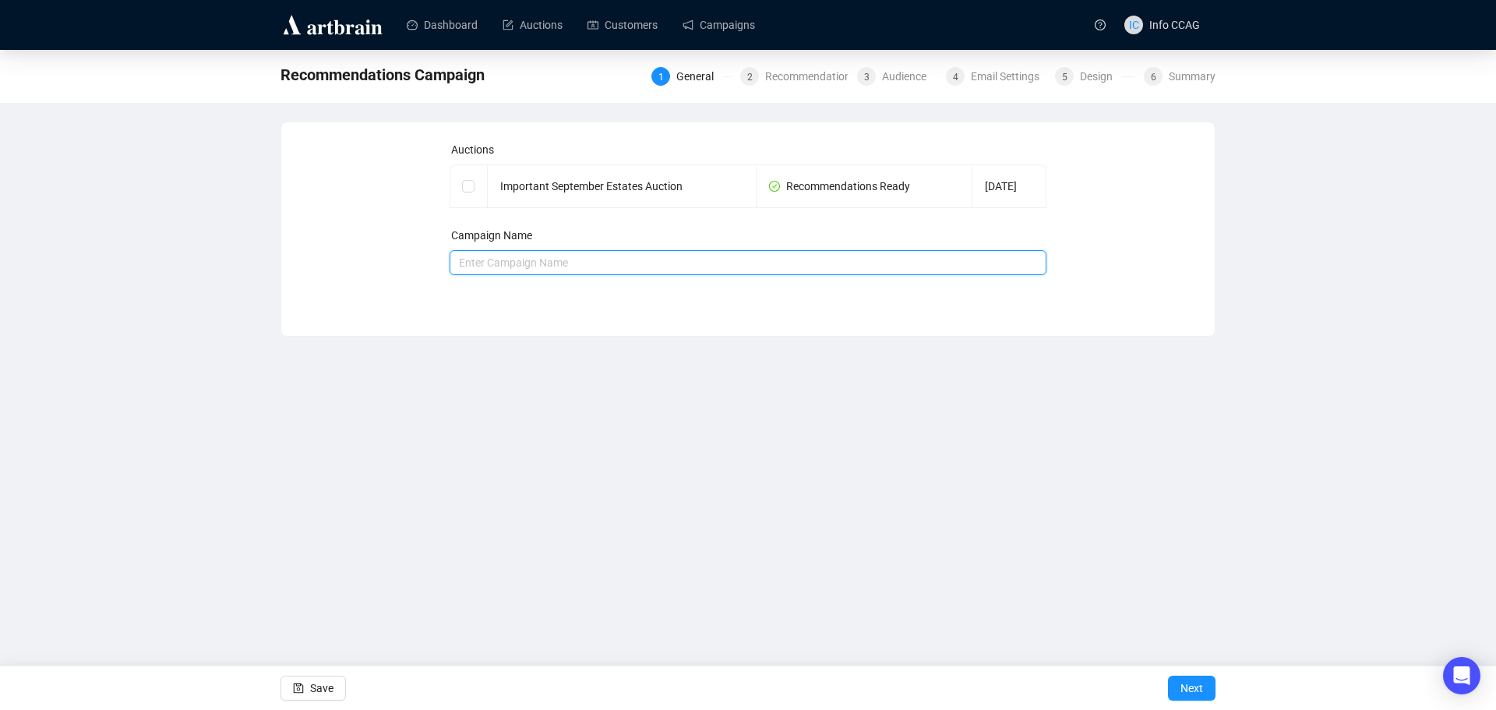
click at [686, 261] on input "text" at bounding box center [749, 262] width 598 height 25
type input "September Recs"
click at [1185, 686] on span "Next" at bounding box center [1191, 688] width 23 height 44
click at [465, 190] on input "checkbox" at bounding box center [467, 185] width 11 height 11
checkbox input "true"
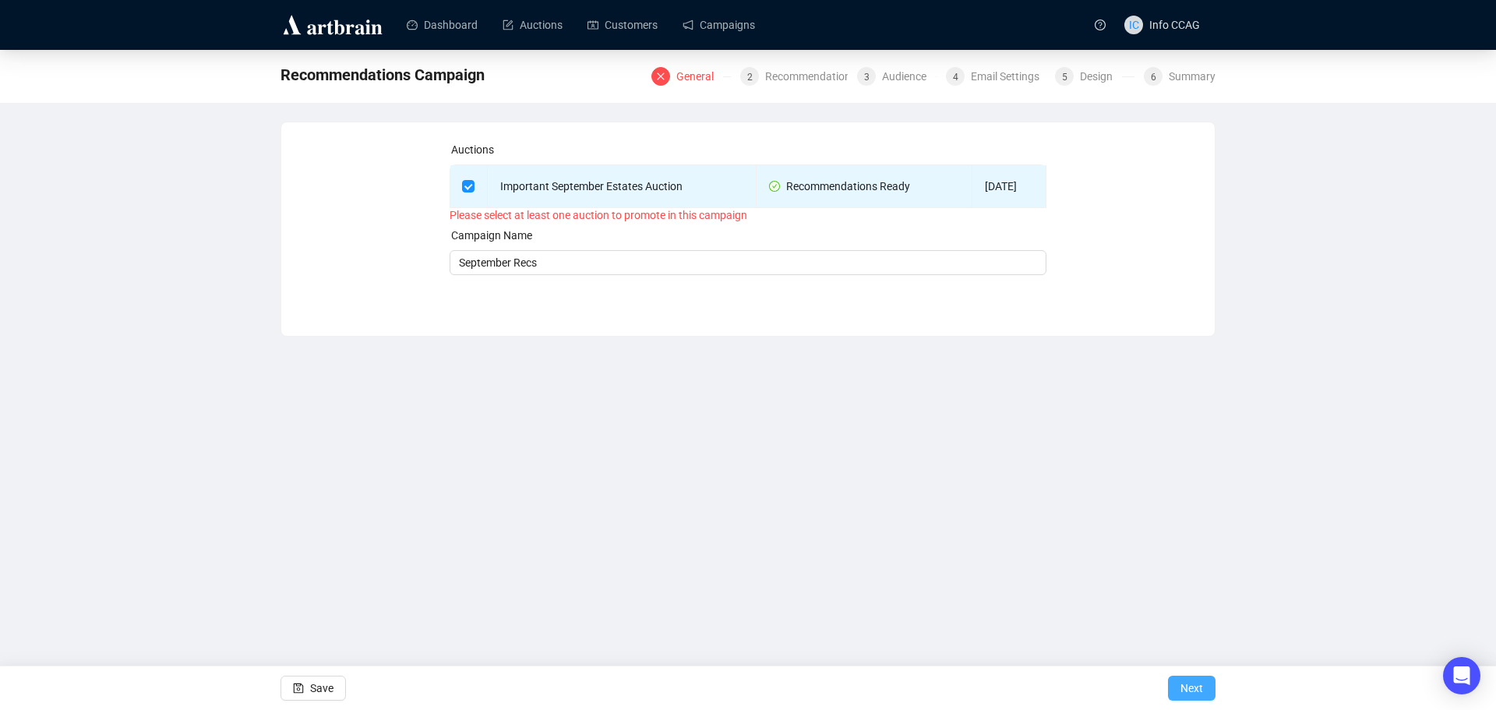
click at [1198, 689] on span "Next" at bounding box center [1191, 688] width 23 height 44
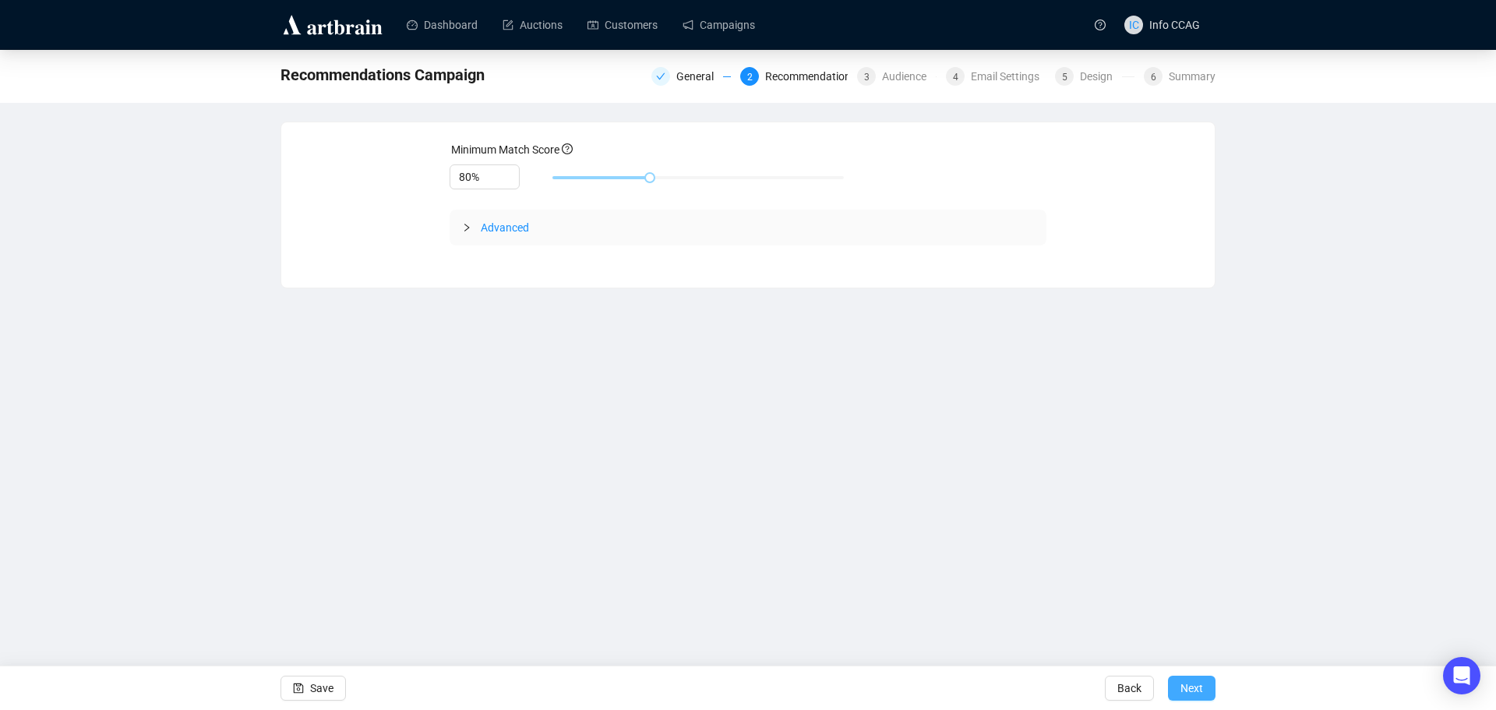
click at [1198, 689] on span "Next" at bounding box center [1191, 688] width 23 height 44
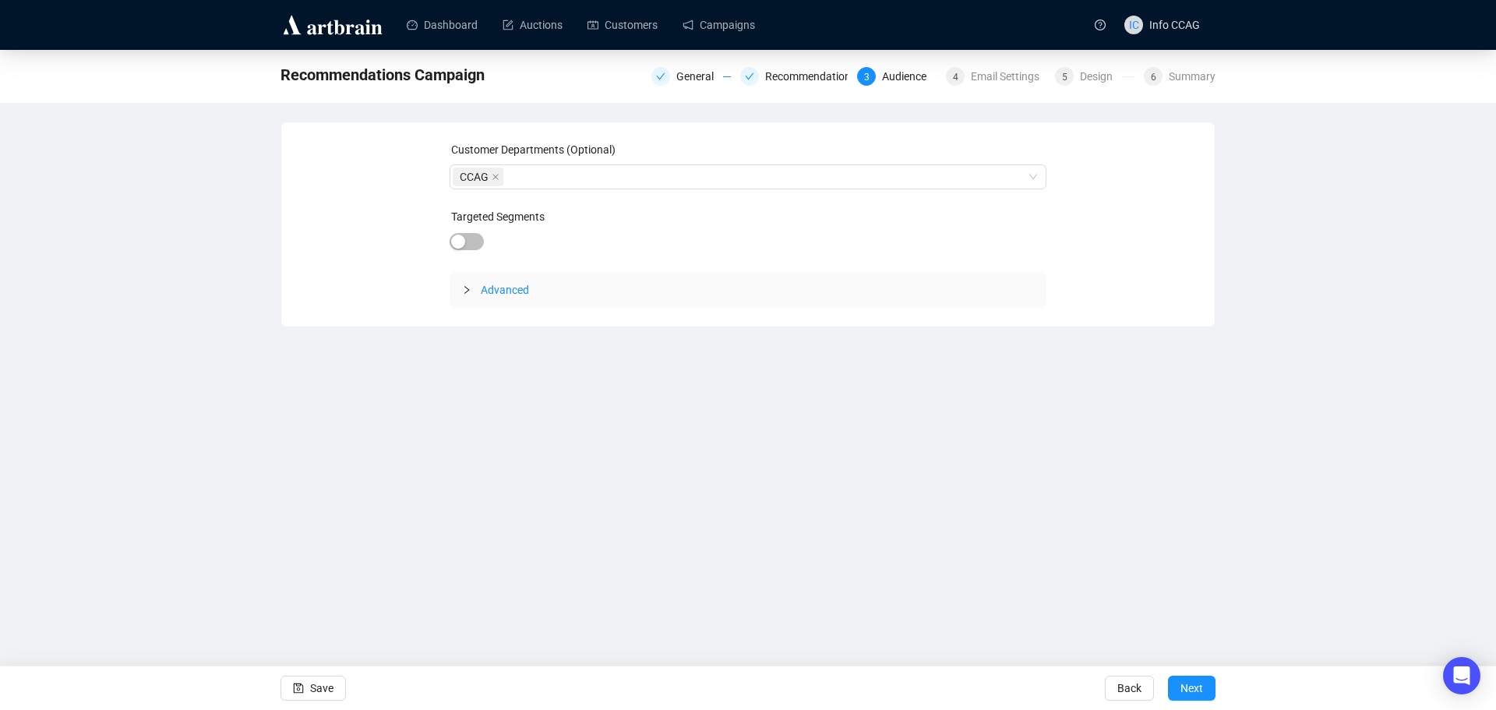
click at [1198, 689] on span "Next" at bounding box center [1191, 688] width 23 height 44
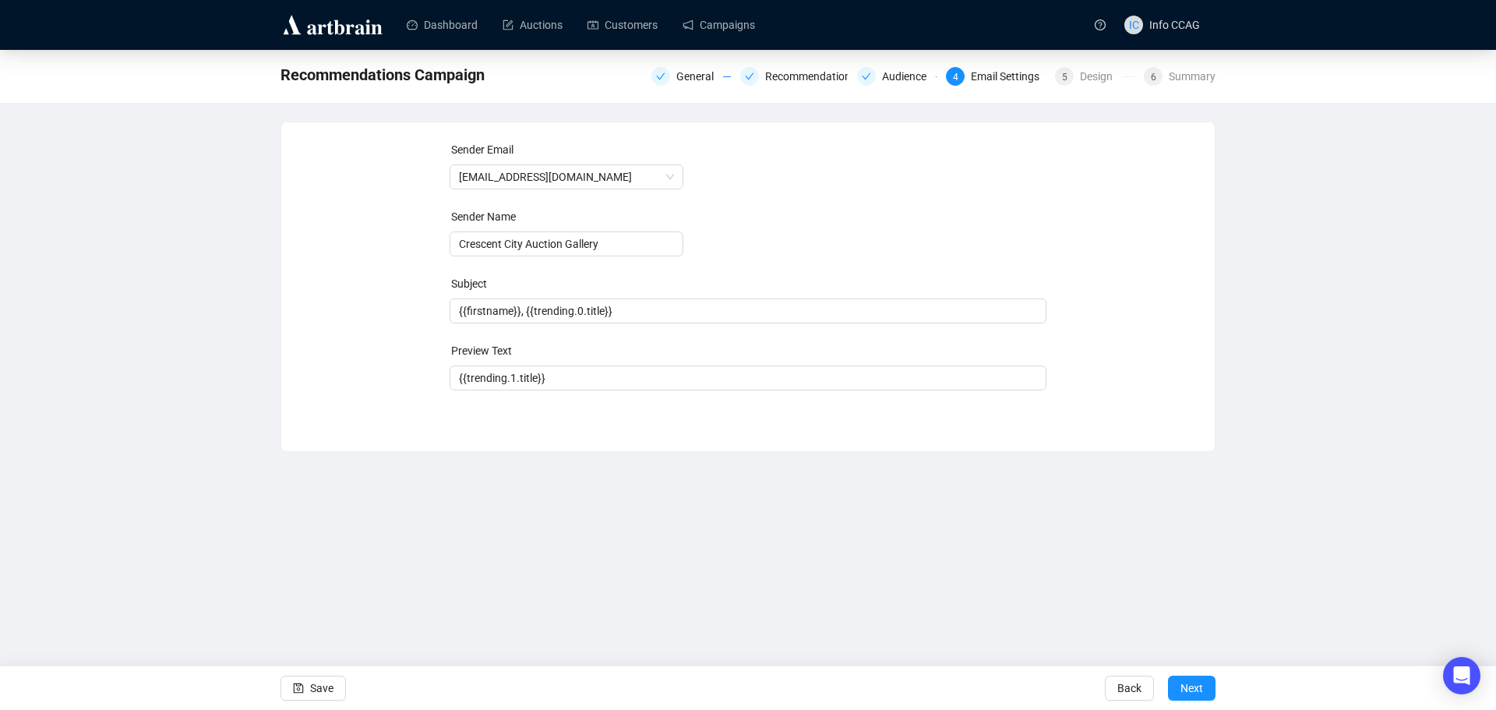
click at [1198, 689] on span "Next" at bounding box center [1191, 688] width 23 height 44
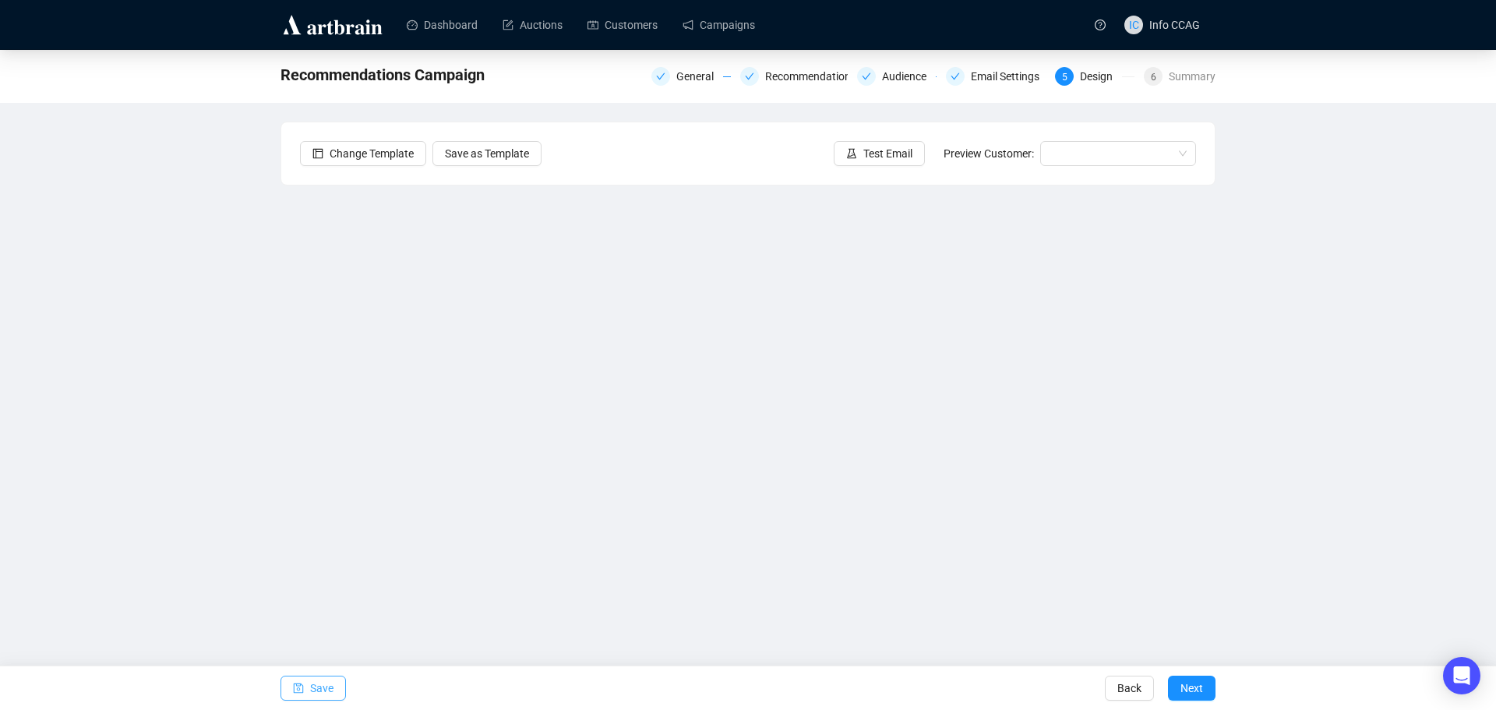
click at [298, 703] on span "button" at bounding box center [298, 688] width 11 height 44
click at [322, 689] on span "Save" at bounding box center [321, 688] width 23 height 44
click at [321, 689] on span "Save" at bounding box center [321, 688] width 23 height 44
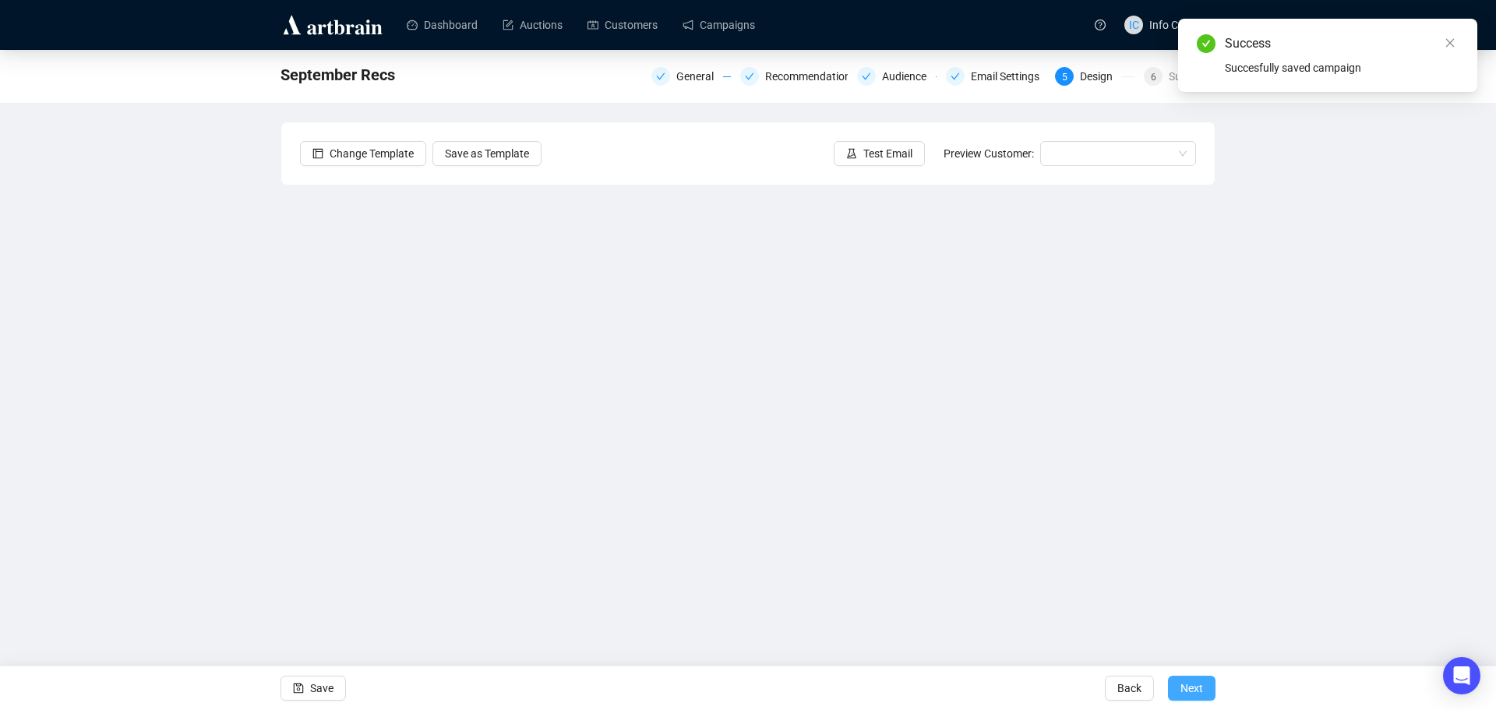
click at [1194, 684] on span "Next" at bounding box center [1191, 688] width 23 height 44
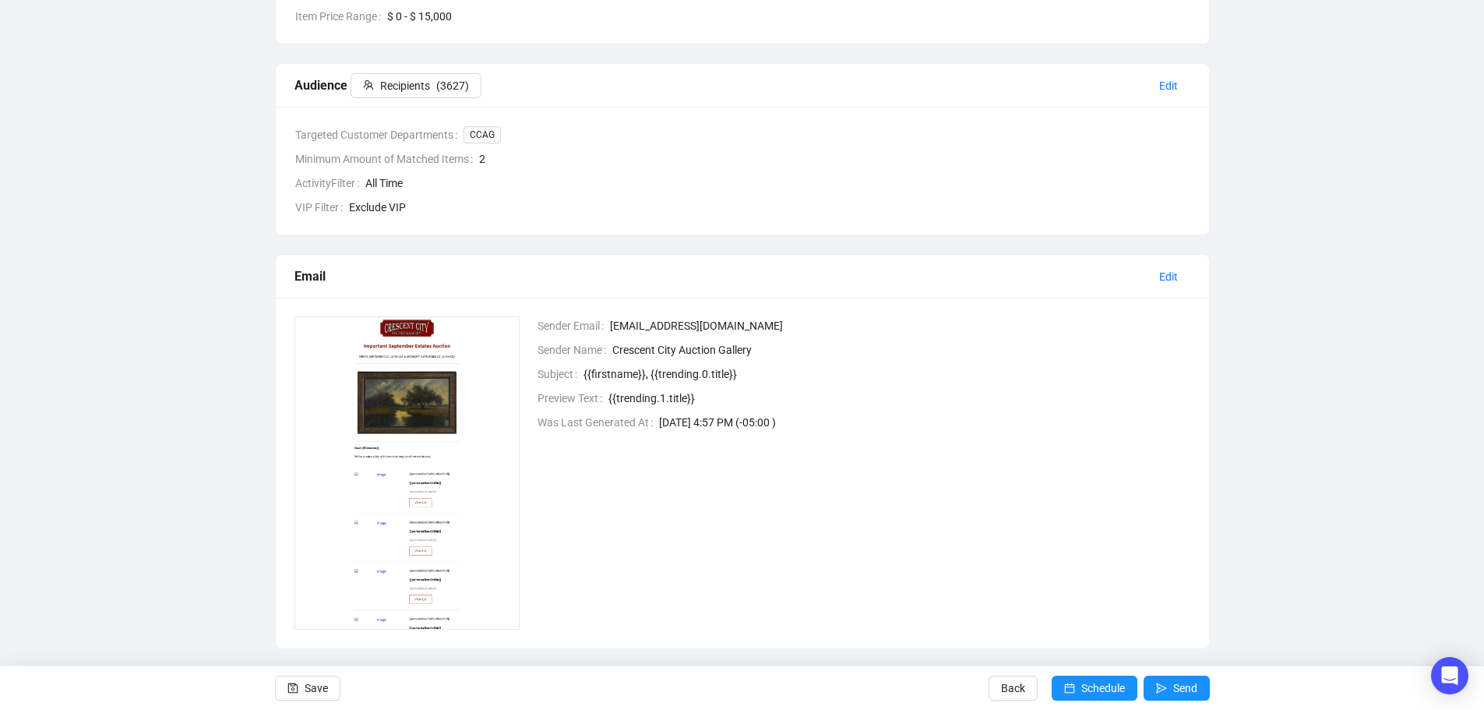
scroll to position [361, 0]
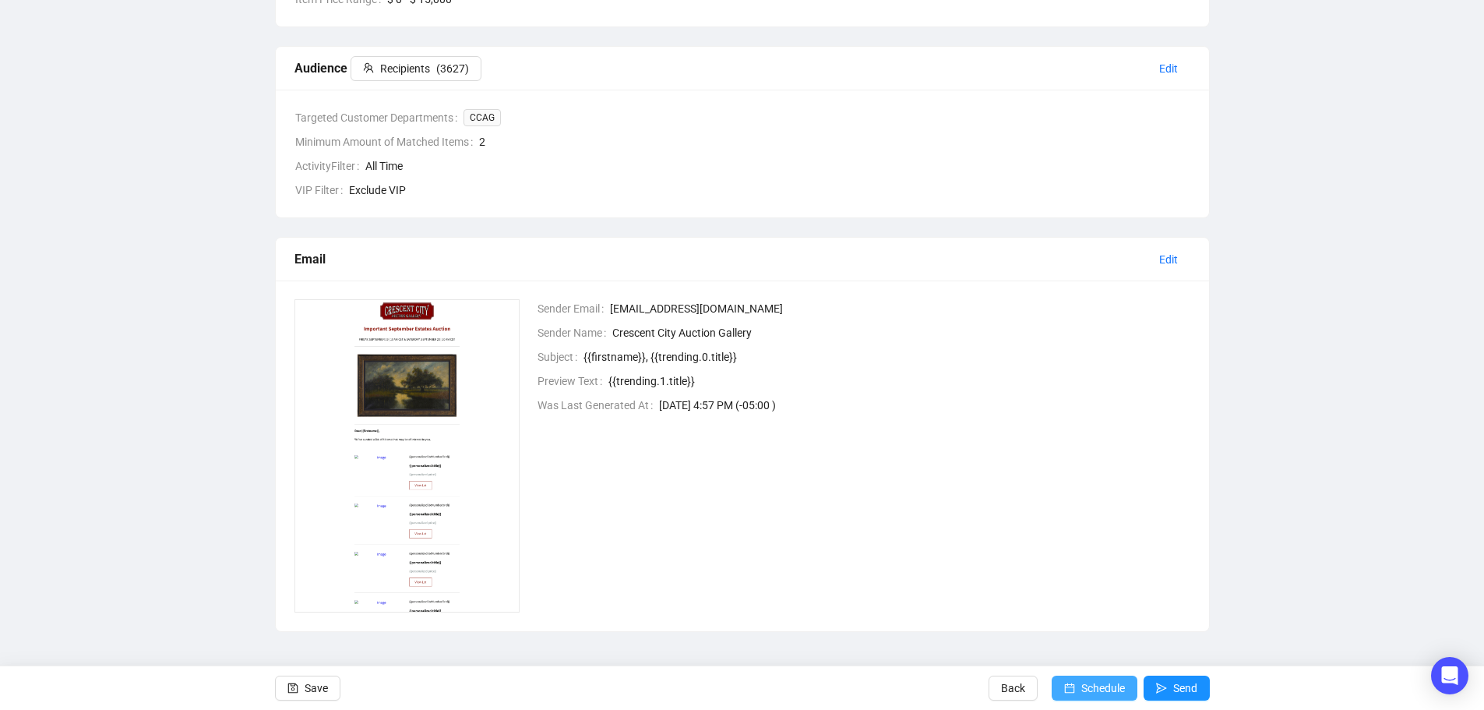
click at [1111, 692] on span "Schedule" at bounding box center [1103, 688] width 44 height 44
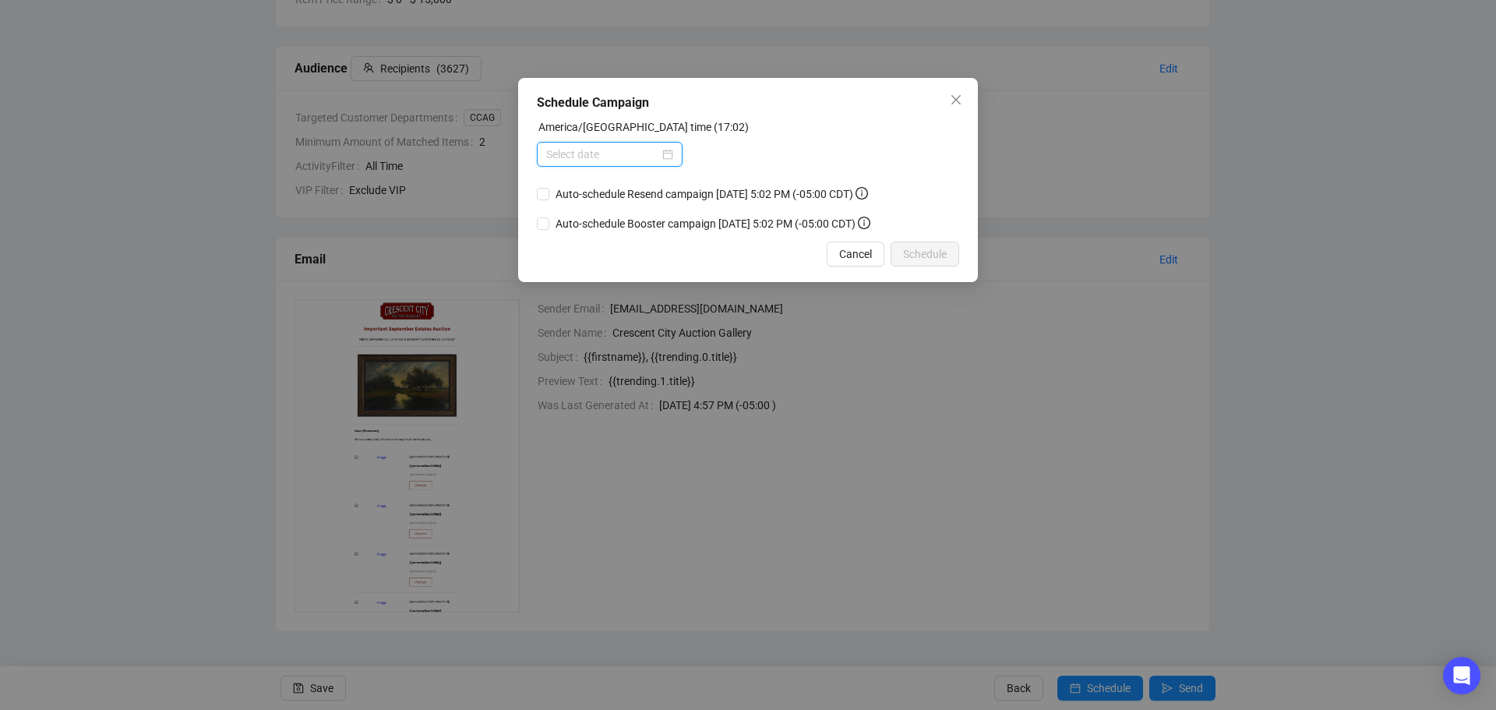
click at [641, 157] on input at bounding box center [602, 154] width 113 height 17
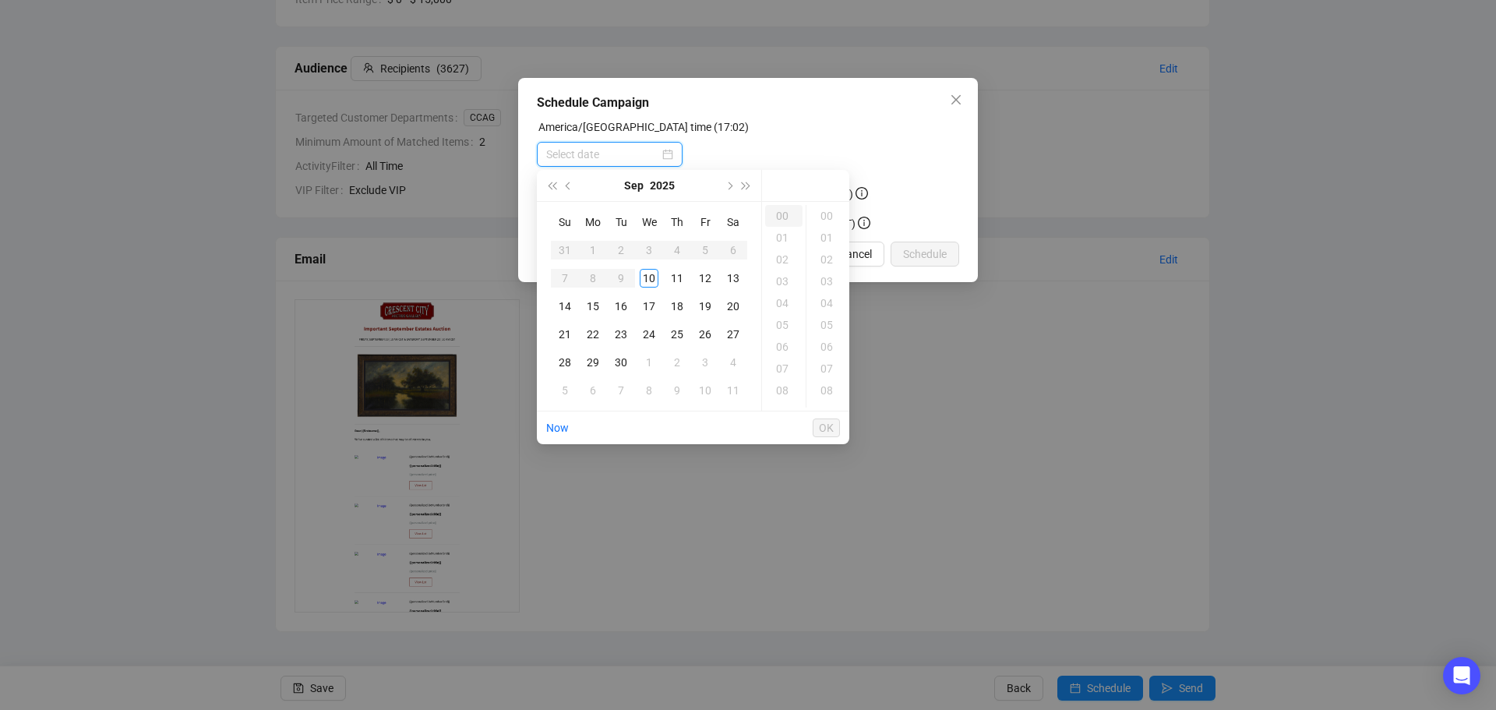
type input "2025-09-10 00:00"
type input "2025-09-10 03:00"
click at [705, 273] on div "12" at bounding box center [705, 278] width 19 height 19
click at [732, 280] on div "13" at bounding box center [733, 278] width 19 height 19
type input "[DATE] 00:00"
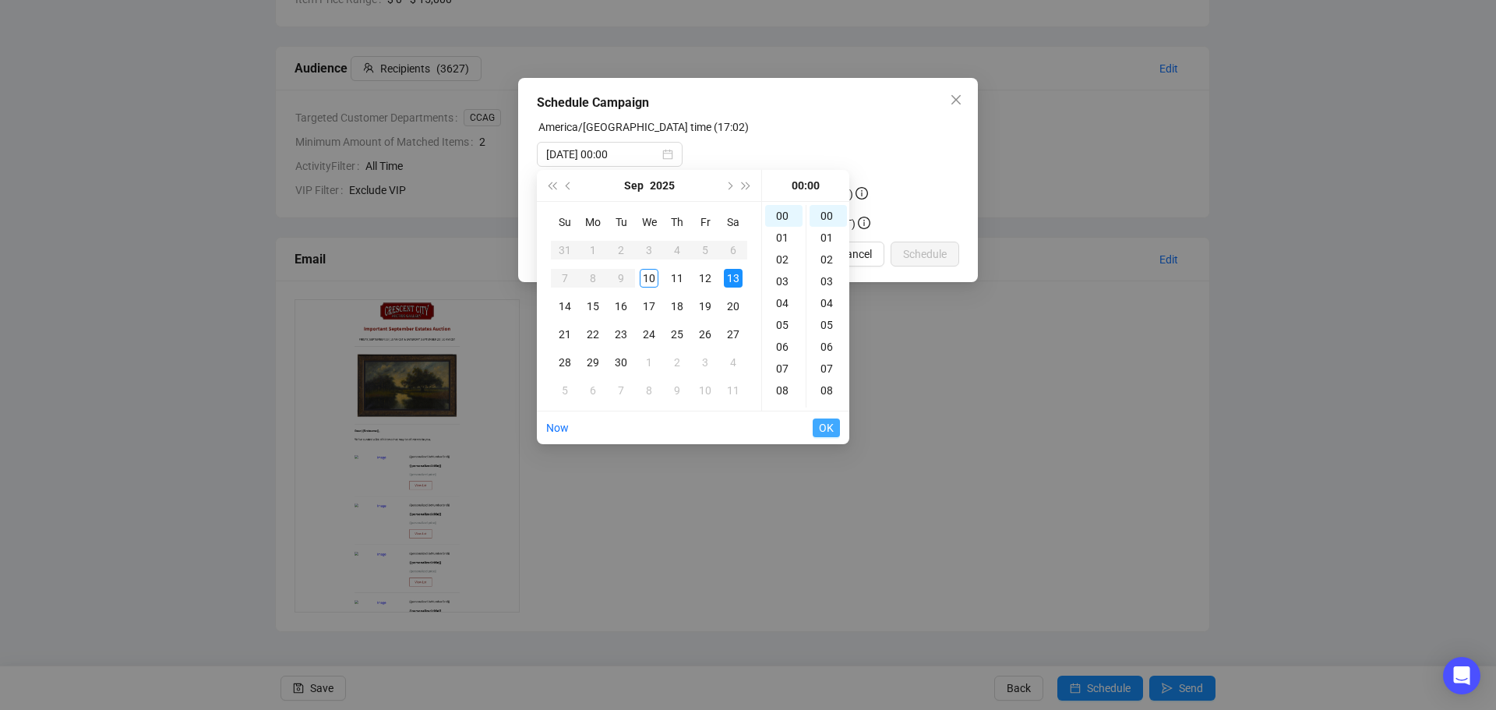
click at [827, 420] on span "OK" at bounding box center [826, 428] width 15 height 30
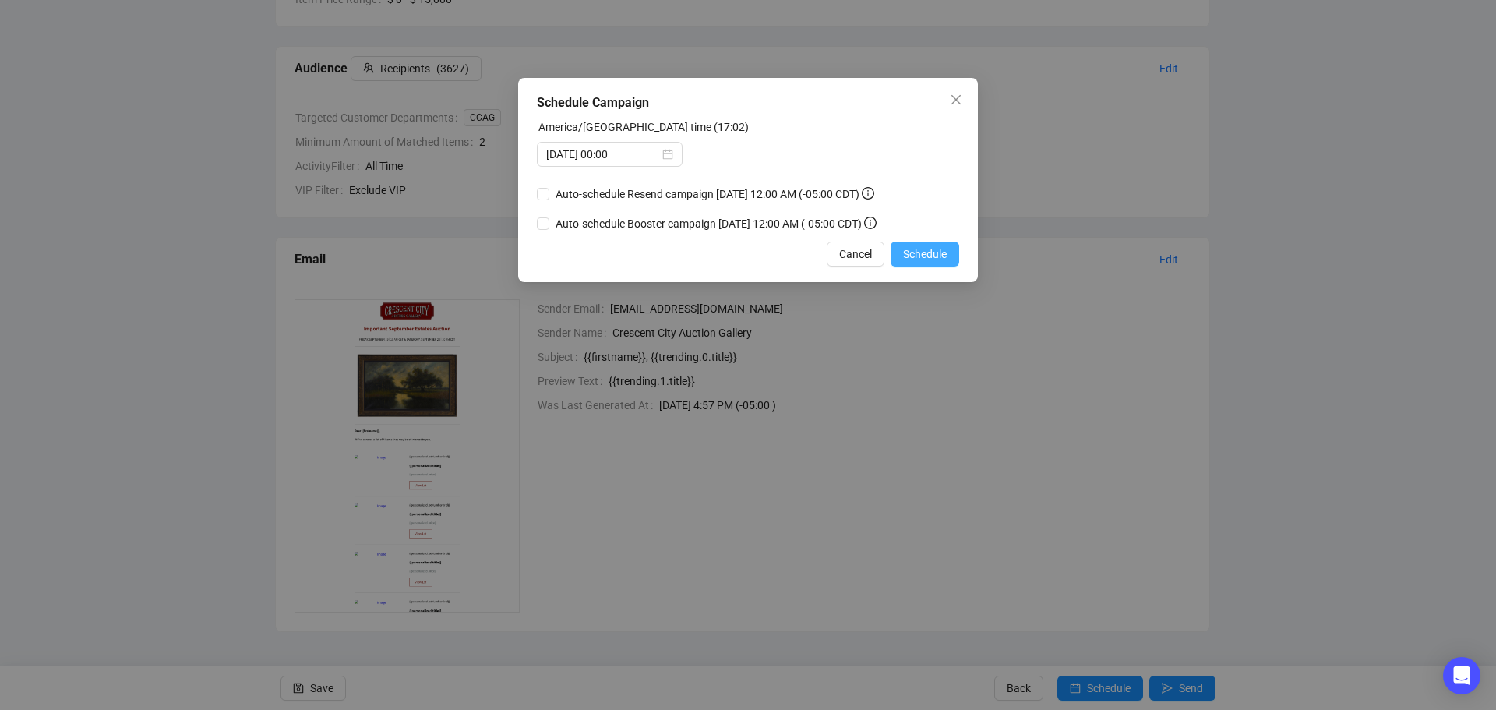
click at [923, 256] on span "Schedule" at bounding box center [925, 253] width 44 height 17
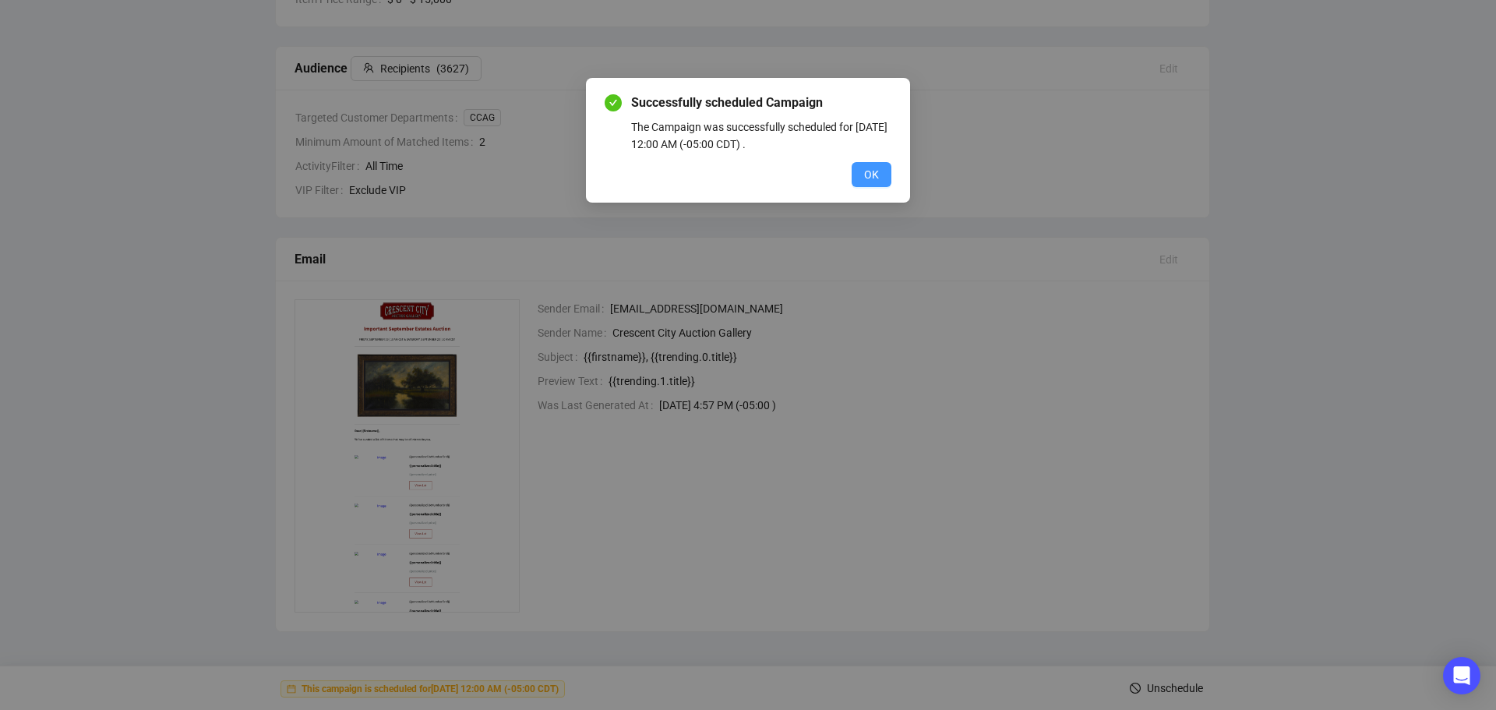
click at [876, 178] on span "OK" at bounding box center [871, 174] width 15 height 17
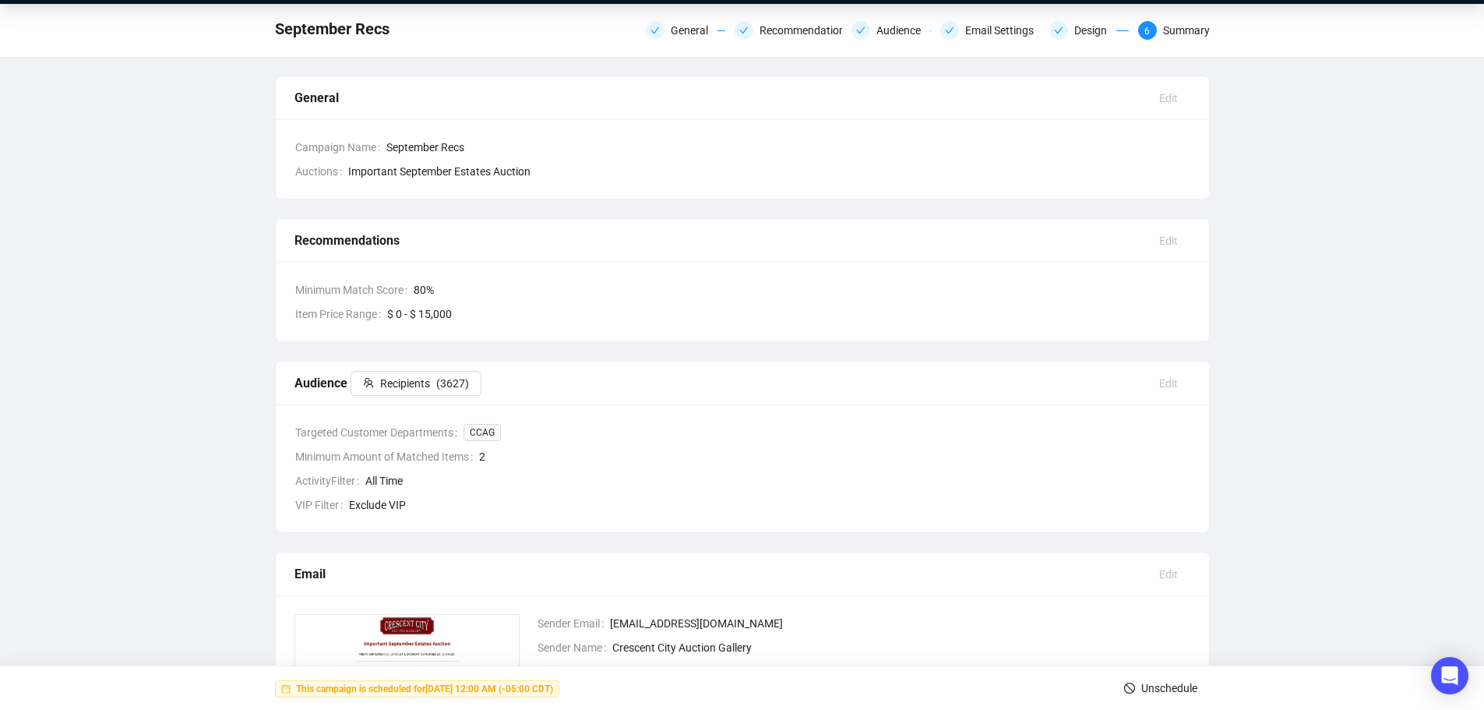
scroll to position [0, 0]
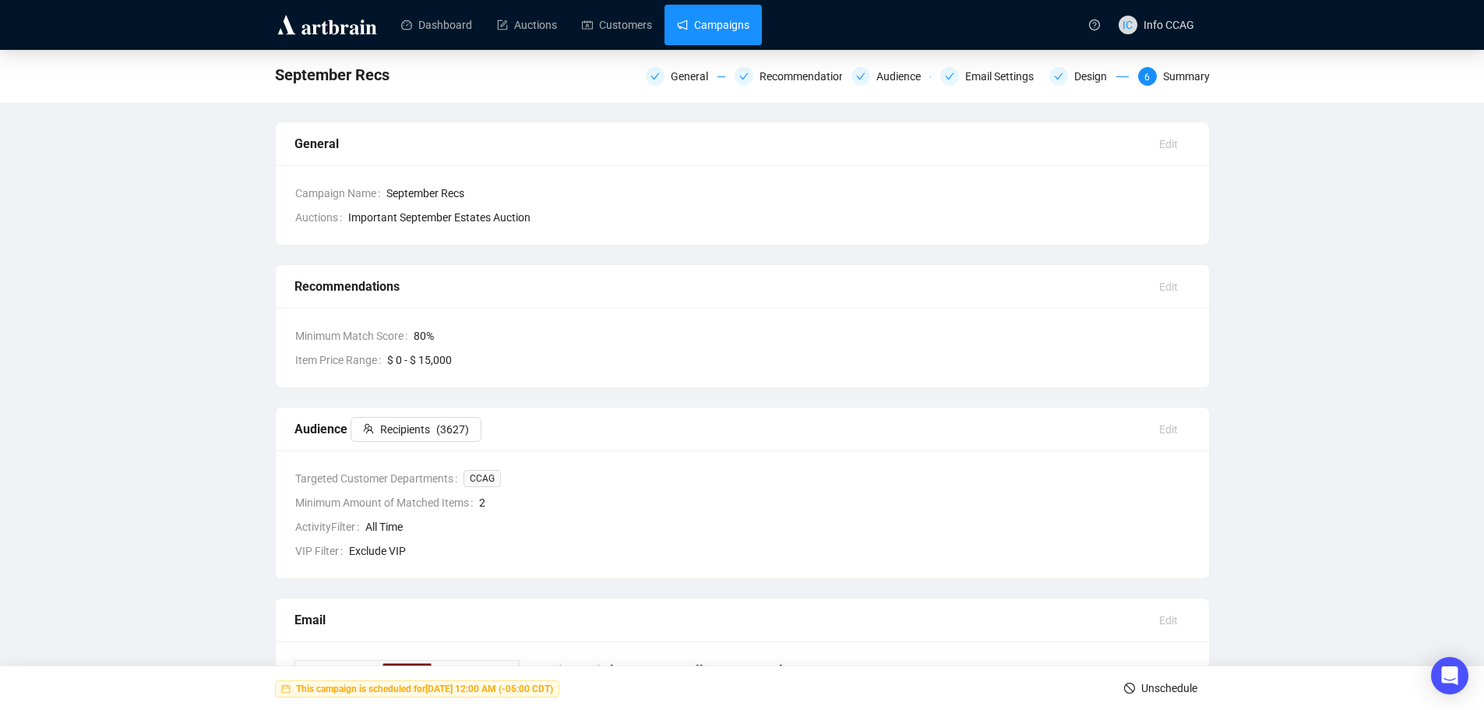
click at [714, 33] on link "Campaigns" at bounding box center [713, 25] width 72 height 41
